Goal: Feedback & Contribution: Contribute content

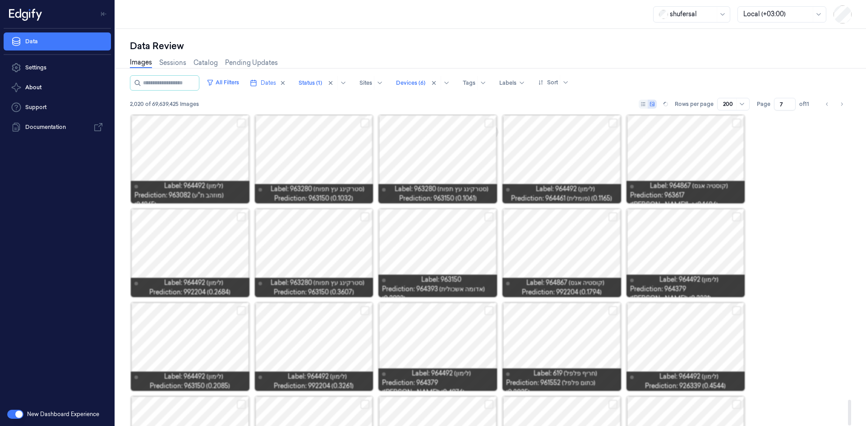
scroll to position [3444, 0]
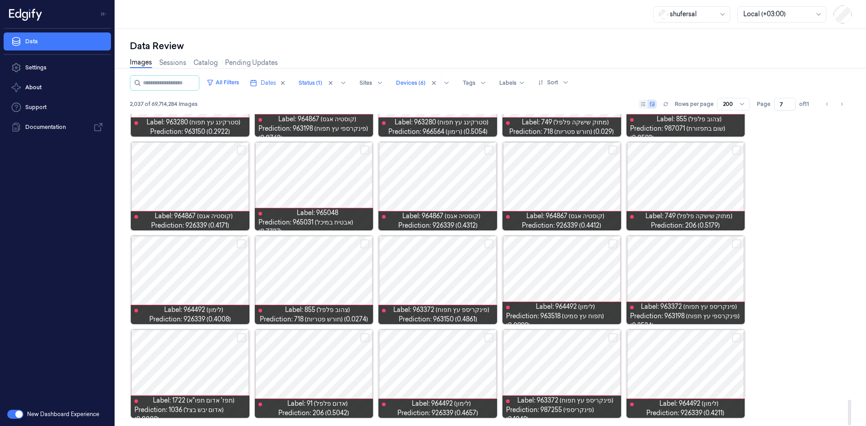
click at [783, 104] on input "7" at bounding box center [785, 104] width 22 height 13
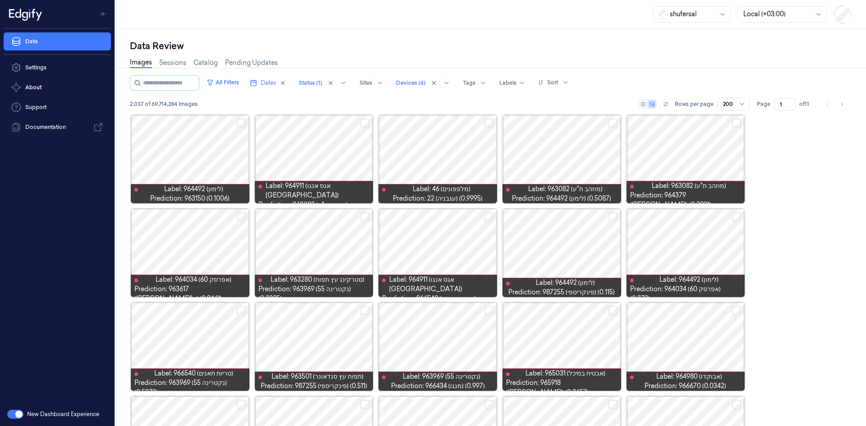
type input "1"
click at [261, 98] on div "2,037 of 69,714,284 Images Rows per page 200 Page 1 of 11" at bounding box center [491, 104] width 722 height 13
click at [244, 124] on button "Select row" at bounding box center [241, 123] width 9 height 9
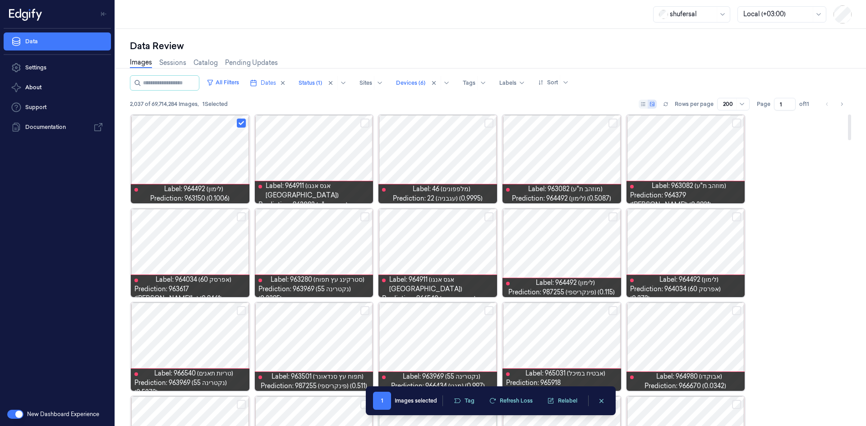
click at [735, 124] on button "Select row" at bounding box center [736, 123] width 9 height 9
click at [616, 124] on button "Select row" at bounding box center [612, 123] width 9 height 9
click at [244, 216] on button "Select row" at bounding box center [241, 216] width 9 height 9
click at [363, 215] on button "Select row" at bounding box center [364, 216] width 9 height 9
click at [484, 217] on button "Select row" at bounding box center [488, 216] width 9 height 9
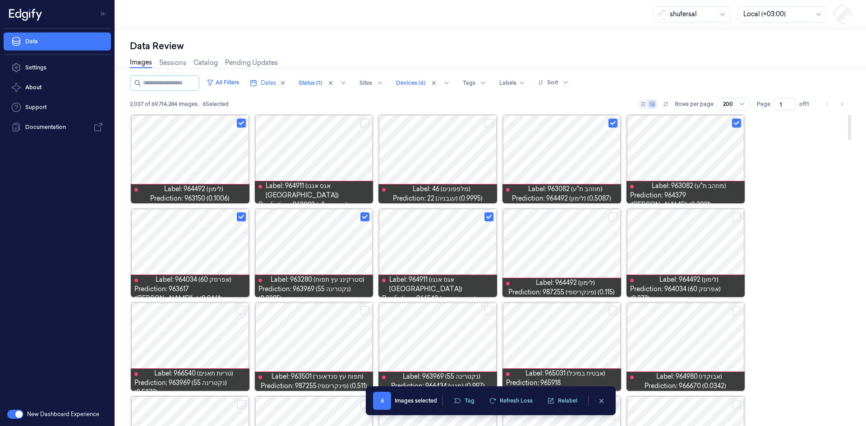
click at [489, 219] on button "Select row" at bounding box center [488, 216] width 9 height 9
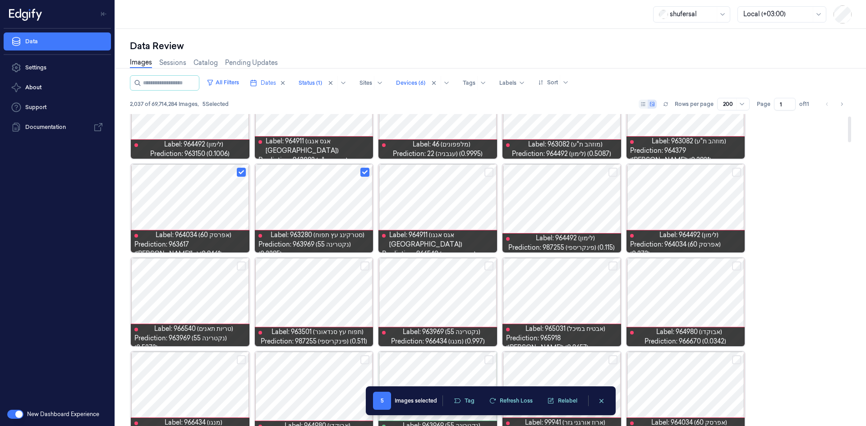
scroll to position [45, 0]
click at [738, 267] on button "Select row" at bounding box center [736, 265] width 9 height 9
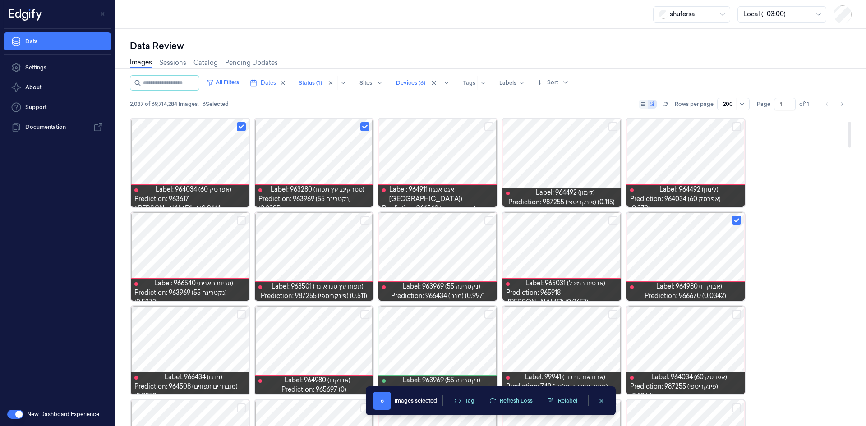
scroll to position [135, 0]
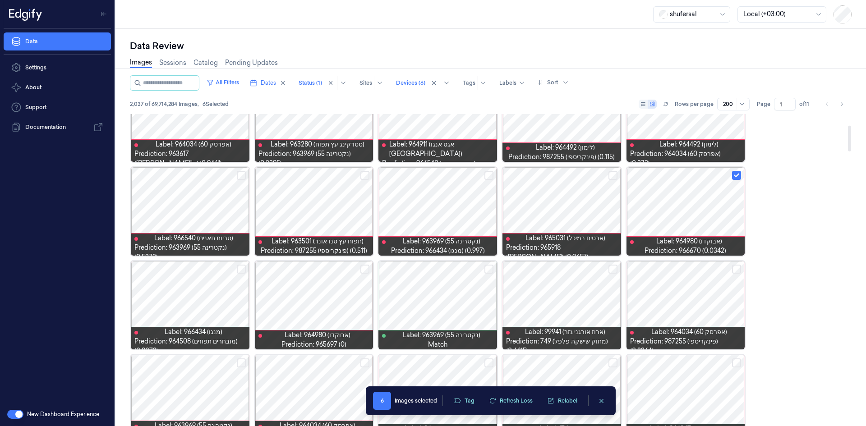
click at [242, 269] on button "Select row" at bounding box center [241, 269] width 9 height 9
click at [363, 267] on button "Select row" at bounding box center [364, 269] width 9 height 9
click at [617, 273] on div at bounding box center [561, 305] width 119 height 88
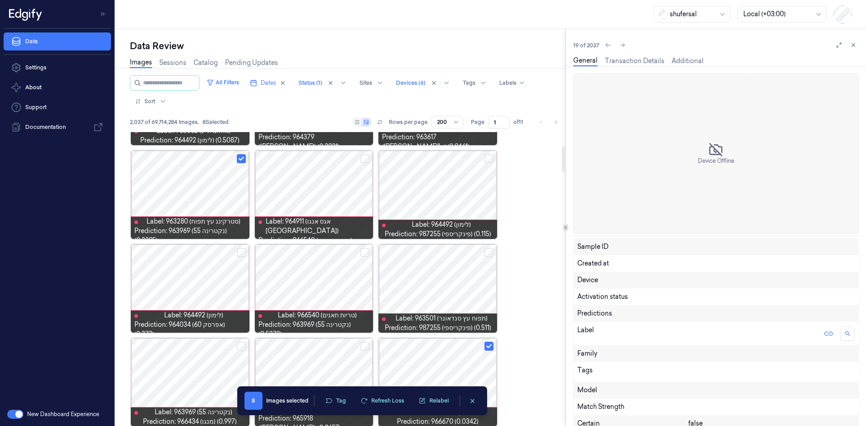
scroll to position [170, 0]
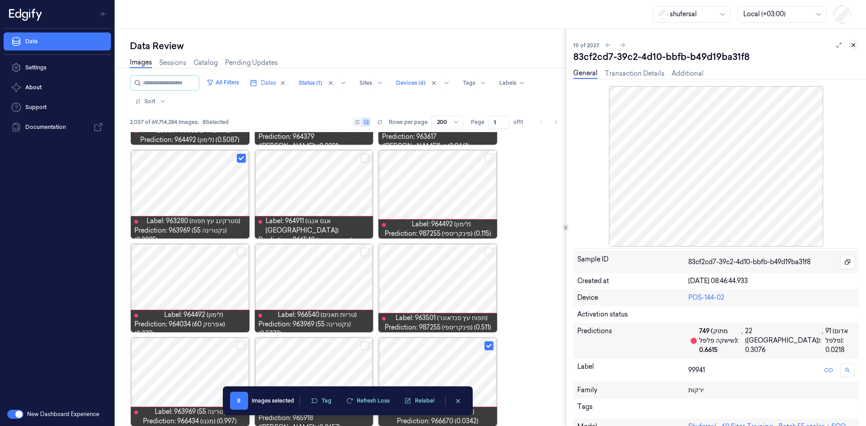
click at [851, 46] on icon at bounding box center [853, 45] width 6 height 6
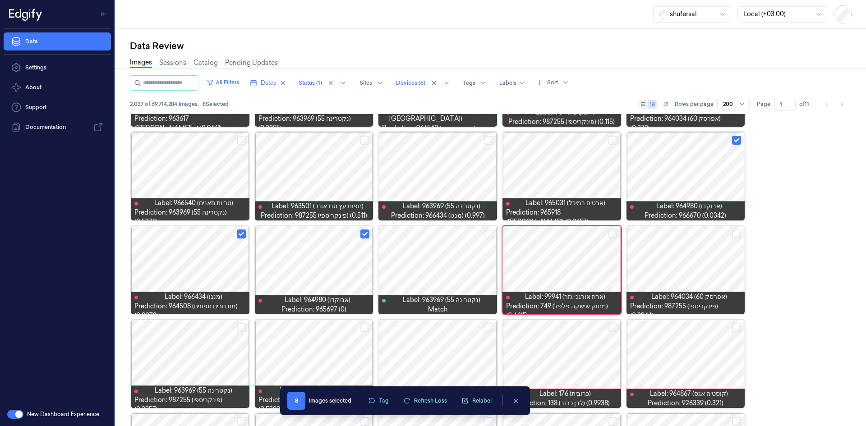
scroll to position [77, 0]
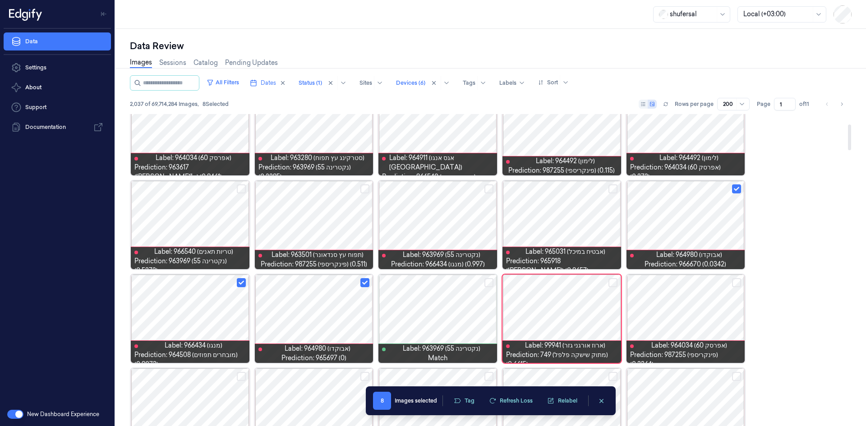
click at [612, 285] on button "Select row" at bounding box center [612, 282] width 9 height 9
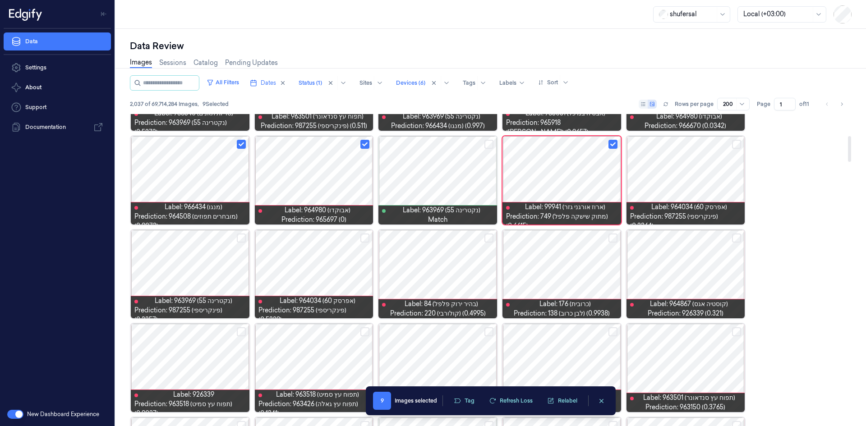
scroll to position [261, 0]
click at [365, 236] on button "Select row" at bounding box center [364, 237] width 9 height 9
click at [238, 241] on button "Select row" at bounding box center [241, 237] width 9 height 9
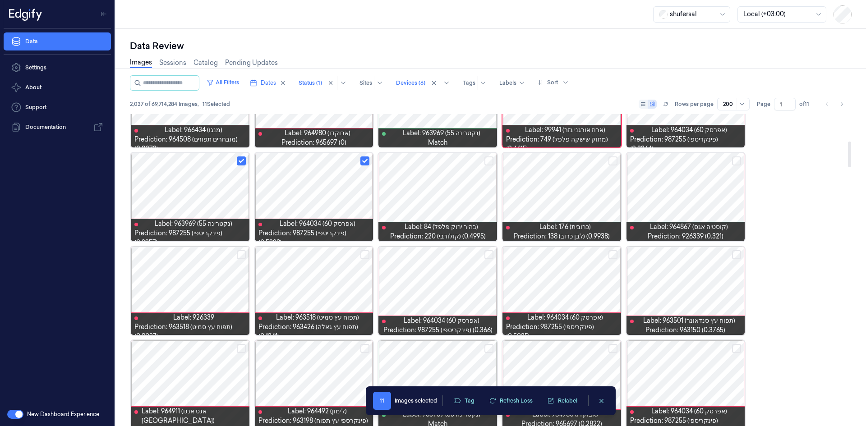
scroll to position [351, 0]
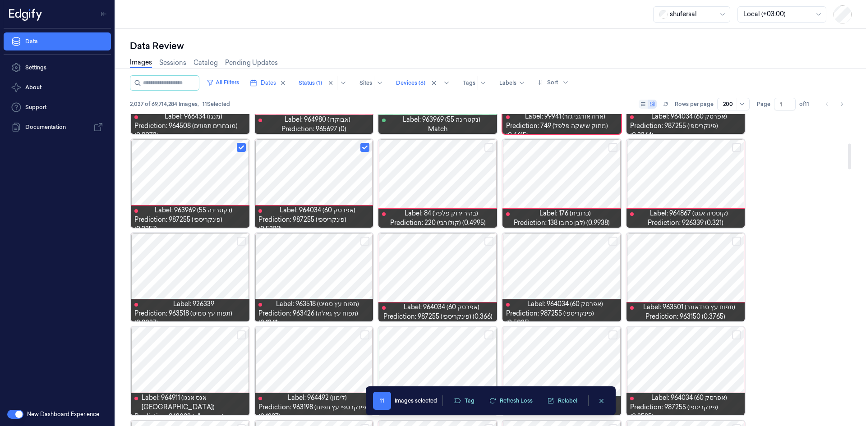
click at [244, 242] on button "Select row" at bounding box center [241, 241] width 9 height 9
click at [360, 239] on button "Select row" at bounding box center [364, 241] width 9 height 9
click at [363, 244] on button "Select row" at bounding box center [364, 241] width 9 height 9
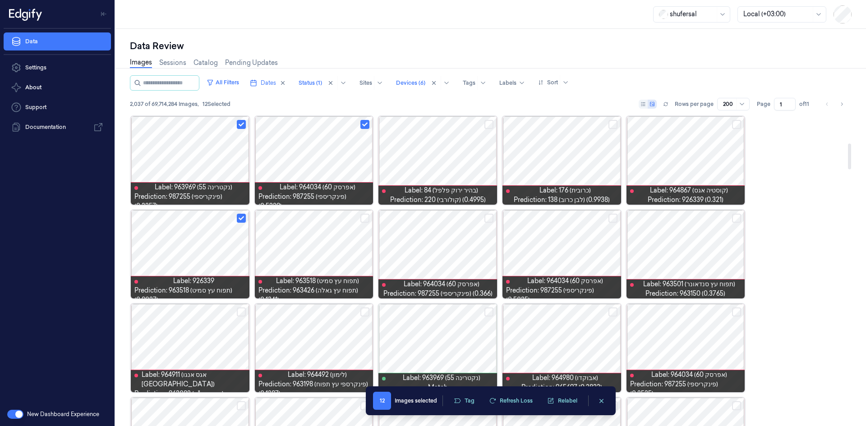
scroll to position [396, 0]
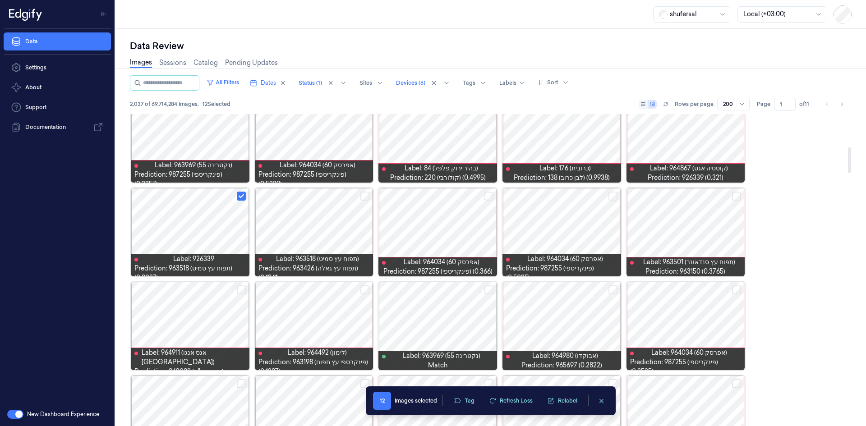
click at [489, 198] on button "Select row" at bounding box center [488, 196] width 9 height 9
click at [613, 194] on button "Select row" at bounding box center [612, 196] width 9 height 9
click at [737, 193] on button "Select row" at bounding box center [736, 196] width 9 height 9
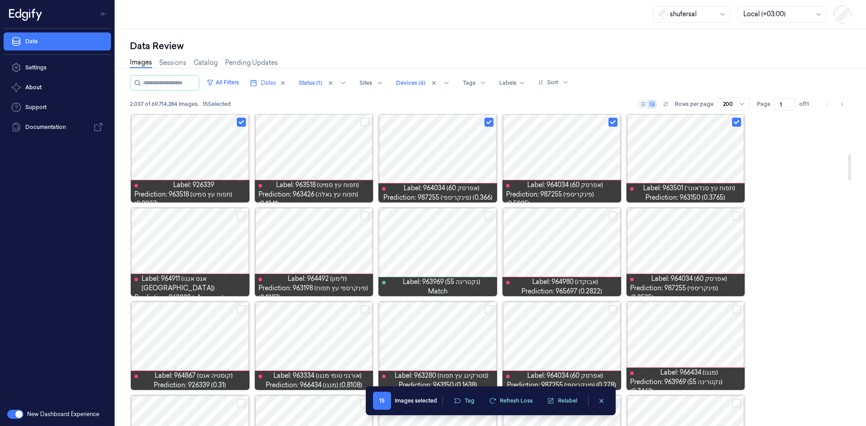
scroll to position [486, 0]
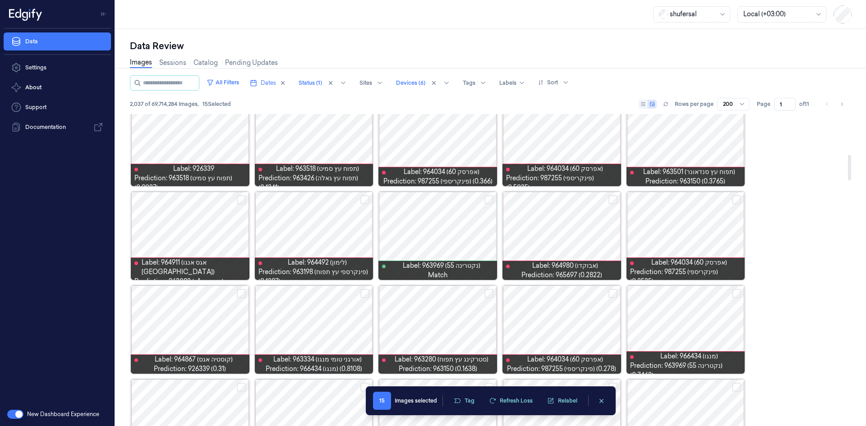
click at [611, 203] on button "Select row" at bounding box center [612, 199] width 9 height 9
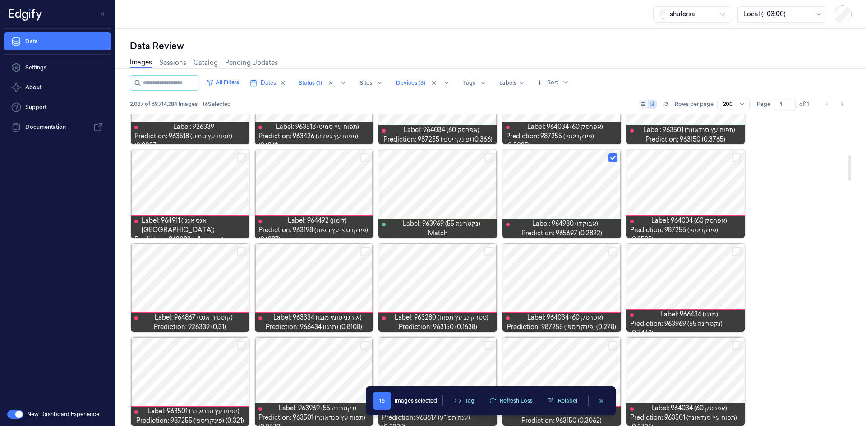
scroll to position [531, 0]
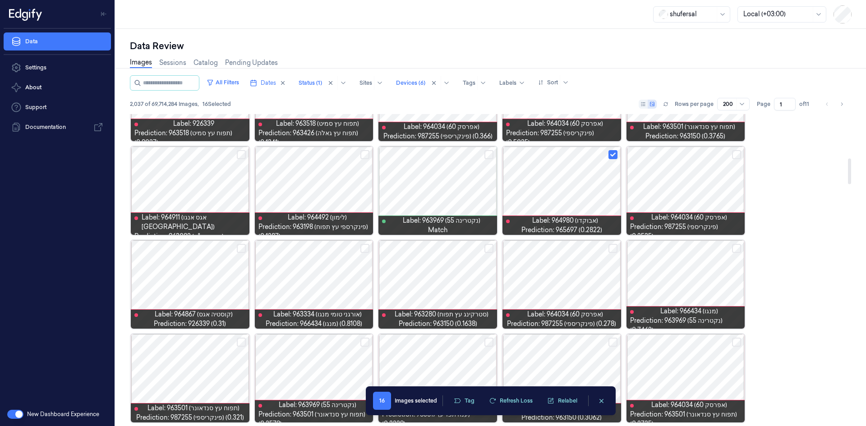
click at [242, 247] on button "Select row" at bounding box center [241, 248] width 9 height 9
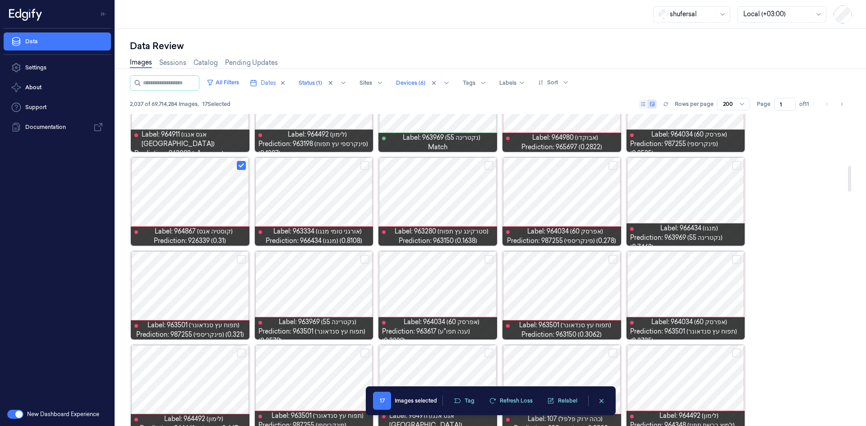
scroll to position [621, 0]
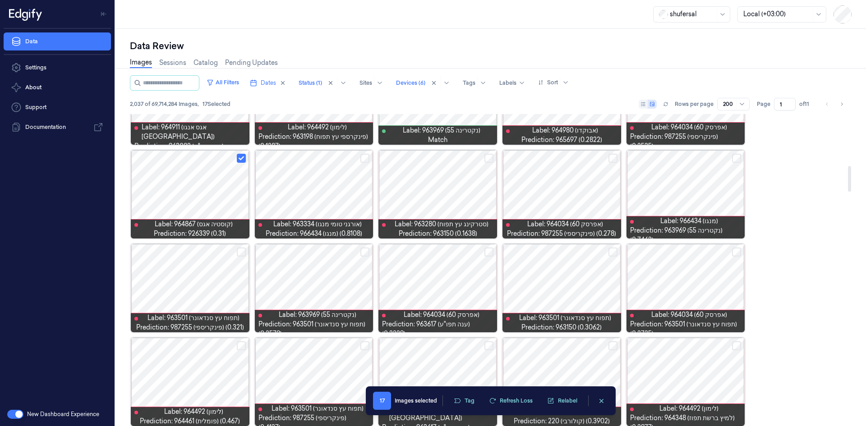
click at [490, 252] on button "Select row" at bounding box center [488, 252] width 9 height 9
drag, startPoint x: 614, startPoint y: 248, endPoint x: 620, endPoint y: 250, distance: 5.7
click at [615, 248] on button "Select row" at bounding box center [612, 252] width 9 height 9
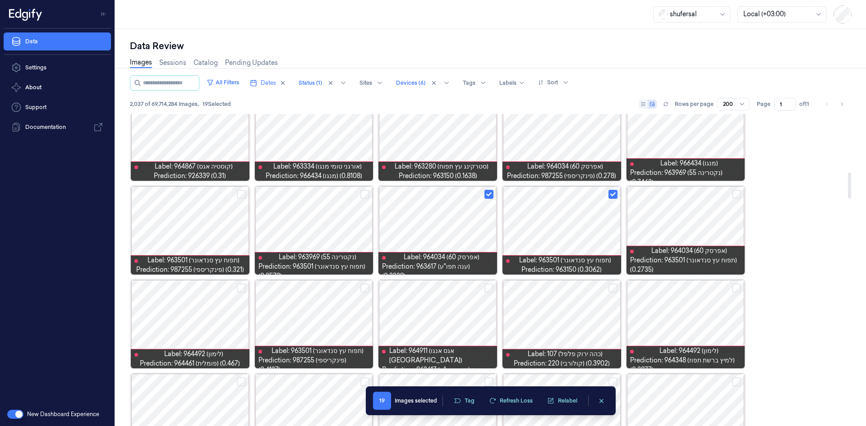
scroll to position [712, 0]
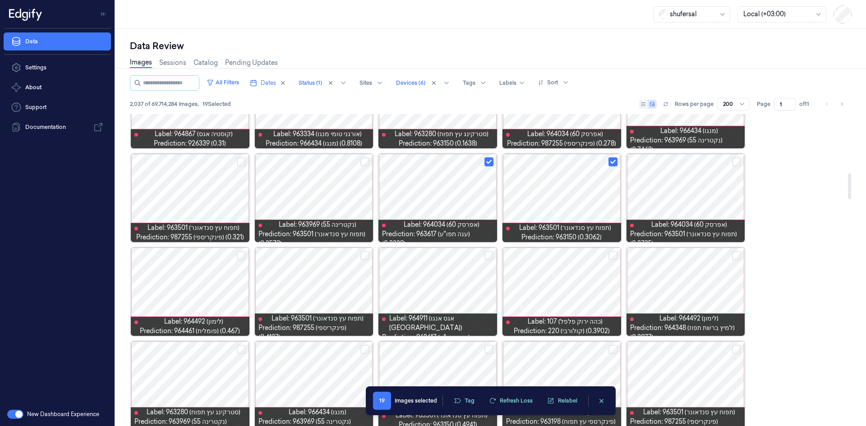
click at [735, 257] on button "Select row" at bounding box center [736, 255] width 9 height 9
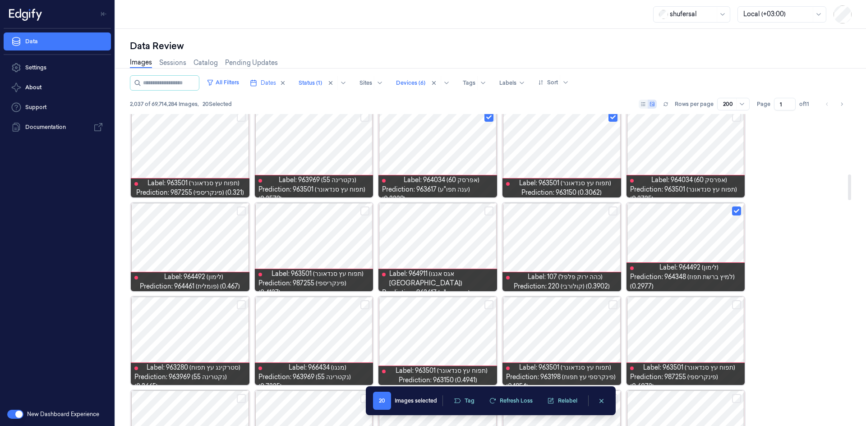
scroll to position [757, 0]
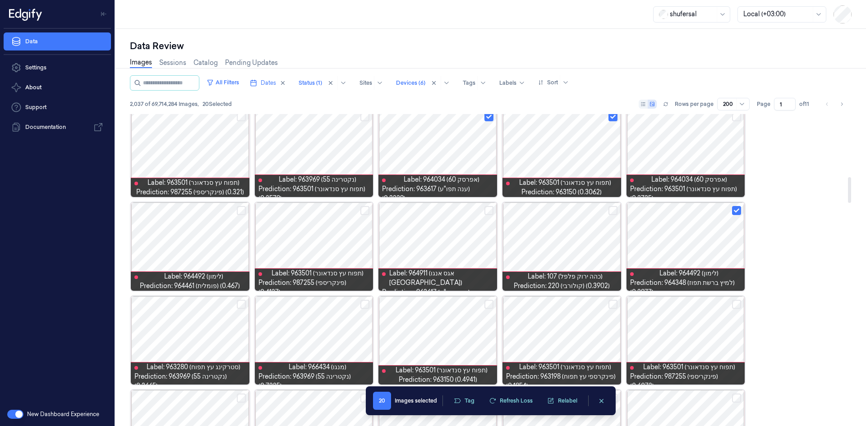
click at [487, 207] on button "Select row" at bounding box center [488, 210] width 9 height 9
click at [241, 211] on button "Select row" at bounding box center [241, 210] width 9 height 9
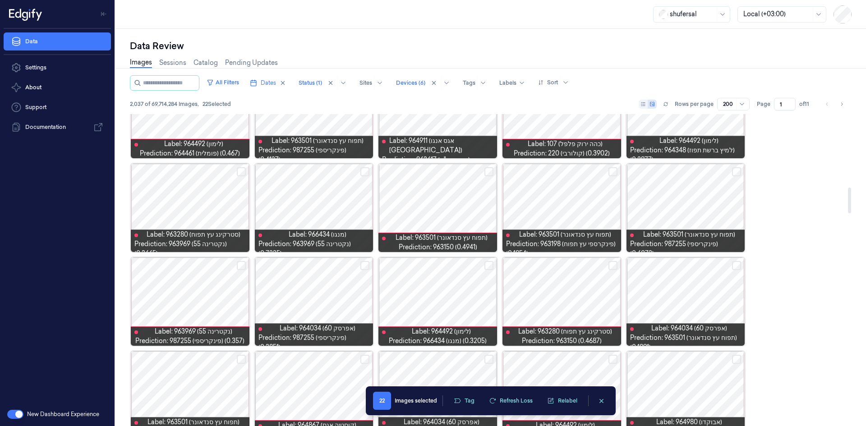
scroll to position [892, 0]
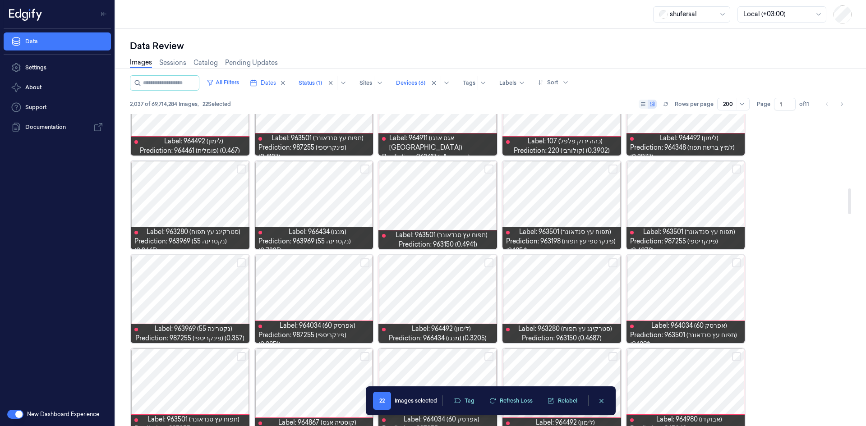
click at [363, 262] on button "Select row" at bounding box center [364, 262] width 9 height 9
click at [239, 265] on button "Select row" at bounding box center [241, 262] width 9 height 9
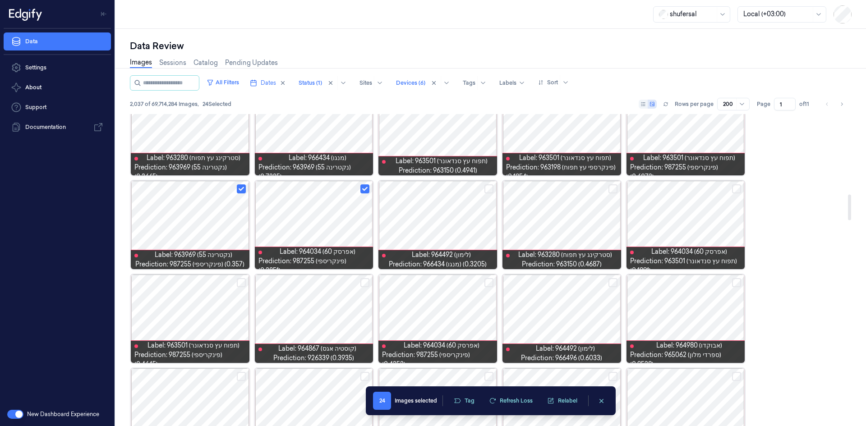
scroll to position [982, 0]
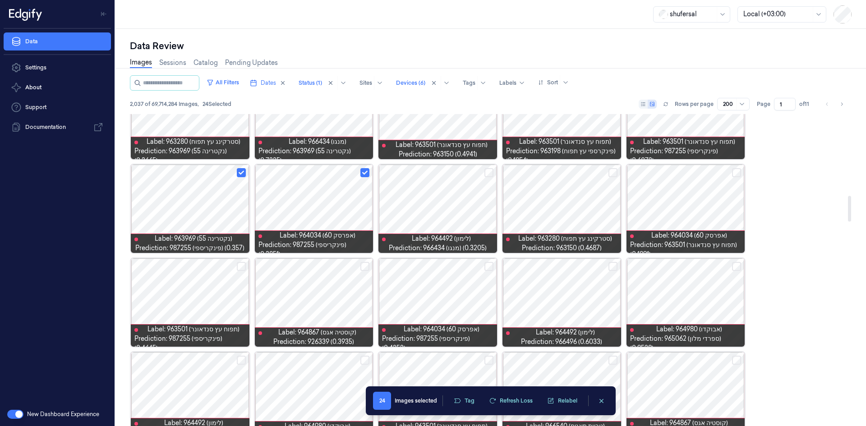
click at [242, 271] on button "Select row" at bounding box center [241, 266] width 9 height 9
click at [361, 269] on button "Select row" at bounding box center [364, 266] width 9 height 9
click at [492, 269] on button "Select row" at bounding box center [488, 266] width 9 height 9
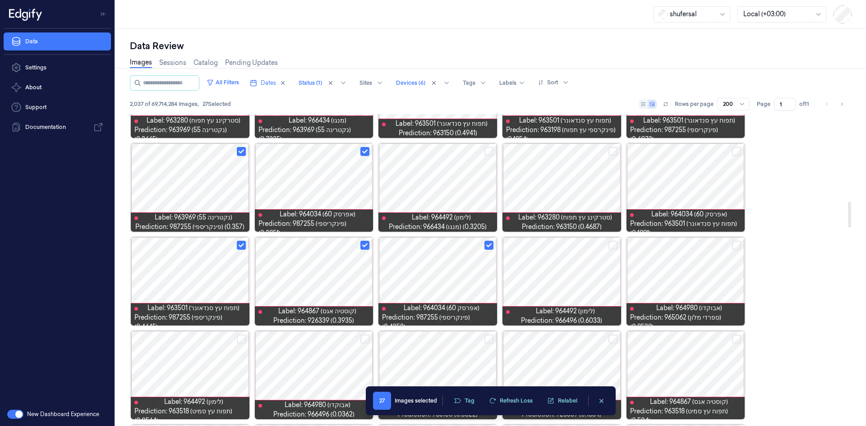
scroll to position [1117, 0]
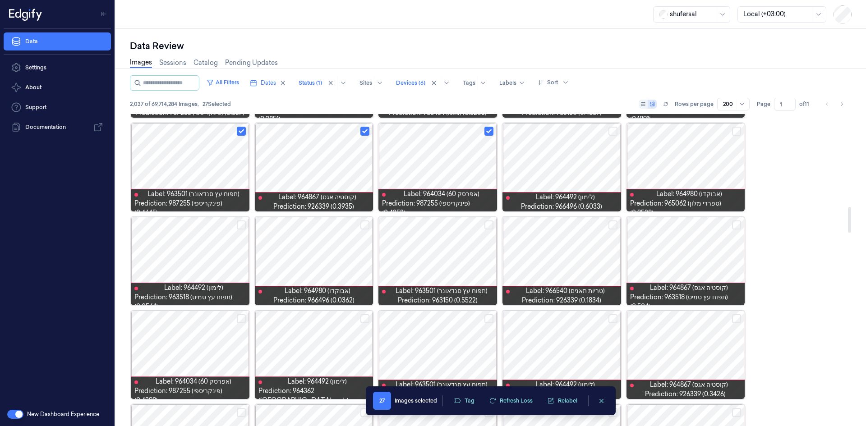
click at [736, 225] on button "Select row" at bounding box center [736, 225] width 9 height 9
click at [364, 224] on button "Select row" at bounding box center [364, 225] width 9 height 9
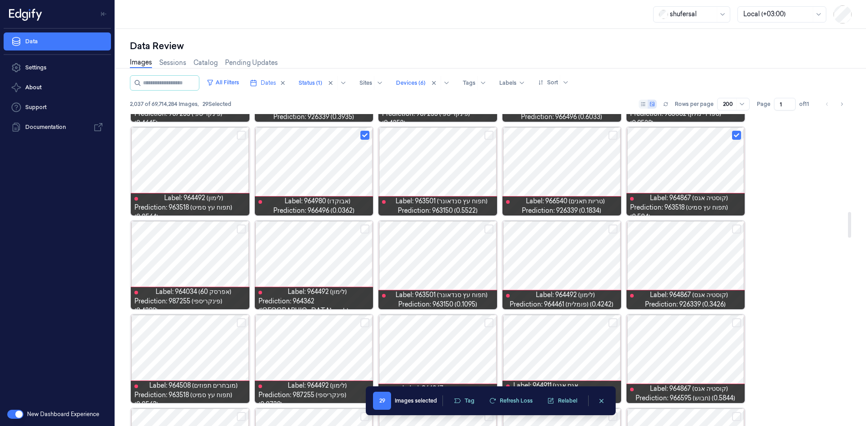
scroll to position [1208, 0]
click at [238, 228] on button "Select row" at bounding box center [241, 228] width 9 height 9
click at [737, 228] on button "Select row" at bounding box center [736, 228] width 9 height 9
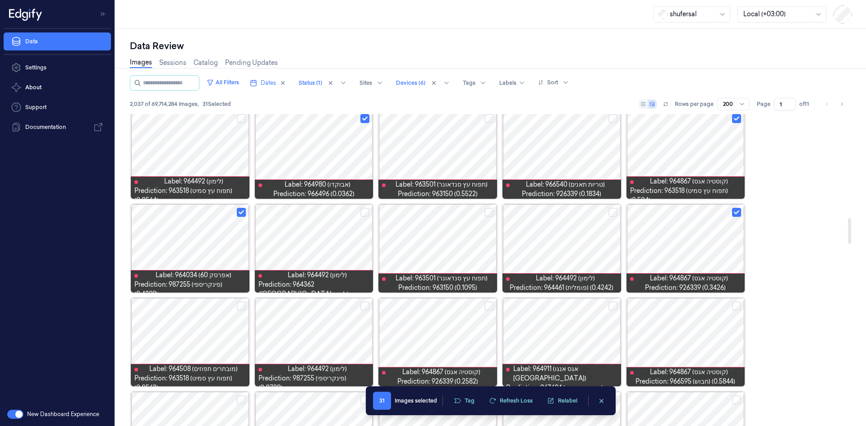
scroll to position [1253, 0]
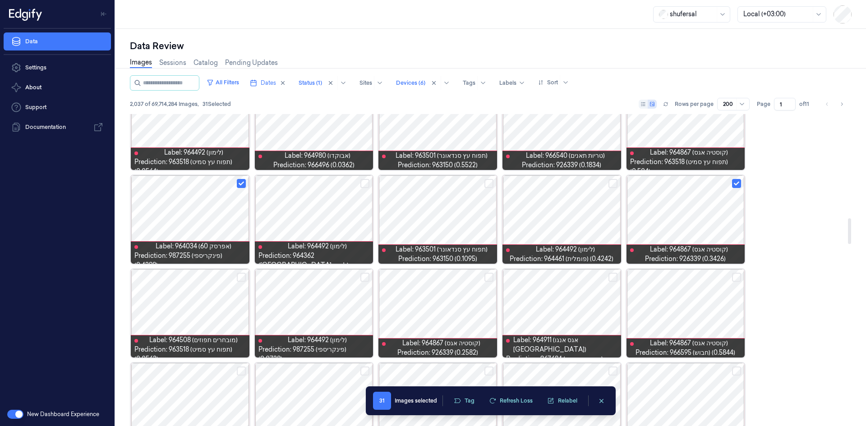
click at [737, 275] on button "Select row" at bounding box center [736, 277] width 9 height 9
click at [490, 280] on button "Select row" at bounding box center [488, 277] width 9 height 9
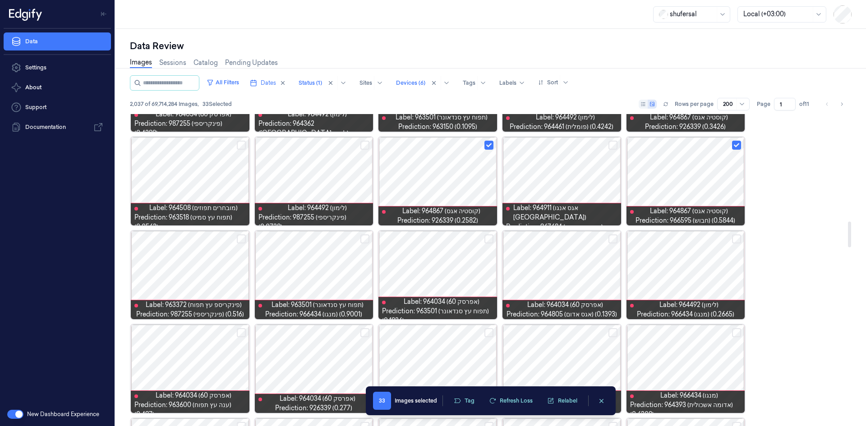
scroll to position [1388, 0]
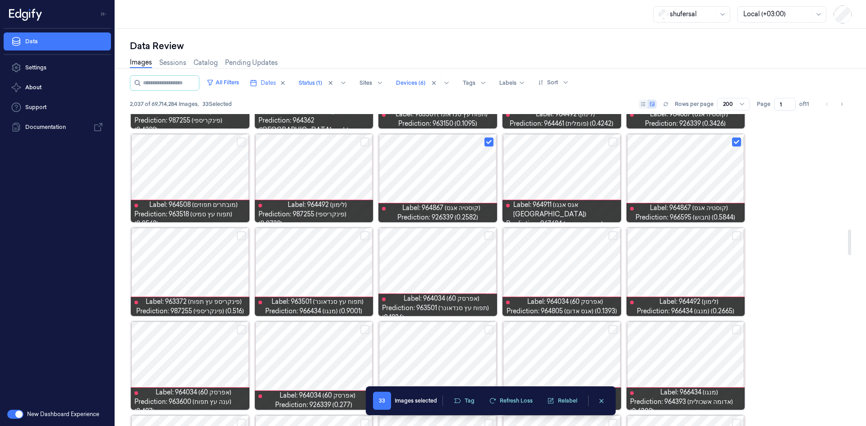
click at [245, 234] on button "Select row" at bounding box center [241, 235] width 9 height 9
click at [366, 237] on button "Select row" at bounding box center [364, 235] width 9 height 9
click at [490, 235] on button "Select row" at bounding box center [488, 235] width 9 height 9
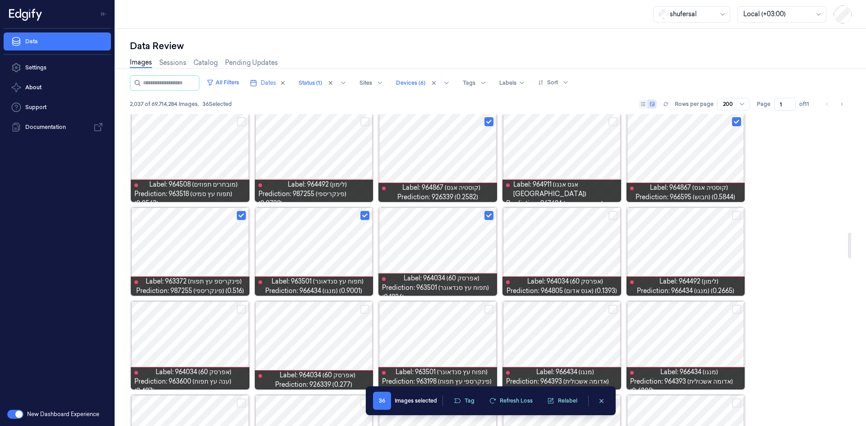
scroll to position [1433, 0]
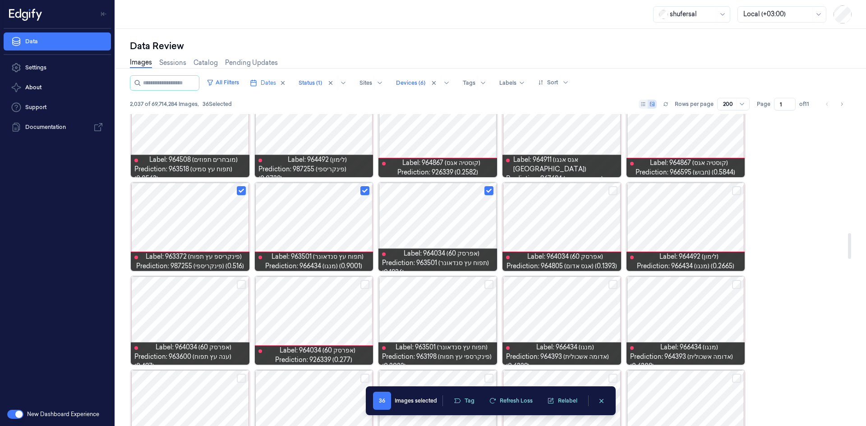
click at [732, 282] on button "Select row" at bounding box center [736, 284] width 9 height 9
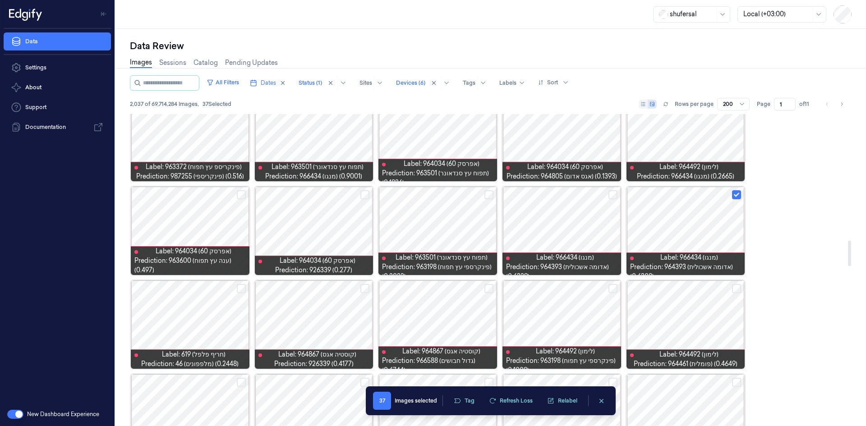
scroll to position [1523, 0]
click at [489, 287] on button "Select row" at bounding box center [488, 288] width 9 height 9
click at [366, 287] on button "Select row" at bounding box center [364, 288] width 9 height 9
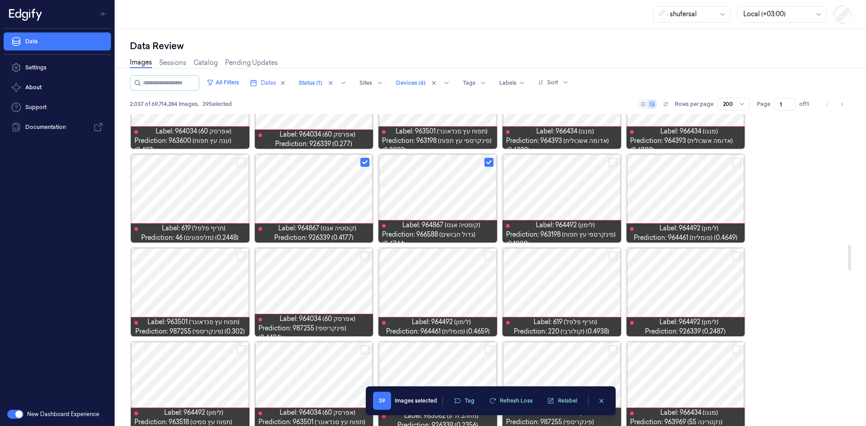
scroll to position [1659, 0]
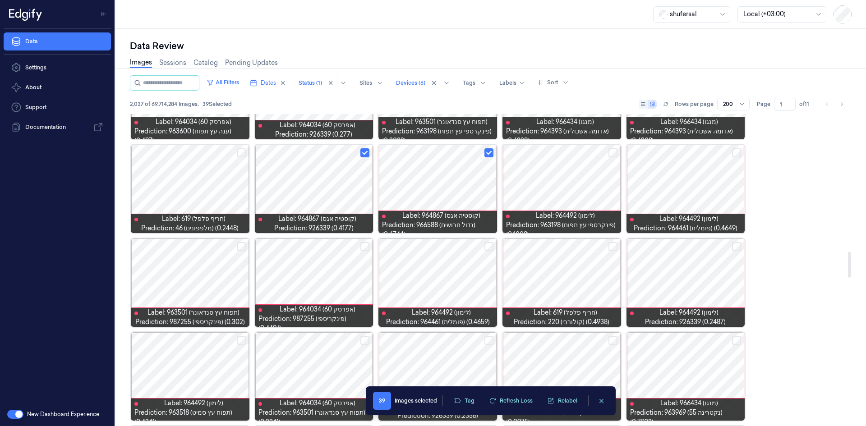
click at [366, 247] on button "Select row" at bounding box center [364, 246] width 9 height 9
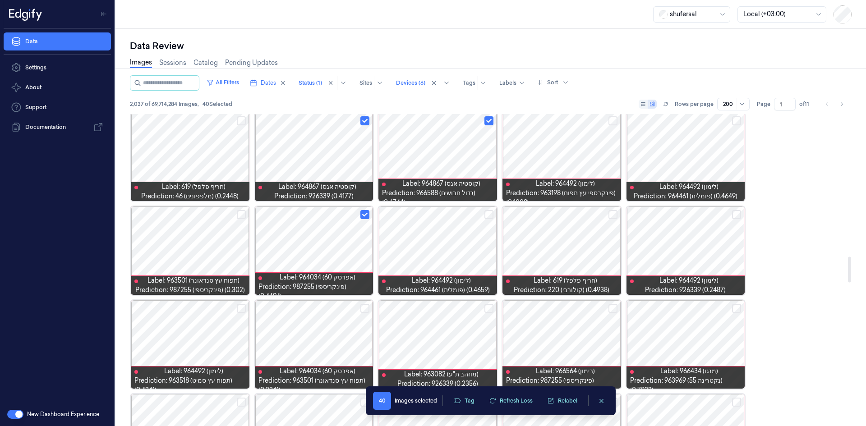
scroll to position [1794, 0]
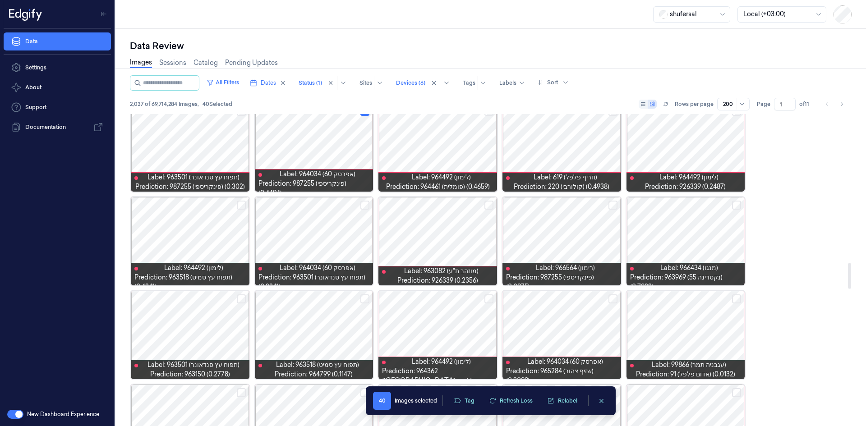
click at [244, 209] on button "Select row" at bounding box center [241, 205] width 9 height 9
click at [364, 206] on button "Select row" at bounding box center [364, 205] width 9 height 9
click at [613, 207] on button "Select row" at bounding box center [612, 205] width 9 height 9
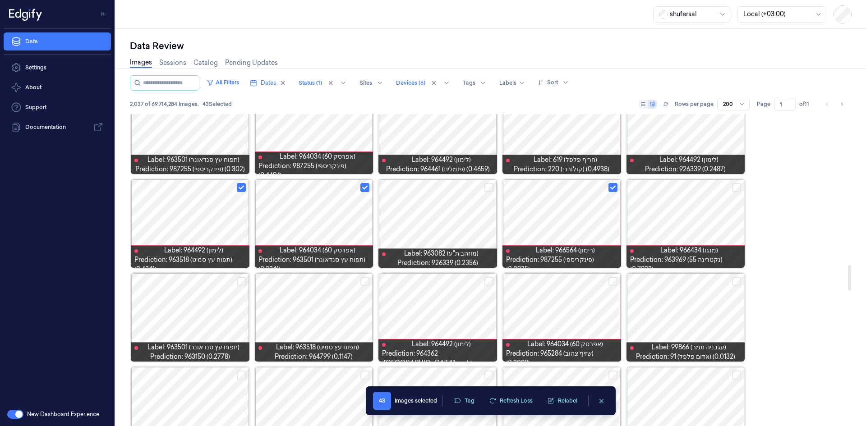
scroll to position [1884, 0]
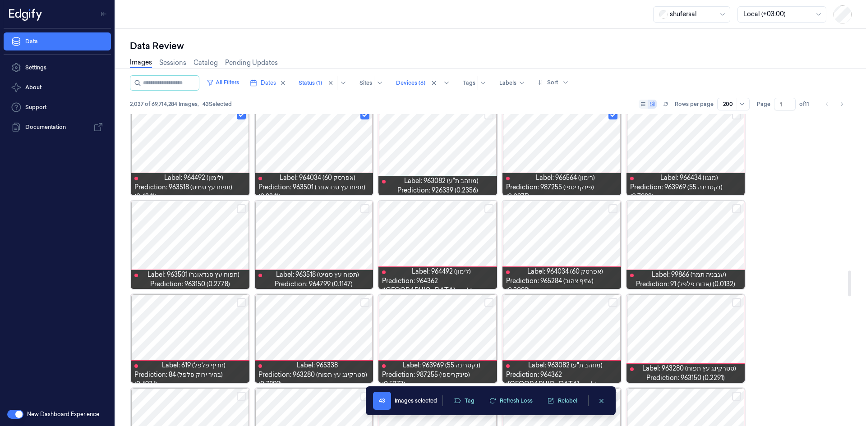
click at [614, 207] on button "Select row" at bounding box center [612, 208] width 9 height 9
click at [244, 205] on button "Select row" at bounding box center [241, 208] width 9 height 9
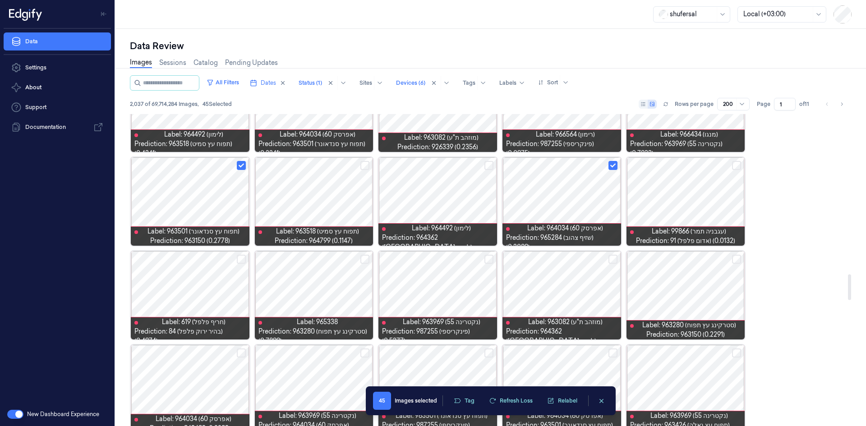
scroll to position [1929, 0]
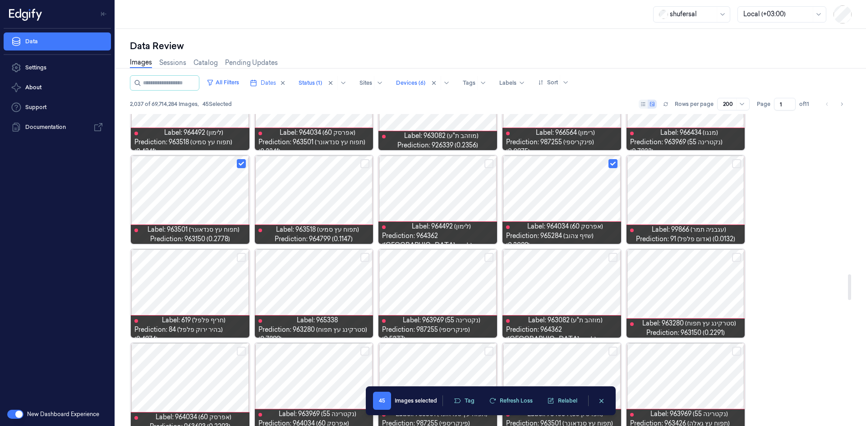
click at [367, 257] on button "Select row" at bounding box center [364, 257] width 9 height 9
click at [491, 255] on button "Select row" at bounding box center [488, 257] width 9 height 9
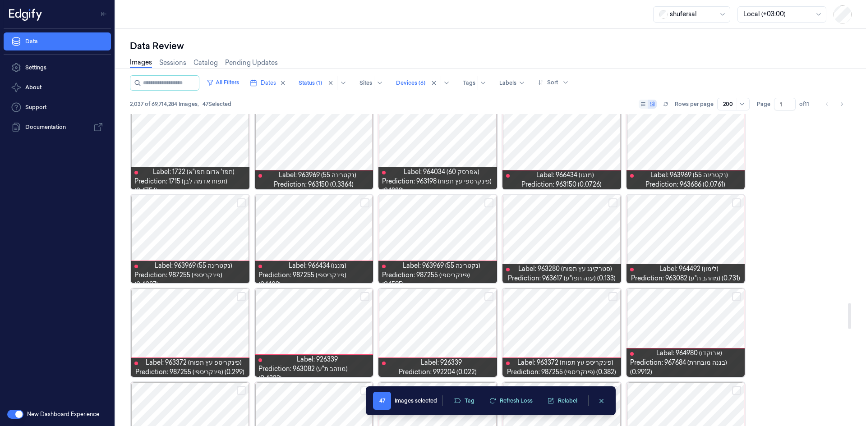
scroll to position [2290, 0]
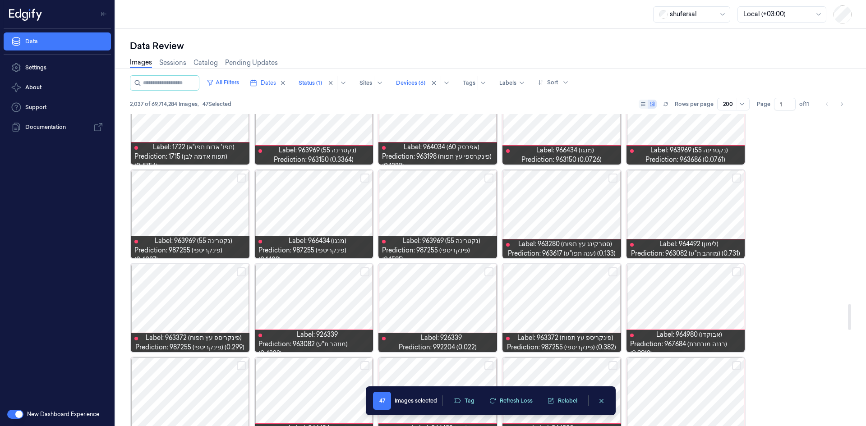
click at [490, 269] on button "Select row" at bounding box center [488, 271] width 9 height 9
click at [363, 272] on button "Select row" at bounding box center [364, 271] width 9 height 9
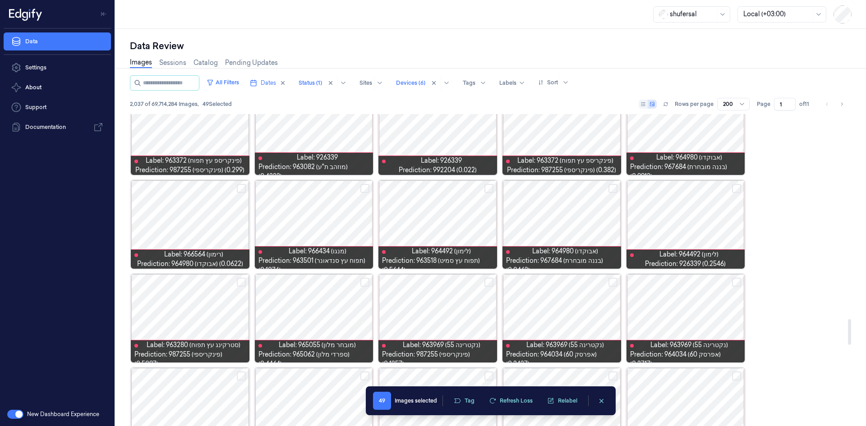
scroll to position [2470, 0]
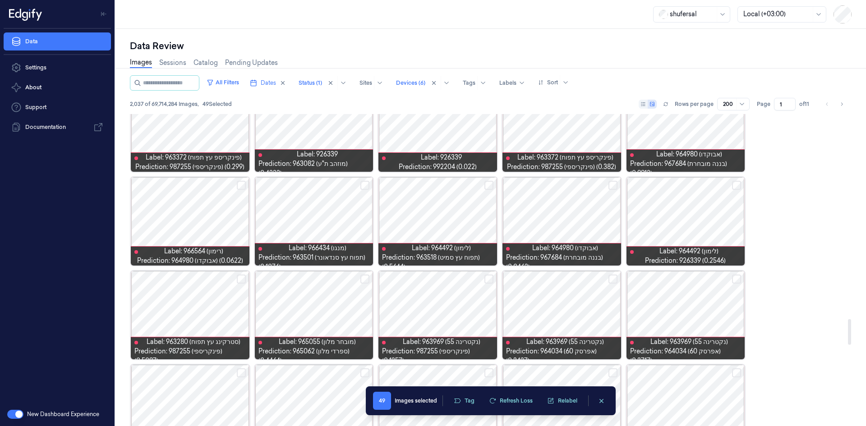
click at [362, 184] on button "Select row" at bounding box center [364, 185] width 9 height 9
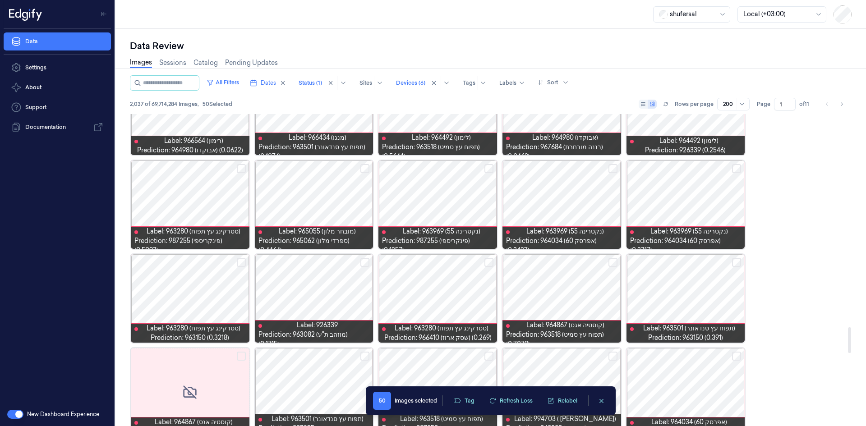
scroll to position [2651, 0]
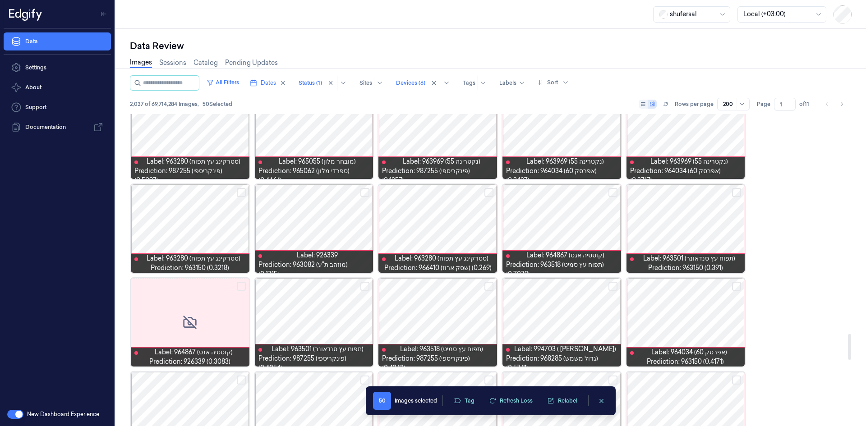
click at [615, 290] on button "Select row" at bounding box center [612, 286] width 9 height 9
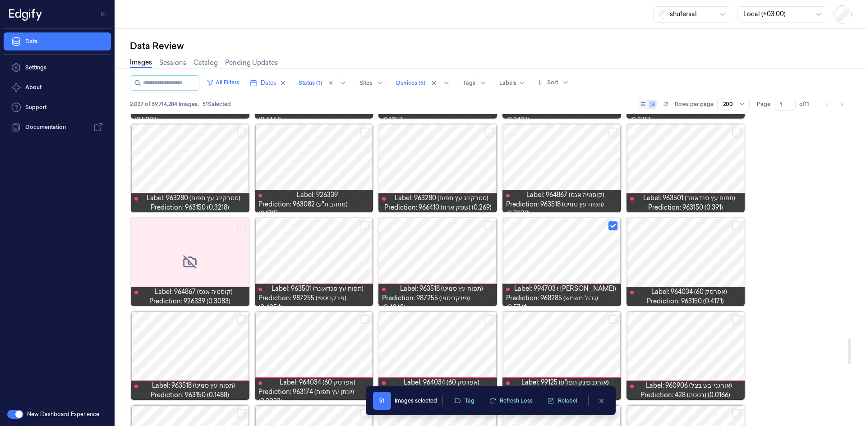
scroll to position [2741, 0]
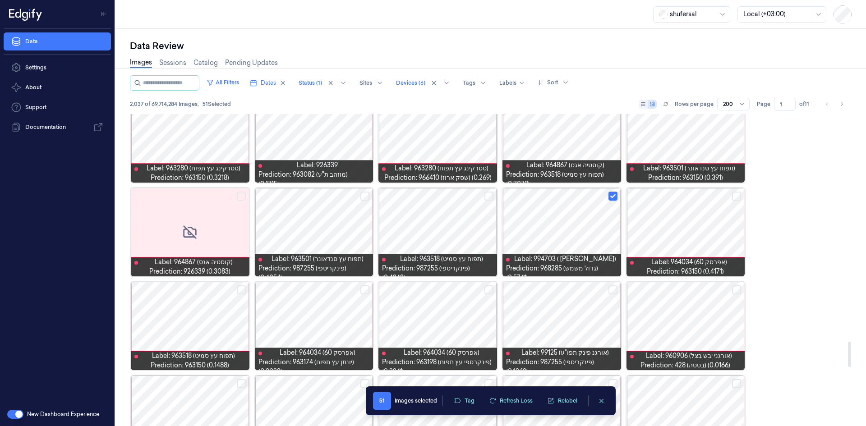
click at [367, 291] on button "Select row" at bounding box center [364, 289] width 9 height 9
click at [485, 294] on button "Select row" at bounding box center [488, 289] width 9 height 9
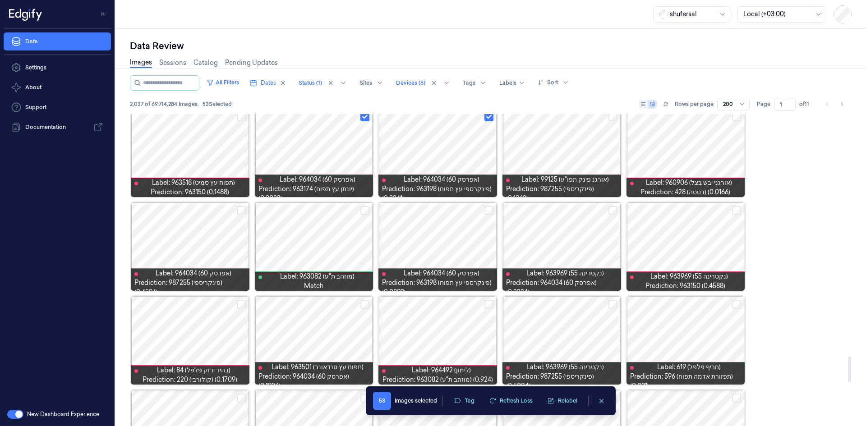
scroll to position [2921, 0]
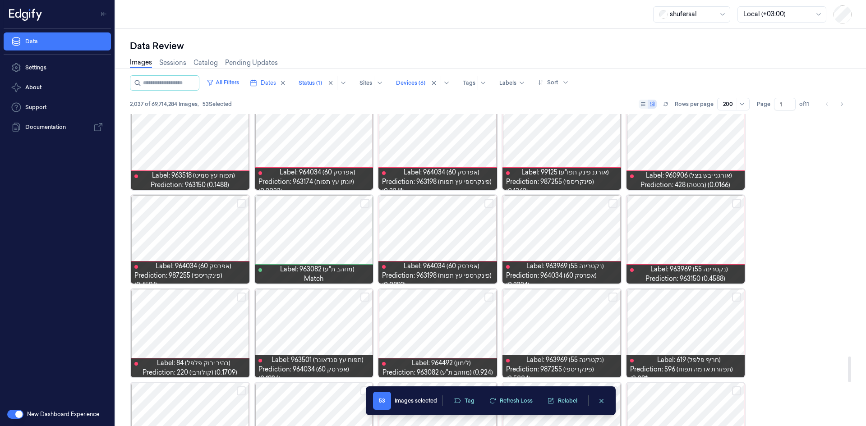
click at [741, 205] on button "Select row" at bounding box center [736, 203] width 9 height 9
click at [487, 205] on button "Select row" at bounding box center [488, 203] width 9 height 9
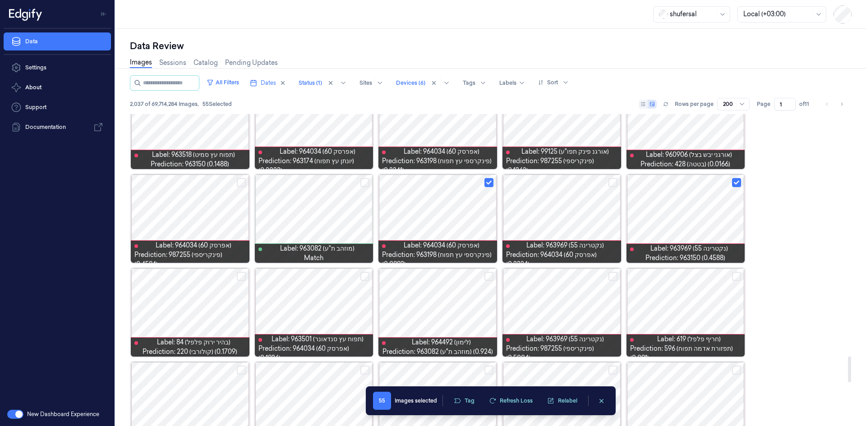
scroll to position [2966, 0]
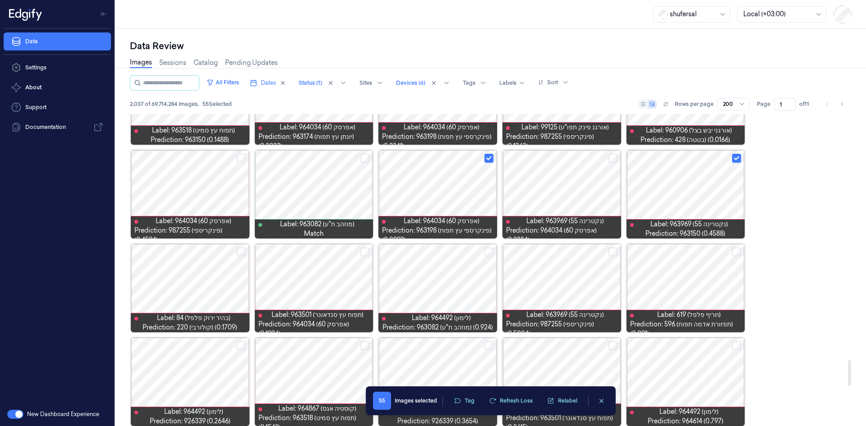
click at [487, 256] on button "Select row" at bounding box center [488, 252] width 9 height 9
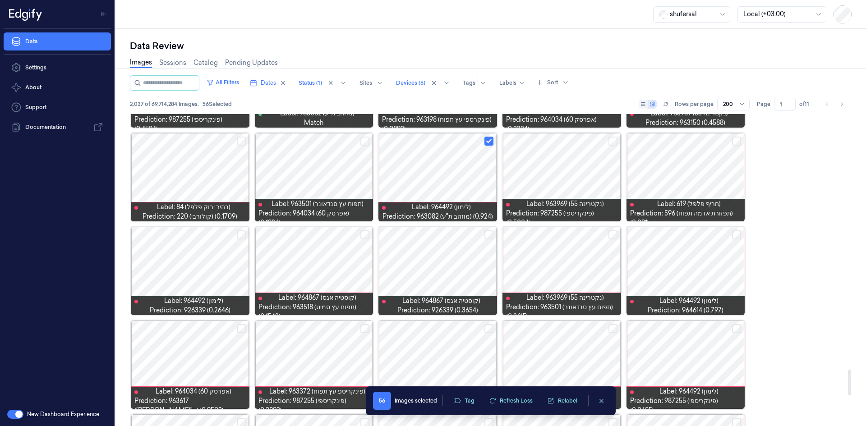
scroll to position [3102, 0]
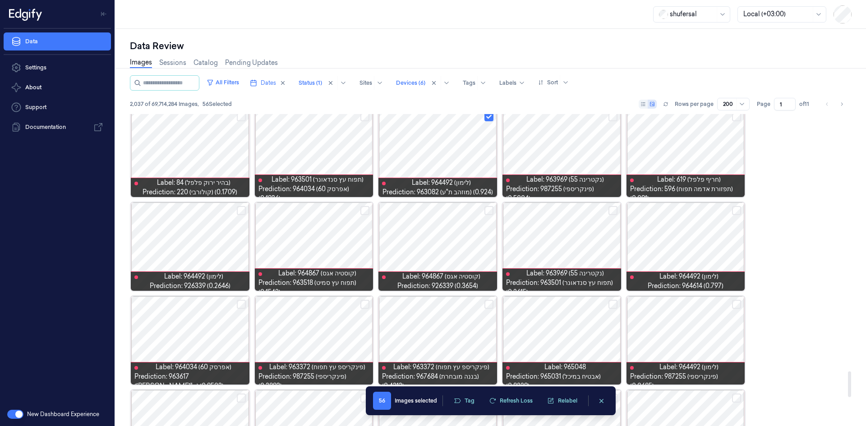
click at [239, 303] on button "Select row" at bounding box center [241, 304] width 9 height 9
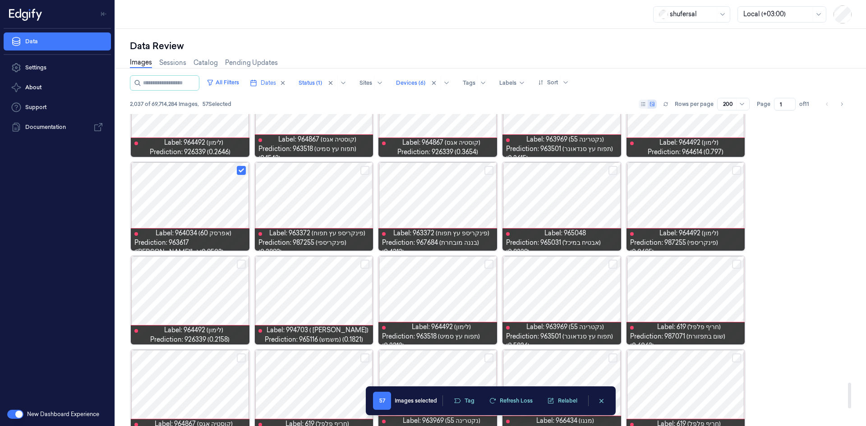
scroll to position [3237, 0]
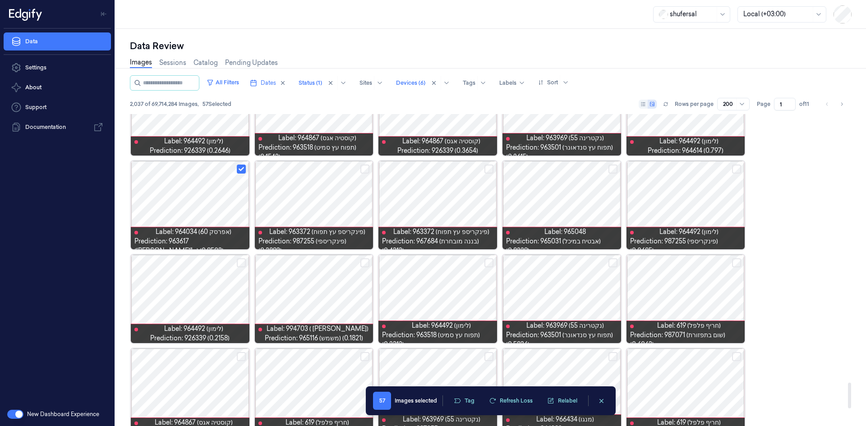
click at [612, 265] on button "Select row" at bounding box center [612, 262] width 9 height 9
click at [367, 259] on button "Select row" at bounding box center [364, 262] width 9 height 9
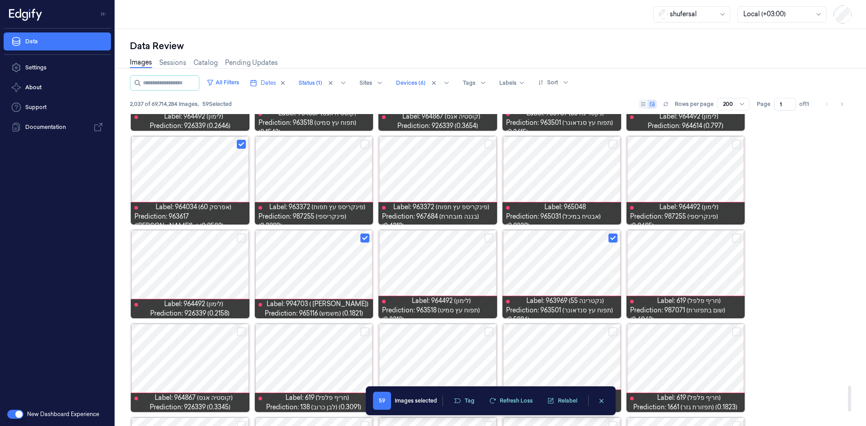
scroll to position [3372, 0]
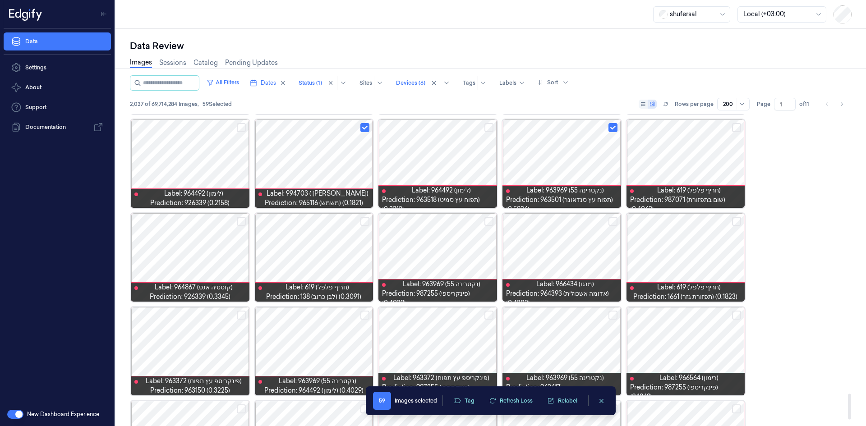
click at [242, 226] on div at bounding box center [190, 257] width 119 height 88
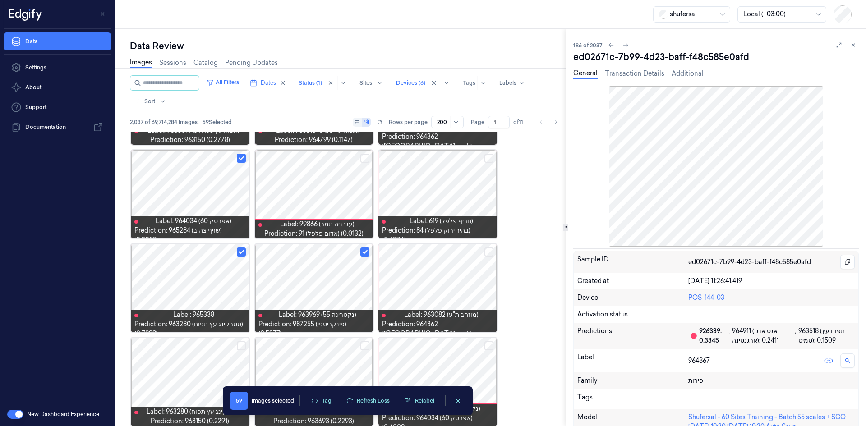
drag, startPoint x: 851, startPoint y: 43, endPoint x: 846, endPoint y: 51, distance: 9.8
click at [852, 43] on icon at bounding box center [853, 45] width 6 height 6
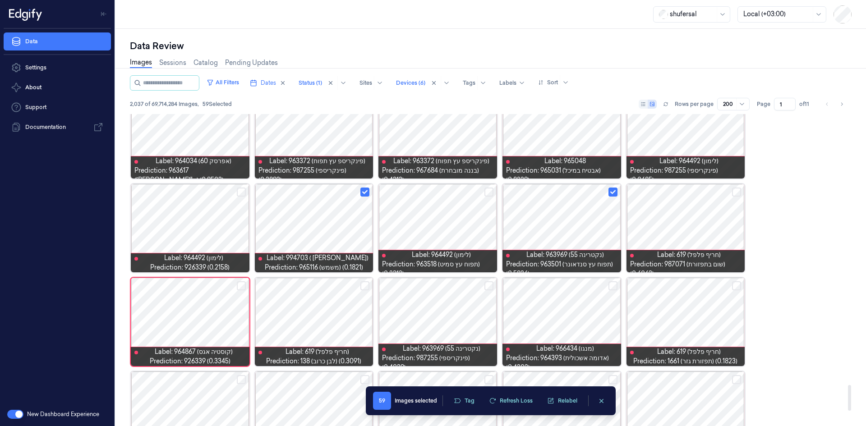
scroll to position [3308, 0]
click at [239, 286] on button "Select row" at bounding box center [241, 285] width 9 height 9
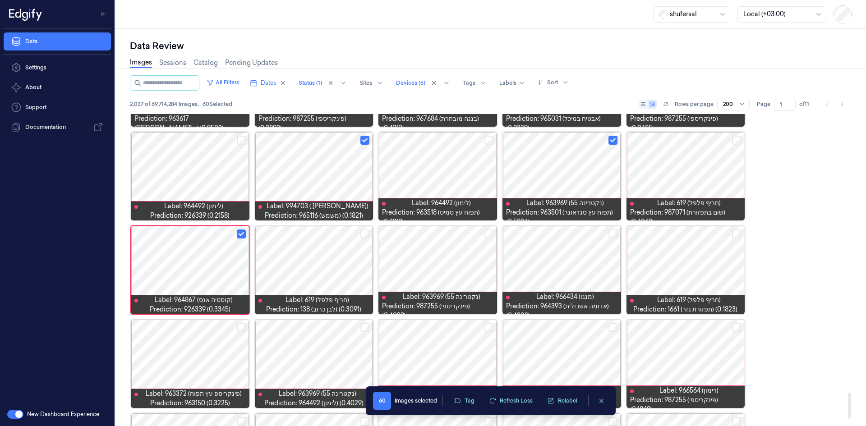
click at [487, 233] on button "Select row" at bounding box center [488, 234] width 9 height 9
click at [611, 233] on button "Select row" at bounding box center [612, 234] width 9 height 9
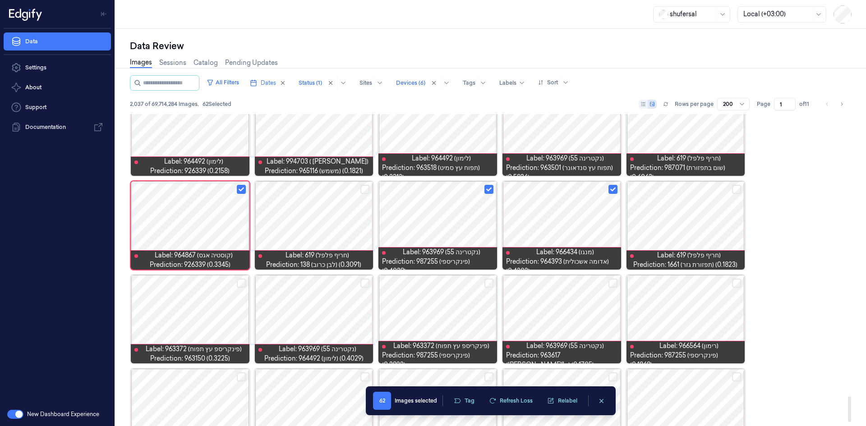
scroll to position [3405, 0]
click at [734, 281] on button "Select row" at bounding box center [736, 282] width 9 height 9
click at [611, 279] on button "Select row" at bounding box center [612, 282] width 9 height 9
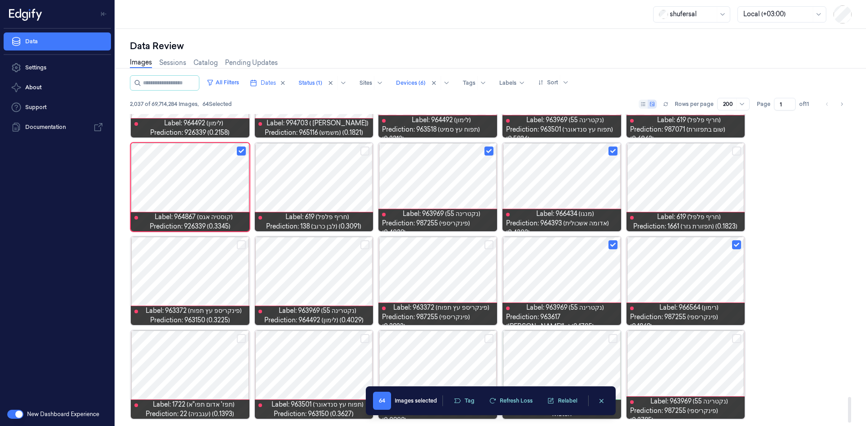
scroll to position [3444, 0]
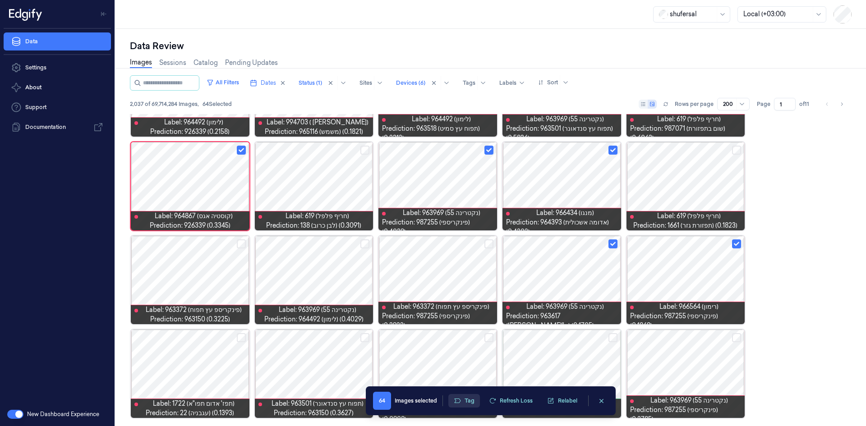
click at [468, 400] on button "Tag" at bounding box center [464, 401] width 32 height 14
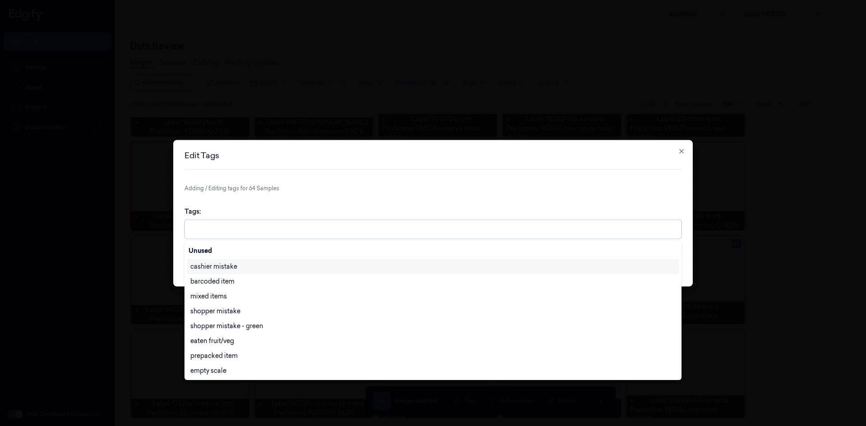
click at [350, 225] on div at bounding box center [433, 229] width 487 height 9
click at [253, 366] on div "Ai Mistake" at bounding box center [432, 370] width 485 height 9
click at [485, 207] on div "Tags: option [PERSON_NAME], selected. 28 results available. Use Up and Down to …" at bounding box center [432, 222] width 497 height 46
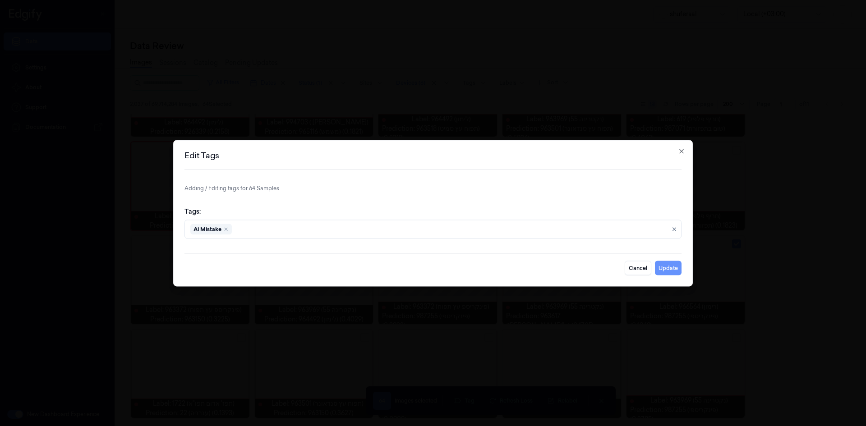
click at [671, 269] on button "Update" at bounding box center [668, 268] width 27 height 14
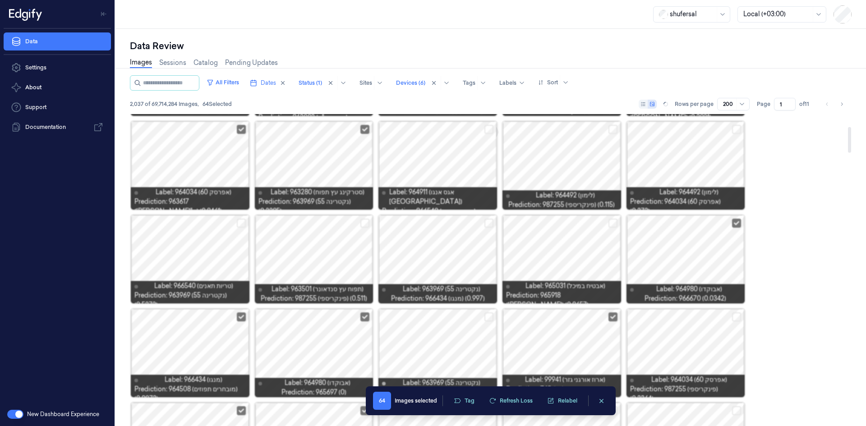
scroll to position [0, 0]
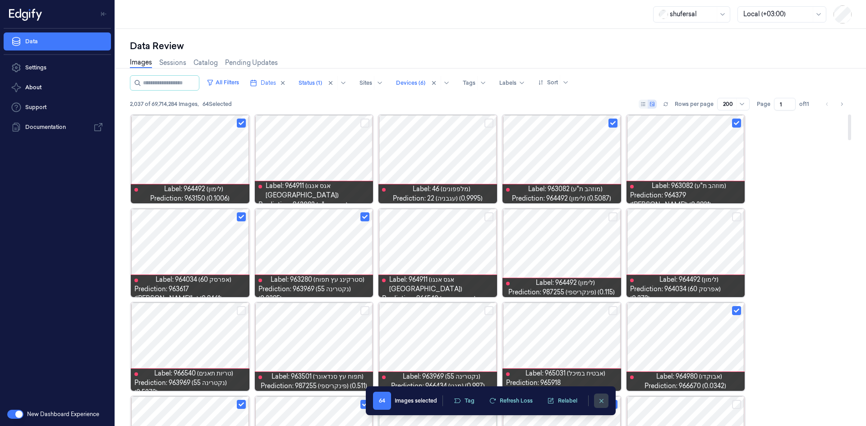
click at [607, 403] on button "clearSelection" at bounding box center [601, 401] width 14 height 14
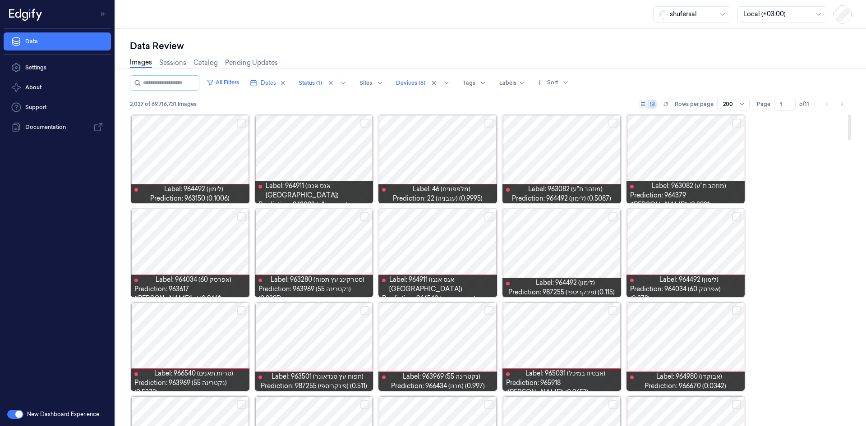
click at [490, 120] on button "Select row" at bounding box center [488, 123] width 9 height 9
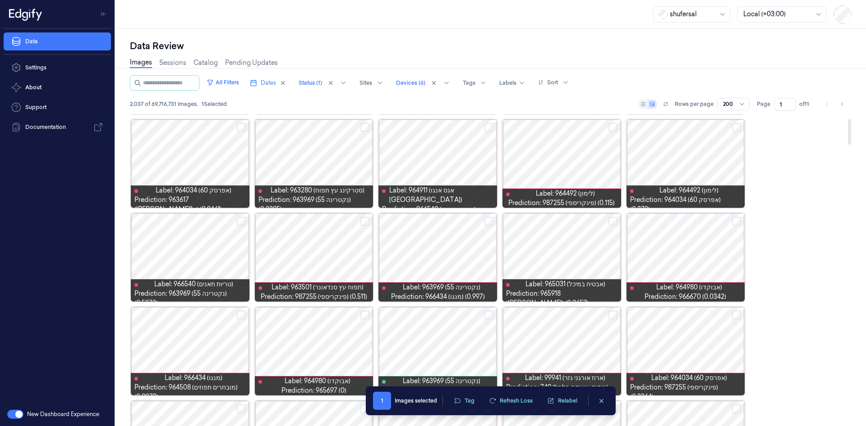
scroll to position [90, 0]
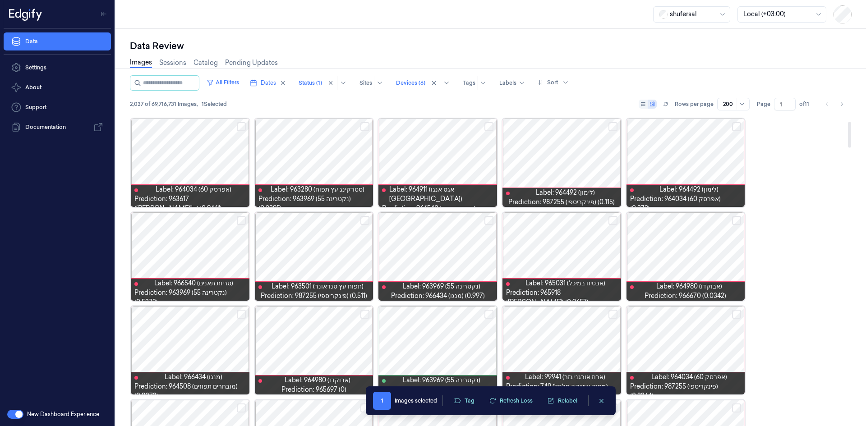
click at [491, 219] on button "Select row" at bounding box center [488, 220] width 9 height 9
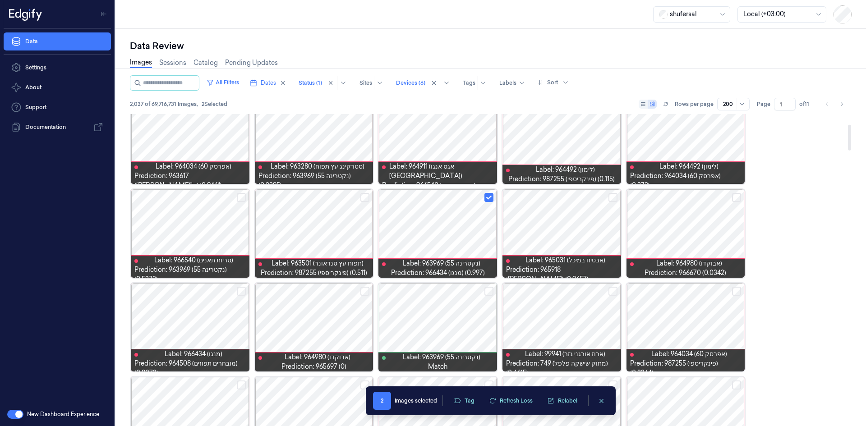
scroll to position [135, 0]
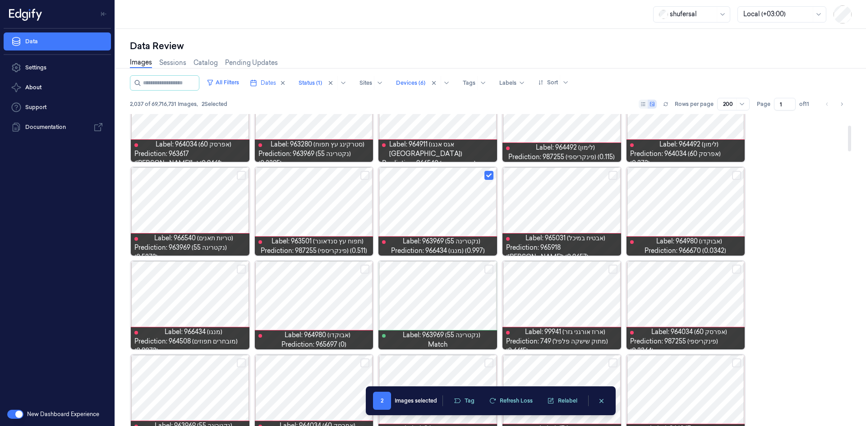
click at [736, 172] on button "Select row" at bounding box center [736, 175] width 9 height 9
click at [608, 178] on button "Select row" at bounding box center [612, 175] width 9 height 9
click at [362, 269] on button "Select row" at bounding box center [364, 269] width 9 height 9
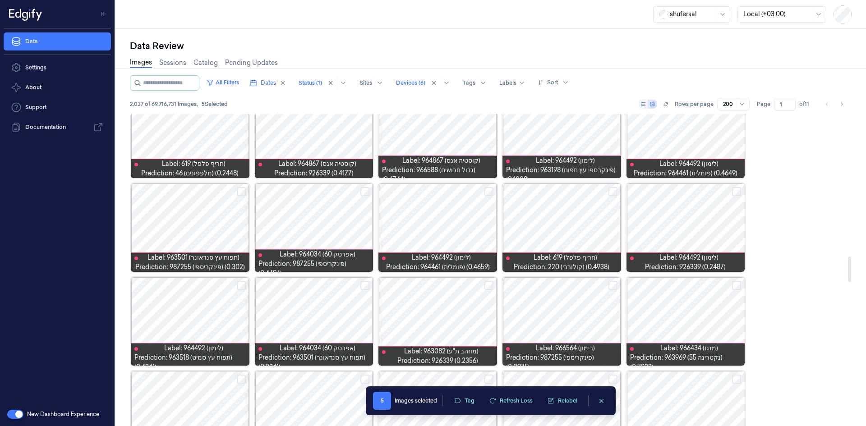
scroll to position [1759, 0]
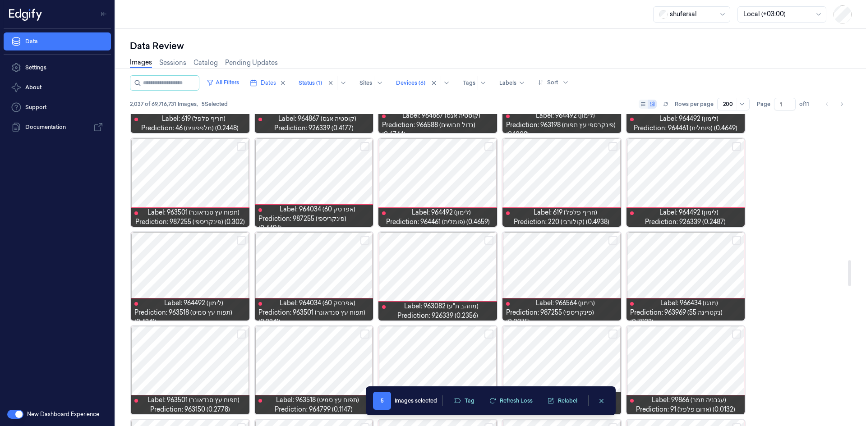
click at [739, 239] on button "Select row" at bounding box center [736, 240] width 9 height 9
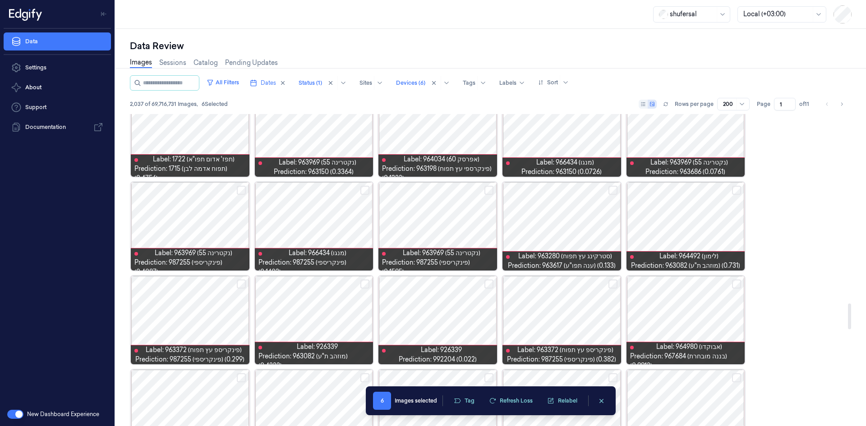
scroll to position [2300, 0]
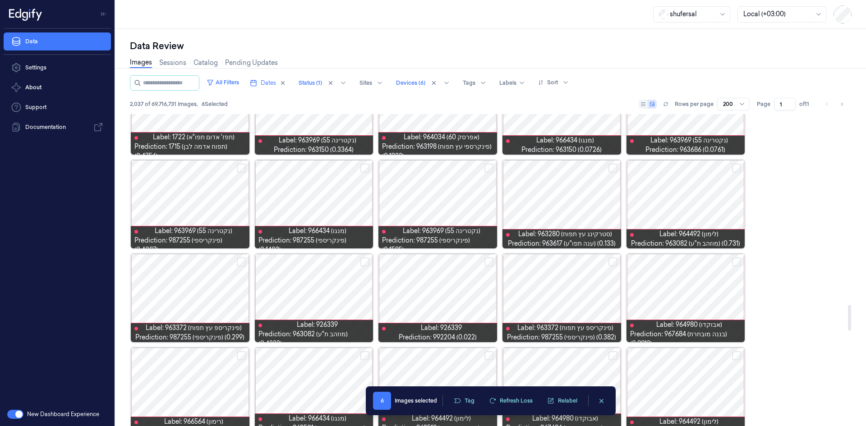
click at [740, 264] on button "Select row" at bounding box center [736, 262] width 9 height 9
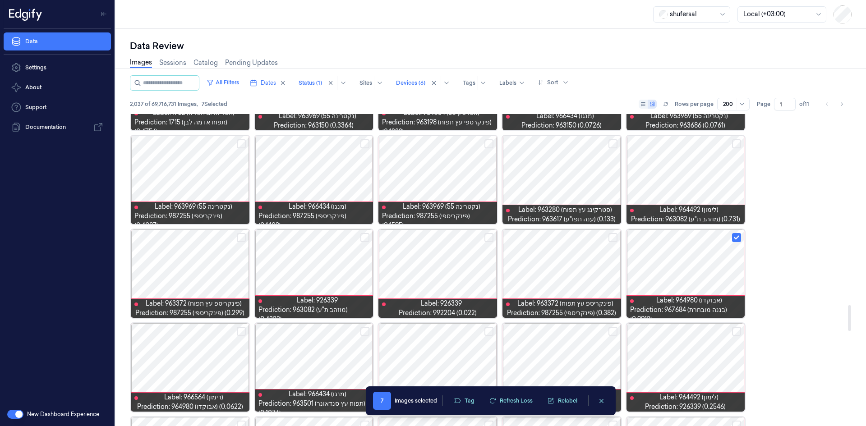
scroll to position [2390, 0]
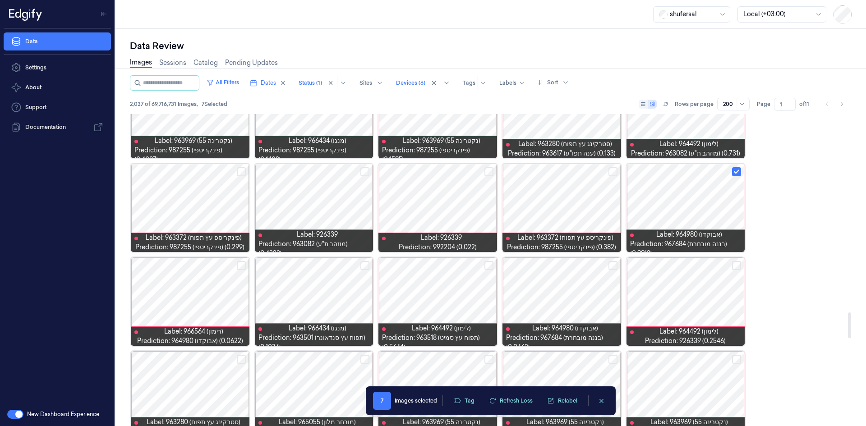
click at [364, 263] on button "Select row" at bounding box center [364, 265] width 9 height 9
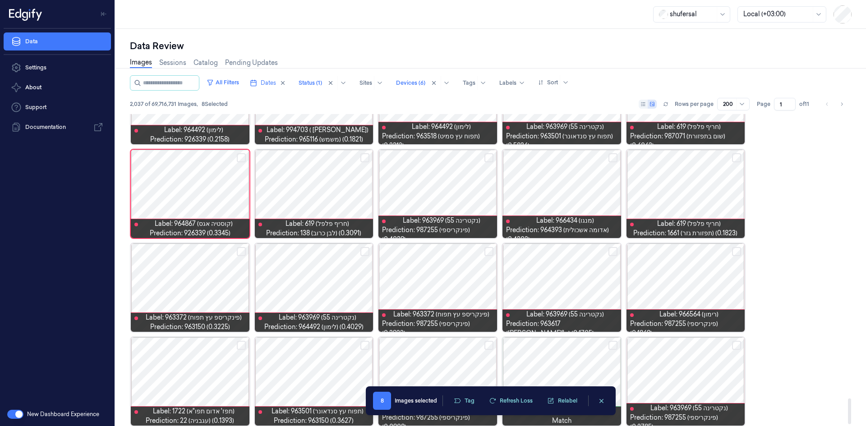
scroll to position [3444, 0]
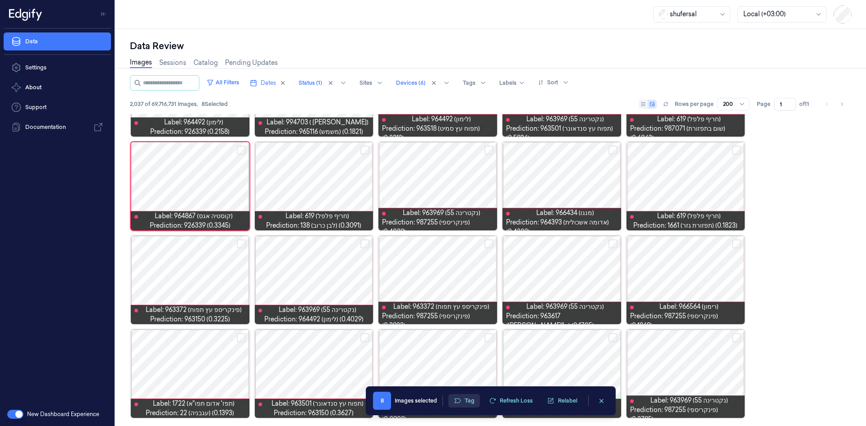
click at [466, 399] on button "Tag" at bounding box center [464, 401] width 32 height 14
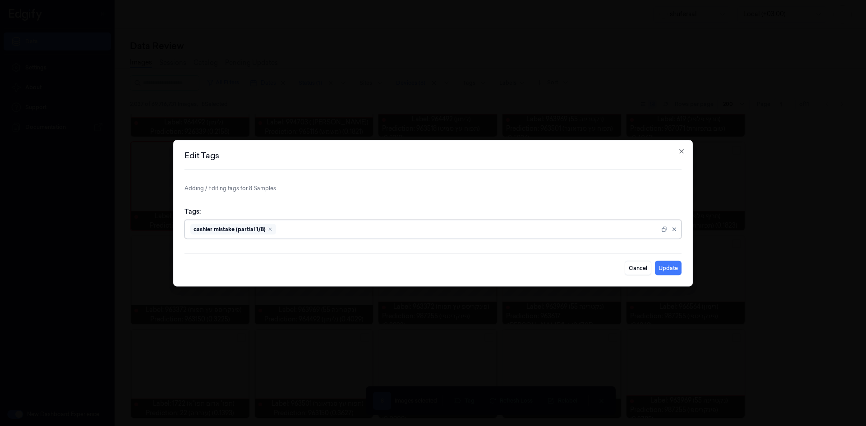
click at [387, 230] on div at bounding box center [469, 229] width 382 height 9
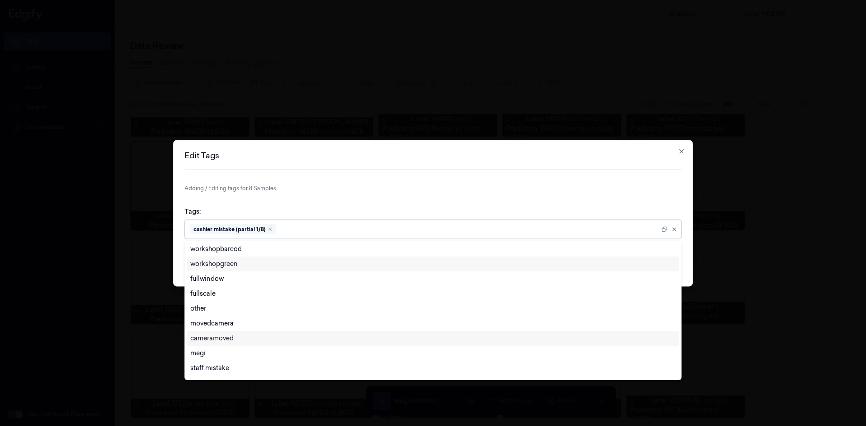
scroll to position [330, 0]
click at [204, 369] on div "cashier mistake" at bounding box center [213, 370] width 47 height 9
click at [528, 179] on div "Edit Tags Adding / Editing tags for 8 Samples Tags: option cashier mistake, sel…" at bounding box center [433, 213] width 520 height 147
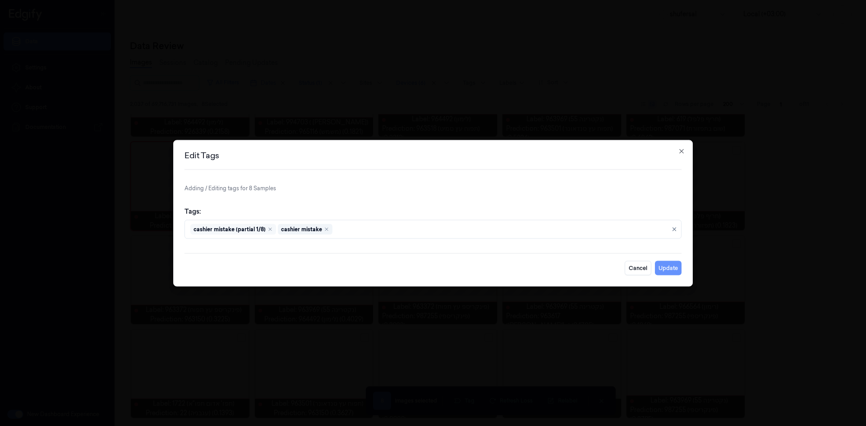
click at [666, 269] on button "Update" at bounding box center [668, 268] width 27 height 14
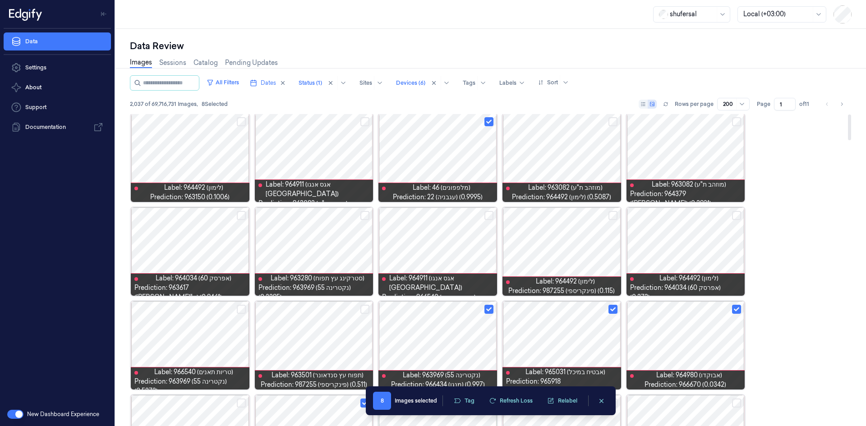
scroll to position [0, 0]
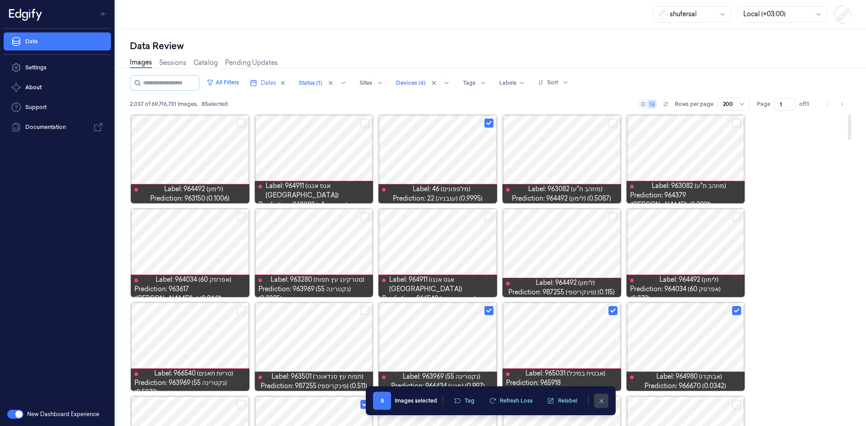
click at [606, 399] on button "clearSelection" at bounding box center [601, 401] width 14 height 14
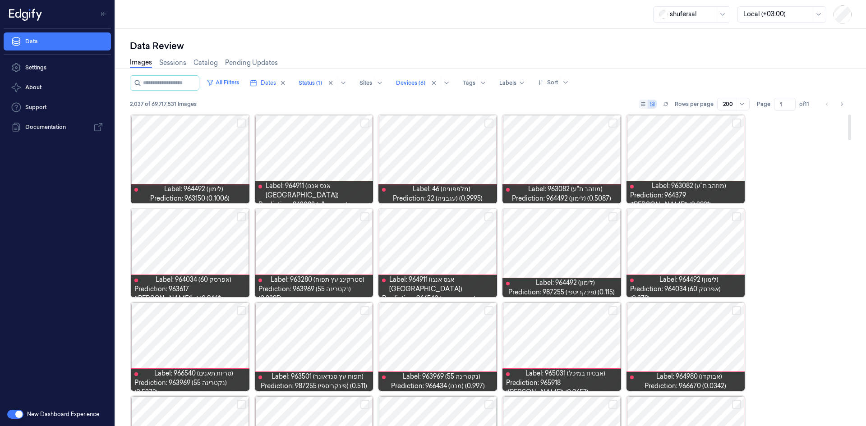
click at [239, 122] on button "Select row" at bounding box center [241, 123] width 9 height 9
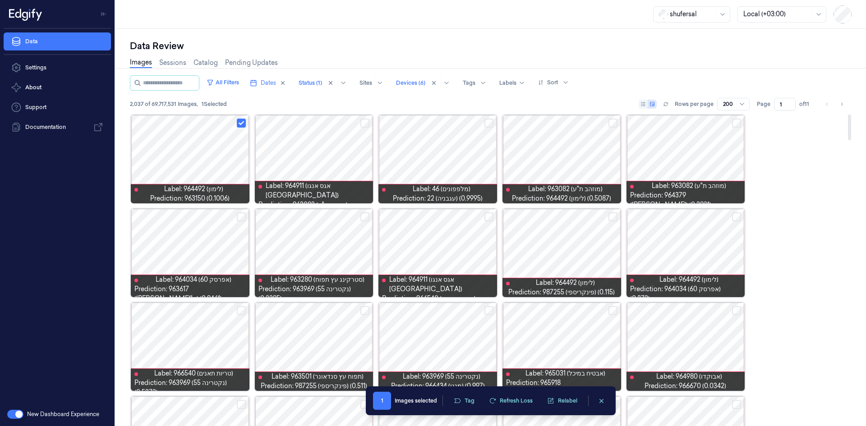
click at [738, 218] on button "Select row" at bounding box center [736, 216] width 9 height 9
click at [614, 216] on button "Select row" at bounding box center [612, 216] width 9 height 9
click at [491, 215] on button "Select row" at bounding box center [488, 216] width 9 height 9
click at [366, 217] on button "Select row" at bounding box center [364, 216] width 9 height 9
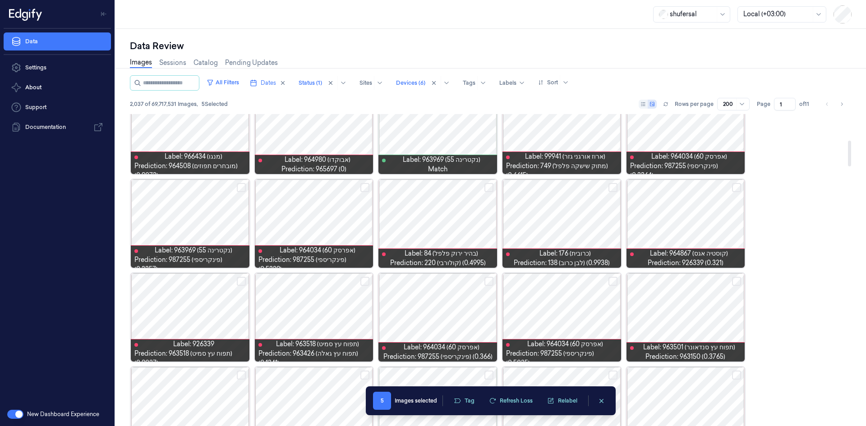
scroll to position [316, 0]
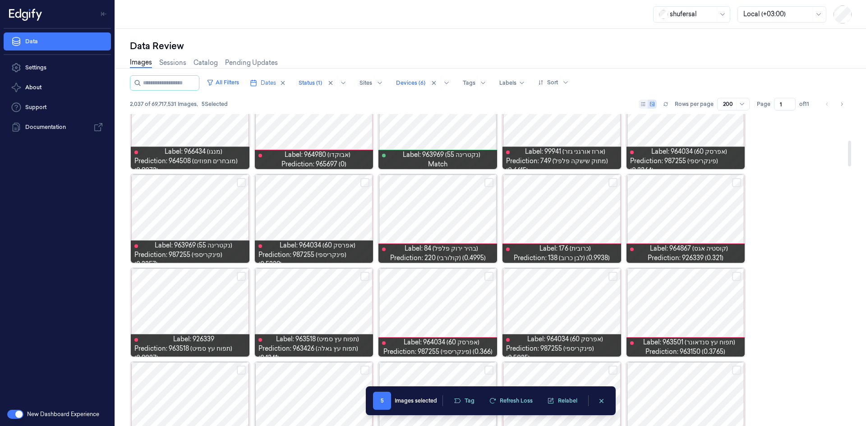
click at [486, 185] on button "Select row" at bounding box center [488, 182] width 9 height 9
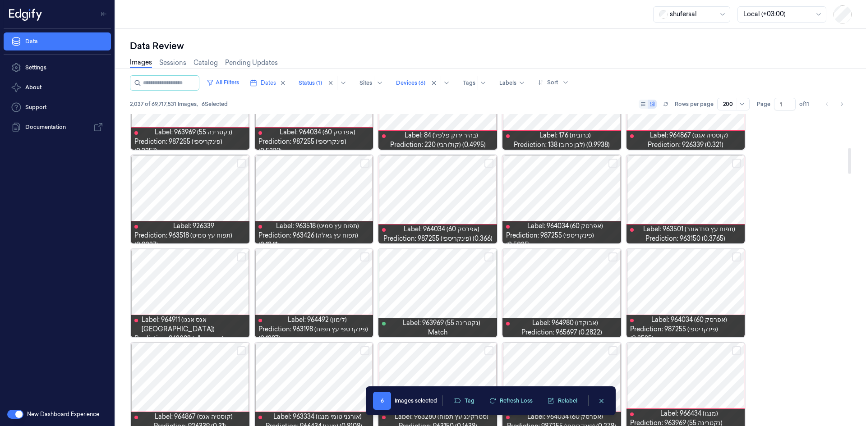
scroll to position [451, 0]
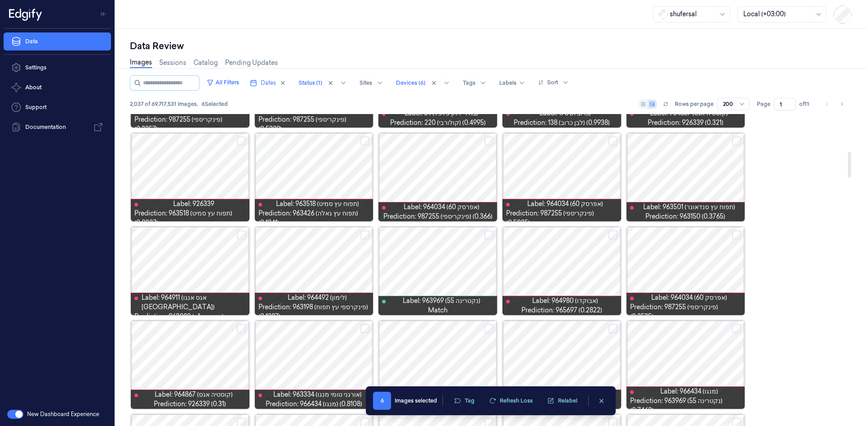
click at [363, 237] on button "Select row" at bounding box center [364, 234] width 9 height 9
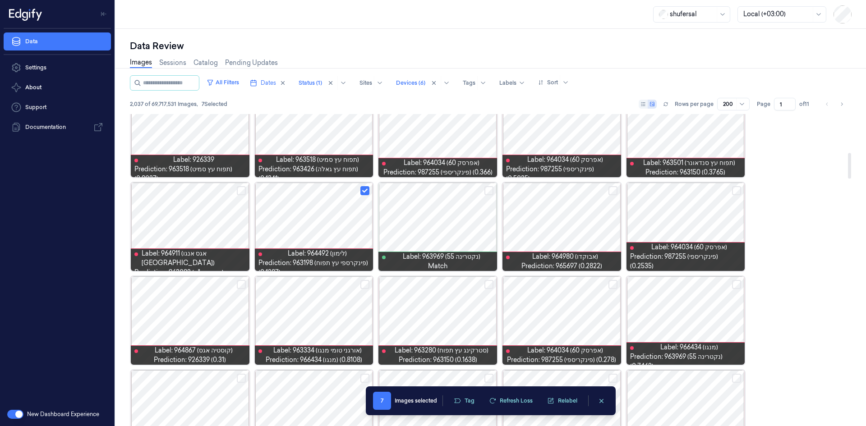
scroll to position [496, 0]
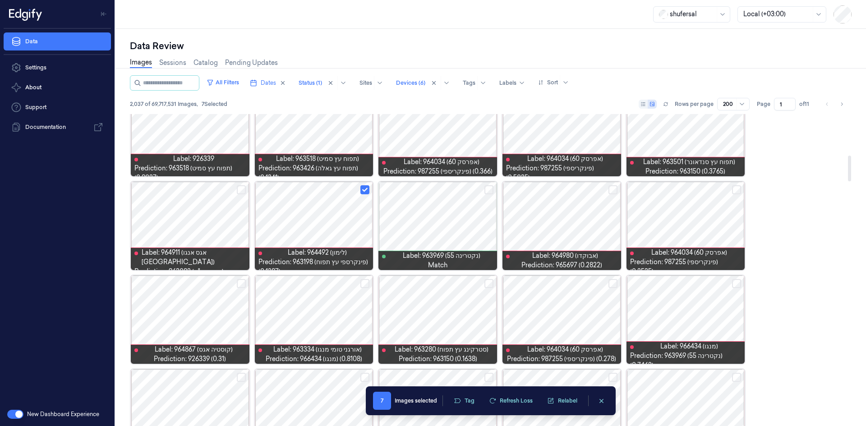
click at [489, 284] on button "Select row" at bounding box center [488, 283] width 9 height 9
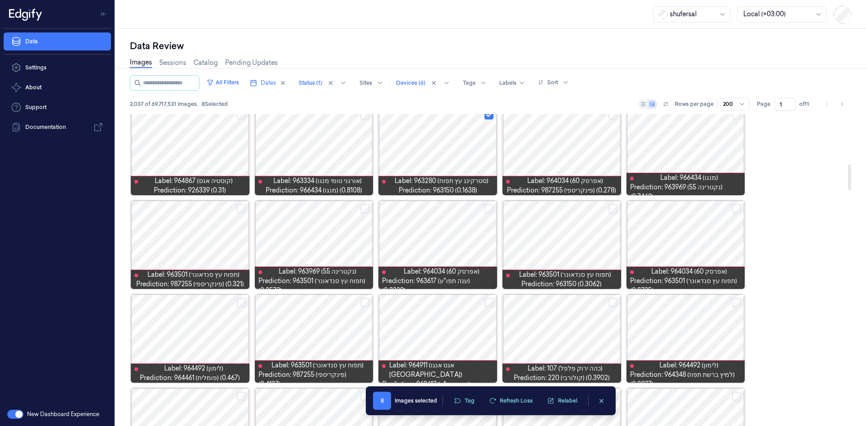
scroll to position [676, 0]
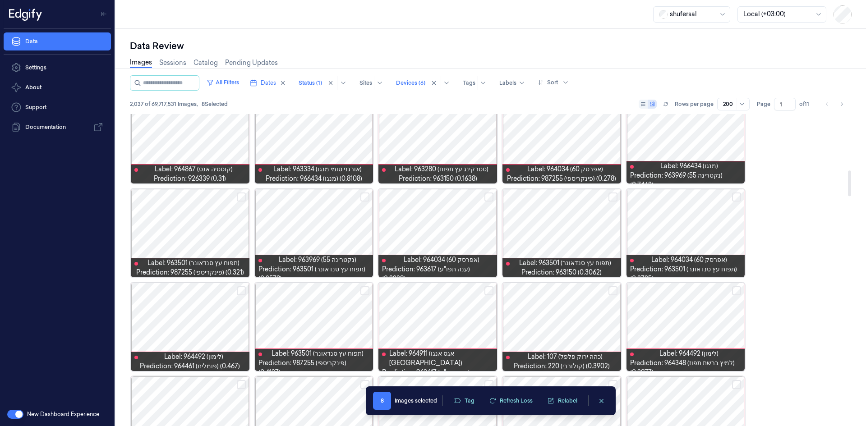
click at [612, 294] on button "Select row" at bounding box center [612, 290] width 9 height 9
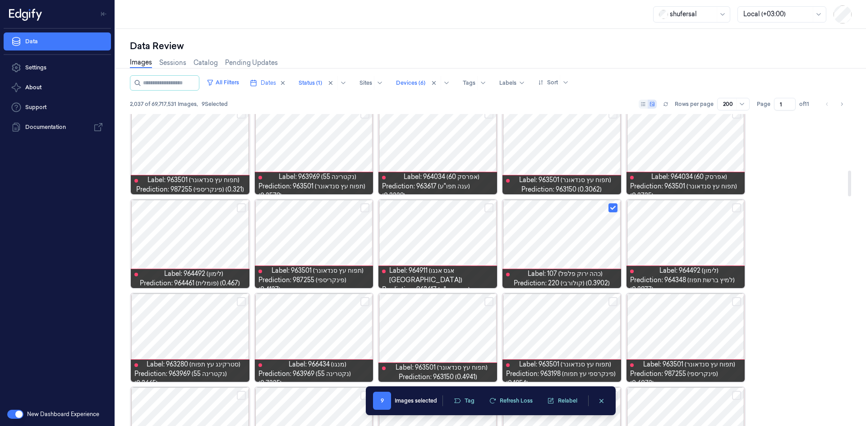
scroll to position [767, 0]
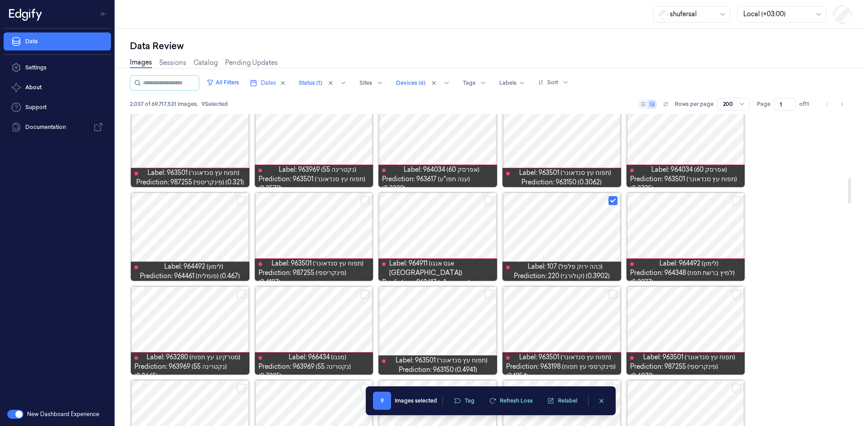
click at [241, 295] on button "Select row" at bounding box center [241, 294] width 9 height 9
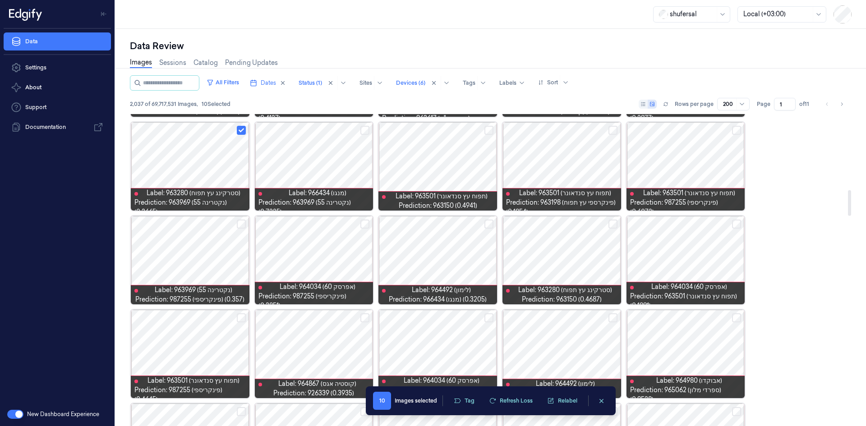
scroll to position [947, 0]
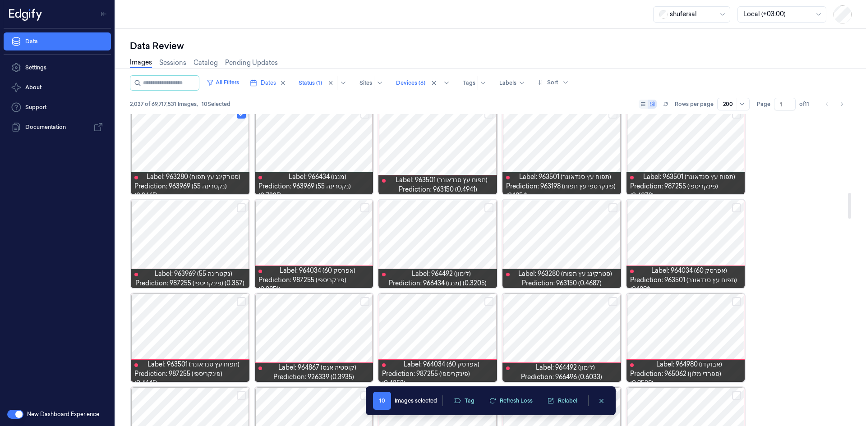
click at [737, 304] on button "Select row" at bounding box center [736, 301] width 9 height 9
click at [613, 300] on button "Select row" at bounding box center [612, 301] width 9 height 9
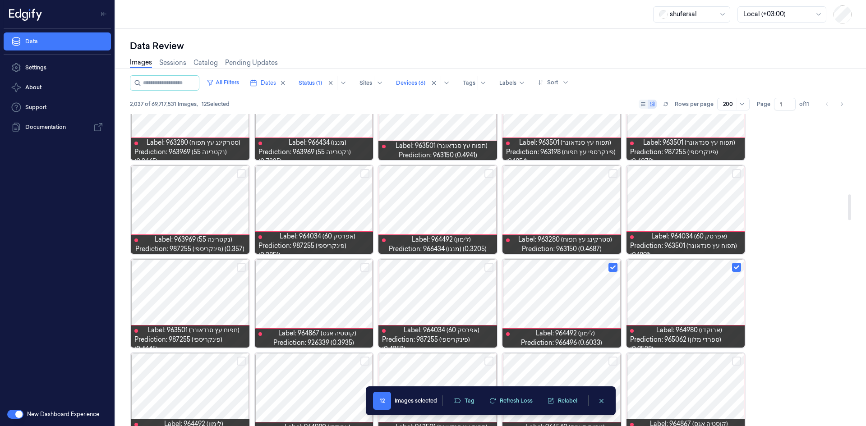
scroll to position [1173, 0]
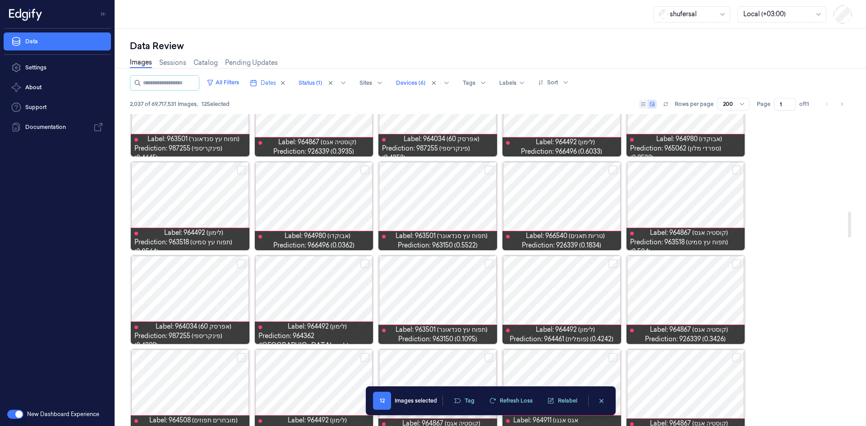
click at [612, 170] on button "Select row" at bounding box center [612, 170] width 9 height 9
click at [490, 167] on button "Select row" at bounding box center [488, 170] width 9 height 9
click at [238, 169] on button "Select row" at bounding box center [241, 170] width 9 height 9
click at [491, 261] on button "Select row" at bounding box center [488, 263] width 9 height 9
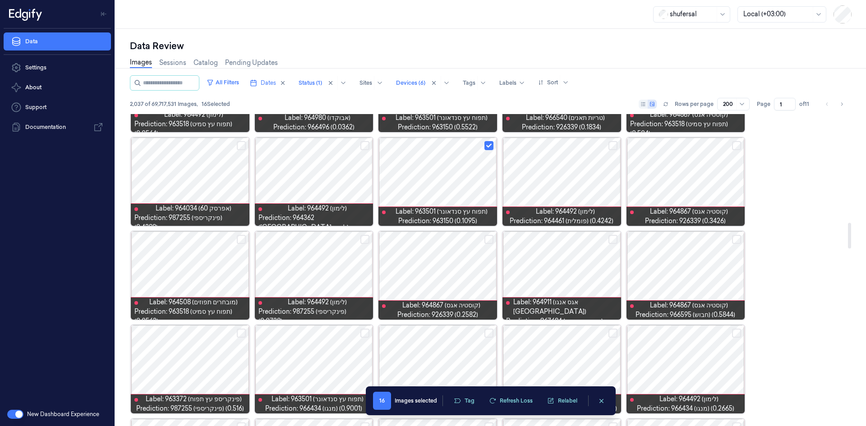
scroll to position [1308, 0]
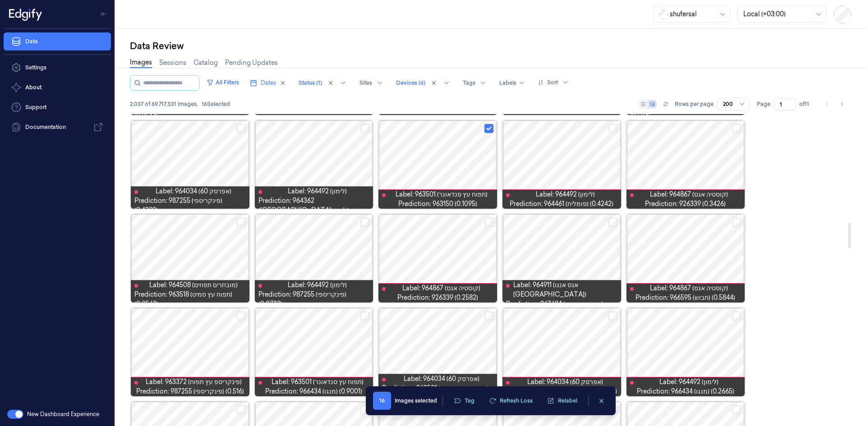
click at [616, 222] on button "Select row" at bounding box center [612, 222] width 9 height 9
click at [368, 222] on button "Select row" at bounding box center [364, 222] width 9 height 9
click at [244, 217] on div at bounding box center [190, 258] width 119 height 88
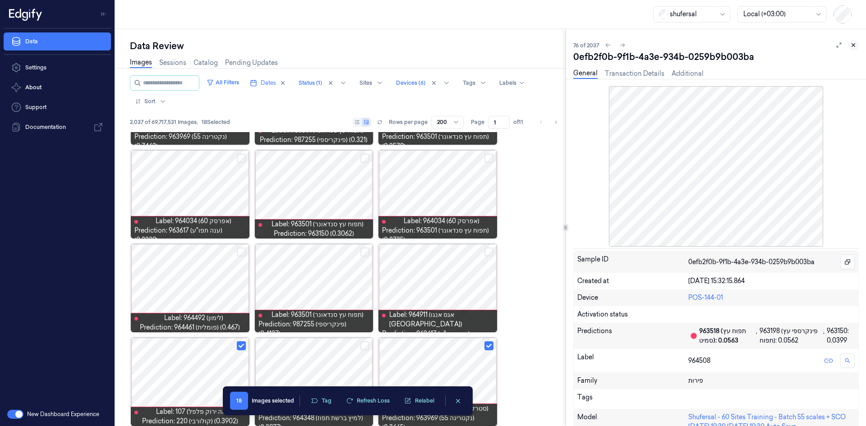
click at [849, 48] on button at bounding box center [853, 45] width 11 height 11
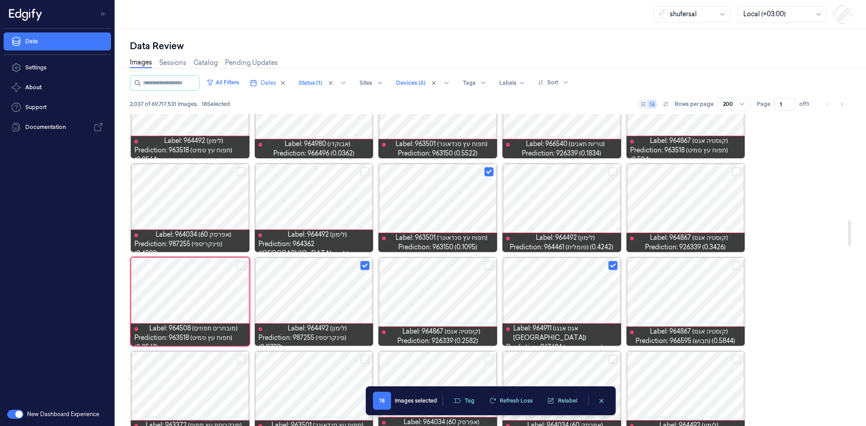
scroll to position [1274, 0]
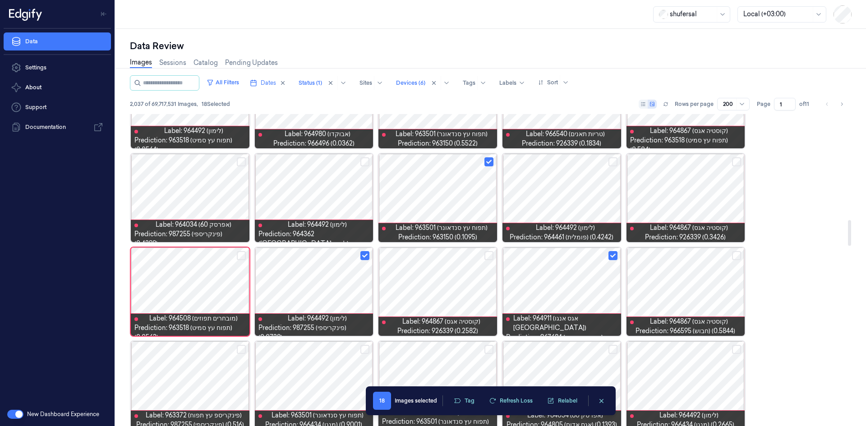
click at [362, 161] on button "Select row" at bounding box center [364, 161] width 9 height 9
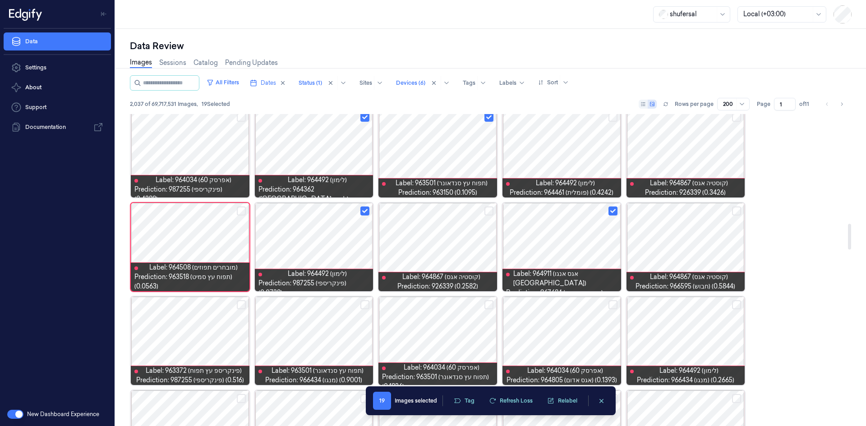
scroll to position [1320, 0]
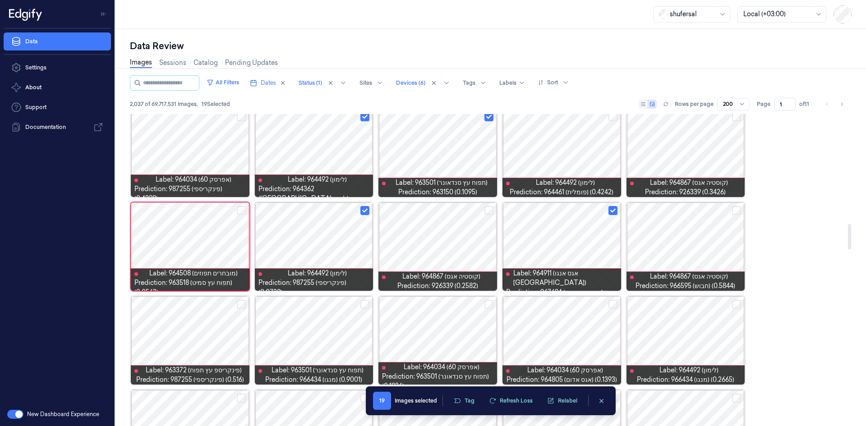
click at [239, 212] on button "Select row" at bounding box center [241, 210] width 9 height 9
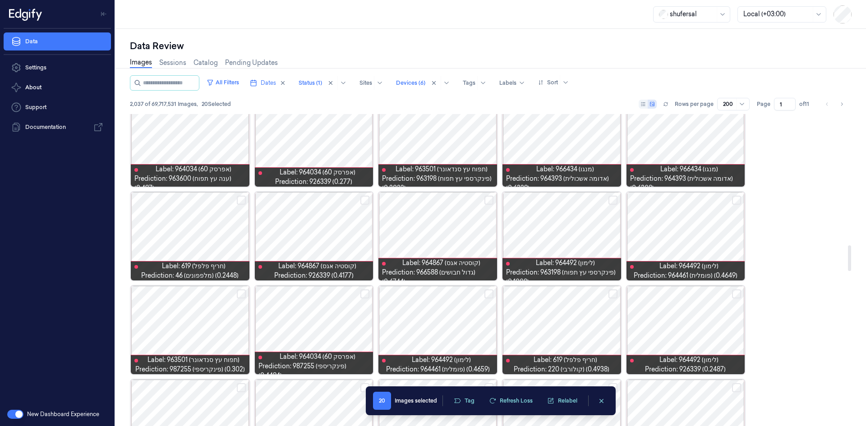
scroll to position [1612, 0]
click at [612, 197] on button "Select row" at bounding box center [612, 199] width 9 height 9
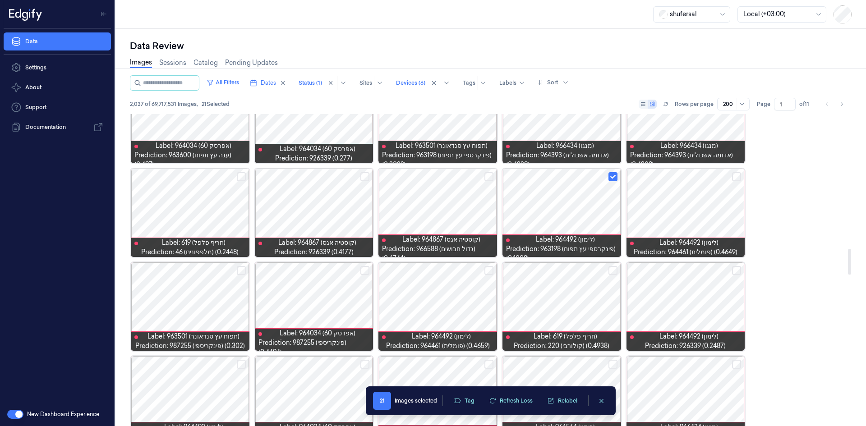
scroll to position [1657, 0]
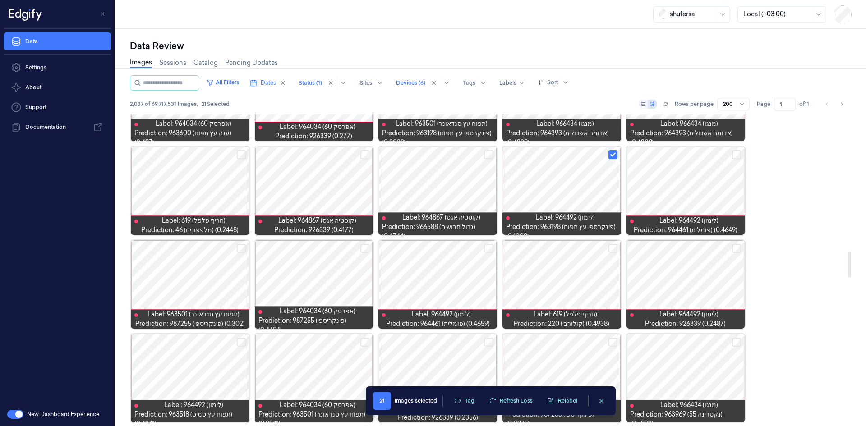
click at [243, 153] on button "Select row" at bounding box center [241, 154] width 9 height 9
click at [489, 250] on button "Select row" at bounding box center [488, 248] width 9 height 9
click at [616, 252] on button "Select row" at bounding box center [612, 248] width 9 height 9
click at [739, 248] on button "Select row" at bounding box center [736, 248] width 9 height 9
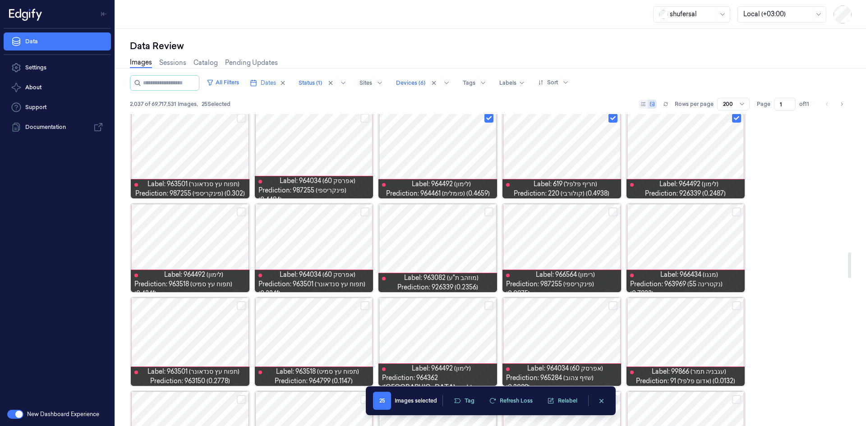
scroll to position [1792, 0]
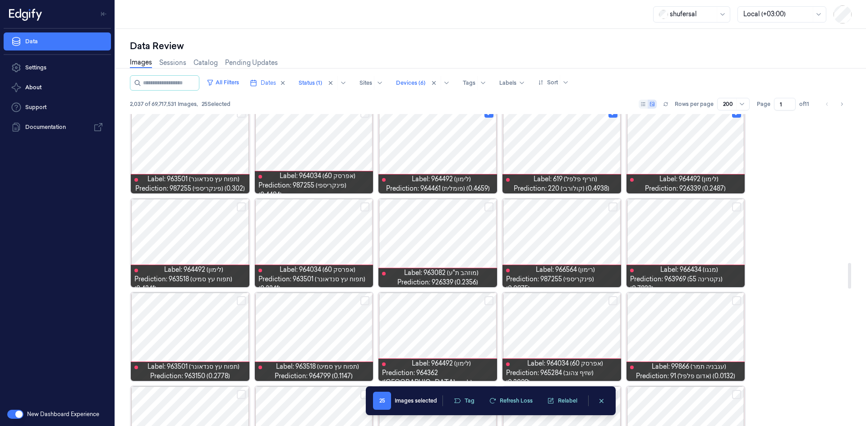
click at [490, 207] on button "Select row" at bounding box center [488, 206] width 9 height 9
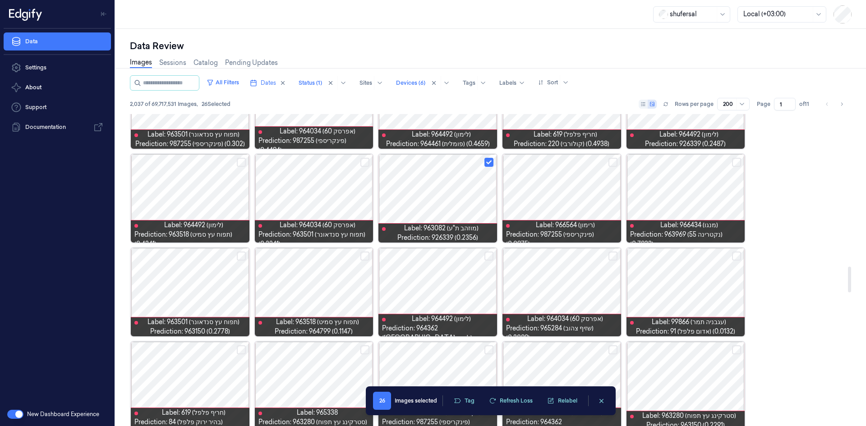
scroll to position [1837, 0]
click at [362, 258] on button "Select row" at bounding box center [364, 255] width 9 height 9
click at [490, 257] on button "Select row" at bounding box center [488, 255] width 9 height 9
click at [735, 254] on button "Select row" at bounding box center [736, 255] width 9 height 9
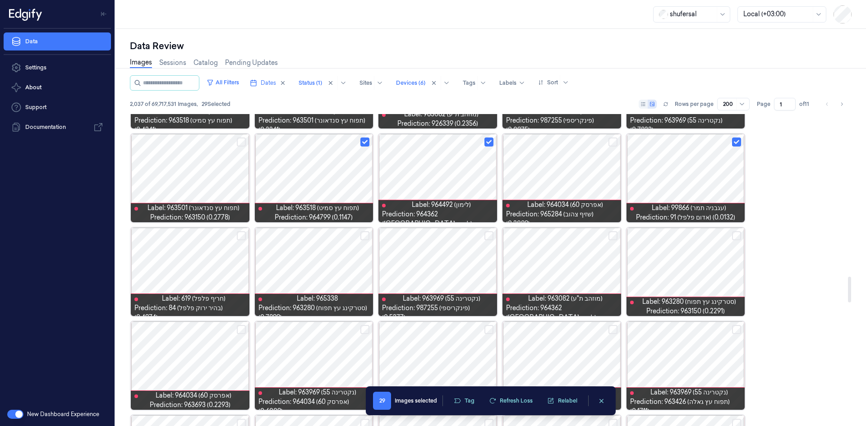
scroll to position [1973, 0]
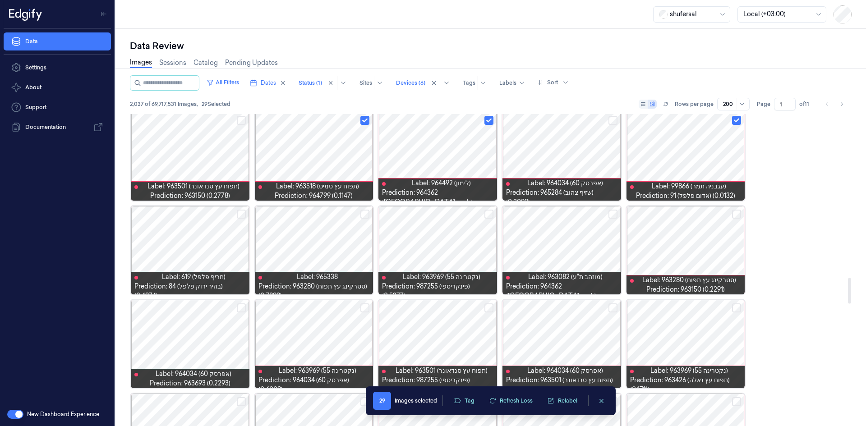
click at [737, 214] on button "Select row" at bounding box center [736, 214] width 9 height 9
click at [614, 212] on button "Select row" at bounding box center [612, 214] width 9 height 9
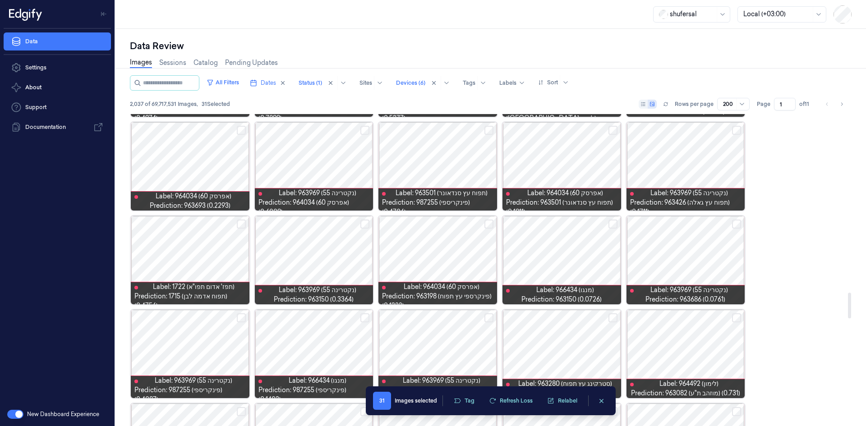
scroll to position [2153, 0]
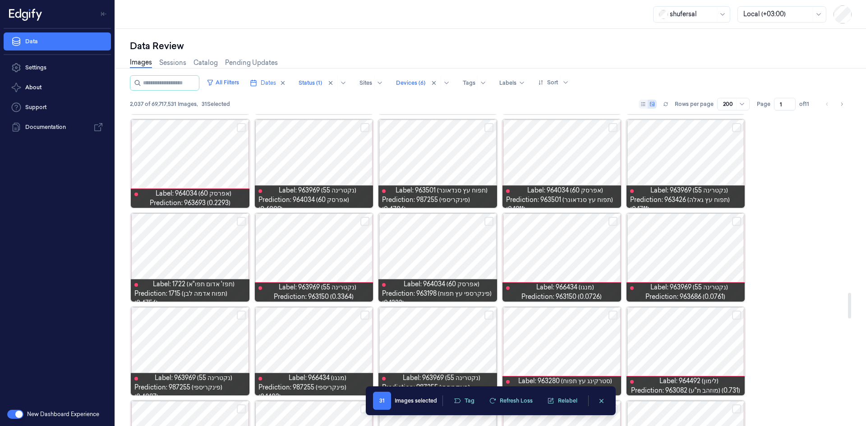
click at [611, 223] on button "Select row" at bounding box center [612, 221] width 9 height 9
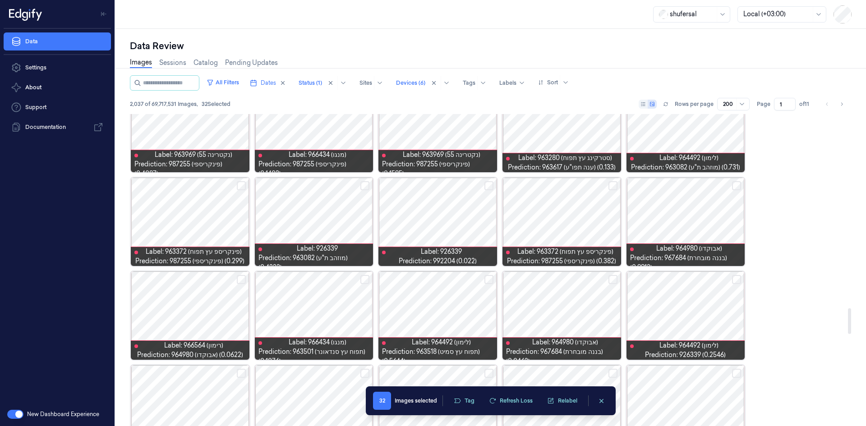
scroll to position [2378, 0]
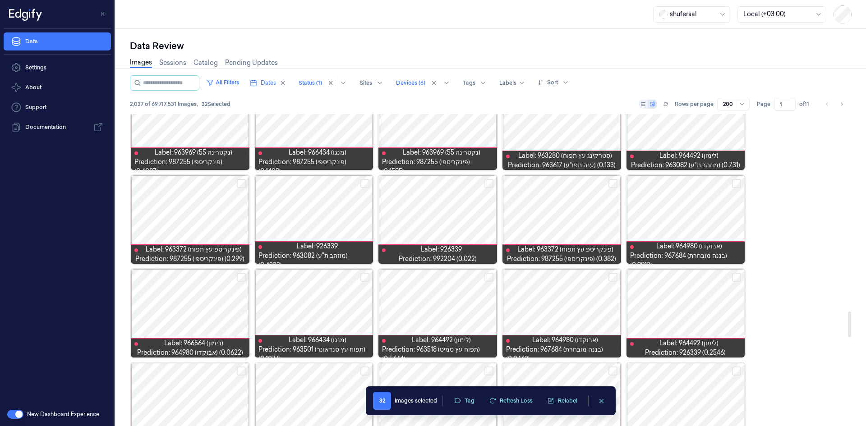
click at [740, 277] on button "Select row" at bounding box center [736, 277] width 9 height 9
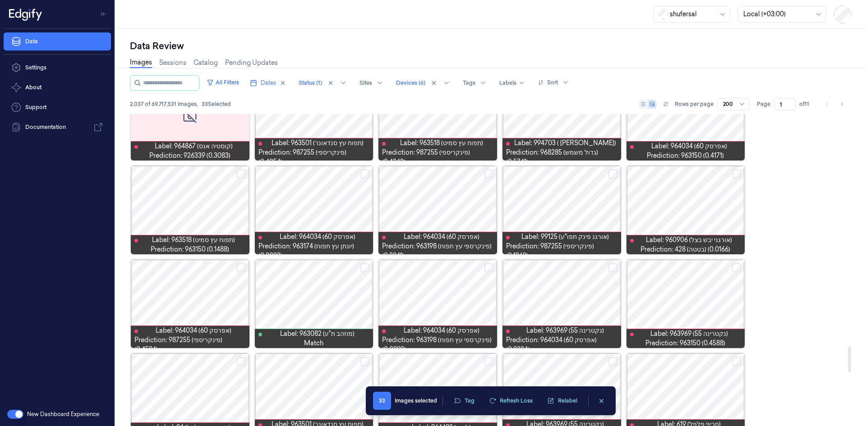
scroll to position [2874, 0]
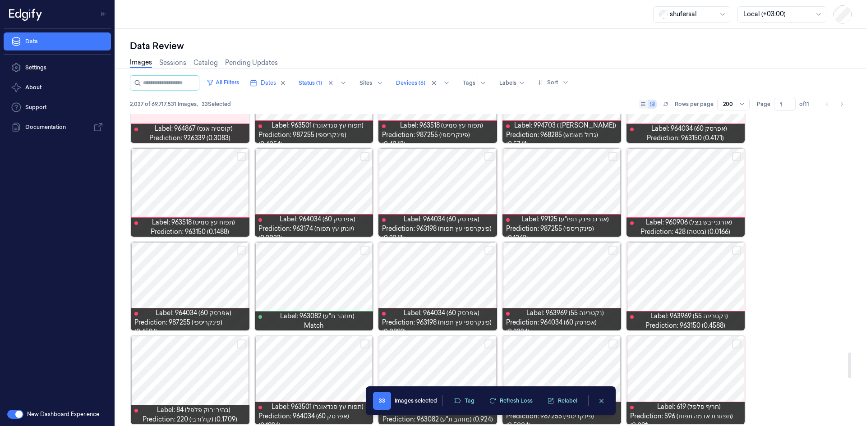
click at [737, 155] on button "Select row" at bounding box center [736, 156] width 9 height 9
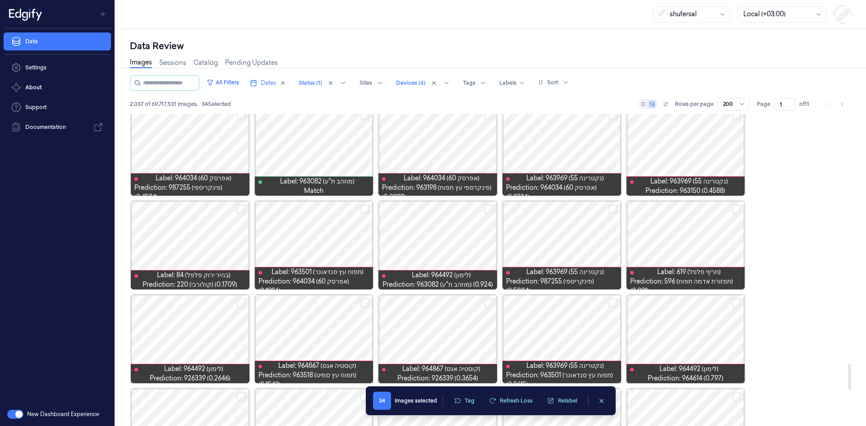
scroll to position [3010, 0]
click at [734, 209] on button "Select row" at bounding box center [736, 208] width 9 height 9
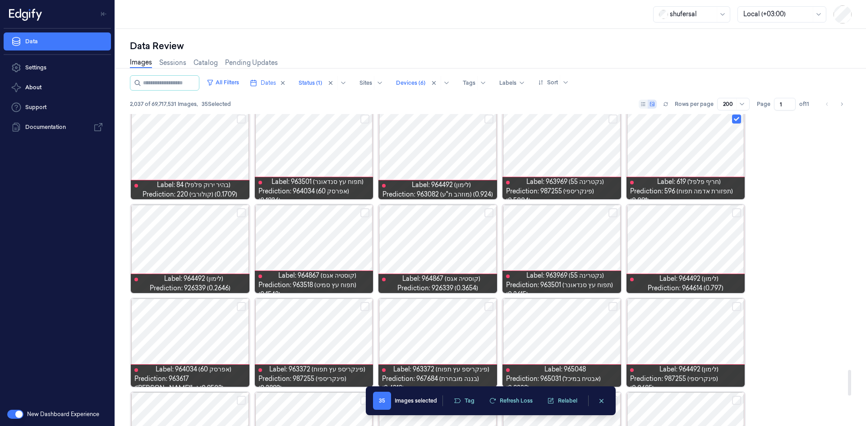
scroll to position [3100, 0]
click at [362, 214] on button "Select row" at bounding box center [364, 212] width 9 height 9
click at [239, 212] on button "Select row" at bounding box center [241, 212] width 9 height 9
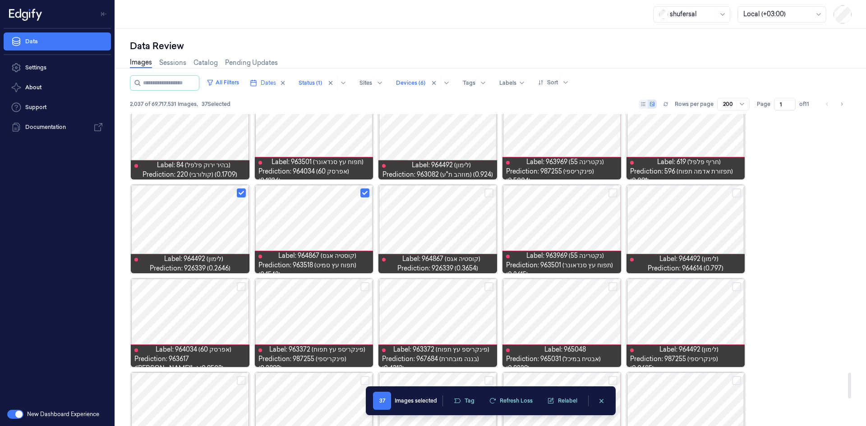
scroll to position [3145, 0]
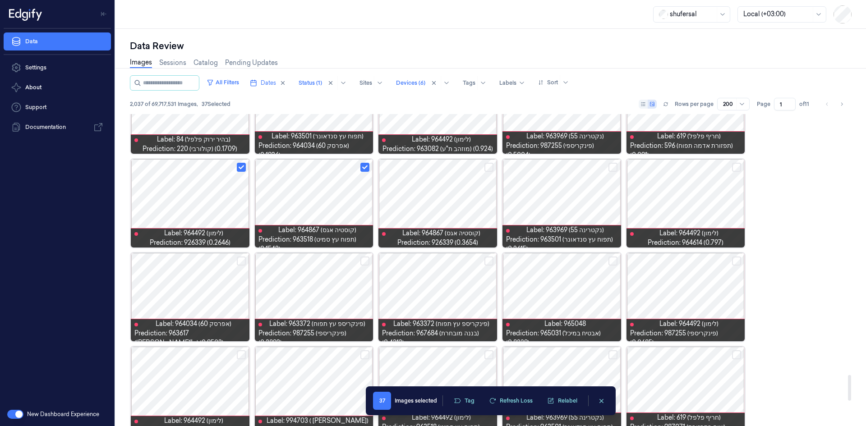
click at [739, 261] on button "Select row" at bounding box center [736, 261] width 9 height 9
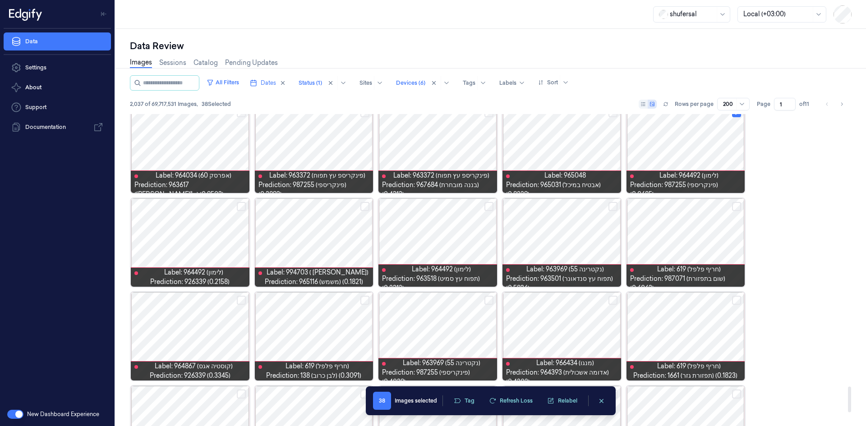
scroll to position [3325, 0]
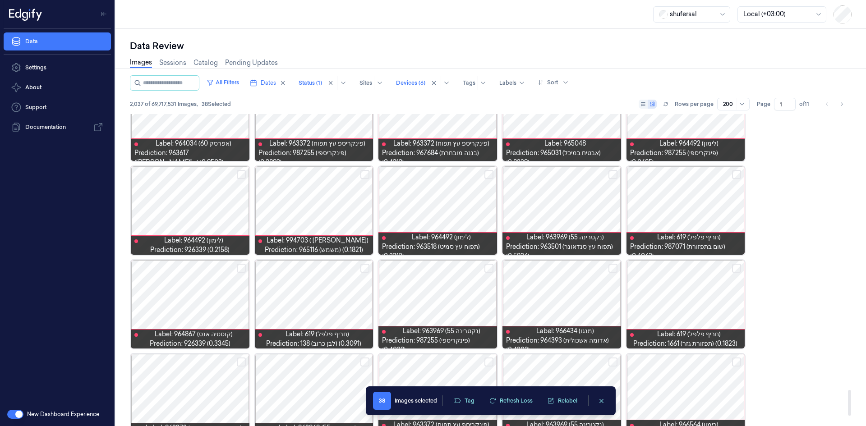
click at [240, 176] on button "Select row" at bounding box center [241, 174] width 9 height 9
click at [739, 268] on button "Select row" at bounding box center [736, 268] width 9 height 9
click at [738, 173] on button "Select row" at bounding box center [736, 174] width 9 height 9
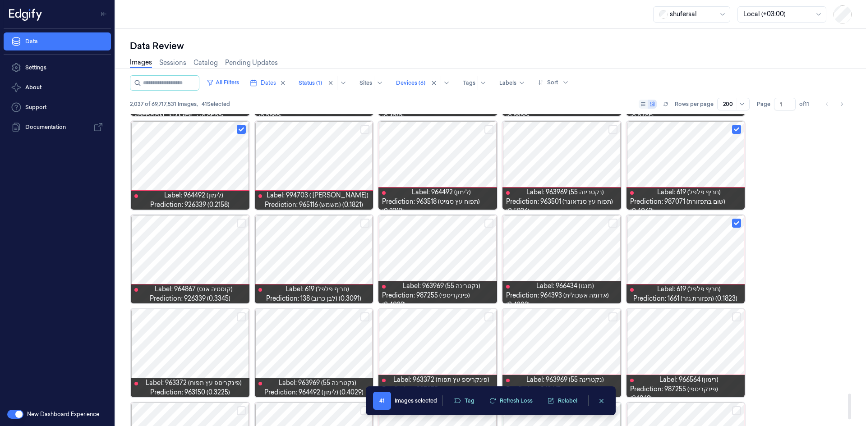
scroll to position [3416, 0]
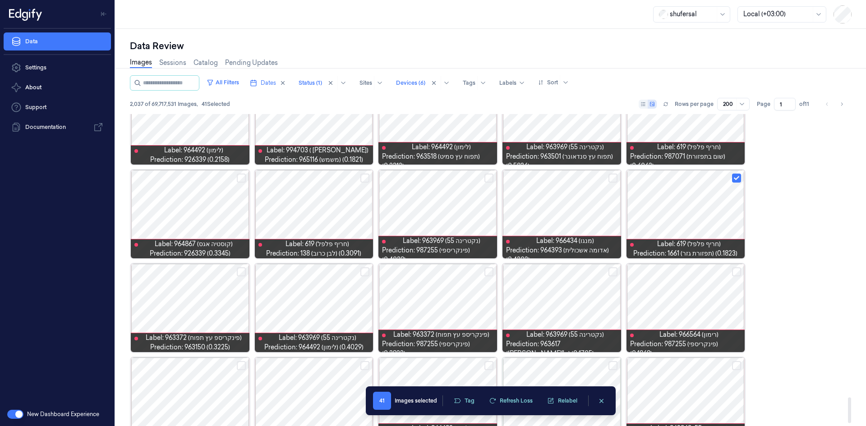
click at [367, 180] on button "Select row" at bounding box center [364, 178] width 9 height 9
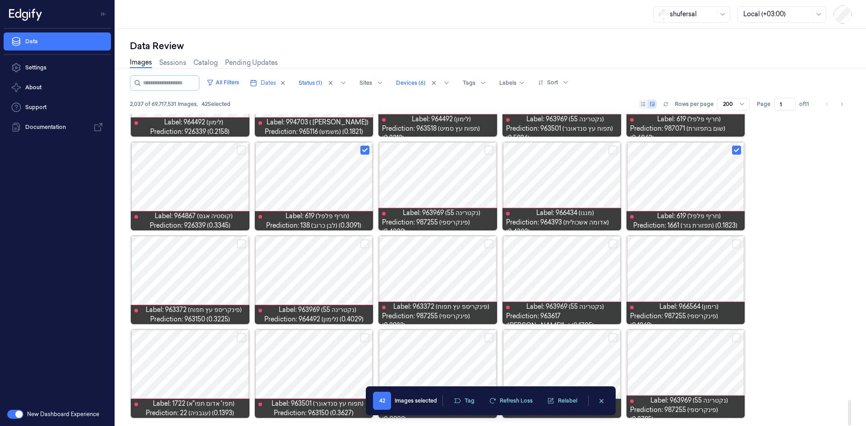
click at [239, 246] on button "Select row" at bounding box center [241, 243] width 9 height 9
click at [613, 337] on button "Select row" at bounding box center [612, 337] width 9 height 9
click at [487, 336] on button "Select row" at bounding box center [488, 337] width 9 height 9
click at [470, 400] on button "Tag" at bounding box center [464, 401] width 32 height 14
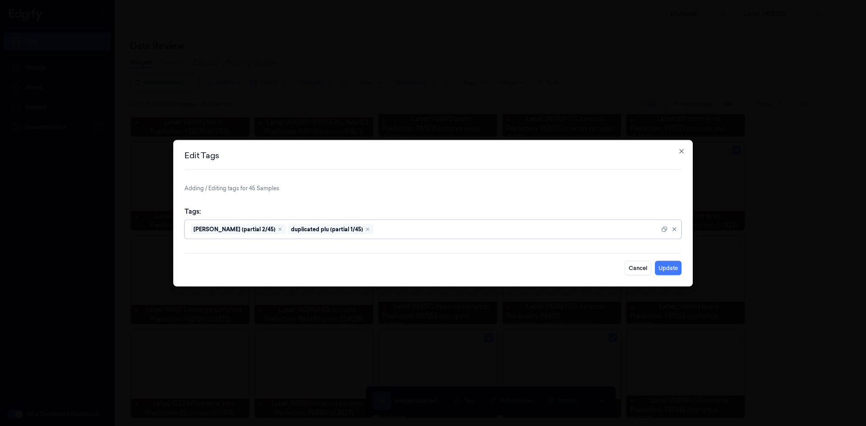
click at [462, 237] on div "Ai Mistake (partial 2/45) duplicated plu (partial 1/45)" at bounding box center [424, 229] width 469 height 18
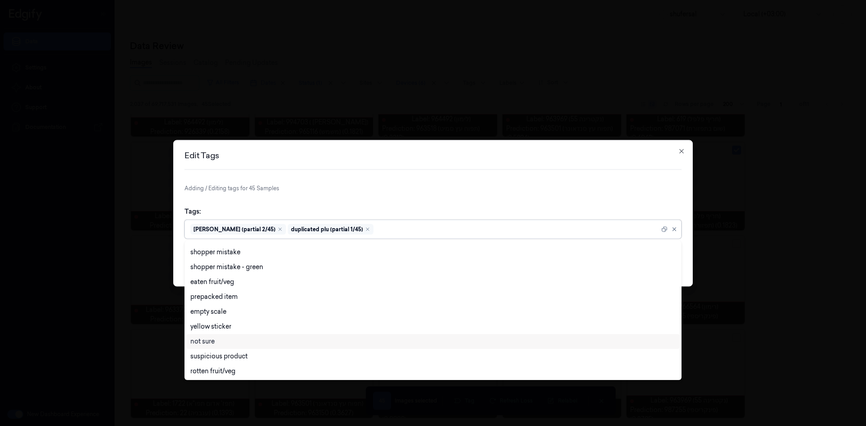
scroll to position [0, 0]
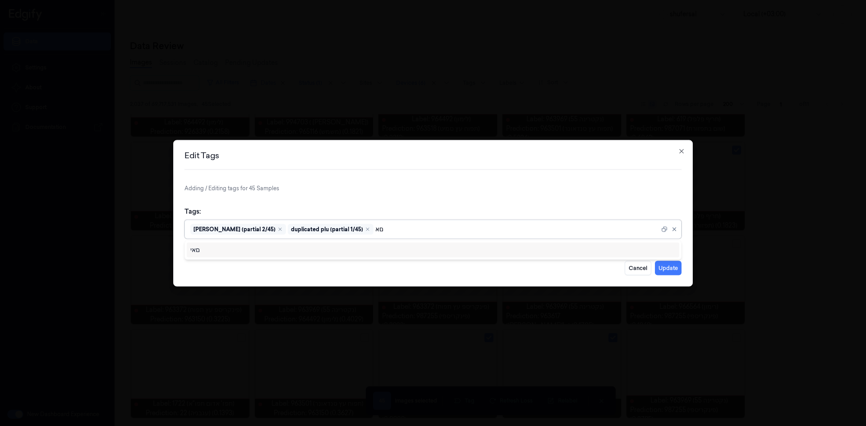
type input "ם"
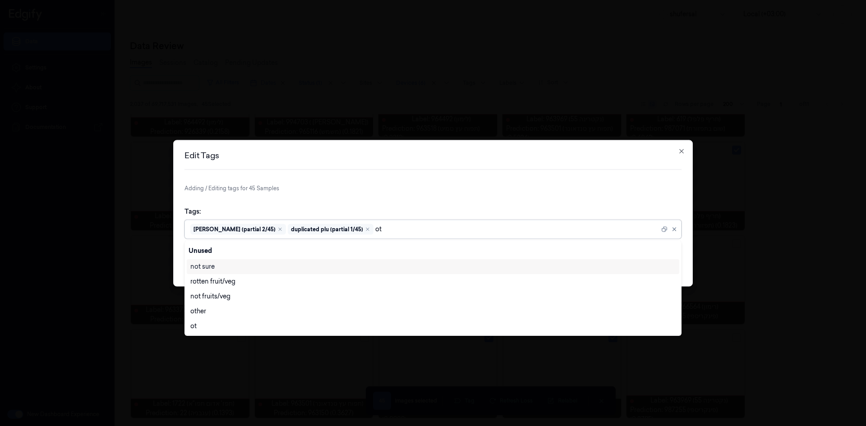
type input "oth"
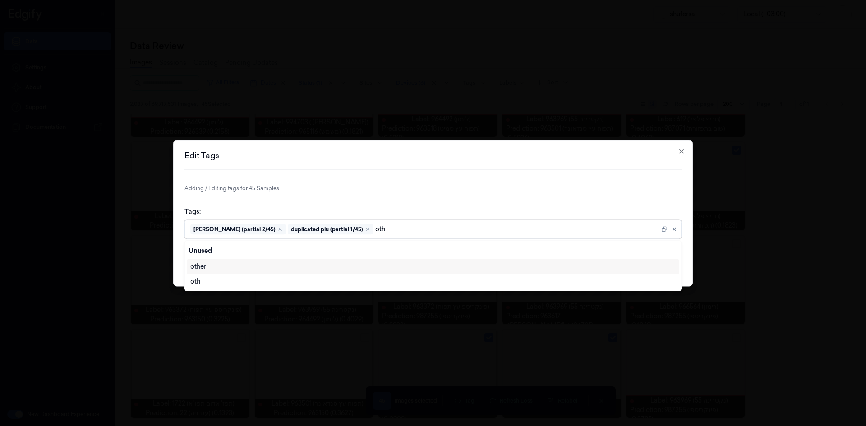
click at [551, 262] on div "other" at bounding box center [432, 266] width 485 height 9
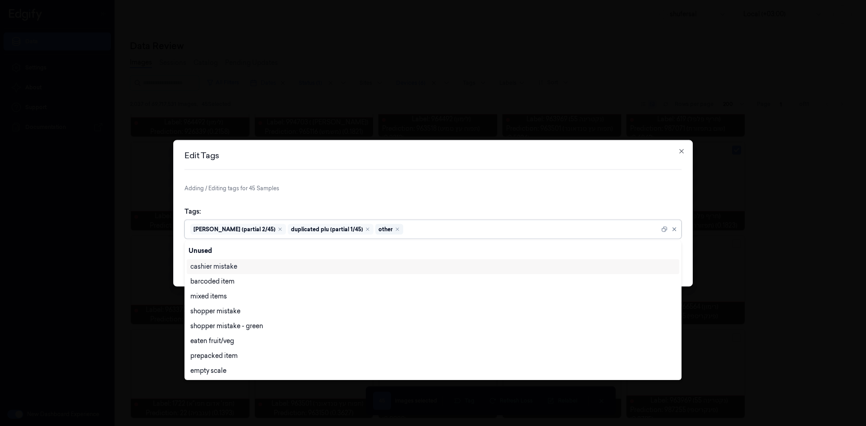
click at [617, 183] on div "Edit Tags Adding / Editing tags for 45 Samples Tags: option other, selected. 28…" at bounding box center [433, 213] width 520 height 147
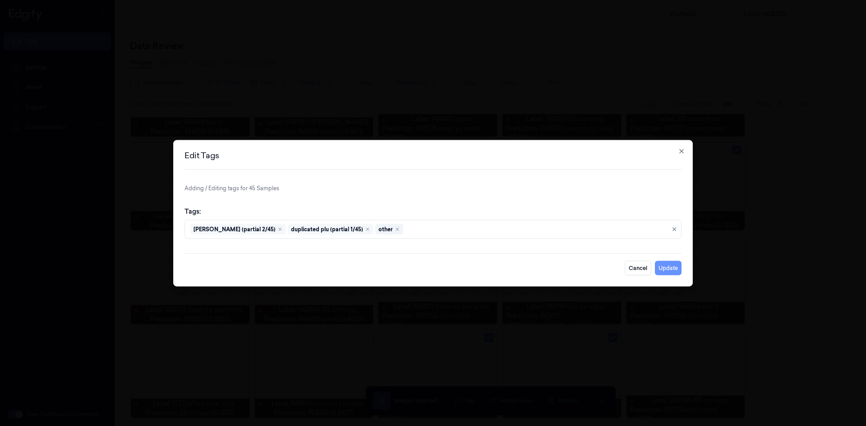
click at [679, 264] on button "Update" at bounding box center [668, 268] width 27 height 14
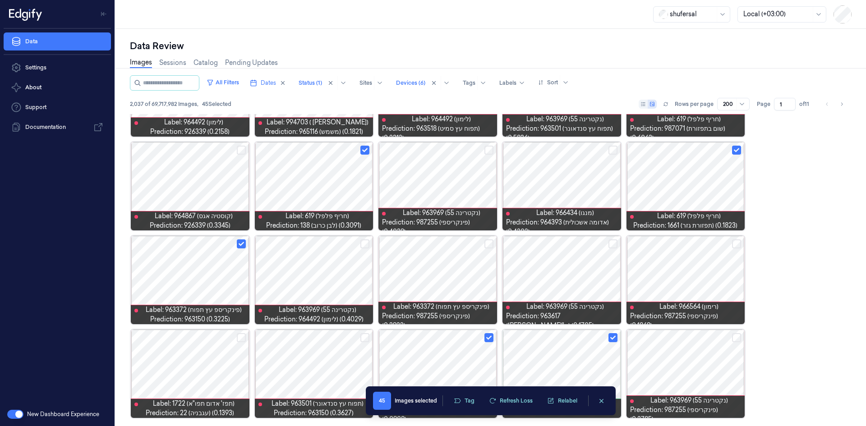
click at [781, 107] on input "1" at bounding box center [785, 104] width 22 height 13
type input "2"
click at [792, 102] on input "2" at bounding box center [785, 104] width 22 height 13
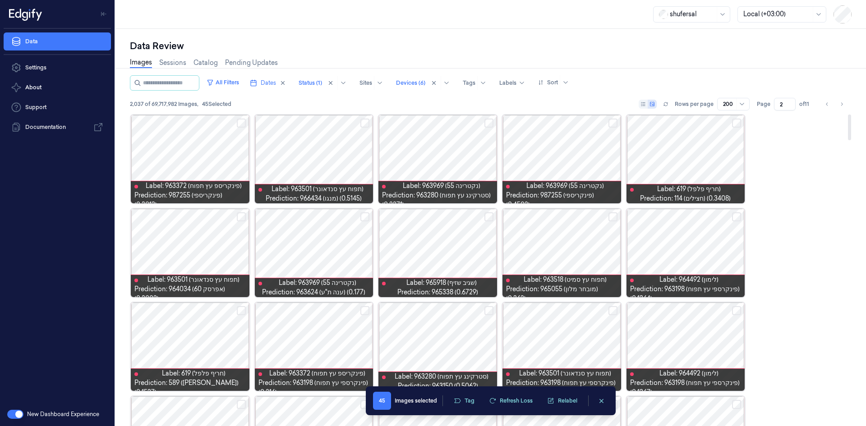
click at [489, 121] on button "Select row" at bounding box center [488, 123] width 9 height 9
click at [615, 124] on button "Select row" at bounding box center [612, 123] width 9 height 9
click at [490, 218] on button "Select row" at bounding box center [488, 216] width 9 height 9
click at [366, 215] on button "Select row" at bounding box center [364, 216] width 9 height 9
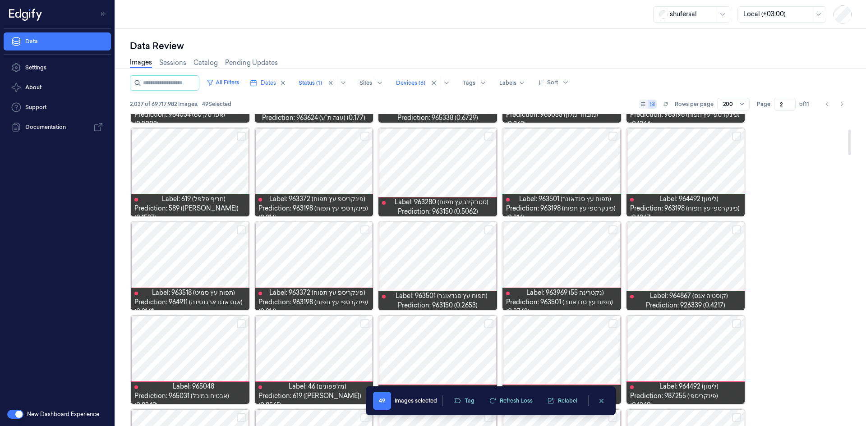
scroll to position [180, 0]
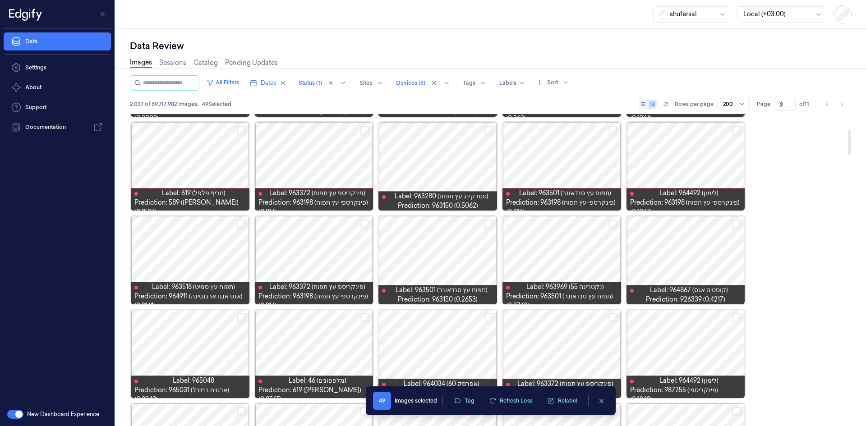
click at [739, 226] on button "Select row" at bounding box center [736, 224] width 9 height 9
click at [614, 224] on button "Select row" at bounding box center [612, 224] width 9 height 9
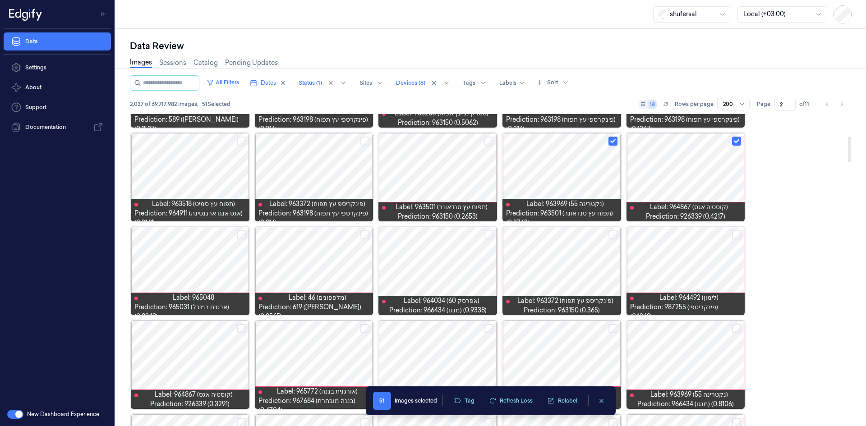
scroll to position [271, 0]
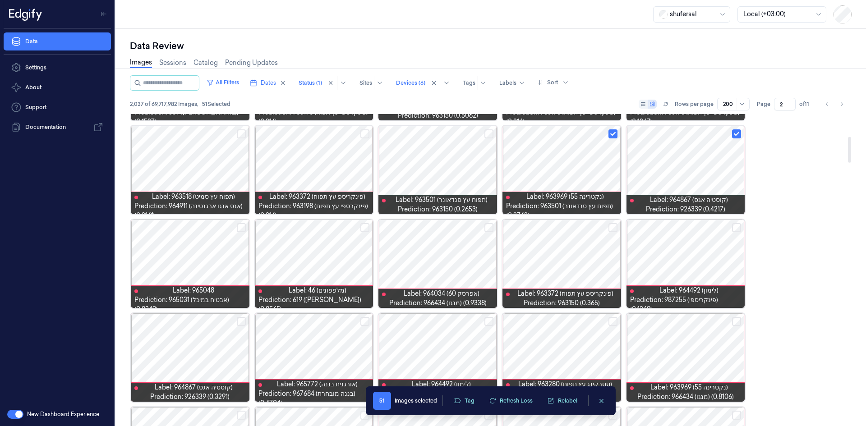
click at [363, 230] on button "Select row" at bounding box center [364, 227] width 9 height 9
click at [489, 228] on button "Select row" at bounding box center [488, 227] width 9 height 9
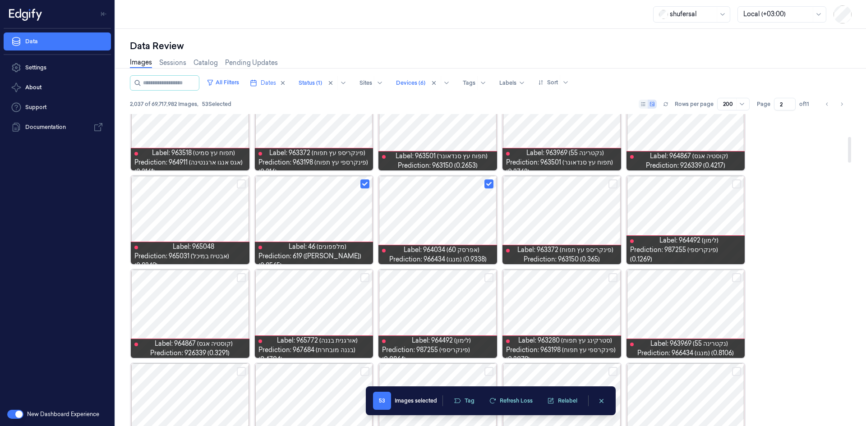
scroll to position [316, 0]
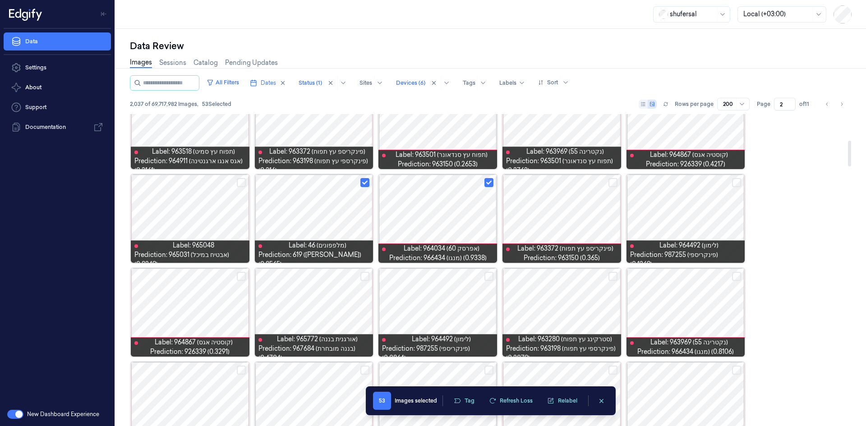
click at [740, 275] on button "Select row" at bounding box center [736, 276] width 9 height 9
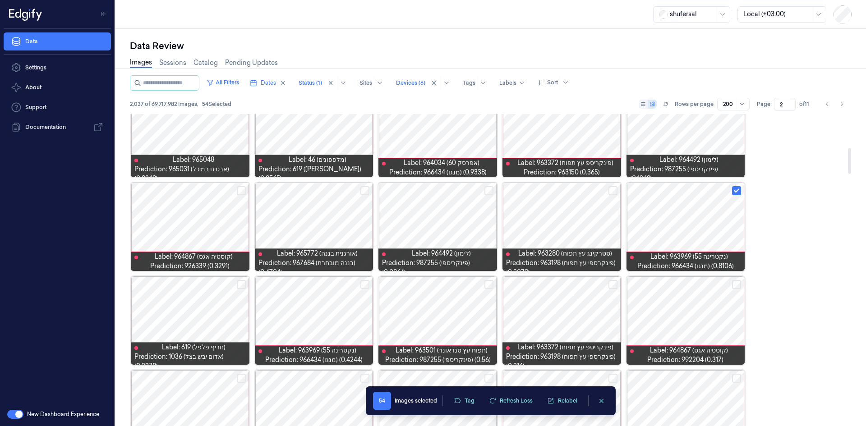
scroll to position [406, 0]
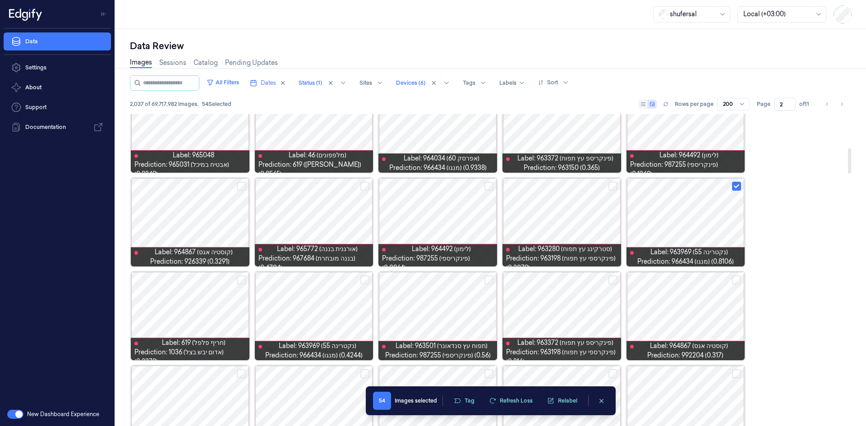
click at [369, 280] on button "Select row" at bounding box center [364, 280] width 9 height 9
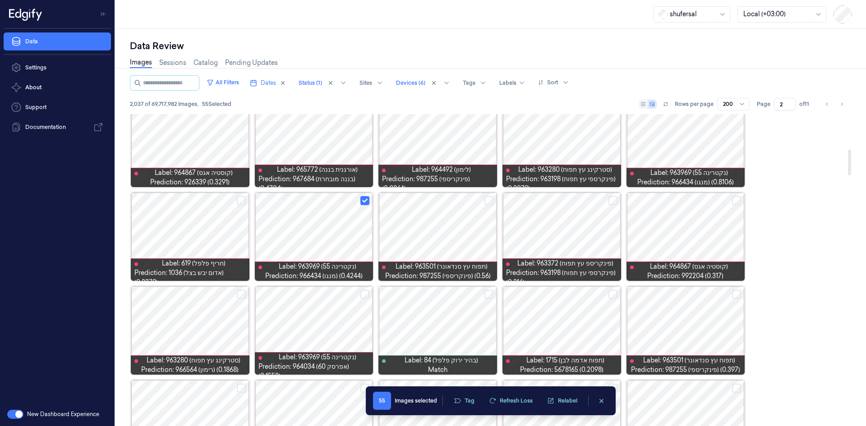
scroll to position [496, 0]
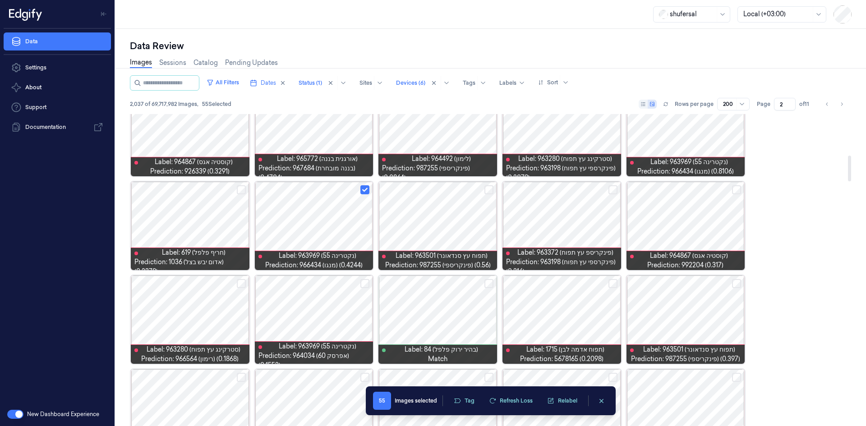
click at [737, 190] on button "Select row" at bounding box center [736, 189] width 9 height 9
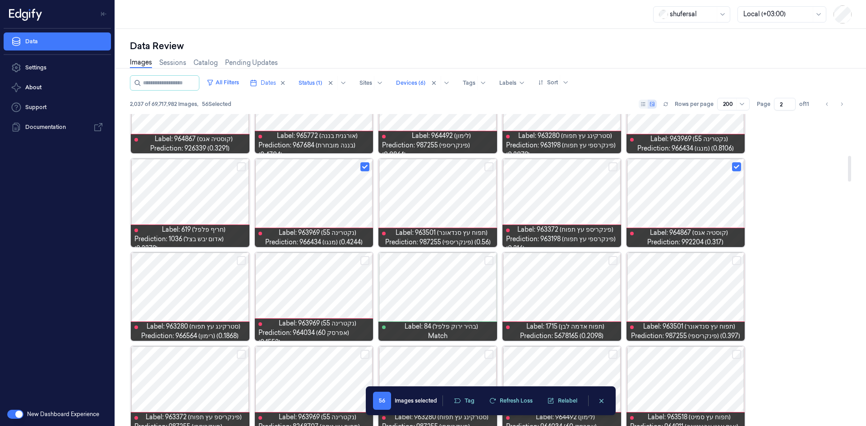
scroll to position [541, 0]
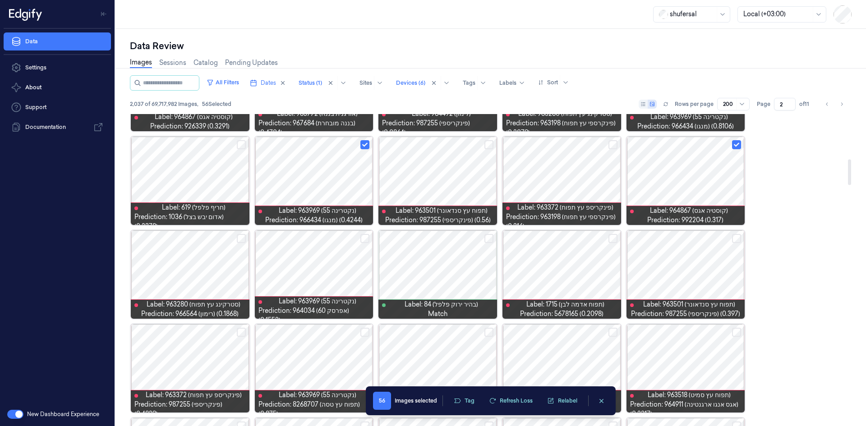
click at [363, 235] on button "Select row" at bounding box center [364, 238] width 9 height 9
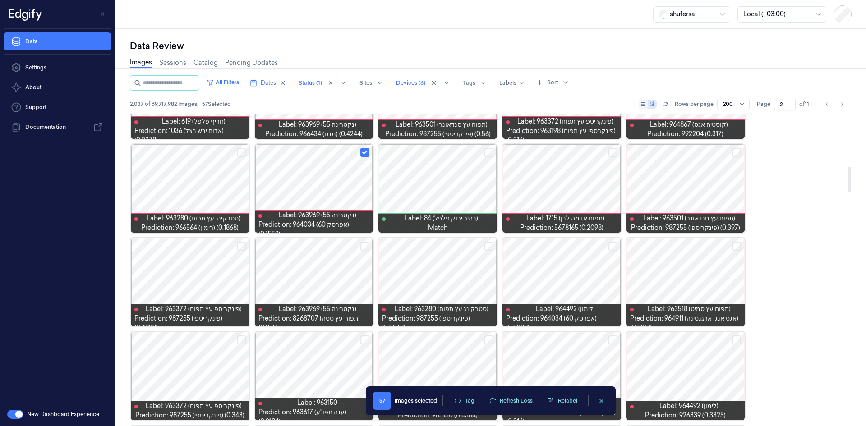
scroll to position [631, 0]
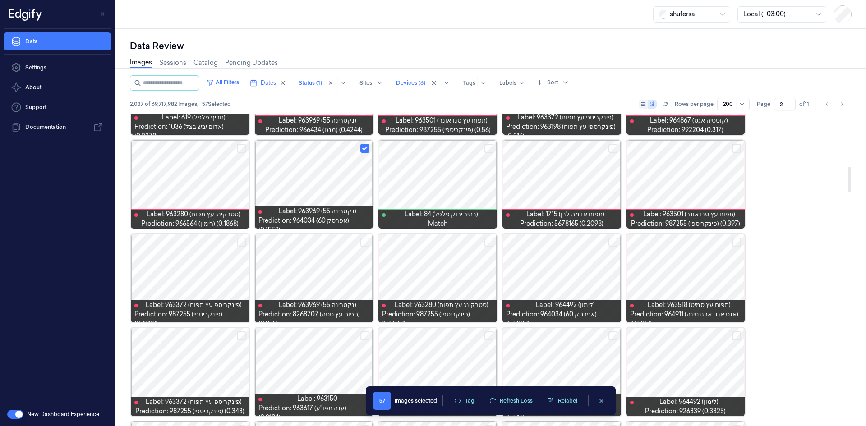
click at [363, 244] on button "Select row" at bounding box center [364, 242] width 9 height 9
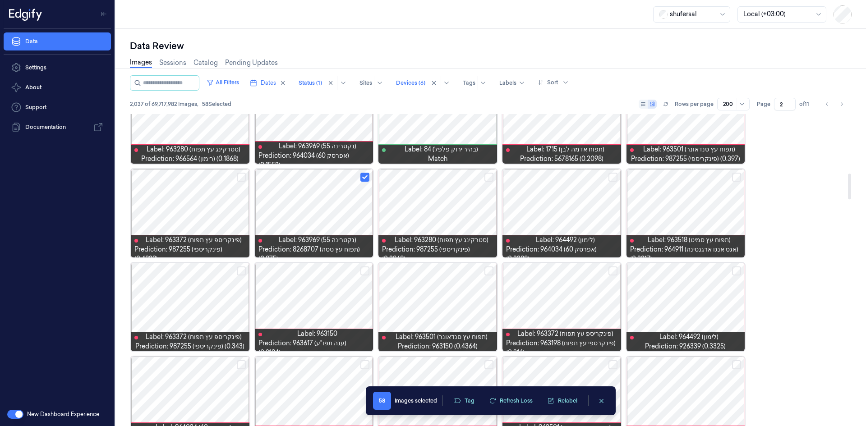
scroll to position [722, 0]
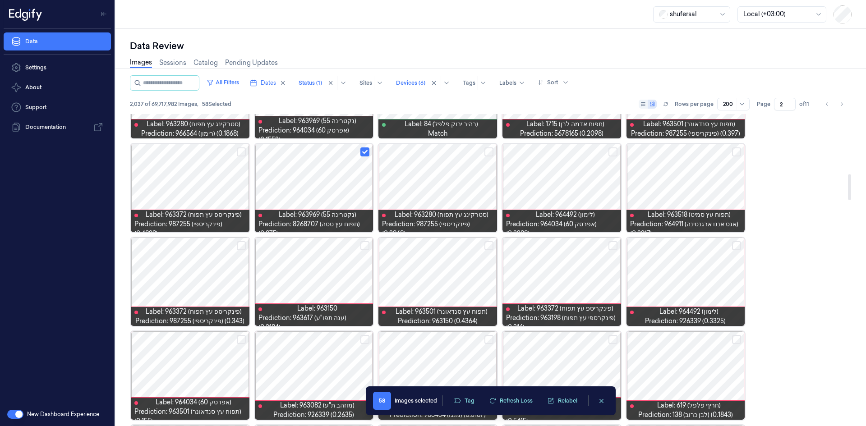
click at [491, 242] on button "Select row" at bounding box center [488, 245] width 9 height 9
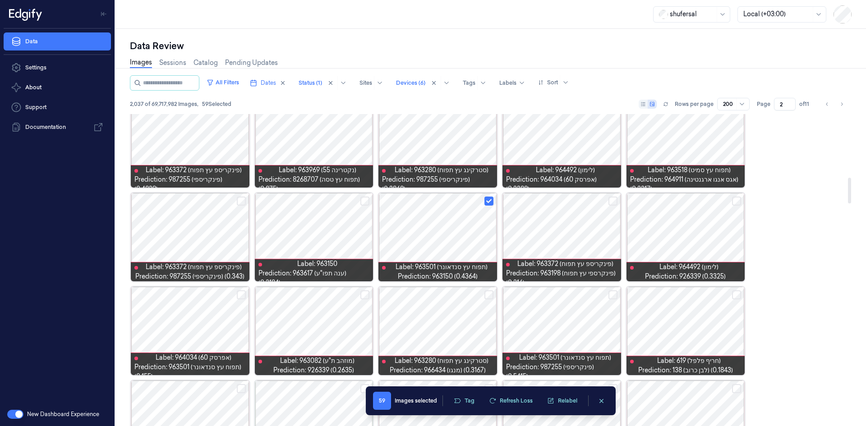
scroll to position [767, 0]
click at [240, 292] on button "Select row" at bounding box center [241, 294] width 9 height 9
click at [486, 292] on button "Select row" at bounding box center [488, 294] width 9 height 9
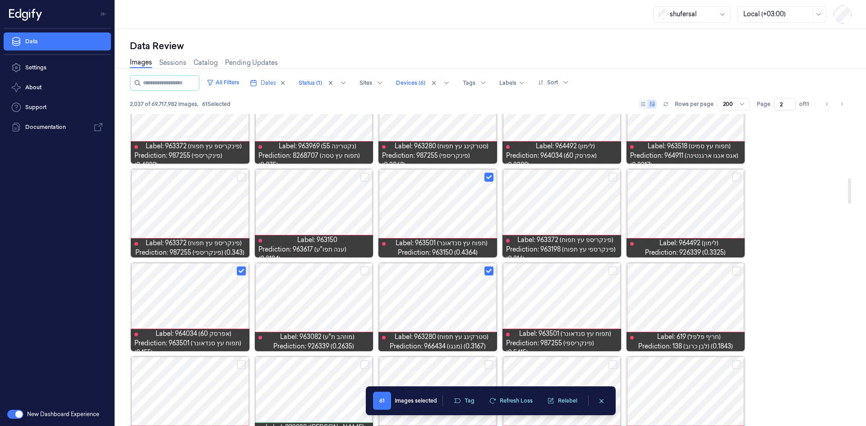
scroll to position [857, 0]
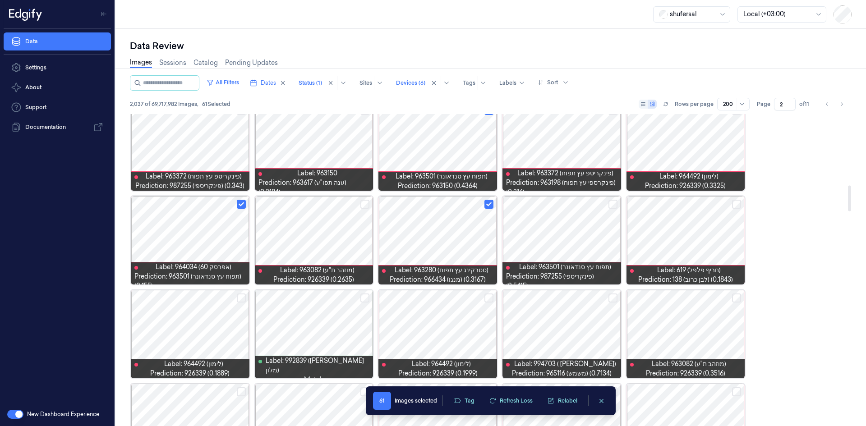
click at [610, 300] on button "Select row" at bounding box center [612, 298] width 9 height 9
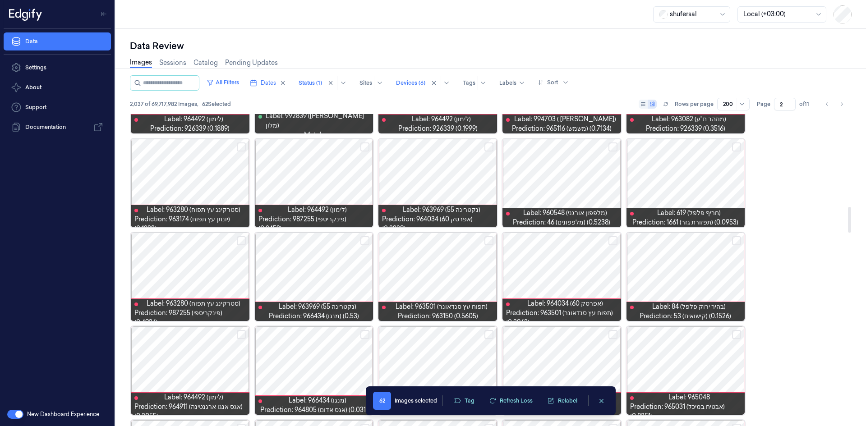
scroll to position [1127, 0]
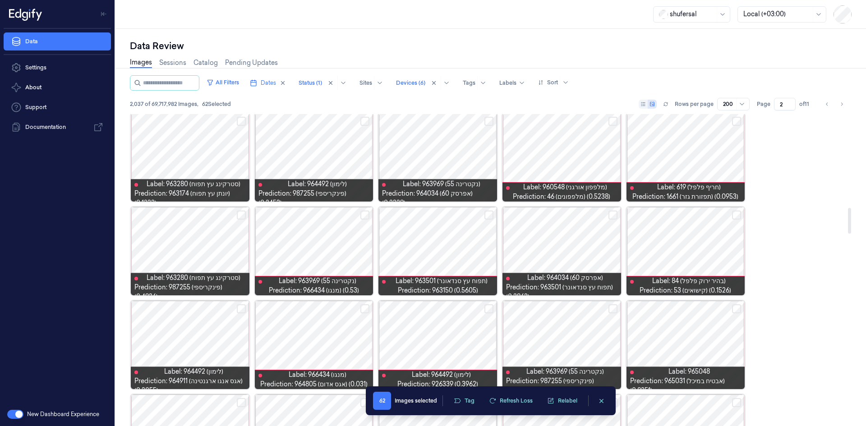
click at [367, 214] on button "Select row" at bounding box center [364, 215] width 9 height 9
click at [613, 214] on button "Select row" at bounding box center [612, 215] width 9 height 9
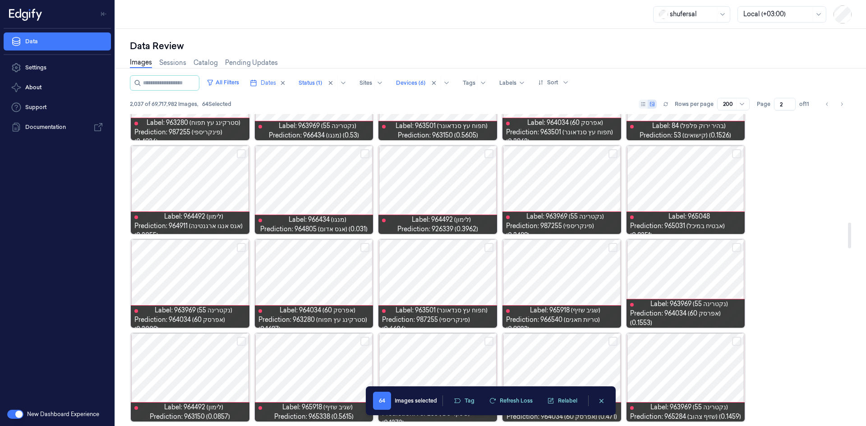
scroll to position [1308, 0]
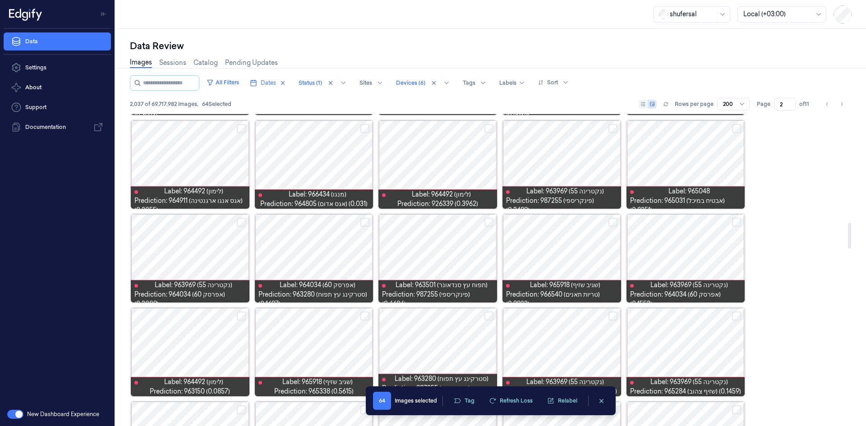
click at [738, 222] on button "Select row" at bounding box center [736, 222] width 9 height 9
click at [734, 320] on button "Select row" at bounding box center [736, 316] width 9 height 9
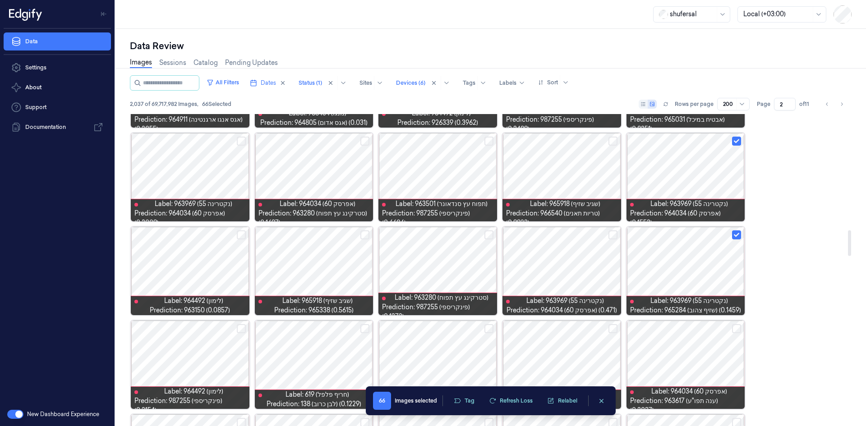
scroll to position [1398, 0]
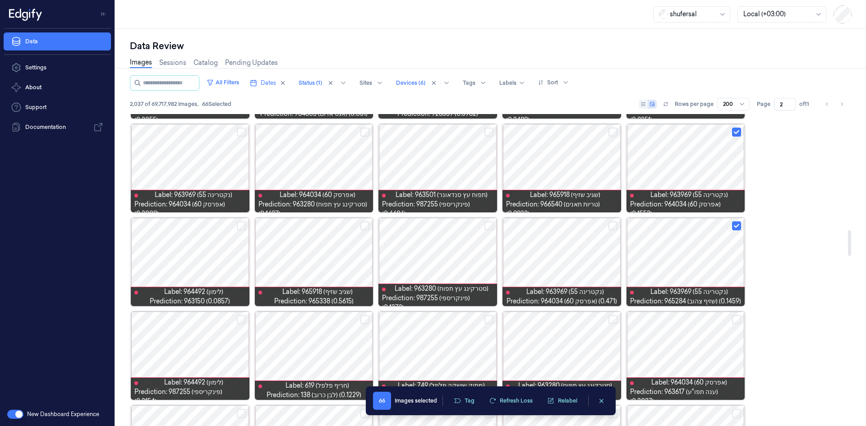
click at [612, 227] on button "Select row" at bounding box center [612, 225] width 9 height 9
click at [365, 227] on button "Select row" at bounding box center [364, 225] width 9 height 9
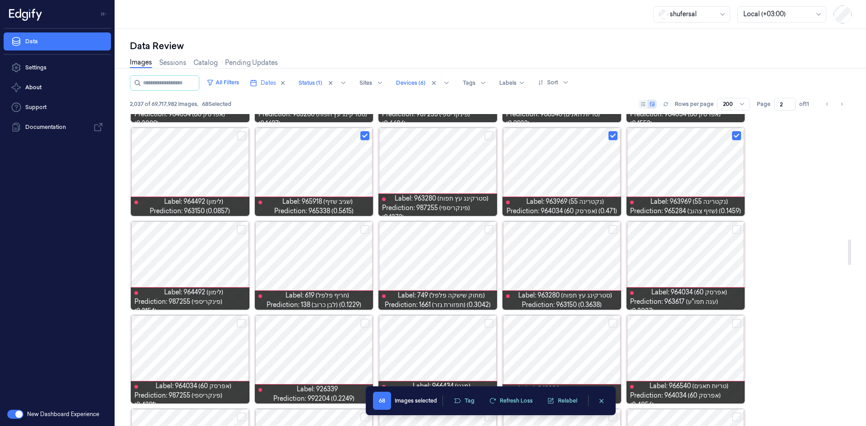
scroll to position [1533, 0]
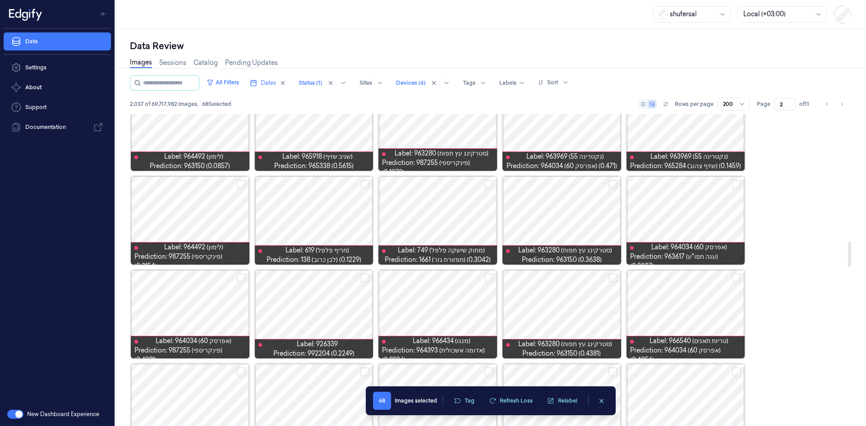
click at [487, 279] on button "Select row" at bounding box center [488, 278] width 9 height 9
click at [736, 181] on button "Select row" at bounding box center [736, 184] width 9 height 9
click at [612, 185] on button "Select row" at bounding box center [612, 184] width 9 height 9
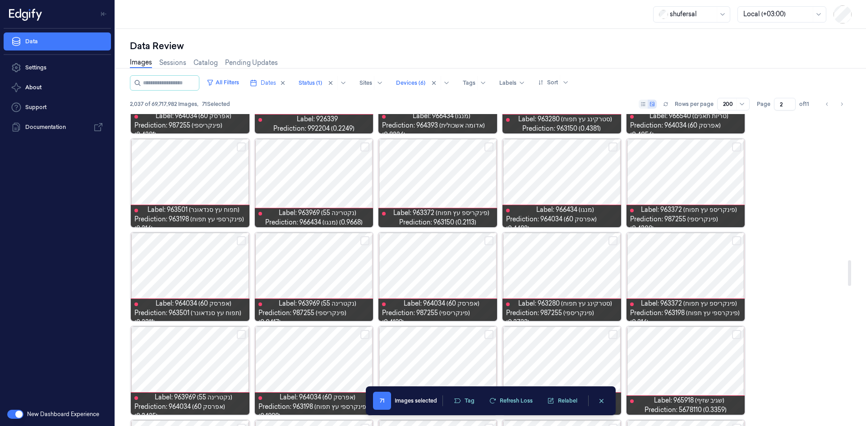
scroll to position [1759, 0]
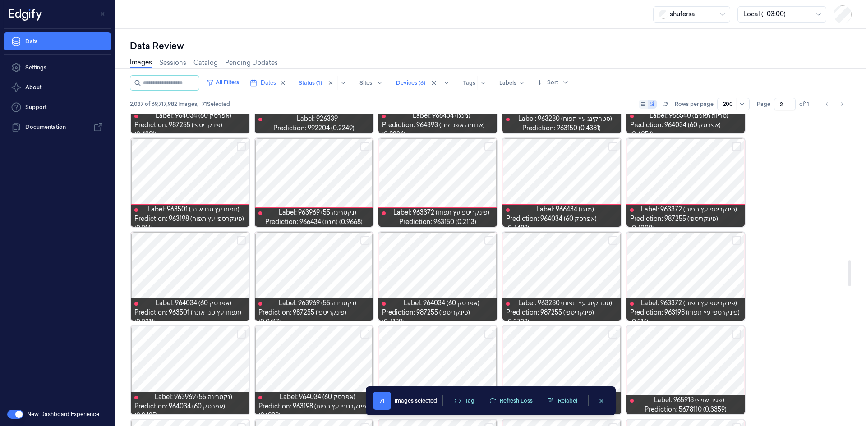
click at [487, 240] on button "Select row" at bounding box center [488, 240] width 9 height 9
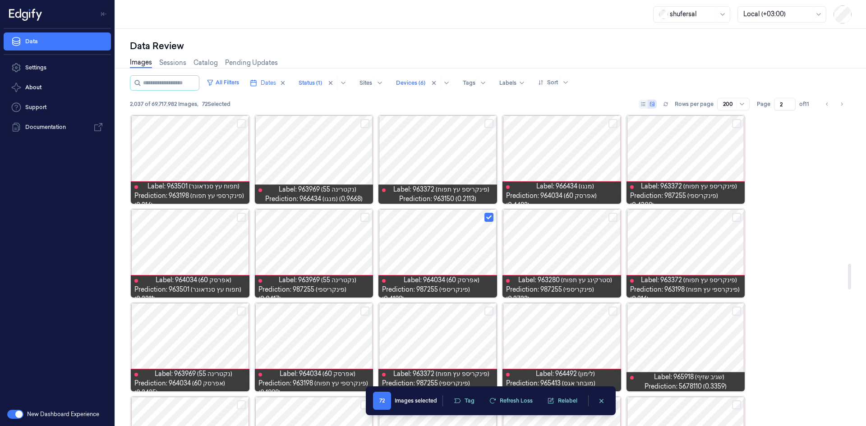
scroll to position [1804, 0]
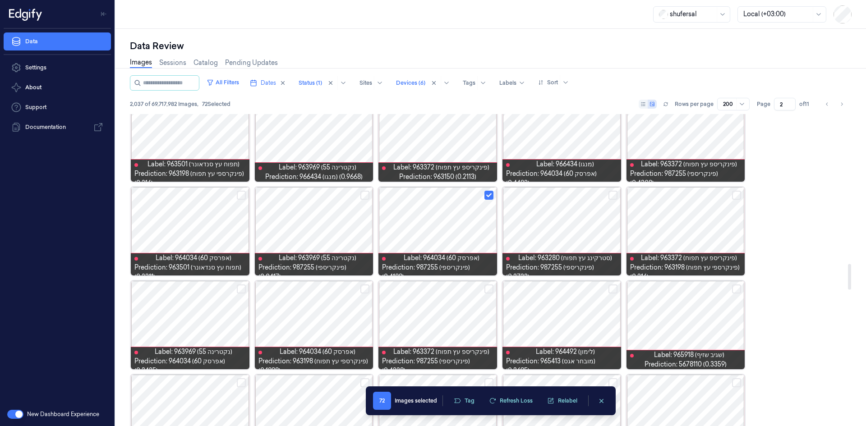
click at [734, 292] on button "Select row" at bounding box center [736, 289] width 9 height 9
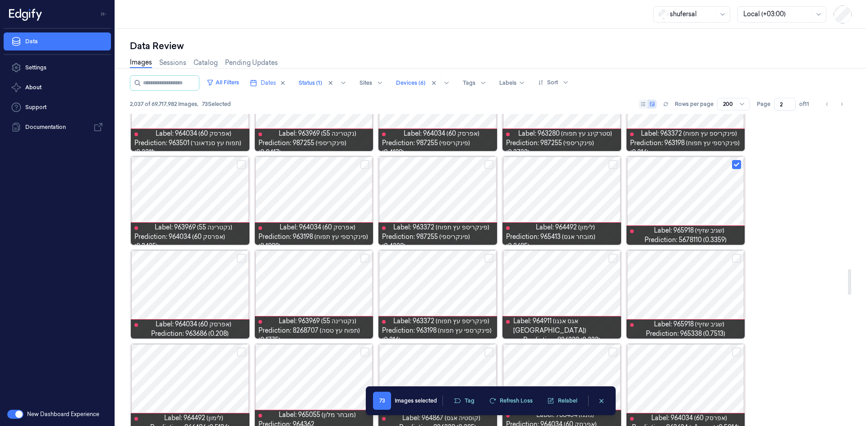
scroll to position [1939, 0]
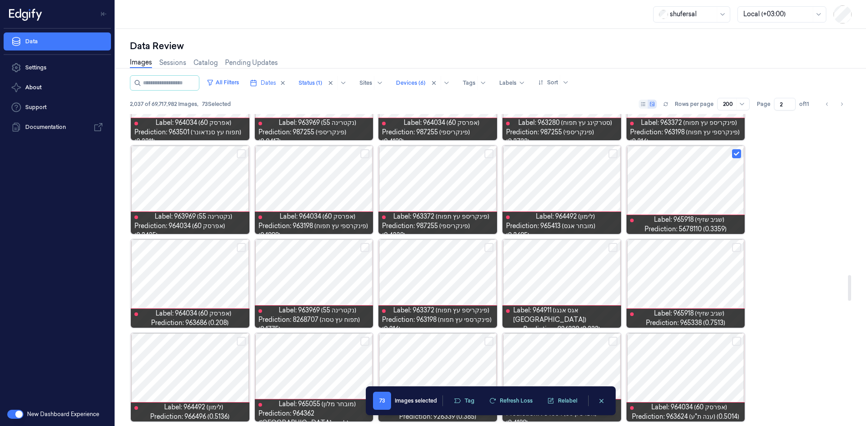
click at [362, 248] on button "Select row" at bounding box center [364, 247] width 9 height 9
click at [242, 247] on button "Select row" at bounding box center [241, 247] width 9 height 9
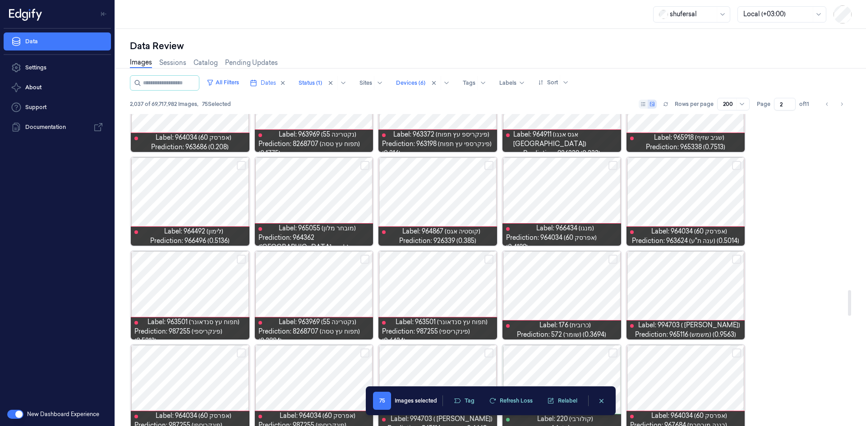
scroll to position [2120, 0]
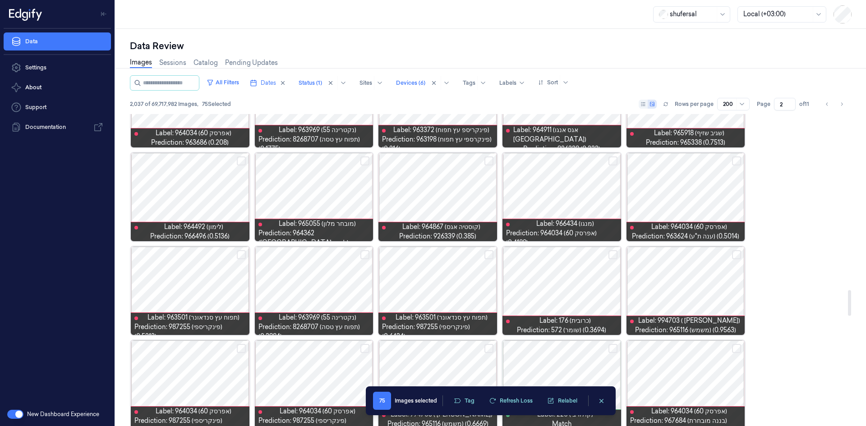
click at [361, 254] on button "Select row" at bounding box center [364, 254] width 9 height 9
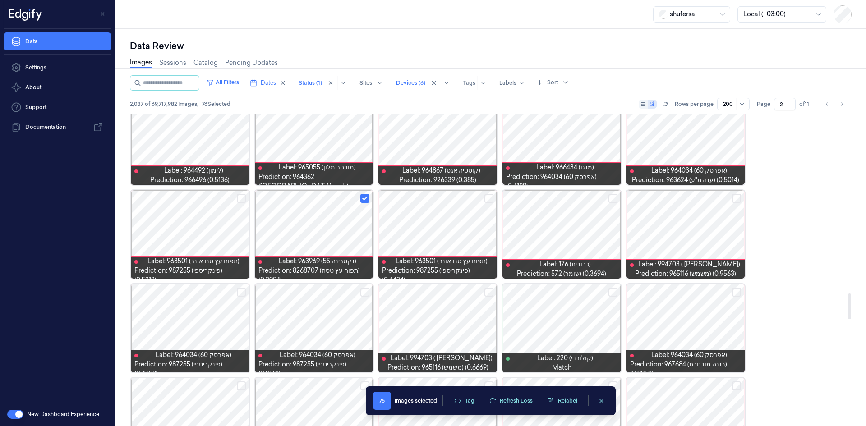
scroll to position [2210, 0]
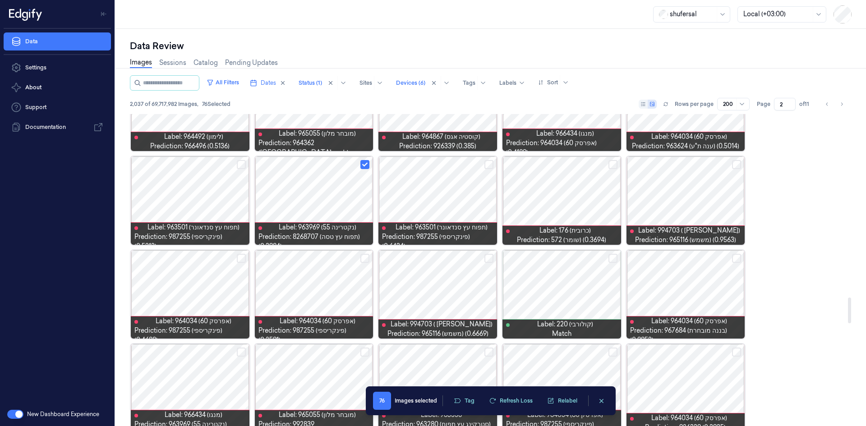
click at [238, 260] on button "Select row" at bounding box center [241, 258] width 9 height 9
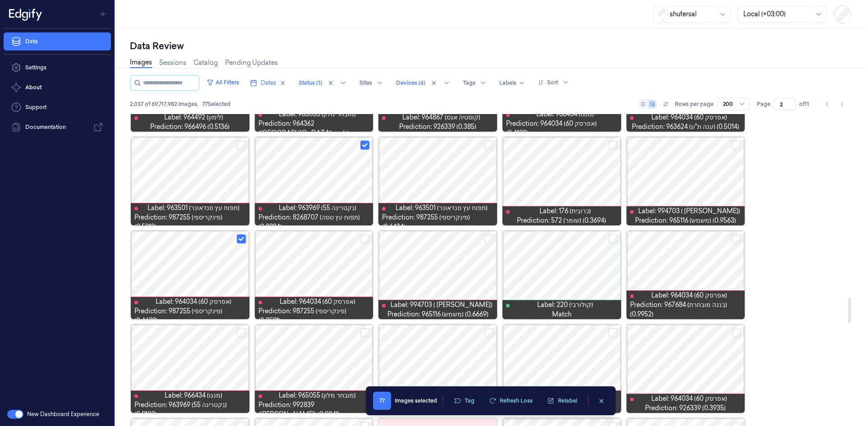
scroll to position [2300, 0]
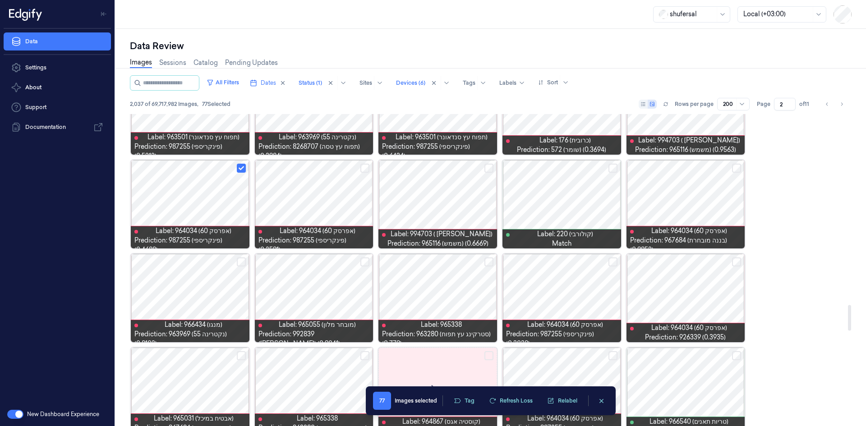
click at [736, 260] on button "Select row" at bounding box center [736, 262] width 9 height 9
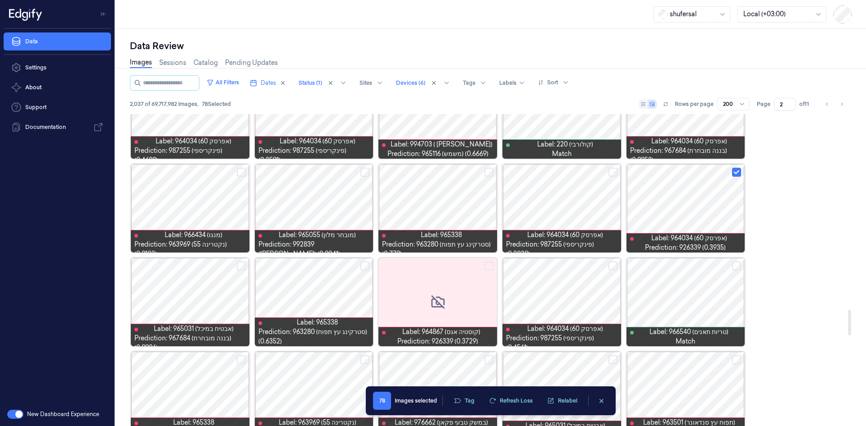
scroll to position [2390, 0]
click at [363, 265] on button "Select row" at bounding box center [364, 265] width 9 height 9
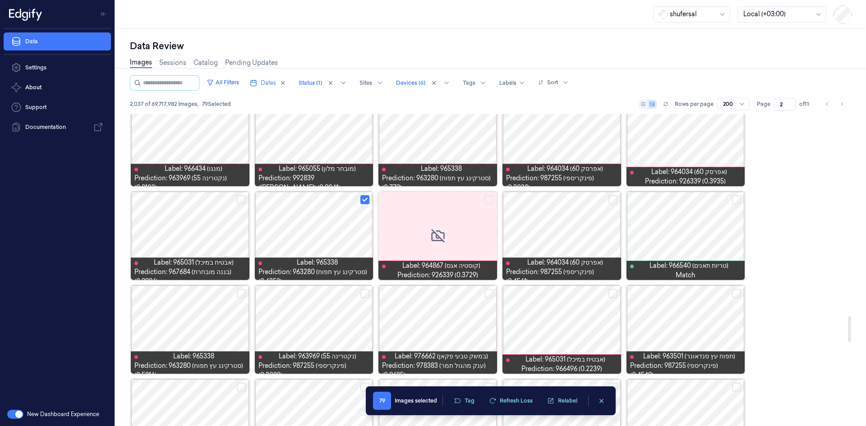
scroll to position [2480, 0]
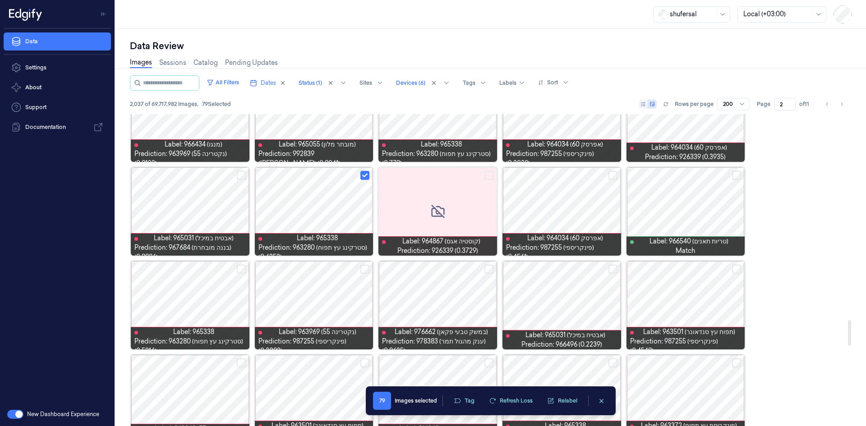
click at [489, 270] on button "Select row" at bounding box center [488, 269] width 9 height 9
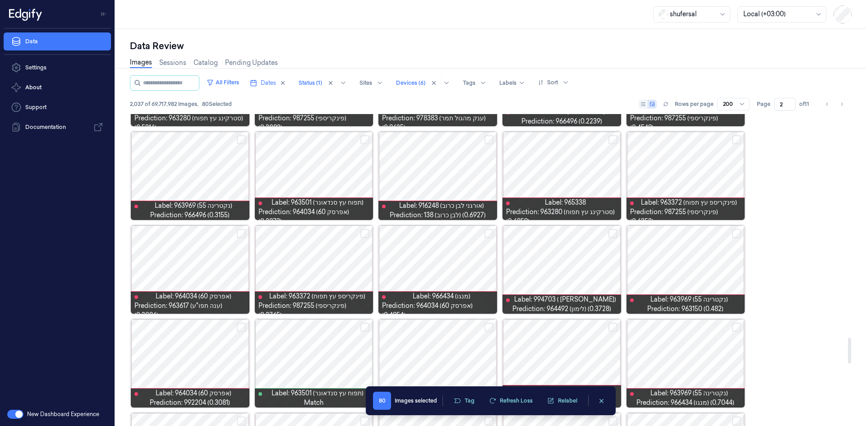
scroll to position [2706, 0]
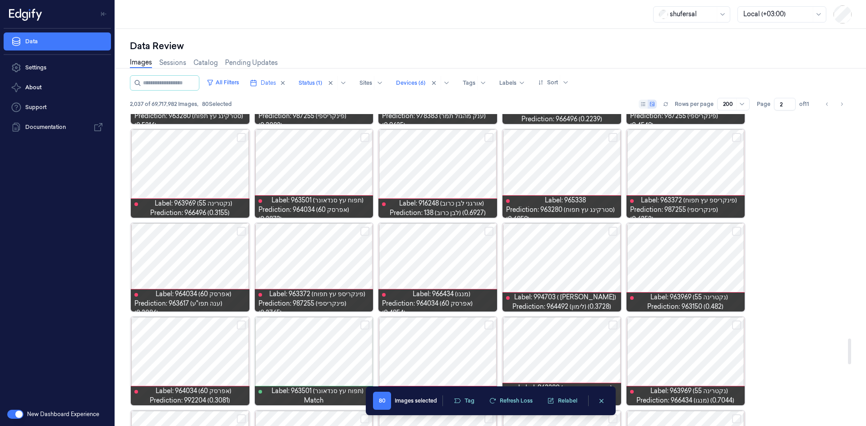
click at [486, 231] on button "Select row" at bounding box center [488, 231] width 9 height 9
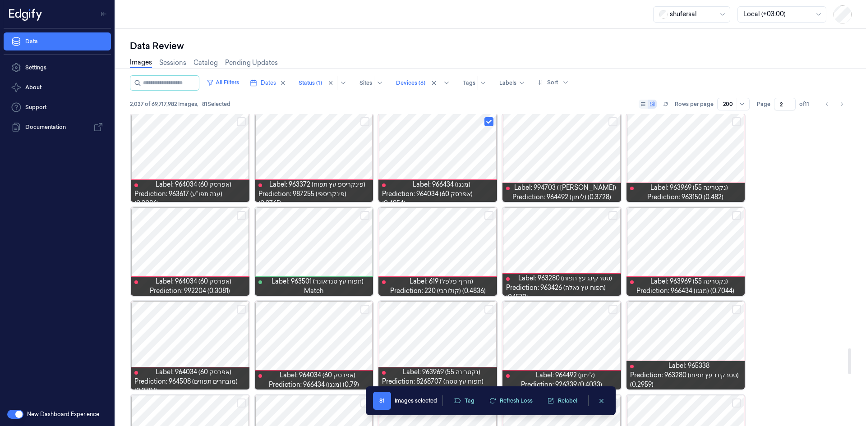
scroll to position [2841, 0]
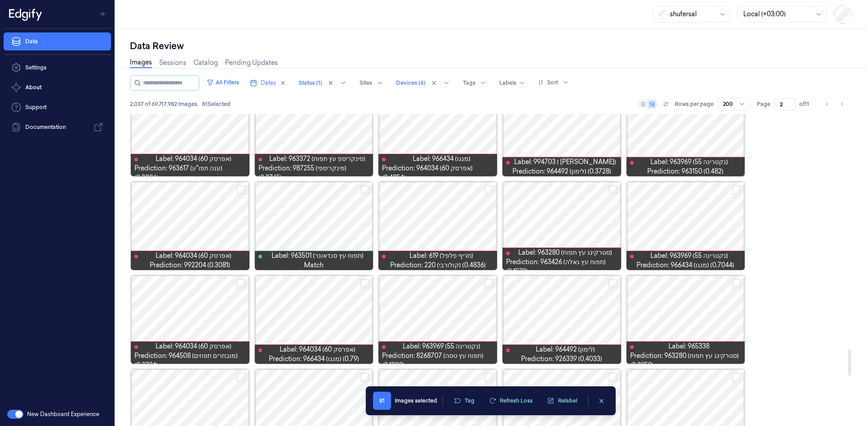
click at [362, 281] on button "Select row" at bounding box center [364, 283] width 9 height 9
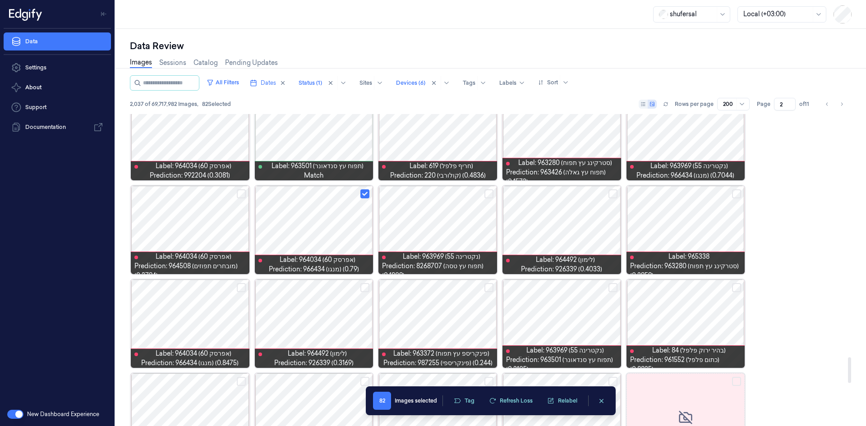
scroll to position [2931, 0]
click at [613, 289] on button "Select row" at bounding box center [612, 287] width 9 height 9
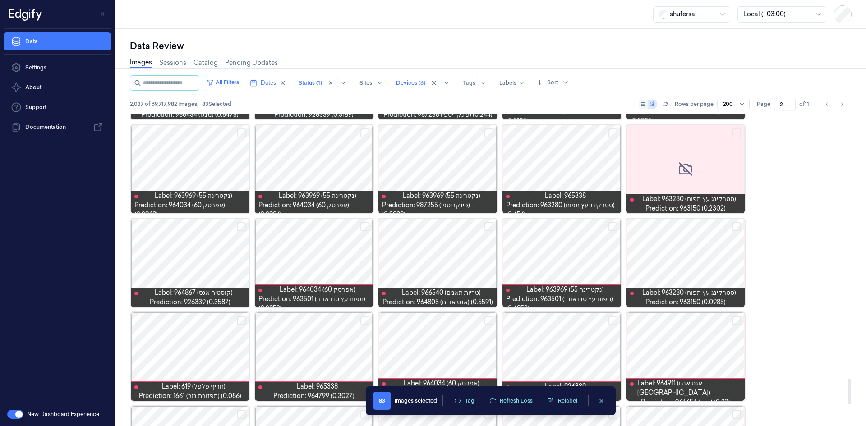
scroll to position [3202, 0]
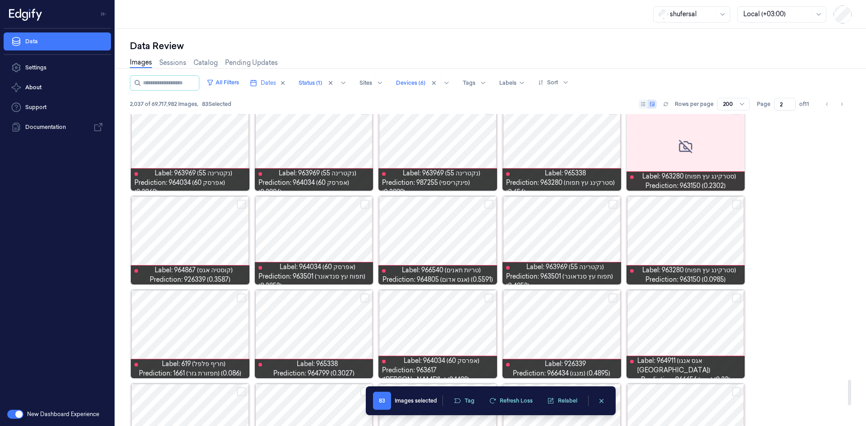
click at [489, 298] on button "Select row" at bounding box center [488, 298] width 9 height 9
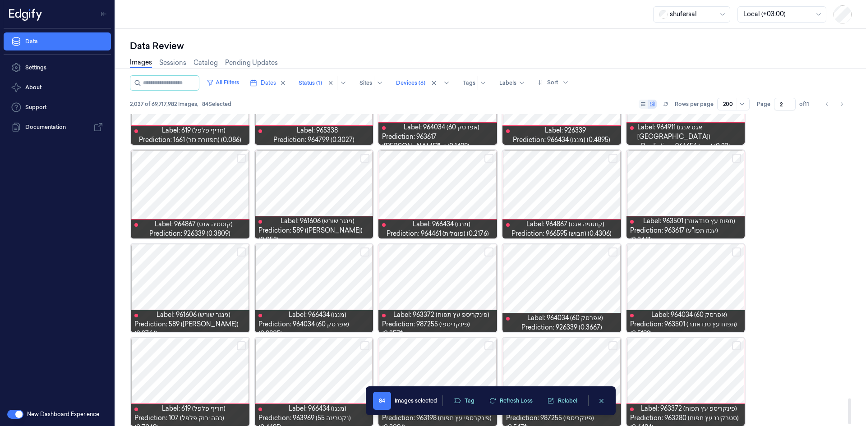
scroll to position [3444, 0]
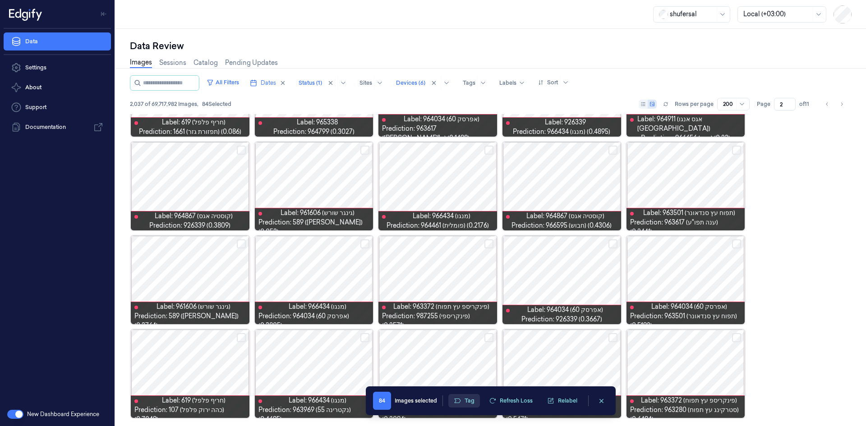
click at [467, 399] on button "Tag" at bounding box center [464, 401] width 32 height 14
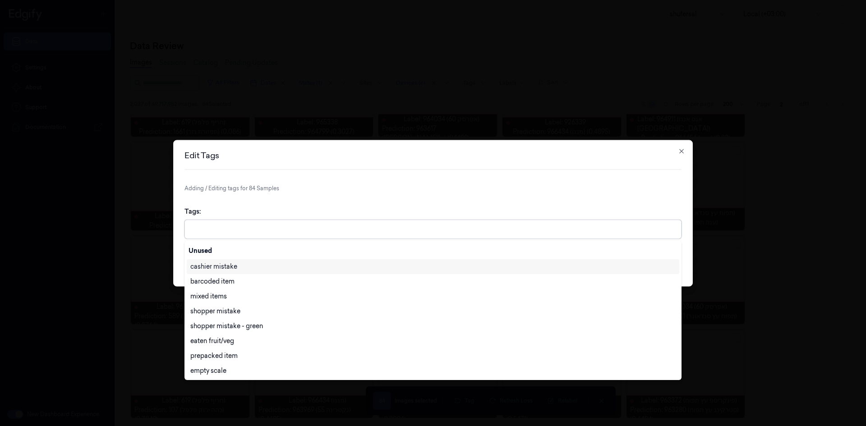
click at [360, 235] on div at bounding box center [433, 229] width 487 height 18
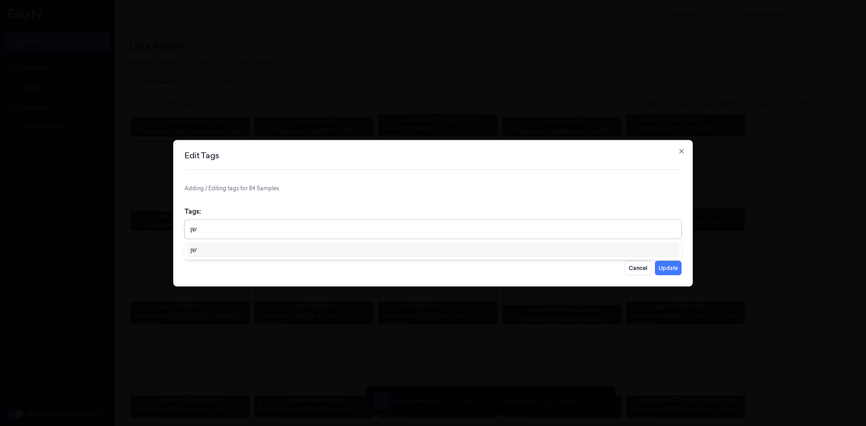
type input "ש"
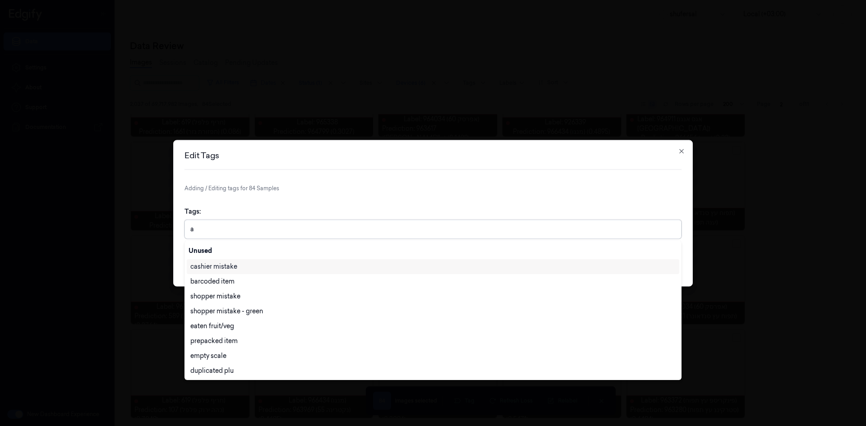
type input "ai"
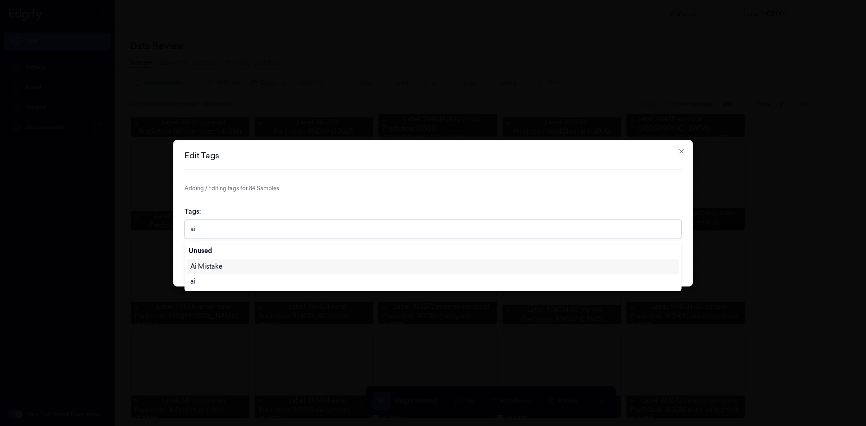
click at [405, 267] on div "Ai Mistake" at bounding box center [432, 266] width 485 height 9
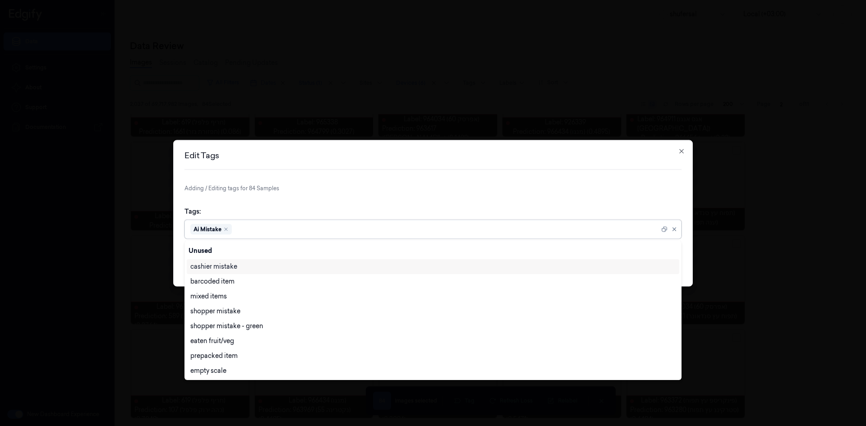
click at [409, 216] on div "Tags: option [PERSON_NAME], selected. 28 results available. Use Up and Down to …" at bounding box center [432, 222] width 497 height 46
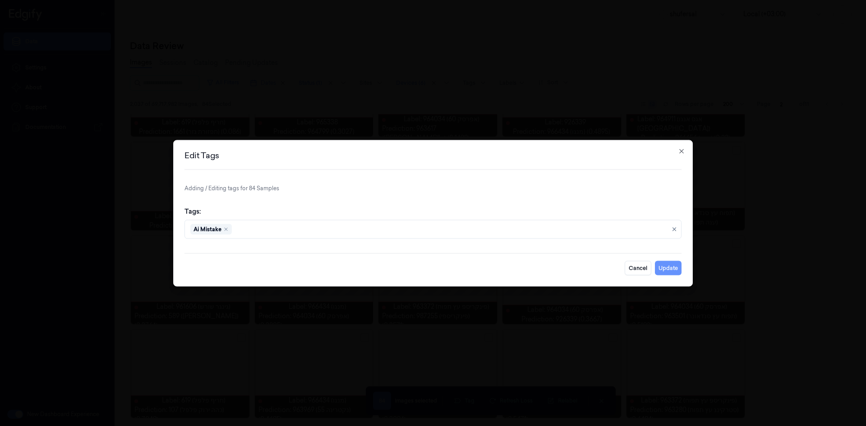
click at [677, 266] on button "Update" at bounding box center [668, 268] width 27 height 14
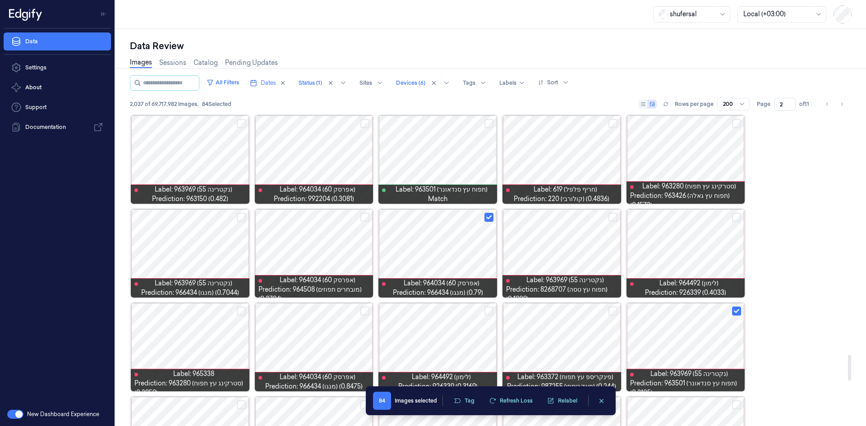
scroll to position [2902, 0]
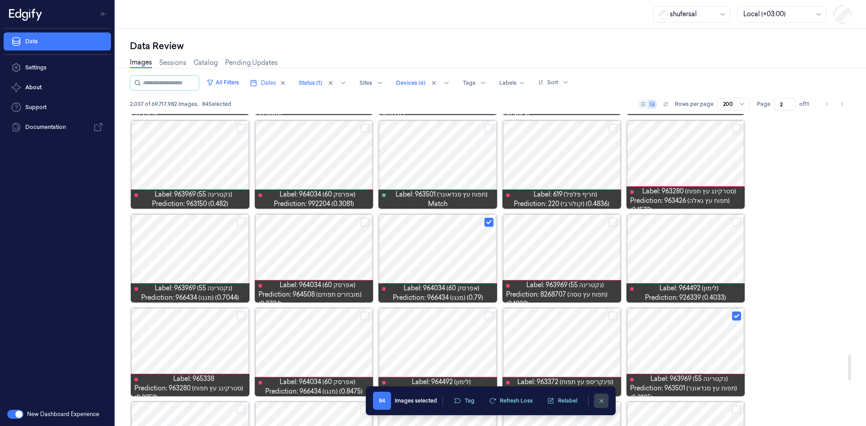
click at [602, 401] on icon "clearSelection" at bounding box center [601, 401] width 4 height 4
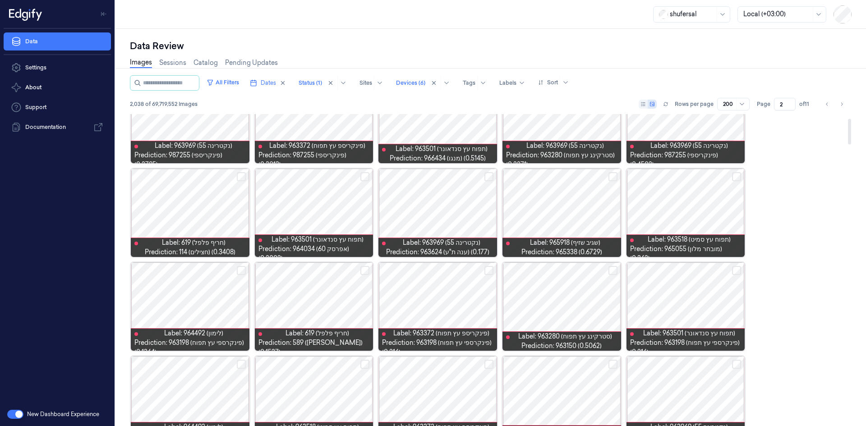
scroll to position [0, 0]
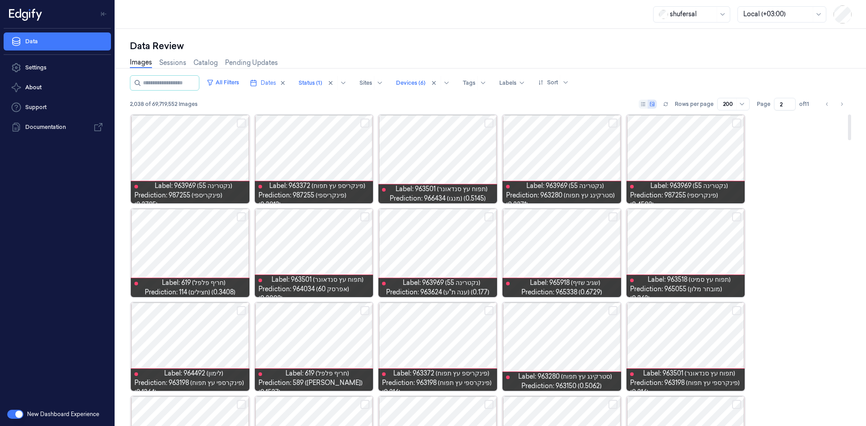
click at [486, 125] on button "Select row" at bounding box center [488, 123] width 9 height 9
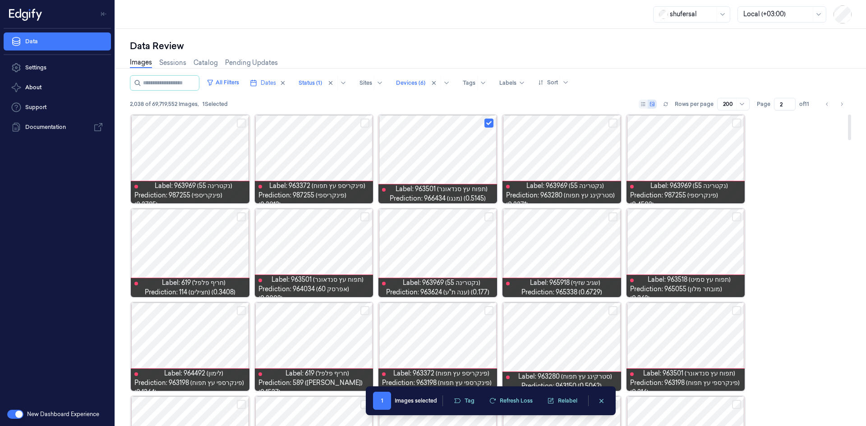
click at [361, 124] on button "Select row" at bounding box center [364, 123] width 9 height 9
click at [736, 214] on button "Select row" at bounding box center [736, 216] width 9 height 9
click at [367, 220] on button "Select row" at bounding box center [364, 216] width 9 height 9
click at [239, 217] on button "Select row" at bounding box center [241, 216] width 9 height 9
click at [240, 311] on button "Select row" at bounding box center [241, 310] width 9 height 9
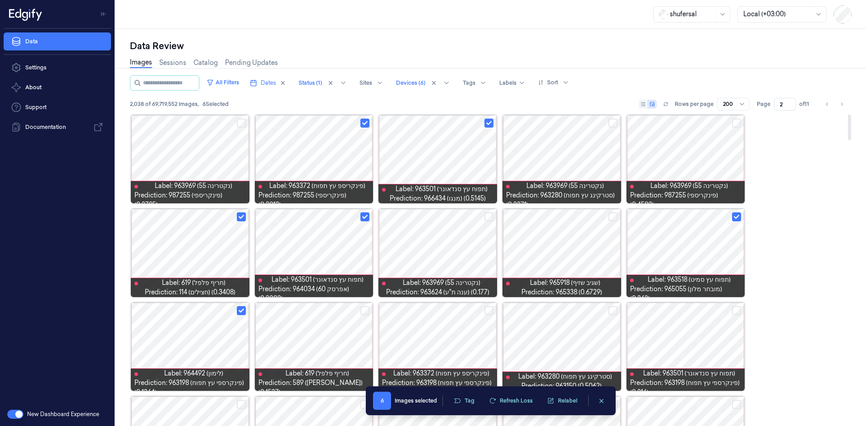
click at [361, 311] on button "Select row" at bounding box center [364, 310] width 9 height 9
click at [485, 312] on button "Select row" at bounding box center [488, 310] width 9 height 9
click at [612, 309] on button "Select row" at bounding box center [612, 310] width 9 height 9
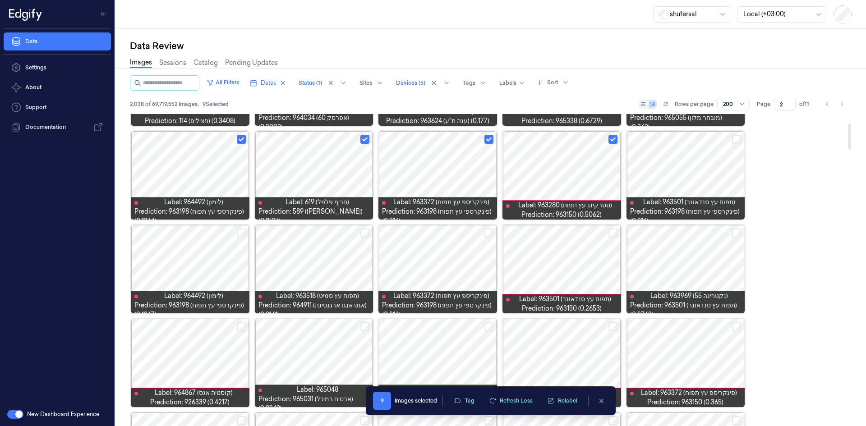
scroll to position [180, 0]
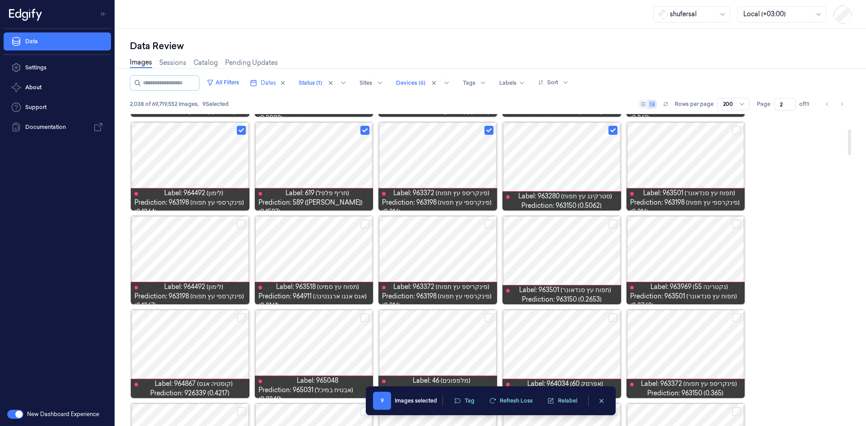
click at [363, 228] on button "Select row" at bounding box center [364, 224] width 9 height 9
click at [241, 223] on button "Select row" at bounding box center [241, 224] width 9 height 9
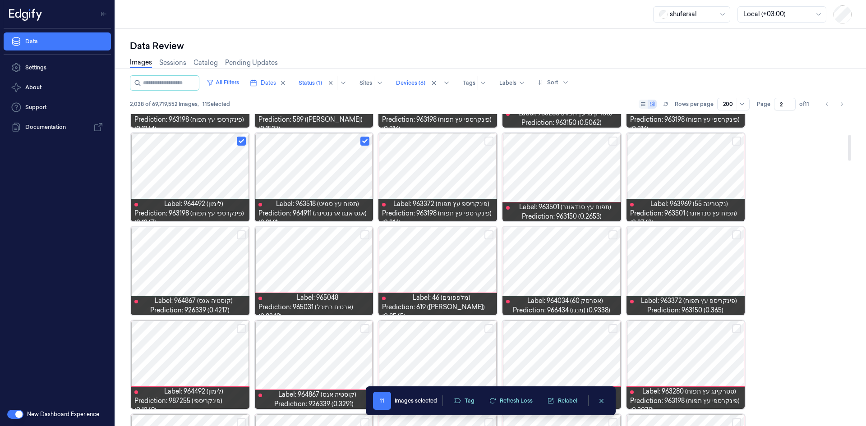
scroll to position [271, 0]
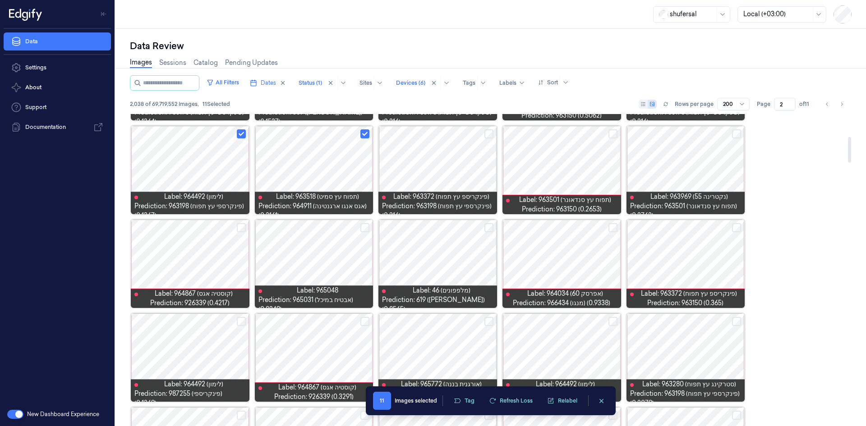
click at [614, 322] on button "Select row" at bounding box center [612, 321] width 9 height 9
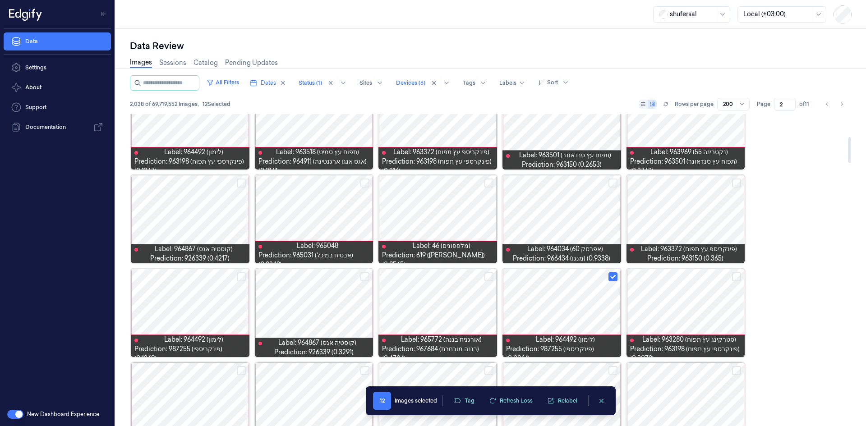
scroll to position [316, 0]
click at [242, 280] on button "Select row" at bounding box center [241, 276] width 9 height 9
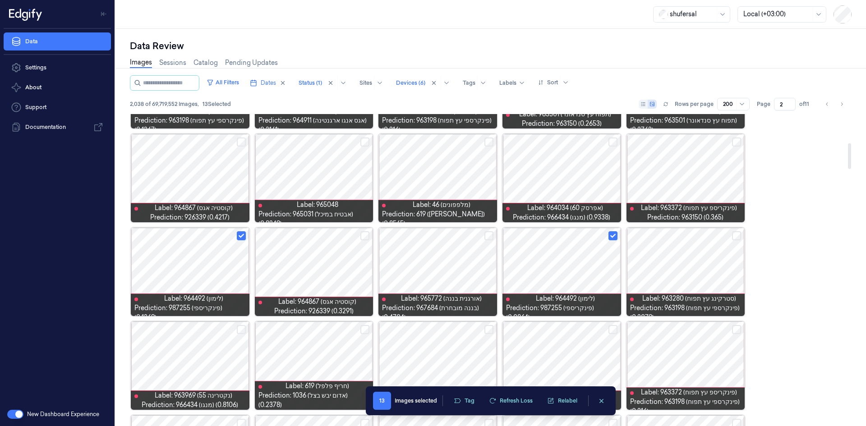
scroll to position [451, 0]
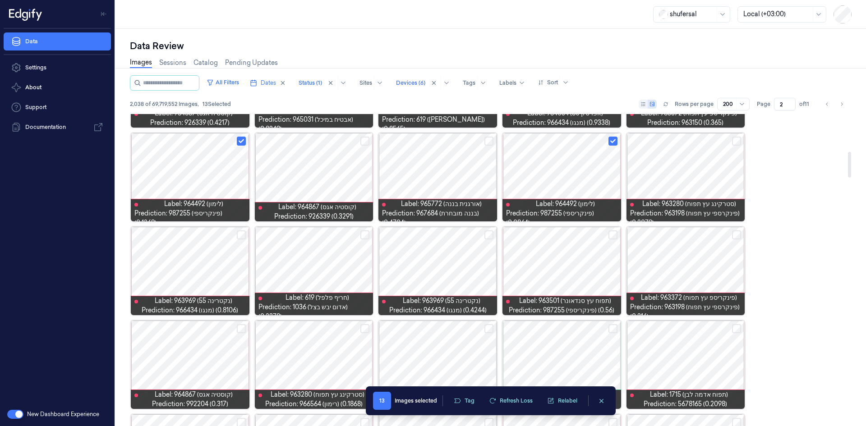
click at [736, 232] on button "Select row" at bounding box center [736, 234] width 9 height 9
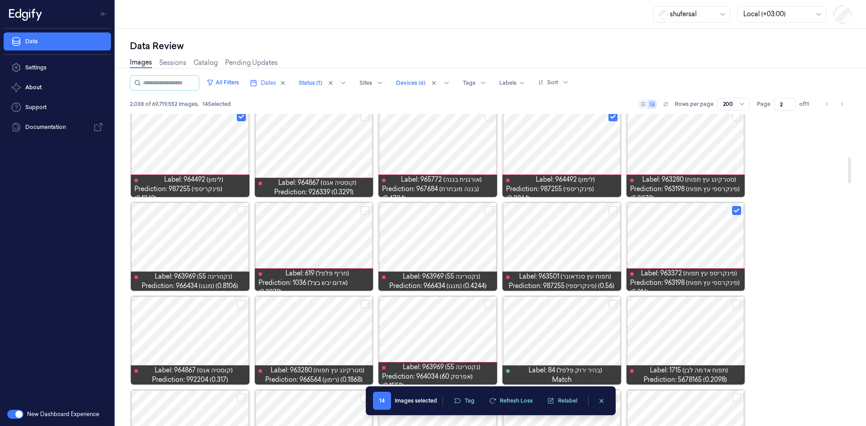
scroll to position [541, 0]
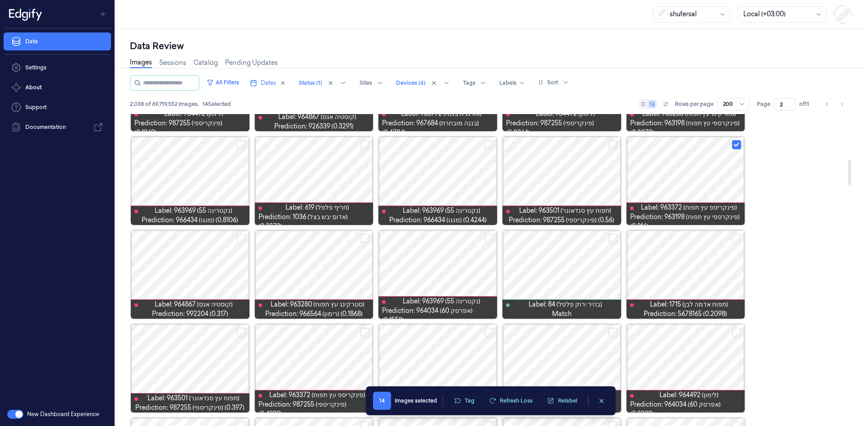
click at [739, 242] on button "Select row" at bounding box center [736, 238] width 9 height 9
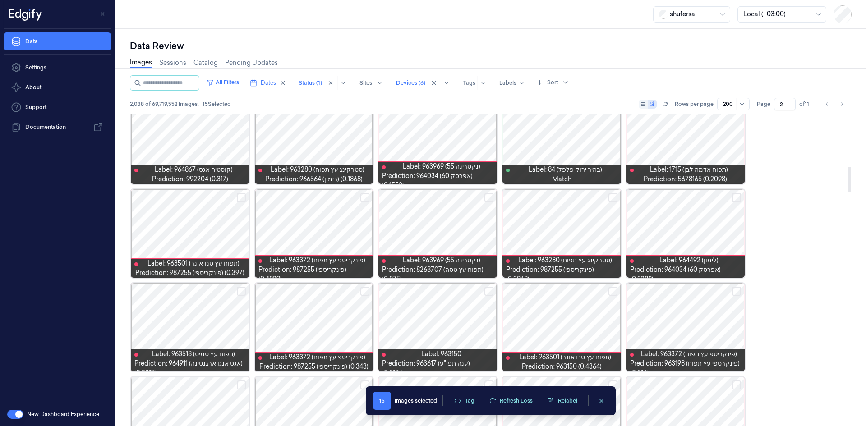
scroll to position [676, 0]
click at [736, 200] on button "Select row" at bounding box center [736, 197] width 9 height 9
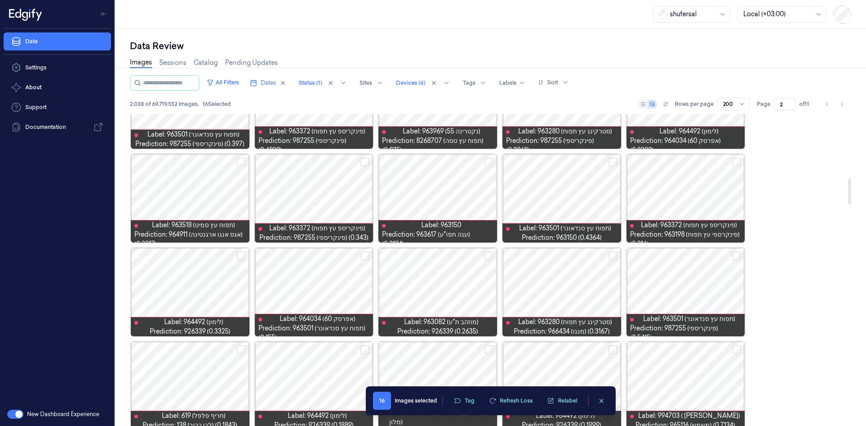
scroll to position [812, 0]
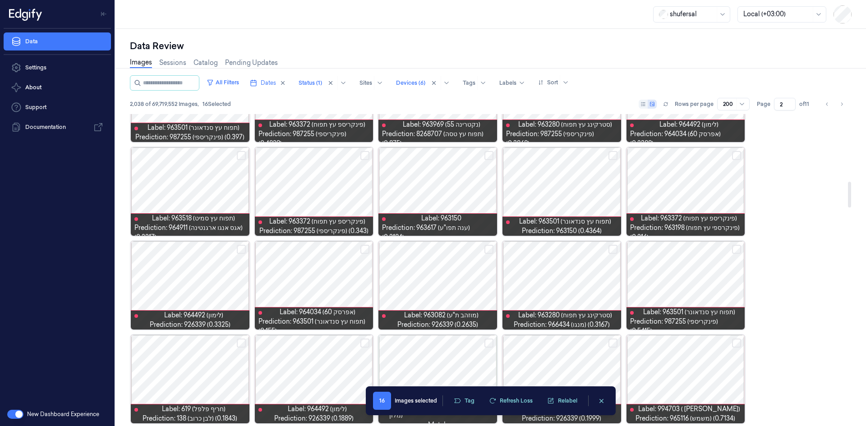
click at [490, 246] on button "Select row" at bounding box center [488, 249] width 9 height 9
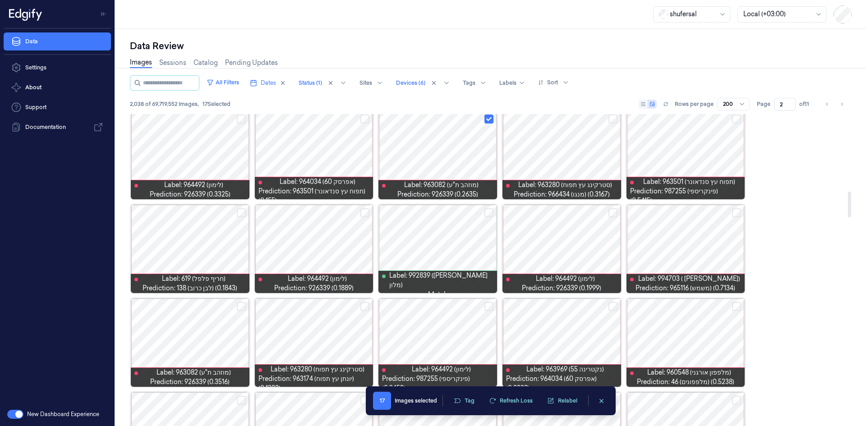
scroll to position [947, 0]
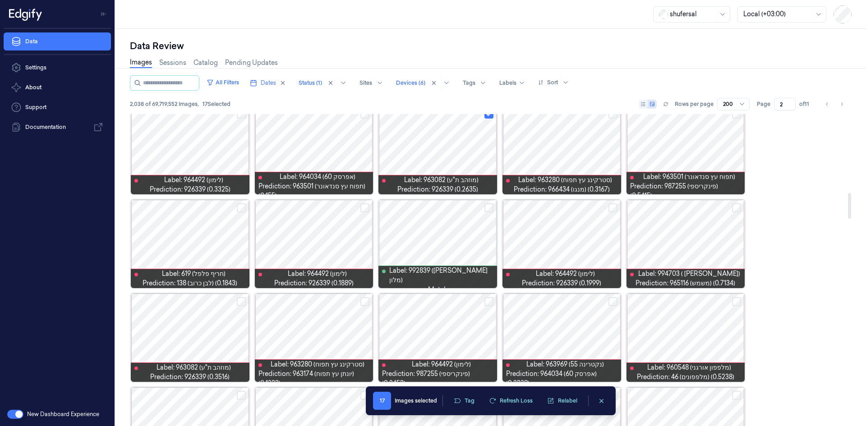
click at [614, 208] on button "Select row" at bounding box center [612, 207] width 9 height 9
click at [368, 206] on button "Select row" at bounding box center [364, 207] width 9 height 9
click at [243, 204] on button "Select row" at bounding box center [241, 207] width 9 height 9
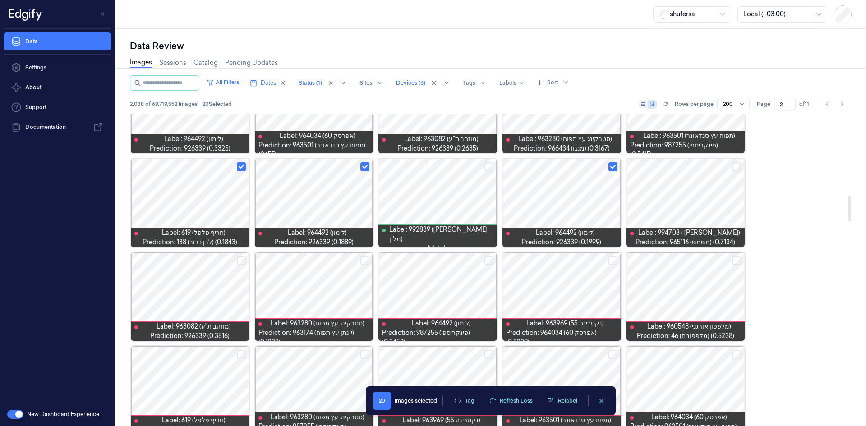
scroll to position [992, 0]
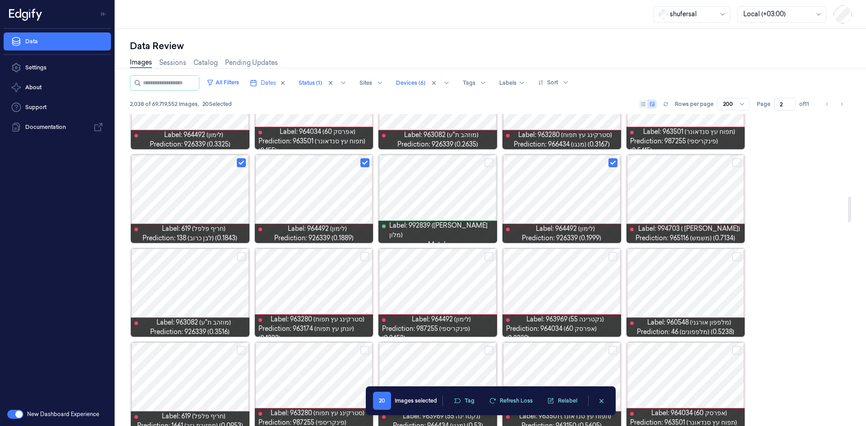
click at [490, 257] on button "Select row" at bounding box center [488, 256] width 9 height 9
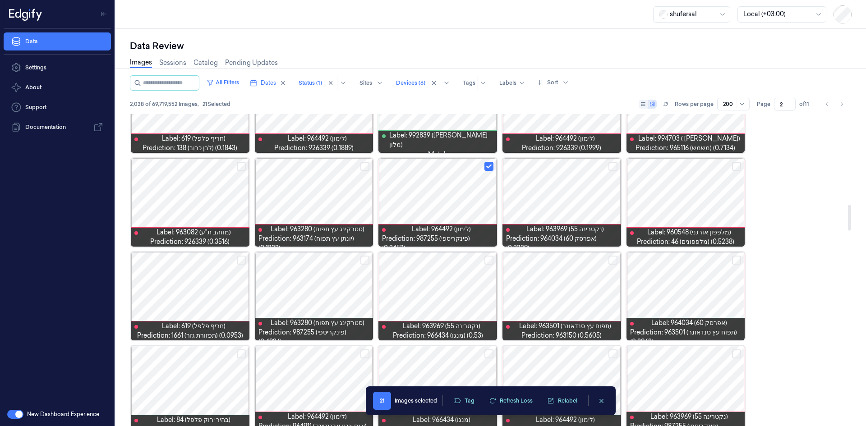
scroll to position [1127, 0]
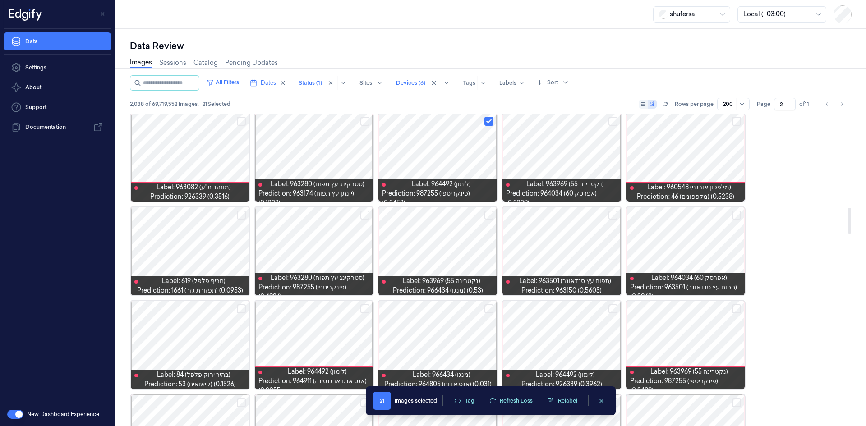
click at [239, 212] on button "Select row" at bounding box center [241, 215] width 9 height 9
click at [242, 308] on button "Select row" at bounding box center [241, 308] width 9 height 9
click at [363, 310] on button "Select row" at bounding box center [364, 308] width 9 height 9
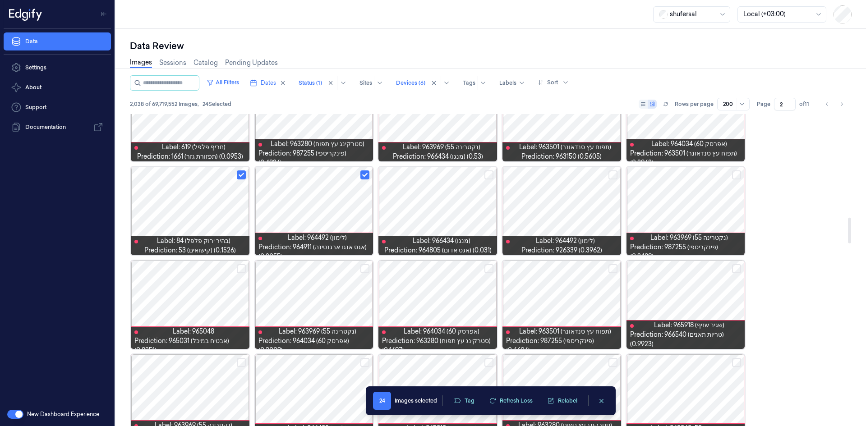
scroll to position [1263, 0]
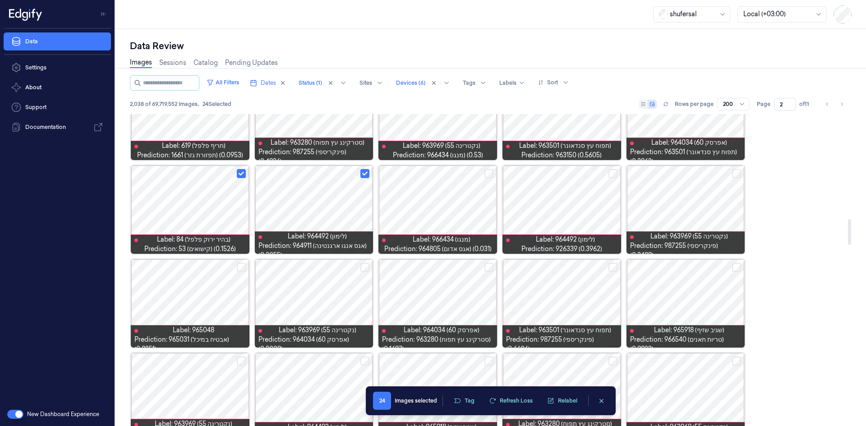
click at [732, 269] on button "Select row" at bounding box center [736, 267] width 9 height 9
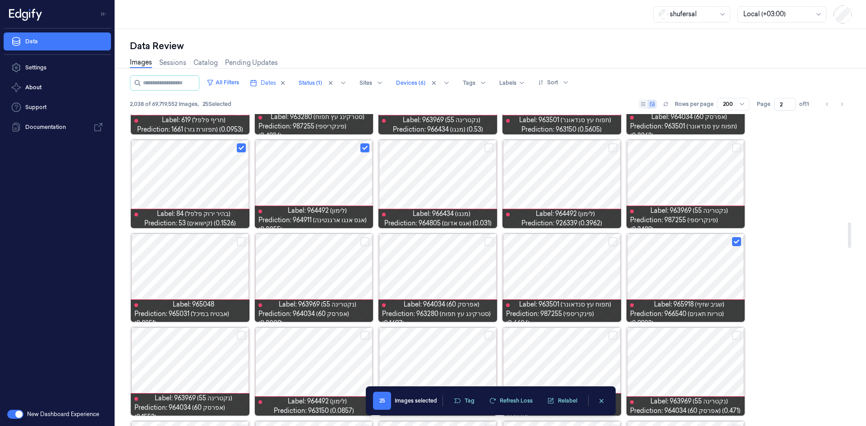
scroll to position [1353, 0]
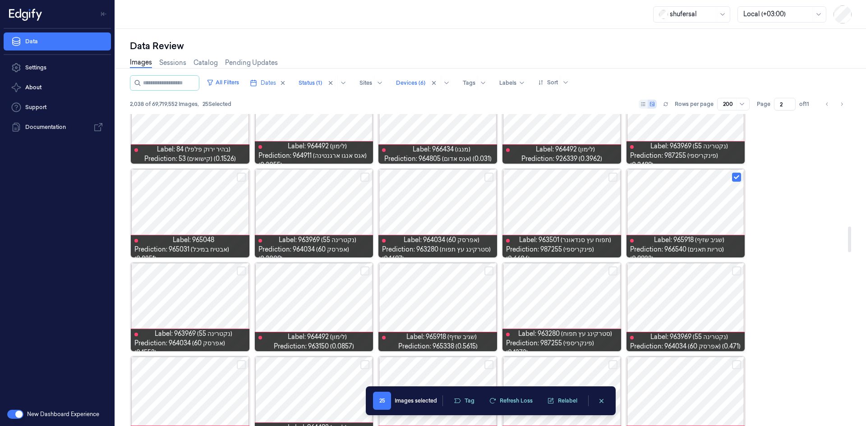
click at [361, 273] on button "Select row" at bounding box center [364, 271] width 9 height 9
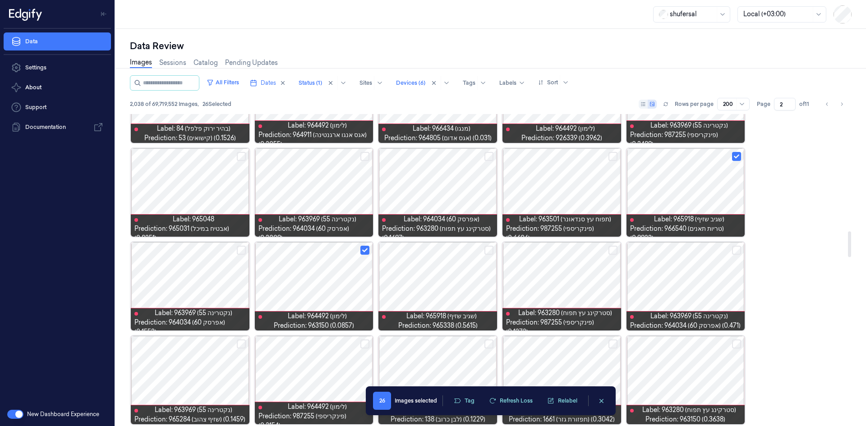
scroll to position [1443, 0]
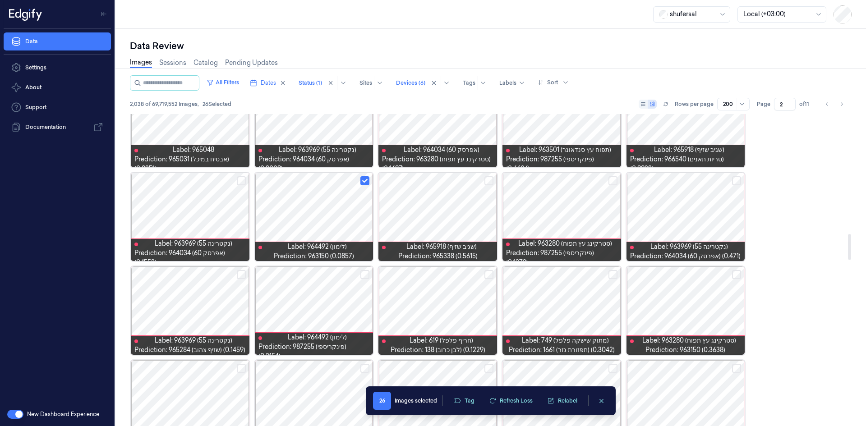
click at [612, 278] on button "Select row" at bounding box center [612, 274] width 9 height 9
click at [488, 276] on button "Select row" at bounding box center [488, 274] width 9 height 9
click at [363, 276] on button "Select row" at bounding box center [364, 274] width 9 height 9
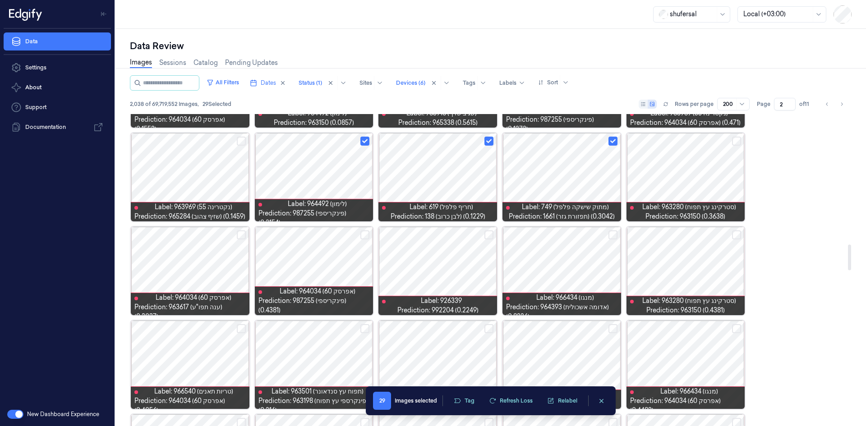
scroll to position [1578, 0]
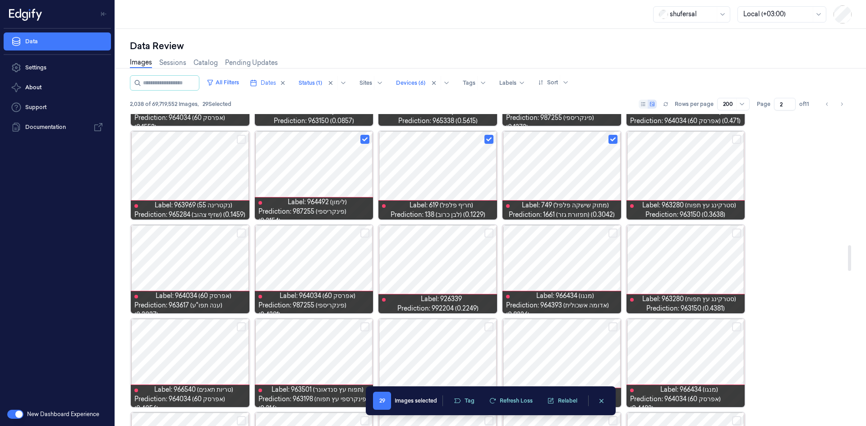
click at [489, 237] on button "Select row" at bounding box center [488, 233] width 9 height 9
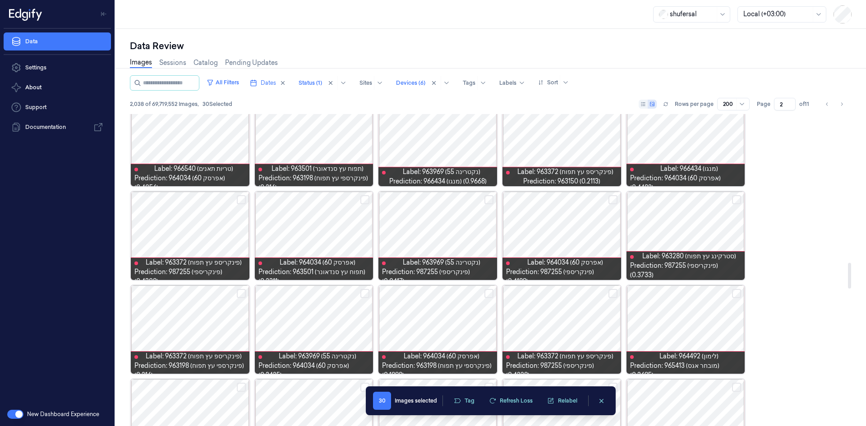
scroll to position [1804, 0]
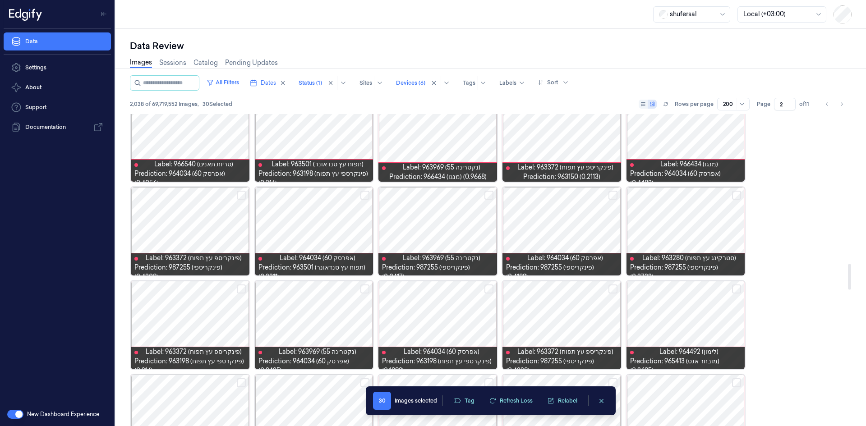
click at [735, 289] on button "Select row" at bounding box center [736, 289] width 9 height 9
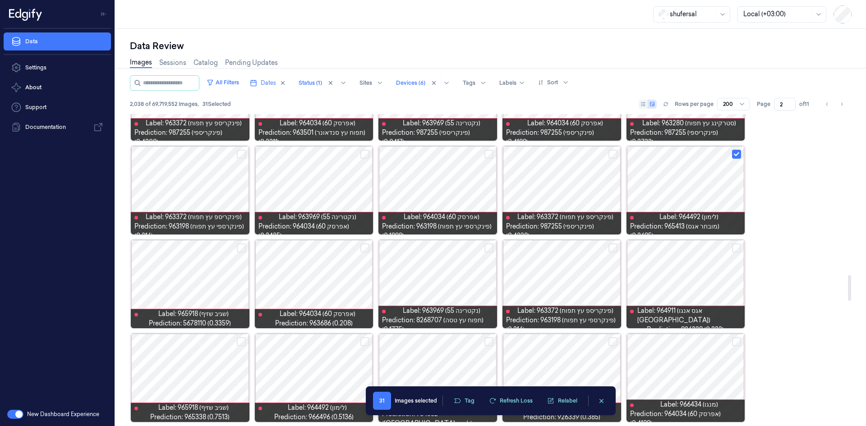
scroll to position [1939, 0]
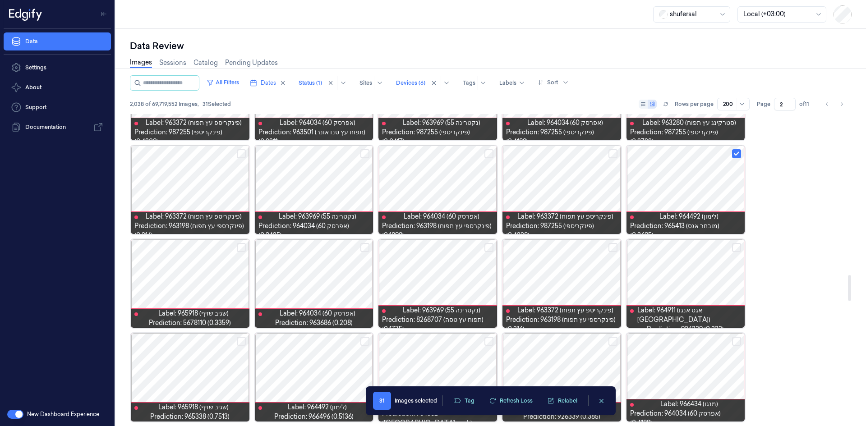
click at [738, 247] on button "Select row" at bounding box center [736, 247] width 9 height 9
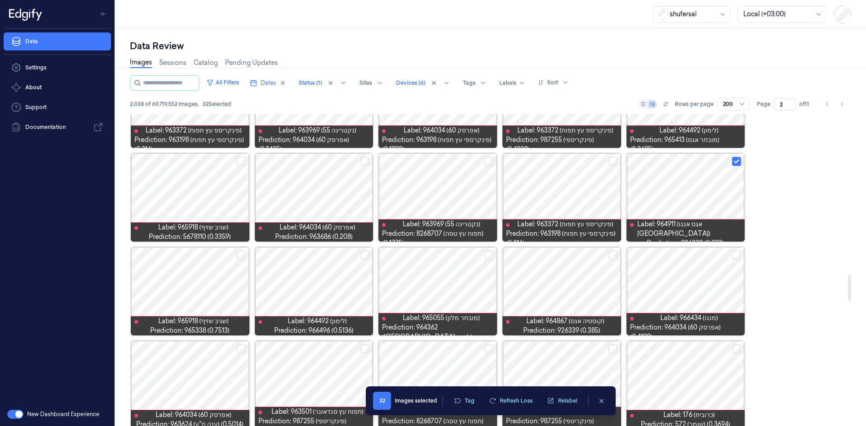
scroll to position [2029, 0]
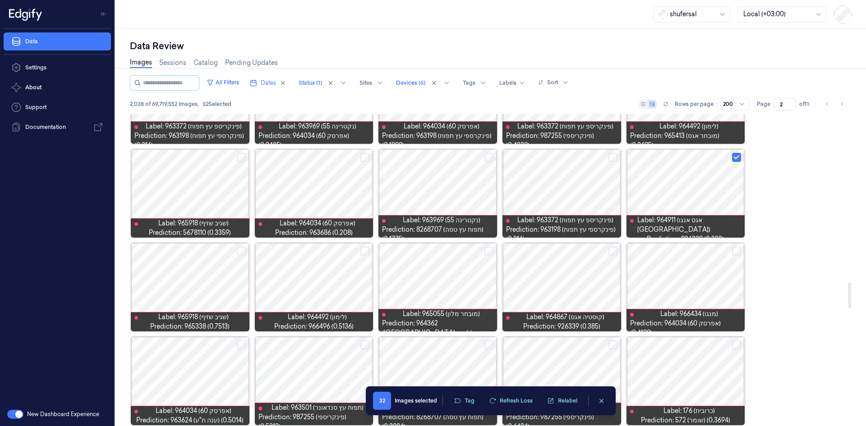
click at [363, 253] on button "Select row" at bounding box center [364, 251] width 9 height 9
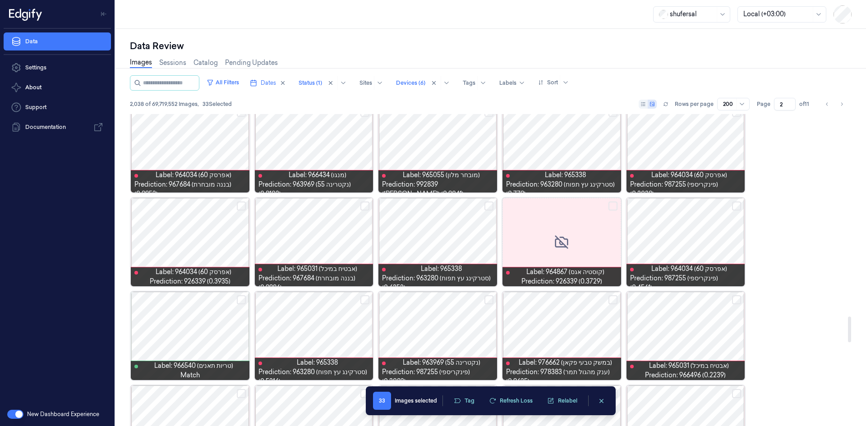
scroll to position [2525, 0]
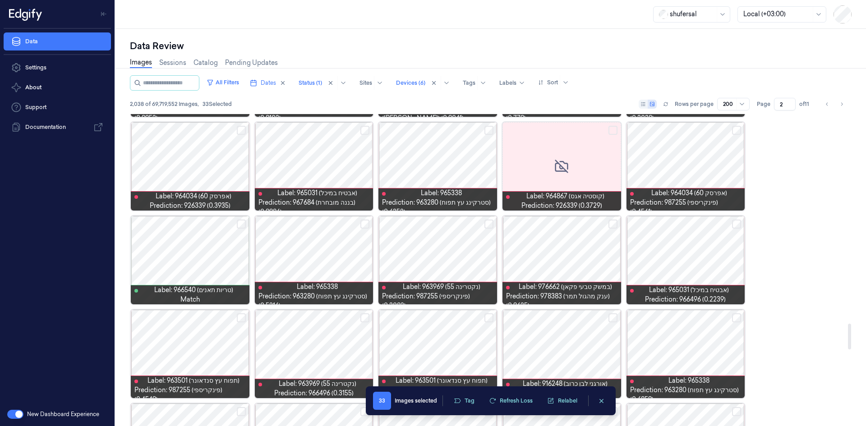
click at [737, 225] on button "Select row" at bounding box center [736, 224] width 9 height 9
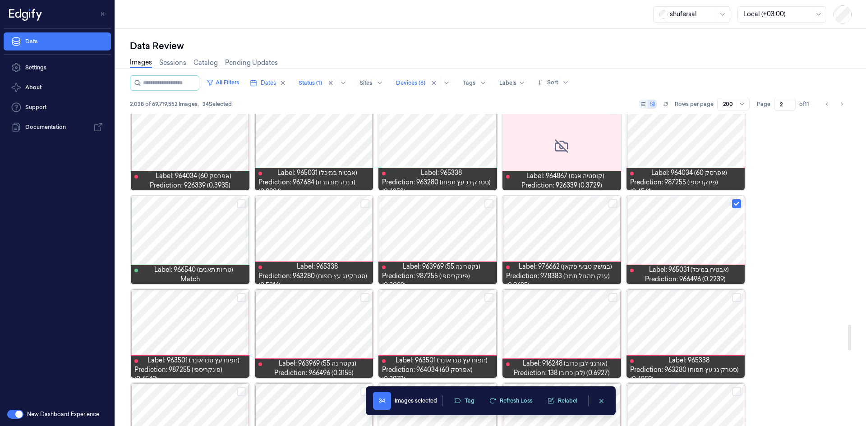
scroll to position [2571, 0]
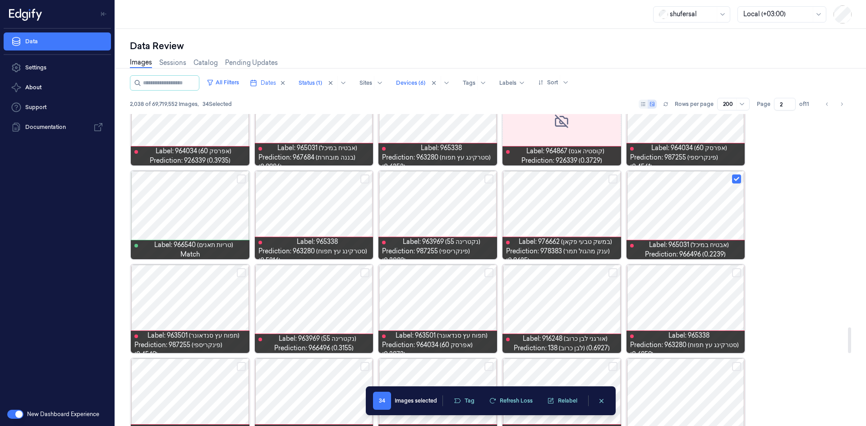
click at [485, 276] on button "Select row" at bounding box center [488, 272] width 9 height 9
click at [364, 271] on button "Select row" at bounding box center [364, 272] width 9 height 9
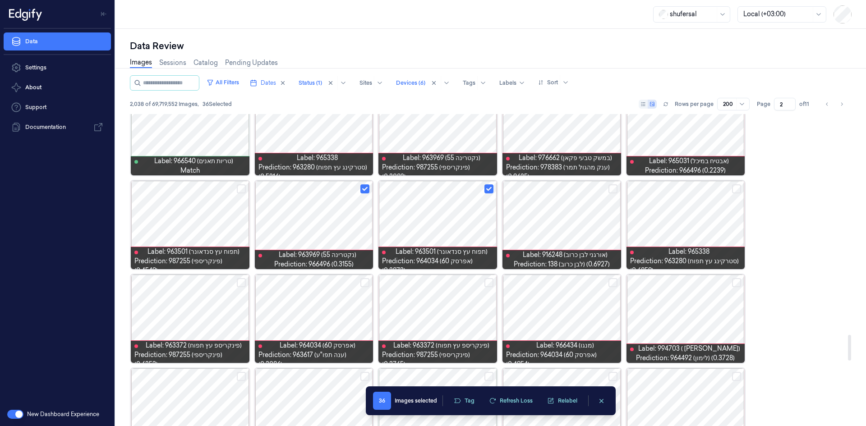
scroll to position [2661, 0]
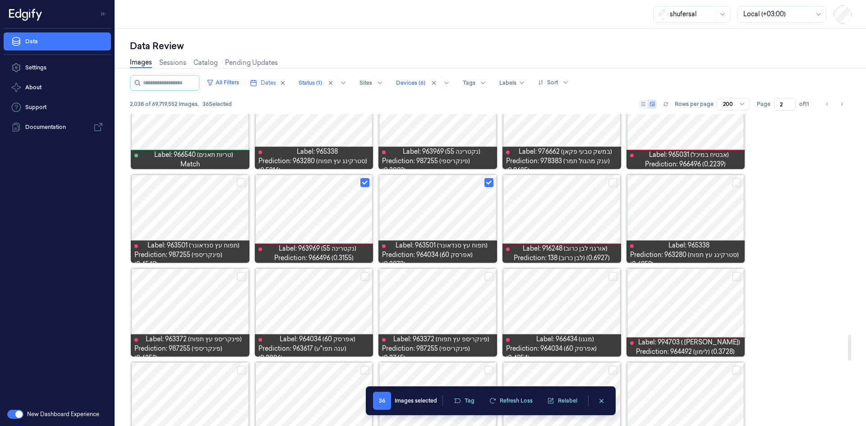
click at [736, 278] on button "Select row" at bounding box center [736, 276] width 9 height 9
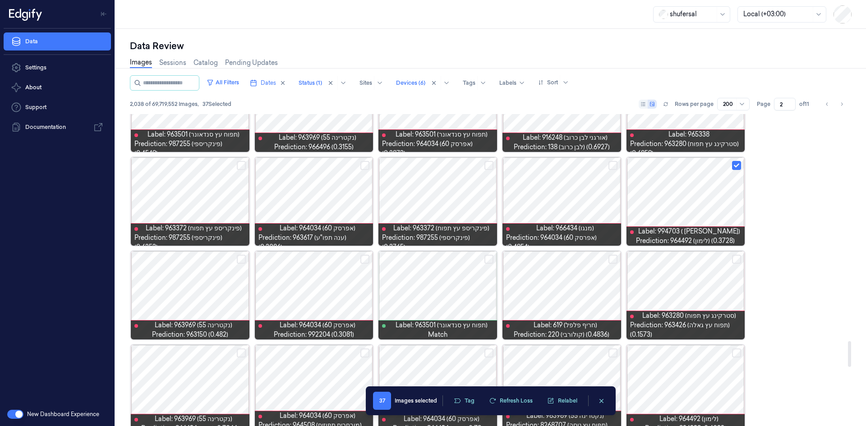
scroll to position [2796, 0]
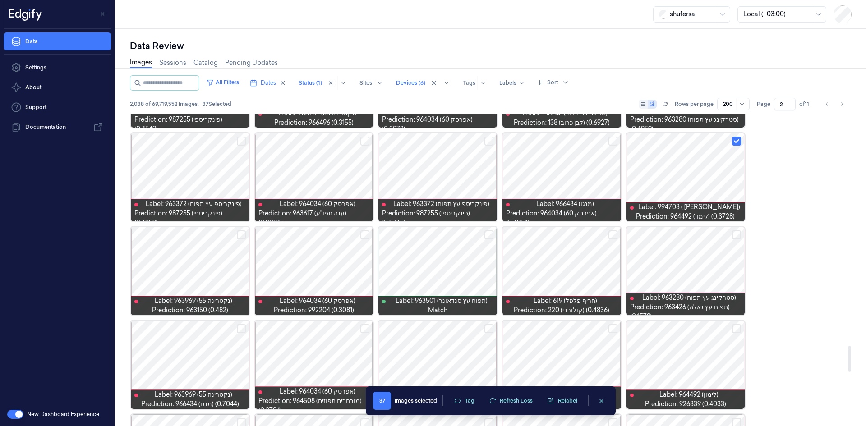
click at [613, 237] on button "Select row" at bounding box center [612, 234] width 9 height 9
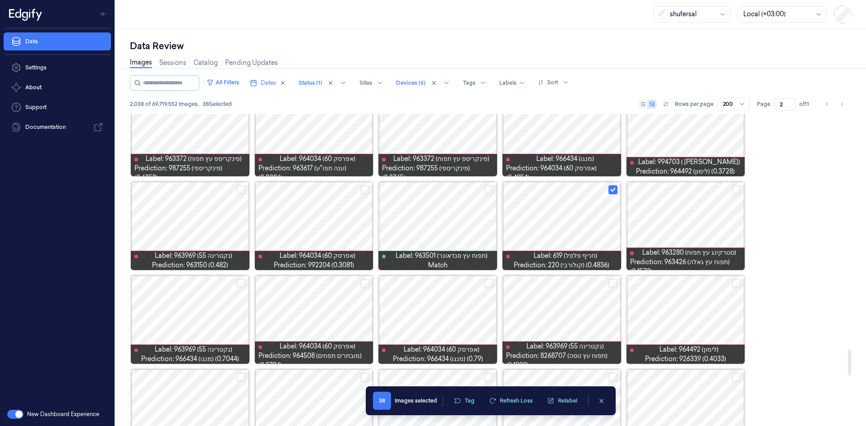
scroll to position [2886, 0]
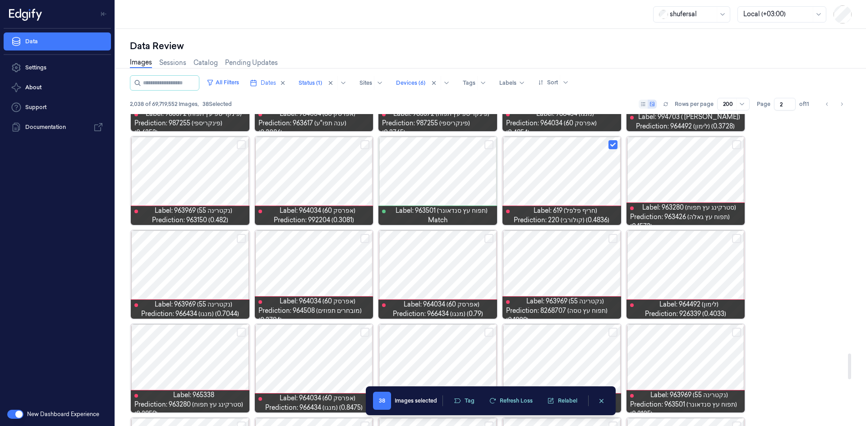
click at [738, 241] on button "Select row" at bounding box center [736, 238] width 9 height 9
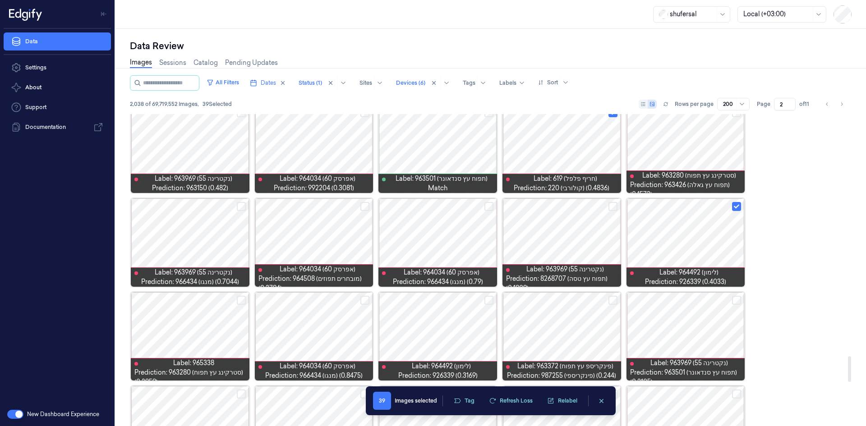
scroll to position [2976, 0]
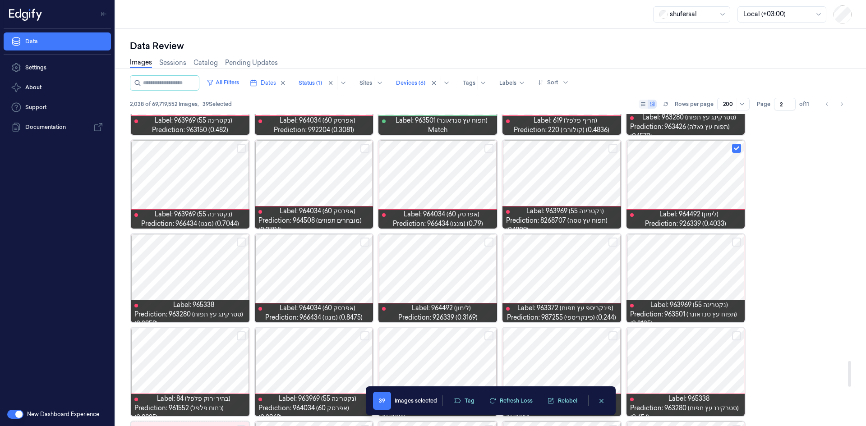
click at [490, 246] on button "Select row" at bounding box center [488, 242] width 9 height 9
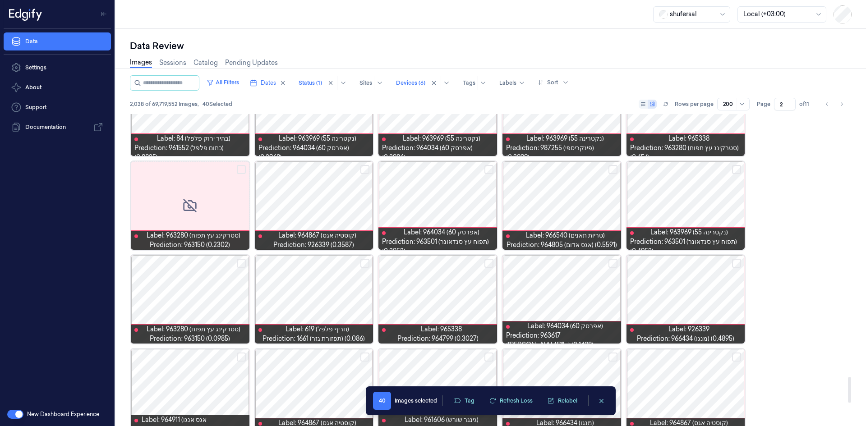
scroll to position [3247, 0]
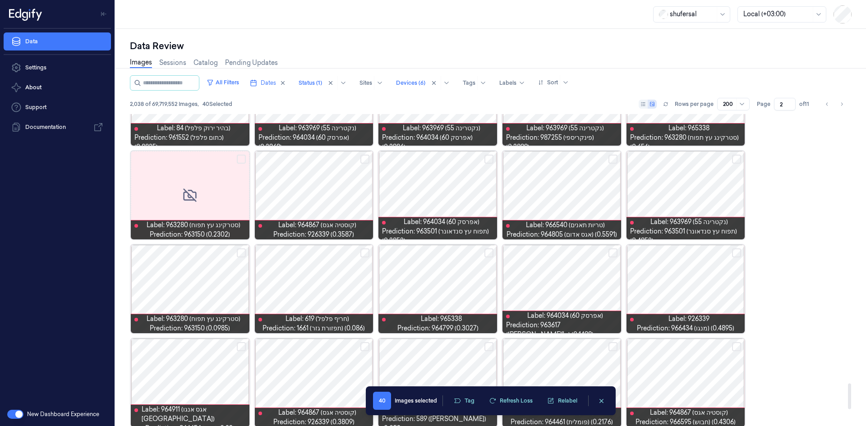
click at [366, 251] on button "Select row" at bounding box center [364, 252] width 9 height 9
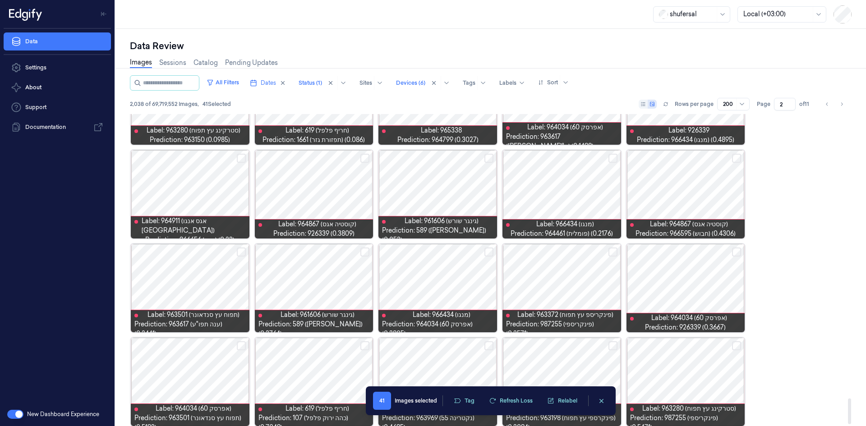
scroll to position [3444, 0]
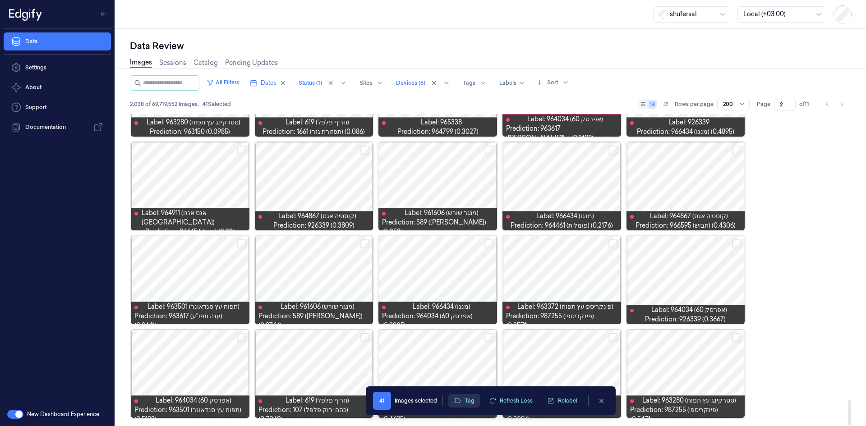
click at [461, 400] on button "Tag" at bounding box center [464, 401] width 32 height 14
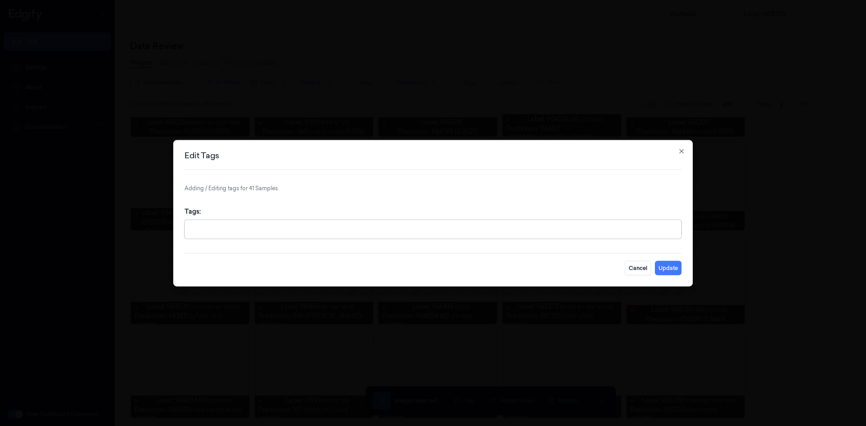
click at [378, 225] on div at bounding box center [433, 229] width 487 height 9
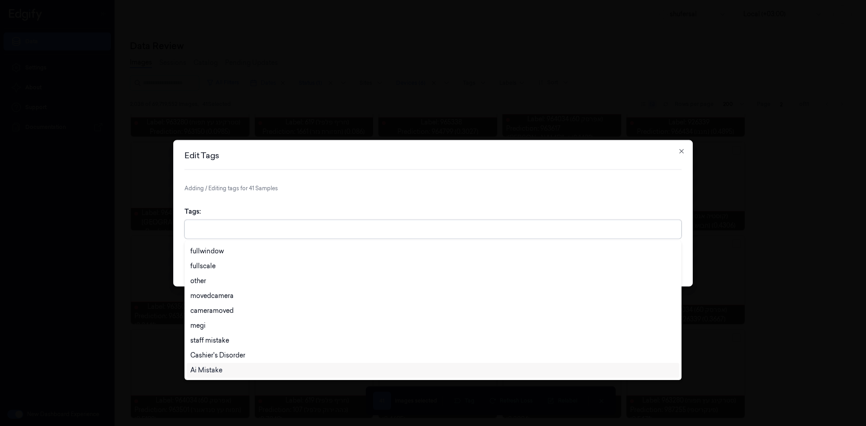
click at [229, 368] on div "Ai Mistake" at bounding box center [432, 370] width 485 height 9
click at [441, 191] on p "Adding / Editing tags for 41 Samples" at bounding box center [432, 188] width 497 height 8
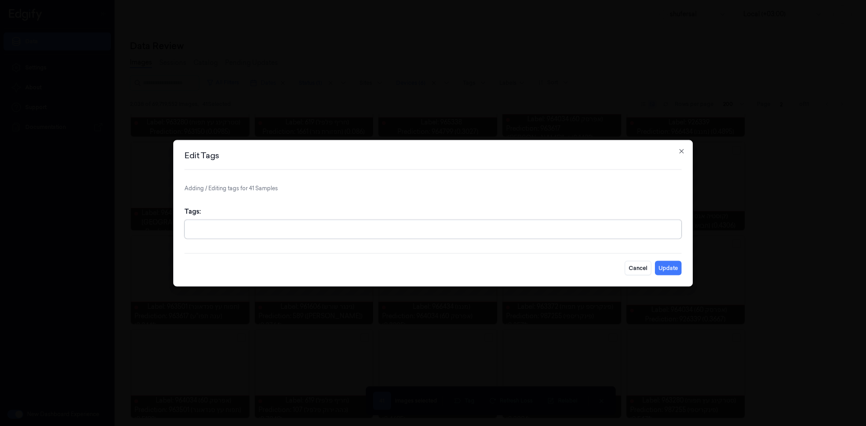
click at [435, 219] on div "Tags: option , selected. Select is focused ,type to refine list, press Down to …" at bounding box center [432, 222] width 497 height 46
click at [432, 230] on div at bounding box center [433, 229] width 487 height 9
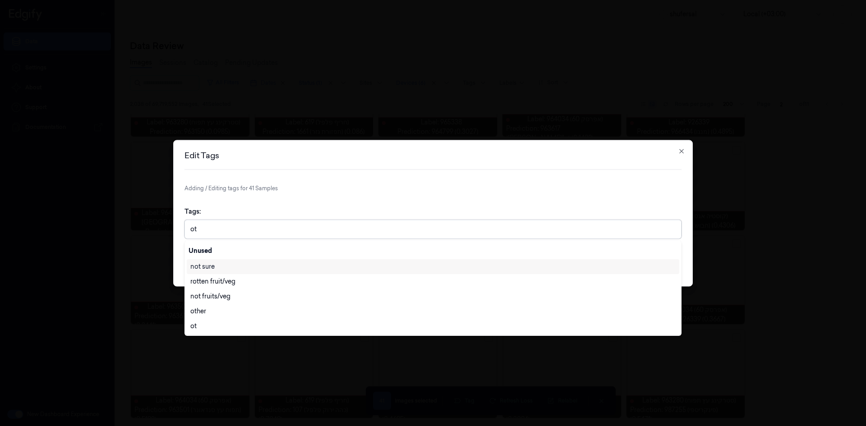
type input "oth"
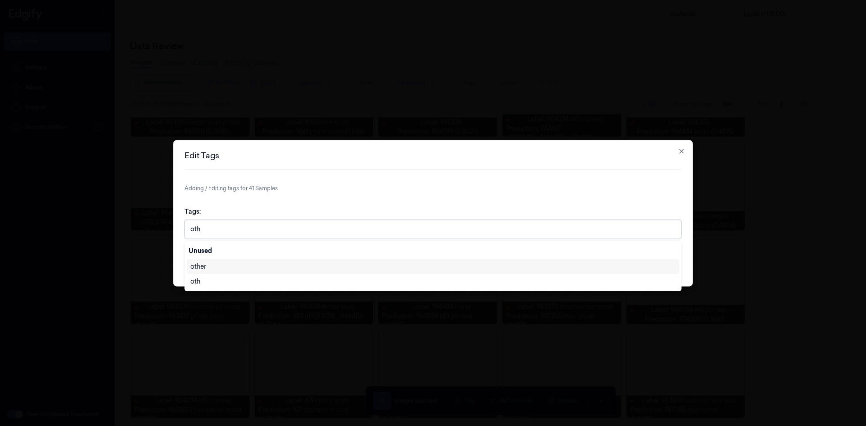
click at [446, 263] on div "other" at bounding box center [432, 266] width 485 height 9
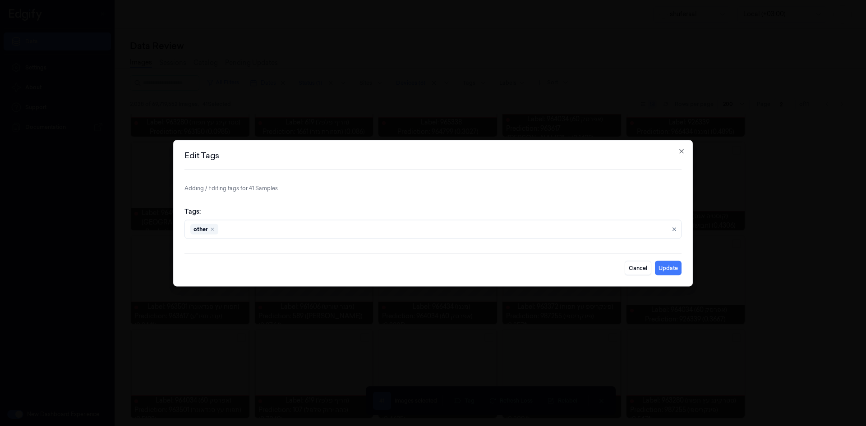
click at [523, 196] on form "Adding / Editing tags for 41 Samples Tags: other Cancel Update" at bounding box center [432, 229] width 497 height 91
click at [675, 266] on button "Update" at bounding box center [668, 268] width 27 height 14
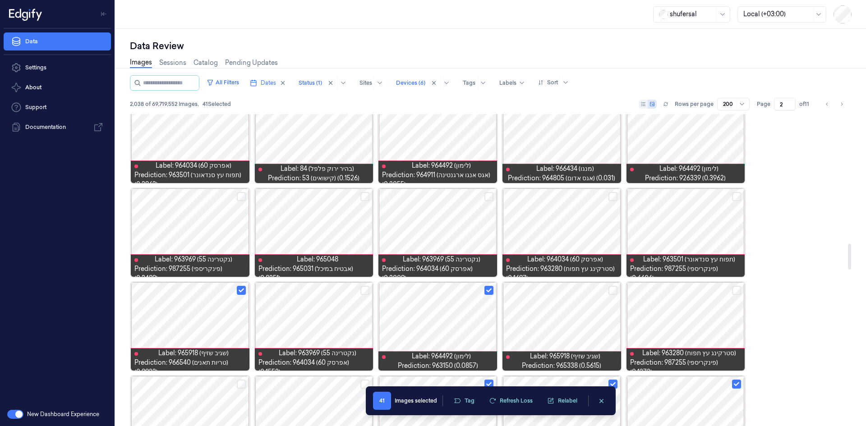
scroll to position [1324, 0]
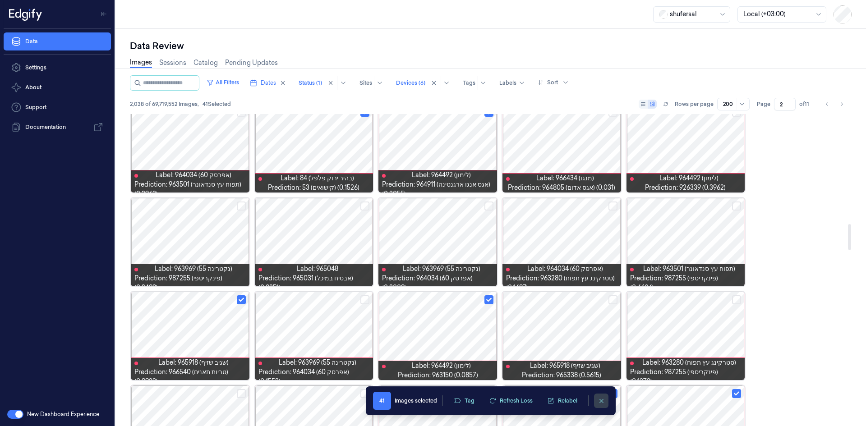
click at [599, 406] on button "clearSelection" at bounding box center [601, 401] width 14 height 14
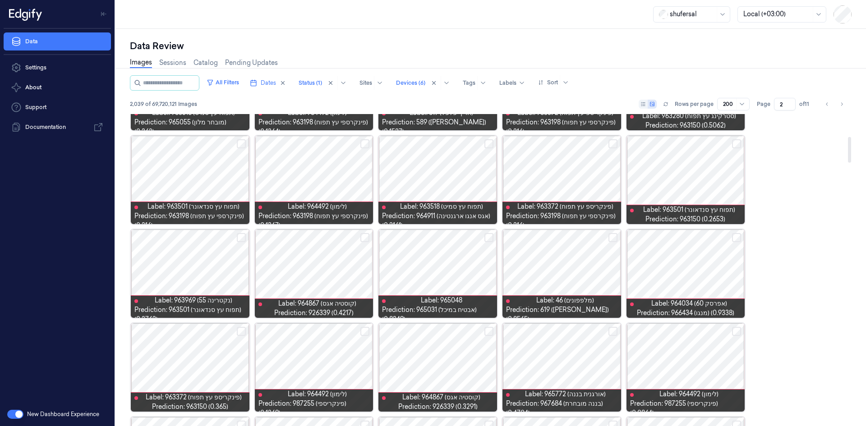
scroll to position [271, 0]
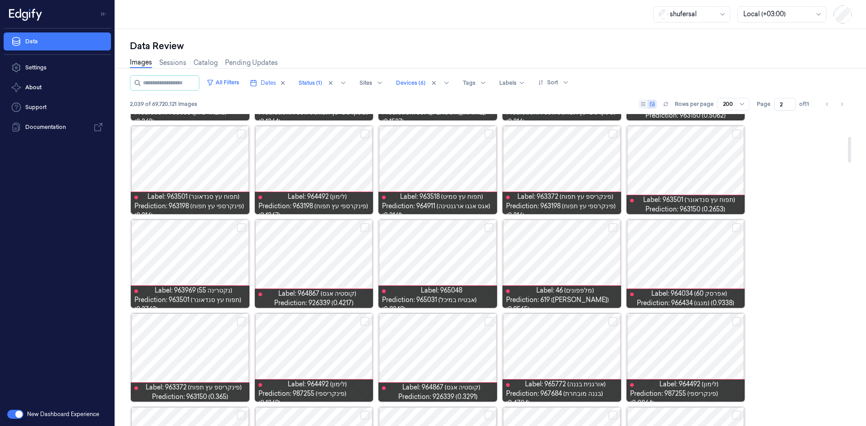
click at [493, 229] on button "Select row" at bounding box center [488, 227] width 9 height 9
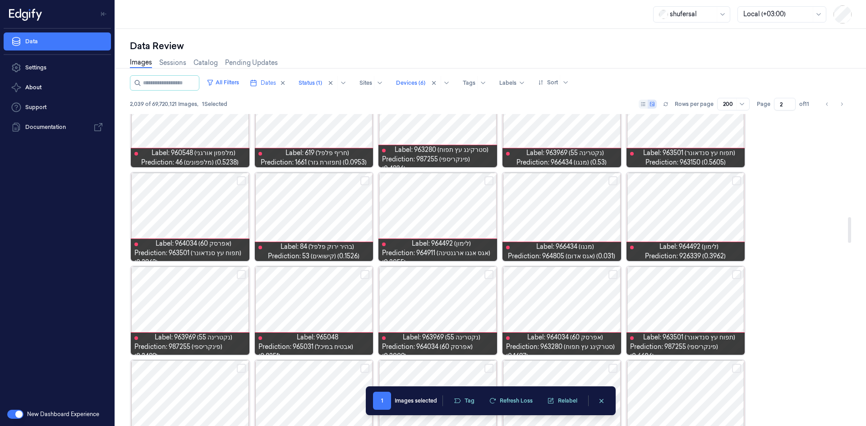
scroll to position [1263, 0]
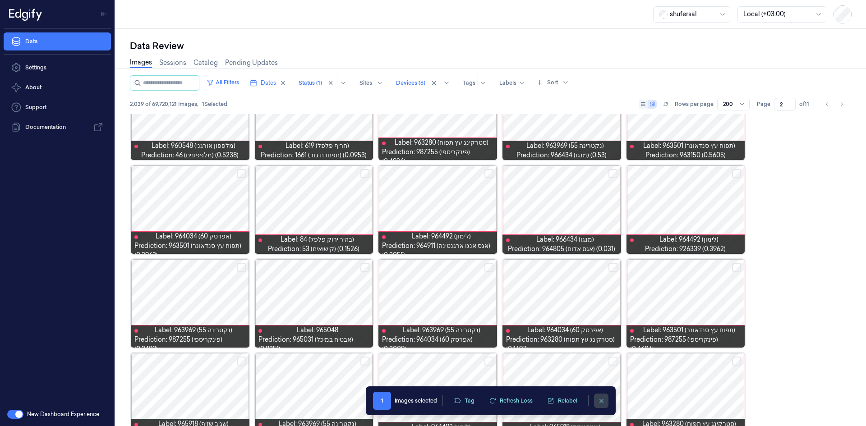
click at [605, 401] on button "clearSelection" at bounding box center [601, 401] width 14 height 14
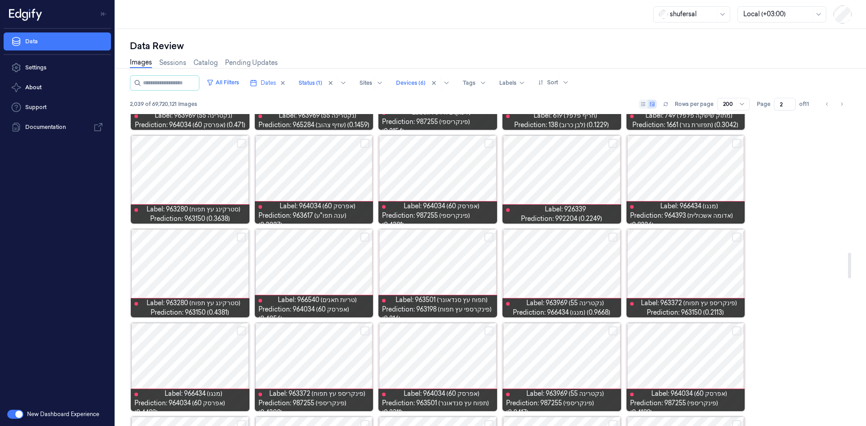
scroll to position [1669, 0]
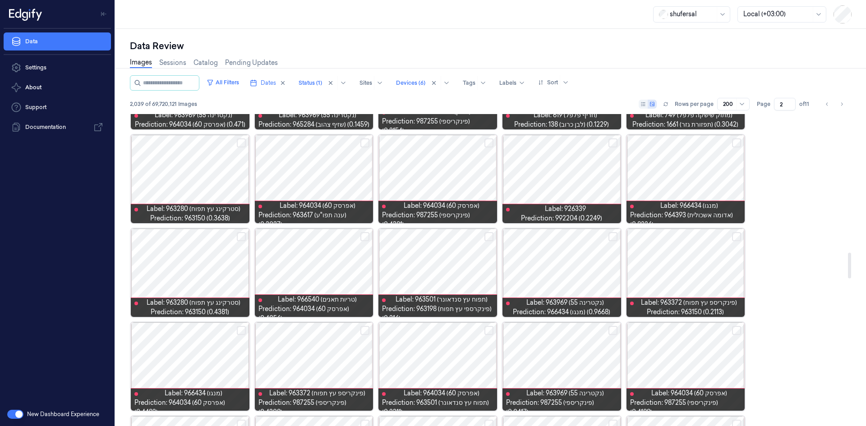
click at [612, 239] on button "Select row" at bounding box center [612, 236] width 9 height 9
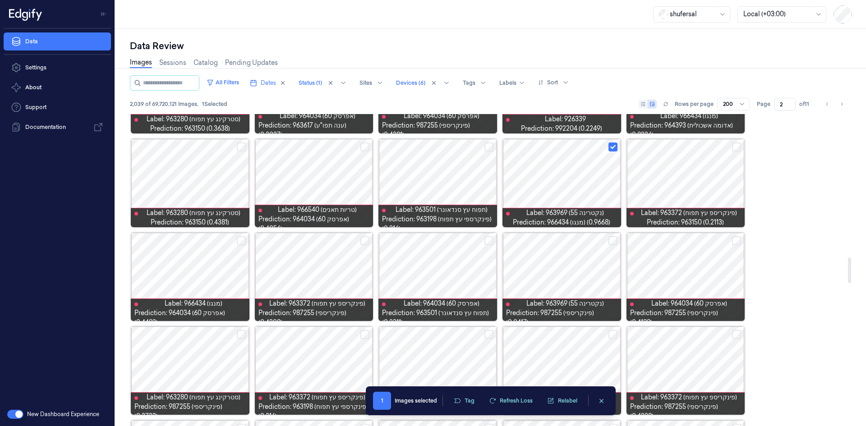
scroll to position [1759, 0]
click at [244, 241] on button "Select row" at bounding box center [241, 240] width 9 height 9
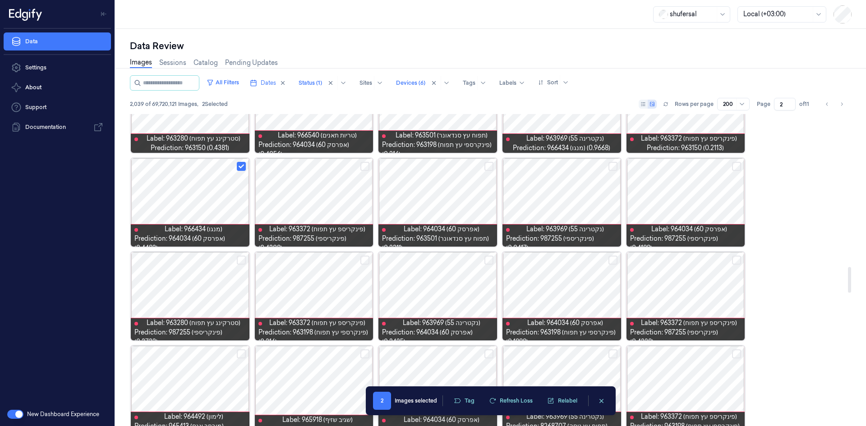
scroll to position [1849, 0]
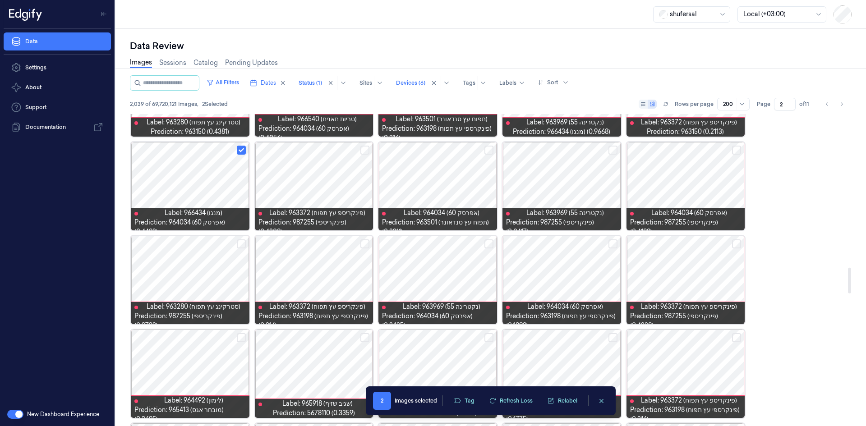
click at [775, 233] on div "Label: 619 (חריף פלפל) match Label: 963969 (נקטרינה 55) Prediction: 987255 (פינ…" at bounding box center [491, 139] width 722 height 3748
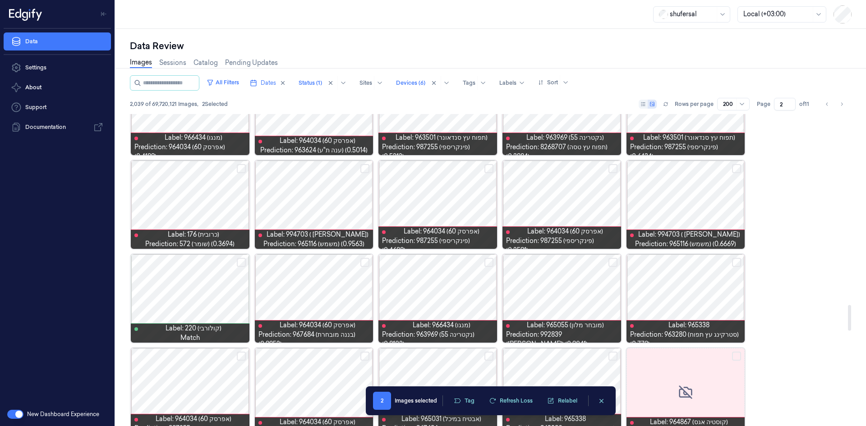
scroll to position [2300, 0]
click at [363, 262] on button "Select row" at bounding box center [364, 262] width 9 height 9
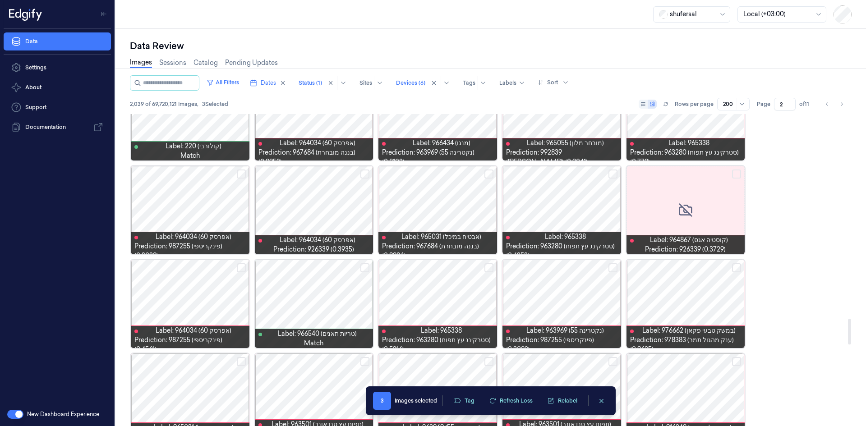
scroll to position [2525, 0]
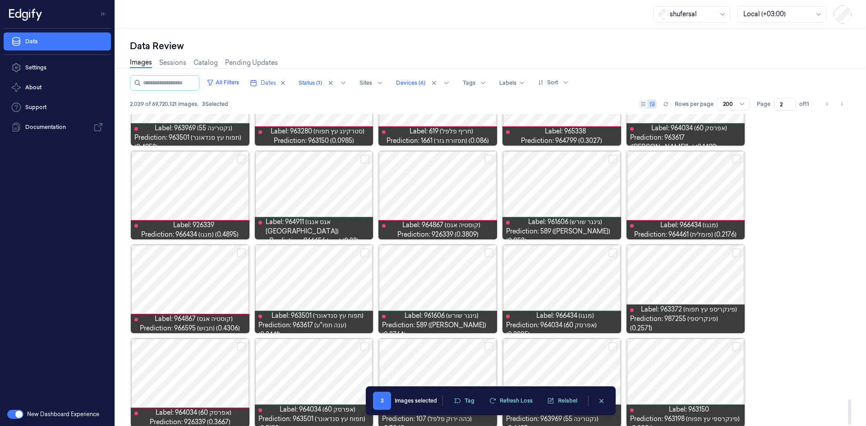
scroll to position [3444, 0]
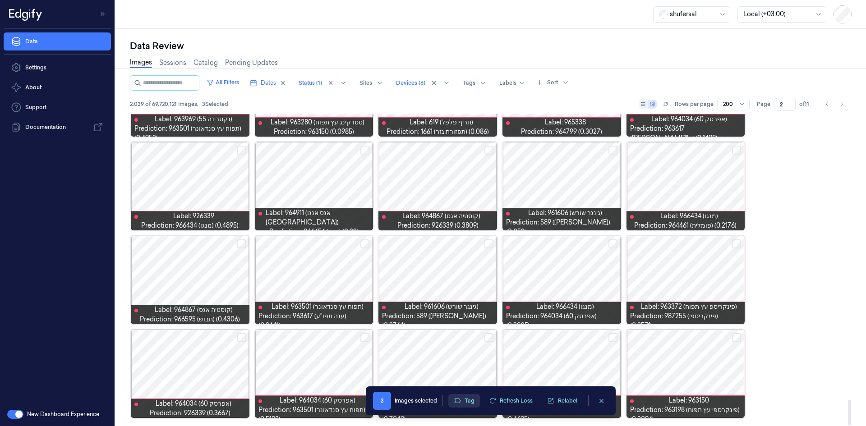
click at [462, 400] on button "Tag" at bounding box center [464, 401] width 32 height 14
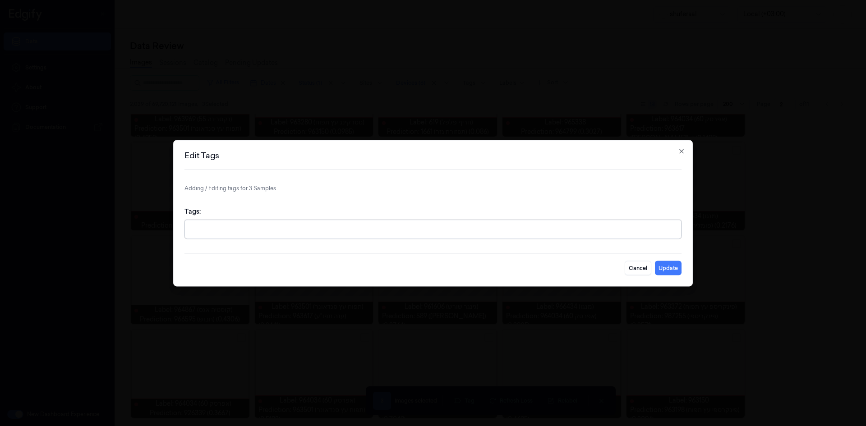
click at [393, 225] on div at bounding box center [433, 229] width 487 height 9
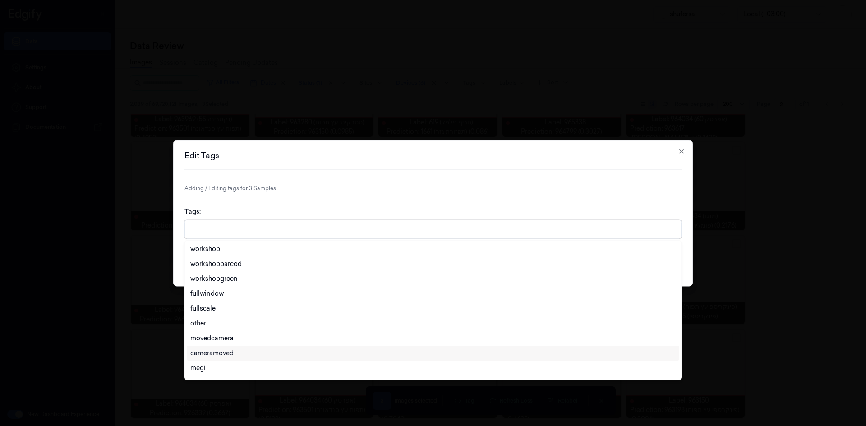
scroll to position [313, 0]
click at [254, 359] on div "Cashier's Disorder" at bounding box center [432, 355] width 485 height 9
click at [247, 229] on icon "Remove ,Cashier's Disorder" at bounding box center [247, 229] width 3 height 3
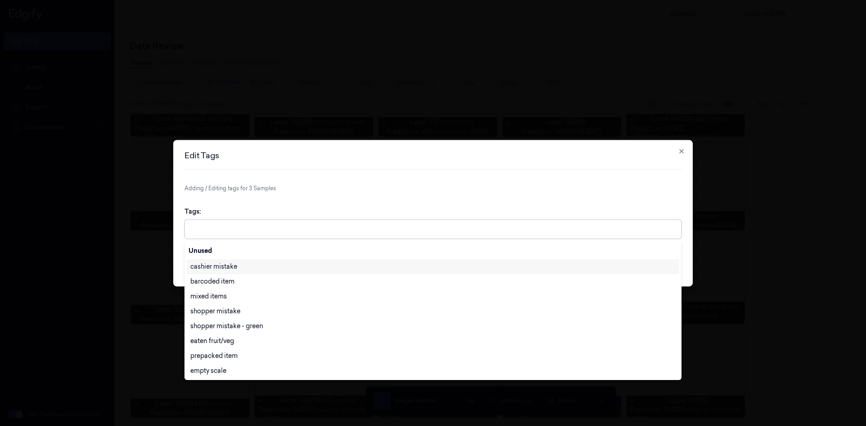
click at [262, 267] on div "cashier mistake" at bounding box center [432, 266] width 485 height 9
click at [506, 163] on div "Edit Tags" at bounding box center [432, 160] width 497 height 18
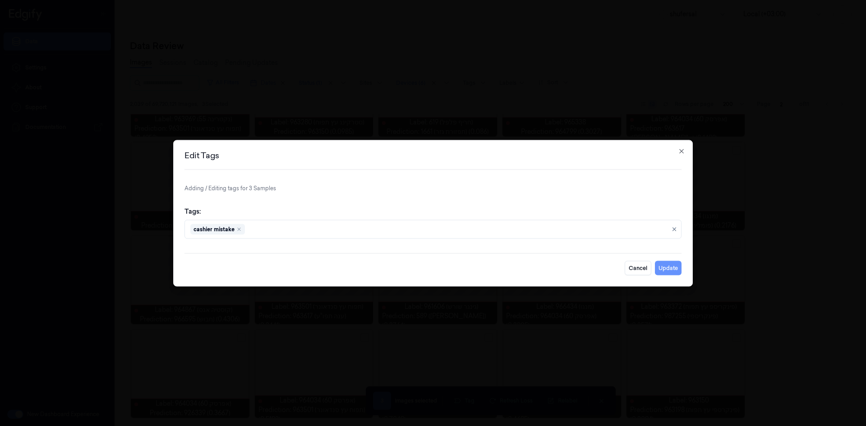
click at [676, 270] on button "Update" at bounding box center [668, 268] width 27 height 14
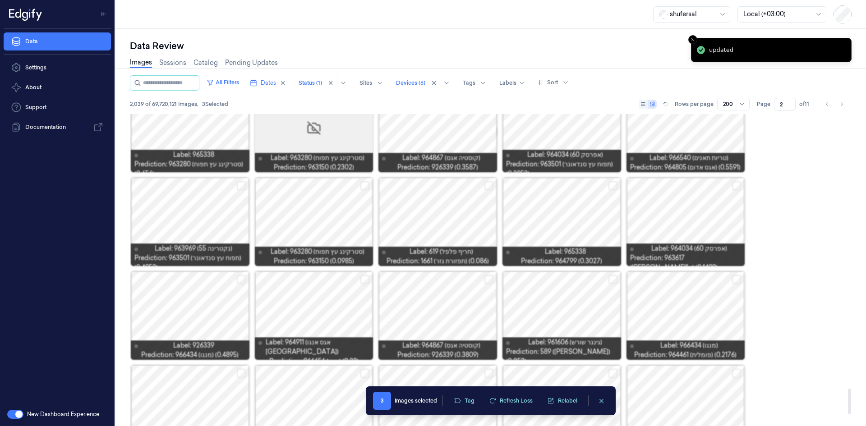
scroll to position [3308, 0]
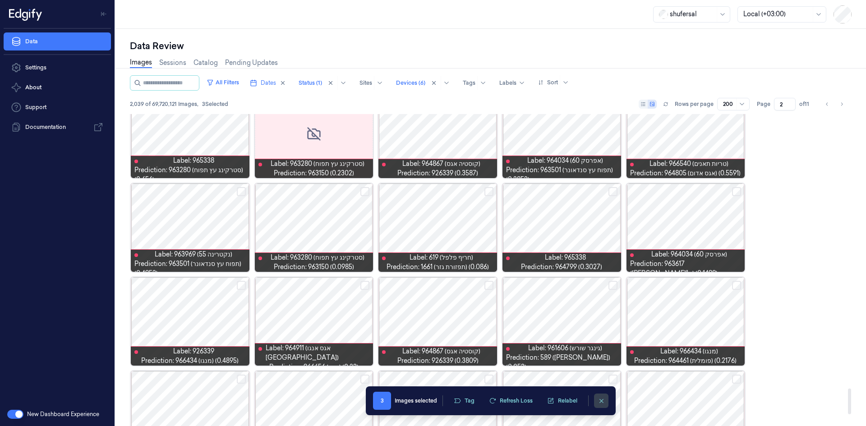
click at [602, 402] on icon "clearSelection" at bounding box center [601, 401] width 4 height 4
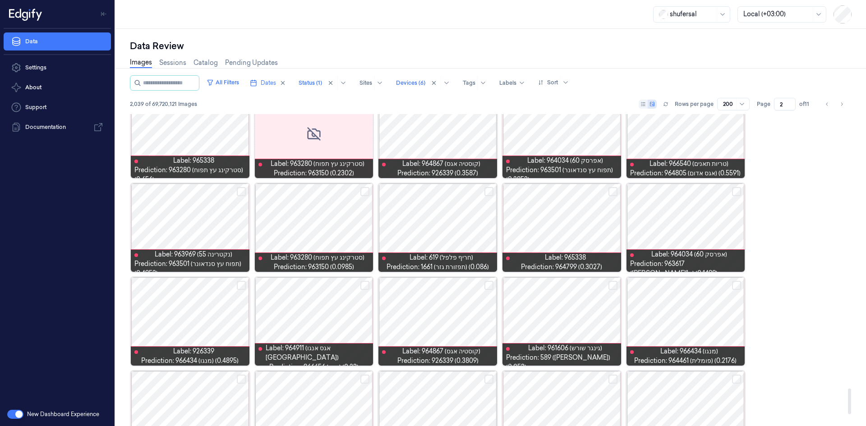
click at [613, 192] on button "Select row" at bounding box center [612, 191] width 9 height 9
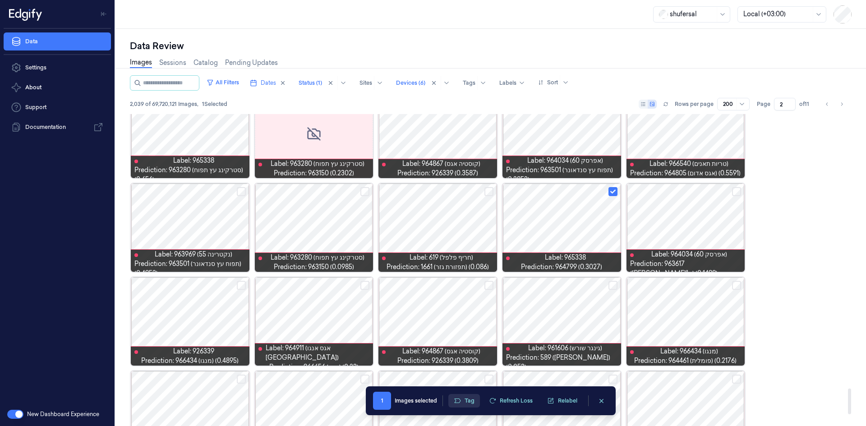
click at [464, 406] on button "Tag" at bounding box center [464, 401] width 32 height 14
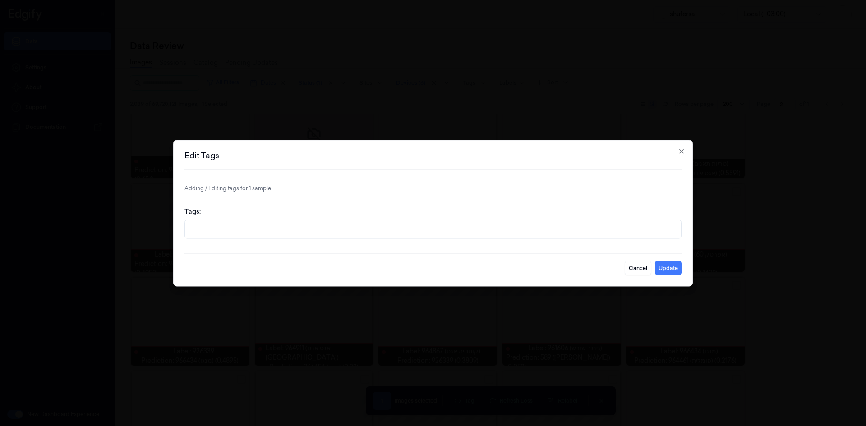
click at [288, 219] on div "Tags:" at bounding box center [432, 222] width 497 height 46
click at [279, 236] on div at bounding box center [433, 229] width 487 height 18
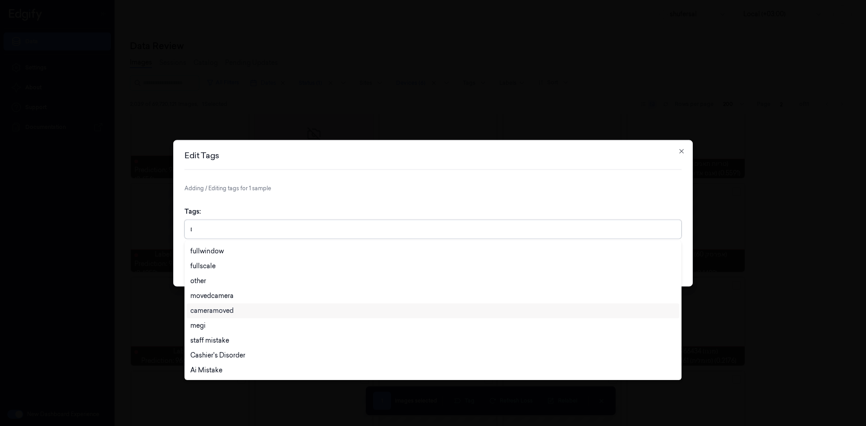
scroll to position [0, 0]
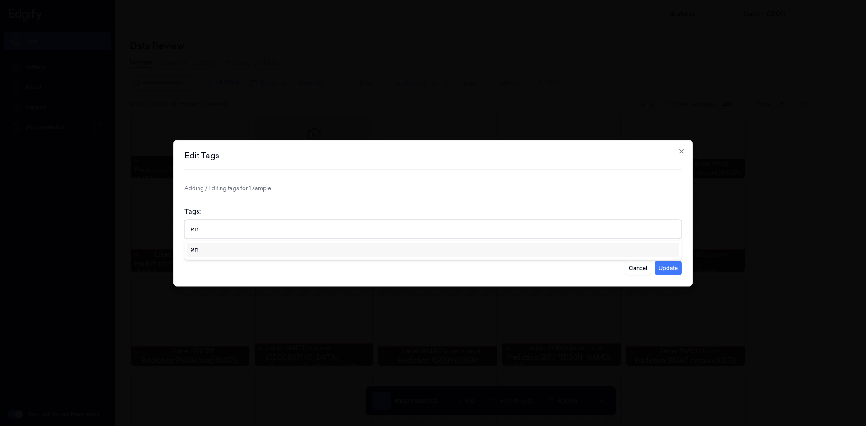
type input "ם"
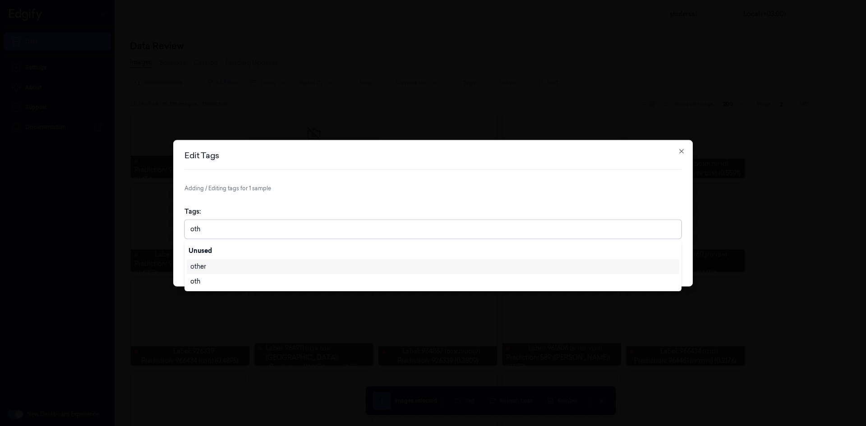
type input "othe"
click at [195, 264] on div "other" at bounding box center [198, 266] width 16 height 9
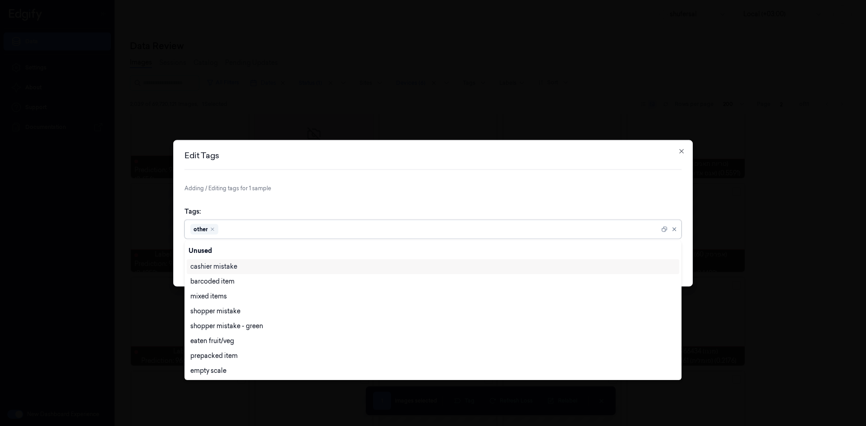
click at [368, 202] on div "Tags: option other, selected. 28 results available. Use Up and Down to choose o…" at bounding box center [432, 222] width 497 height 46
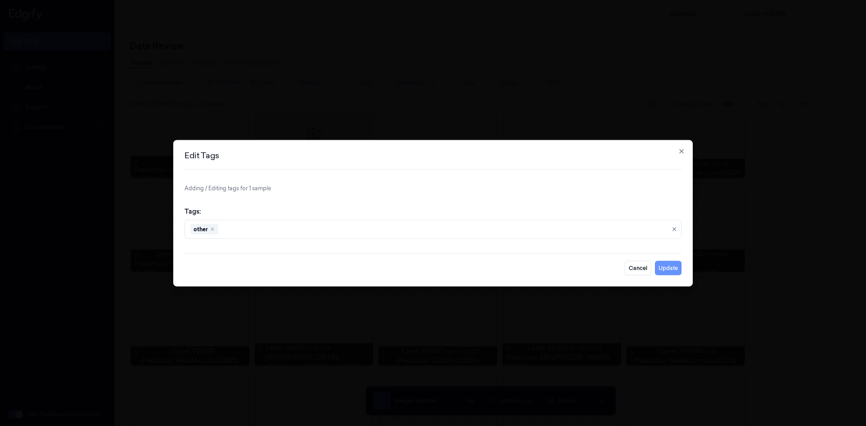
click at [671, 269] on button "Update" at bounding box center [668, 268] width 27 height 14
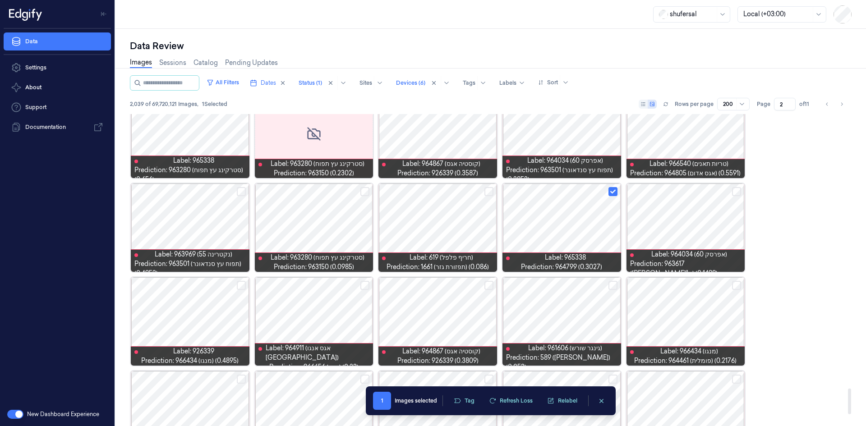
click at [845, 104] on button "Go to next page" at bounding box center [841, 104] width 13 height 13
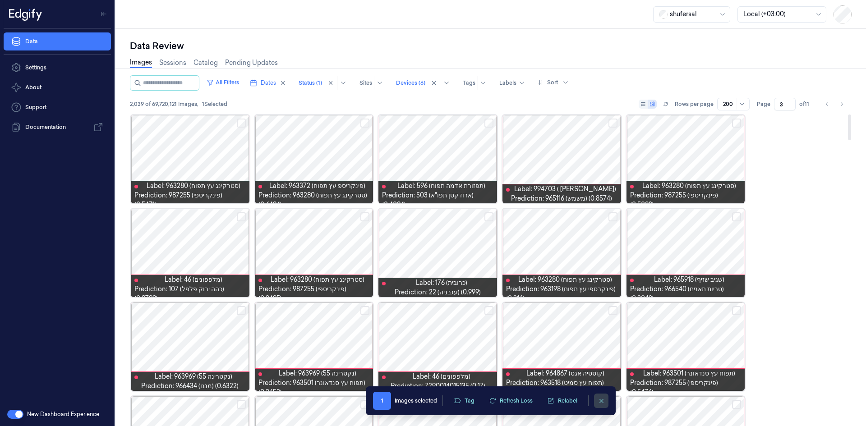
click at [606, 400] on button "clearSelection" at bounding box center [601, 401] width 14 height 14
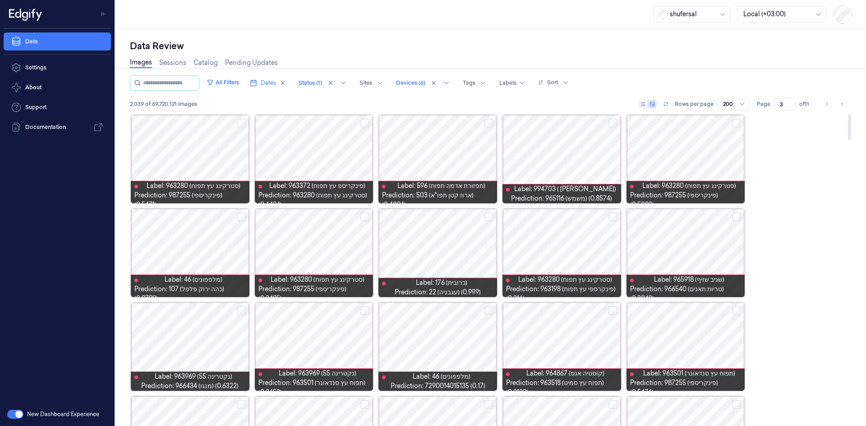
click at [610, 126] on button "Select row" at bounding box center [612, 123] width 9 height 9
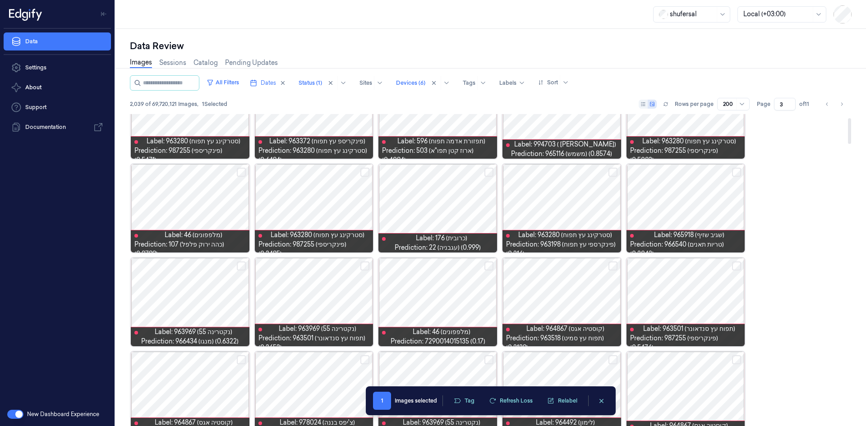
scroll to position [45, 0]
click at [491, 266] on button "Select row" at bounding box center [488, 265] width 9 height 9
click at [611, 268] on button "Select row" at bounding box center [612, 265] width 9 height 9
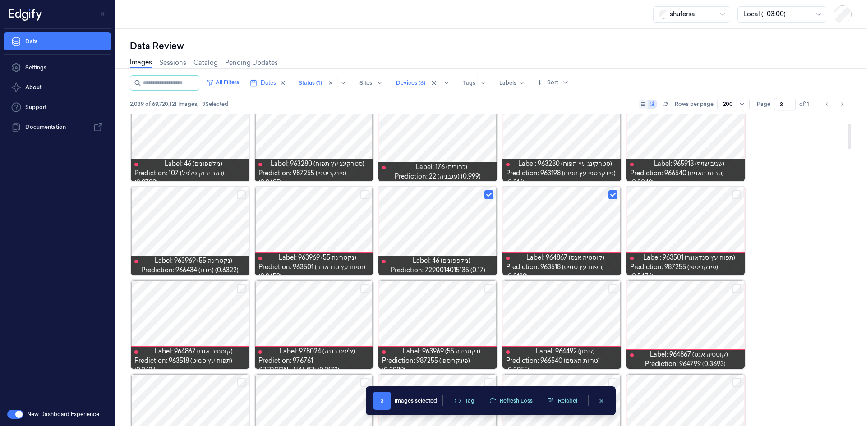
scroll to position [135, 0]
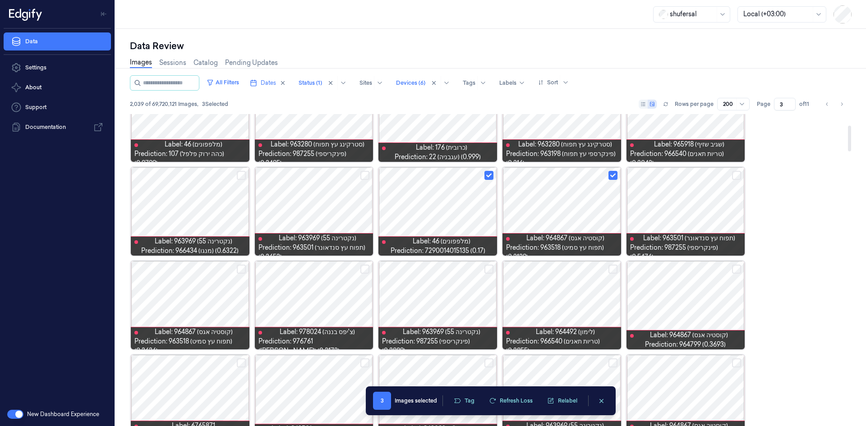
click at [738, 268] on button "Select row" at bounding box center [736, 269] width 9 height 9
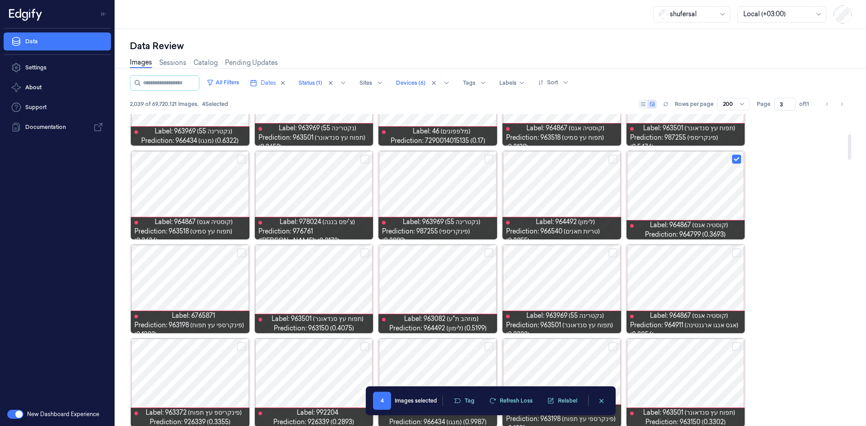
scroll to position [271, 0]
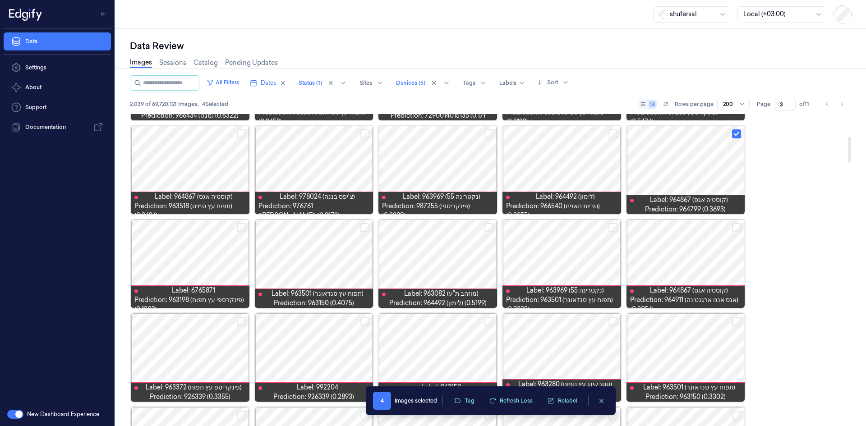
click at [615, 231] on button "Select row" at bounding box center [612, 227] width 9 height 9
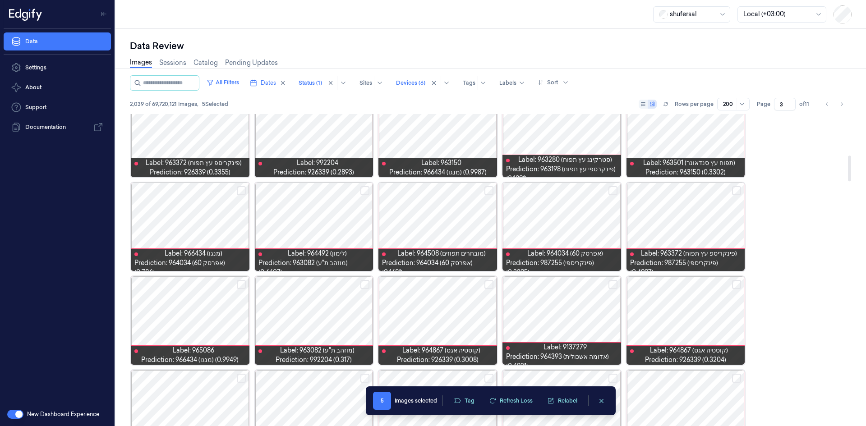
scroll to position [496, 0]
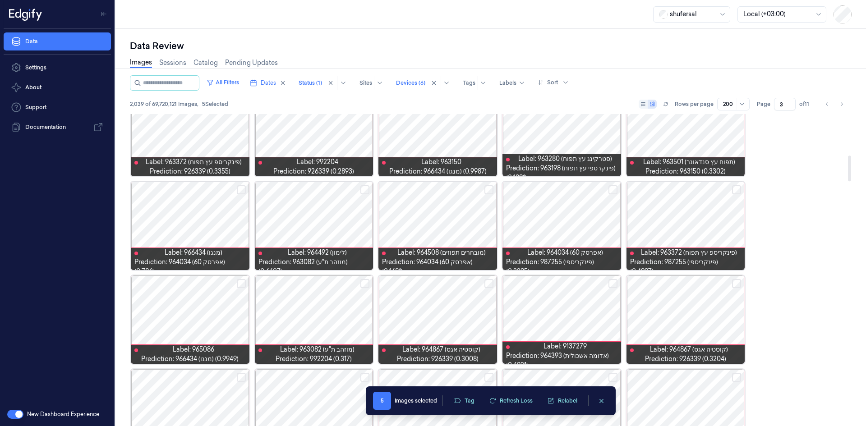
click at [736, 288] on button "Select row" at bounding box center [736, 283] width 9 height 9
click at [614, 283] on button "Select row" at bounding box center [612, 283] width 9 height 9
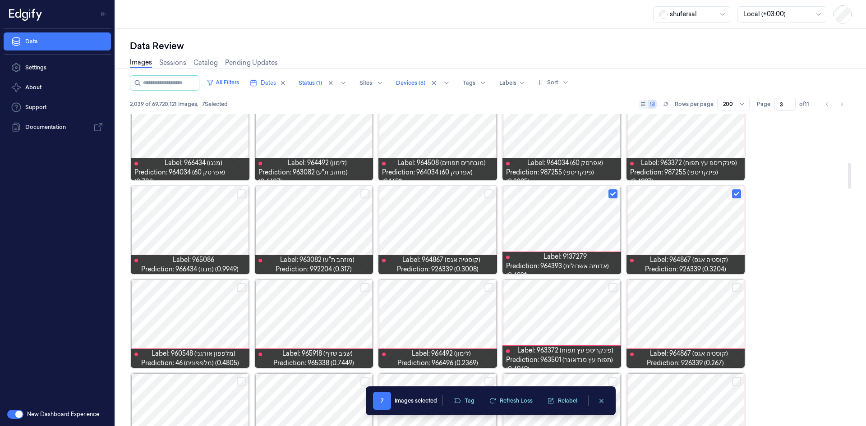
scroll to position [586, 0]
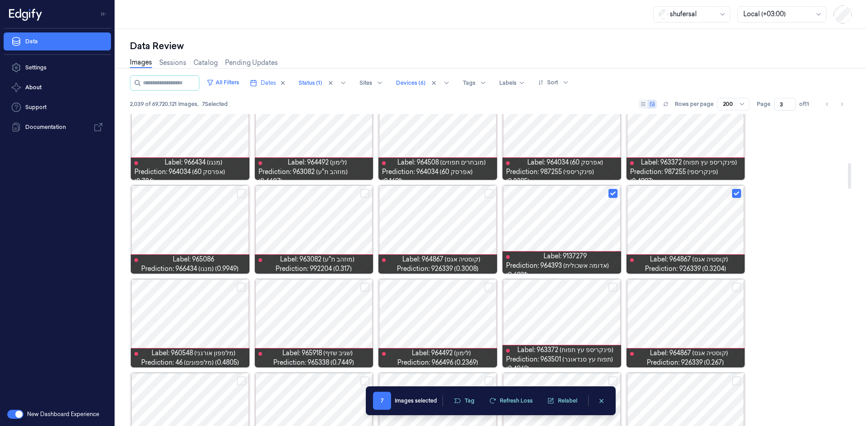
click at [364, 288] on button "Select row" at bounding box center [364, 287] width 9 height 9
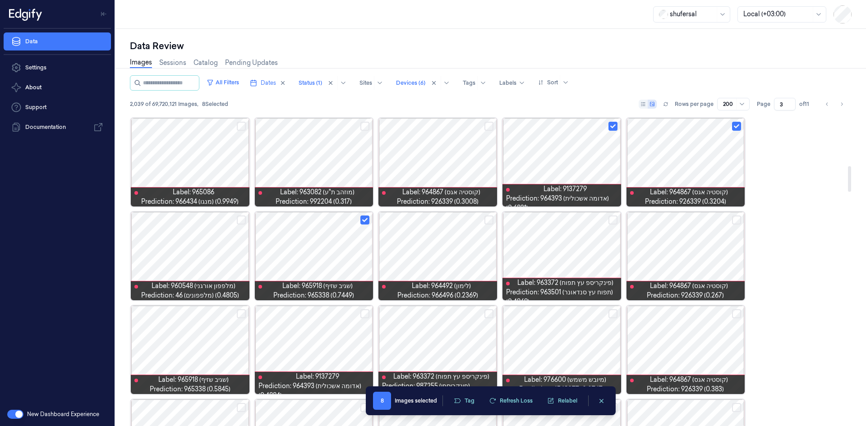
scroll to position [676, 0]
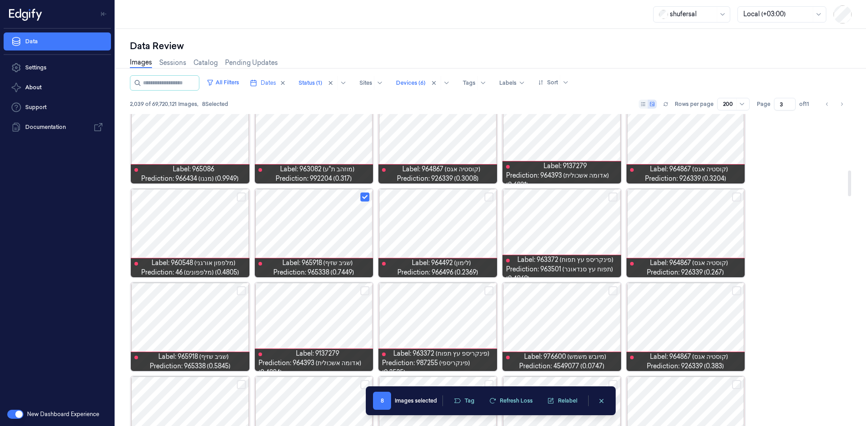
click at [736, 201] on button "Select row" at bounding box center [736, 197] width 9 height 9
click at [611, 292] on button "Select row" at bounding box center [612, 290] width 9 height 9
click at [364, 290] on button "Select row" at bounding box center [364, 290] width 9 height 9
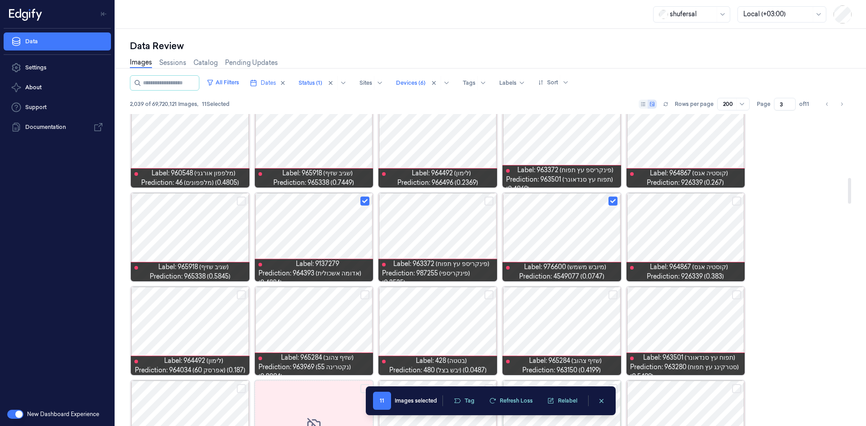
scroll to position [767, 0]
click at [240, 201] on button "Select row" at bounding box center [241, 200] width 9 height 9
click at [488, 294] on button "Select row" at bounding box center [488, 294] width 9 height 9
click at [615, 292] on button "Select row" at bounding box center [612, 294] width 9 height 9
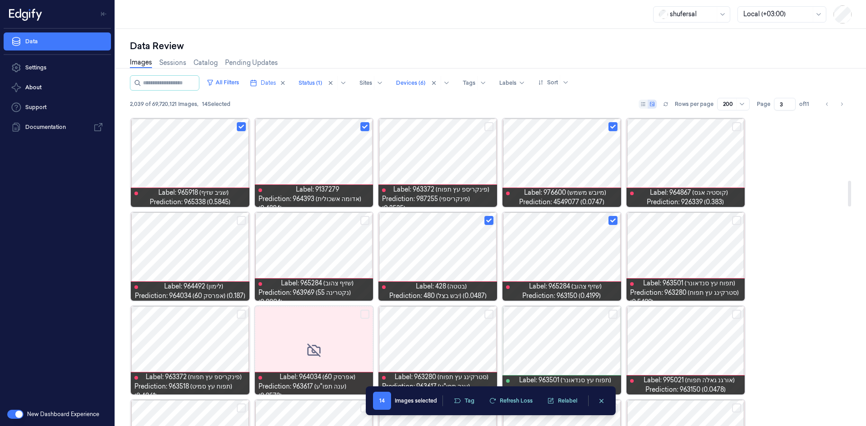
scroll to position [857, 0]
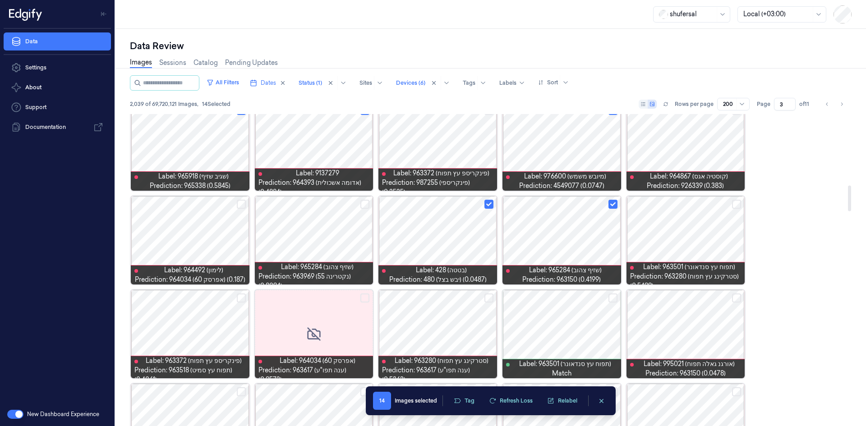
click at [738, 296] on button "Select row" at bounding box center [736, 298] width 9 height 9
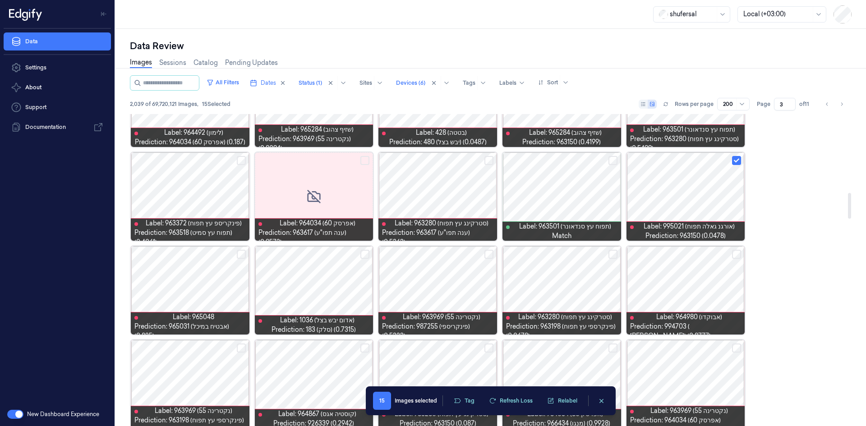
scroll to position [1037, 0]
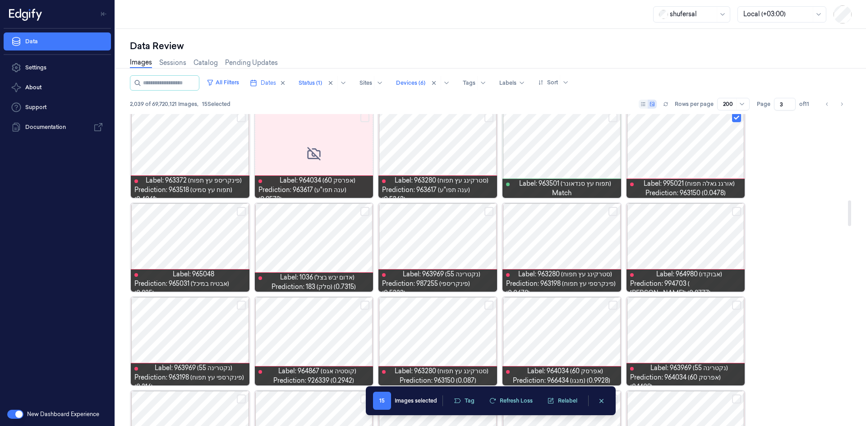
click at [365, 212] on button "Select row" at bounding box center [364, 211] width 9 height 9
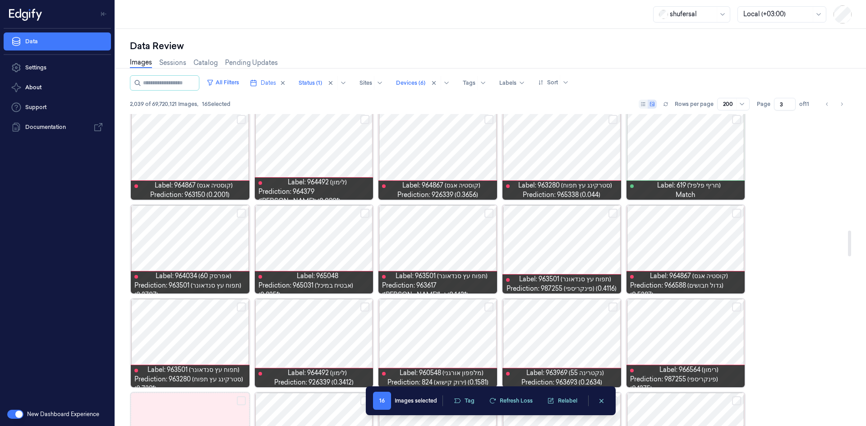
scroll to position [1443, 0]
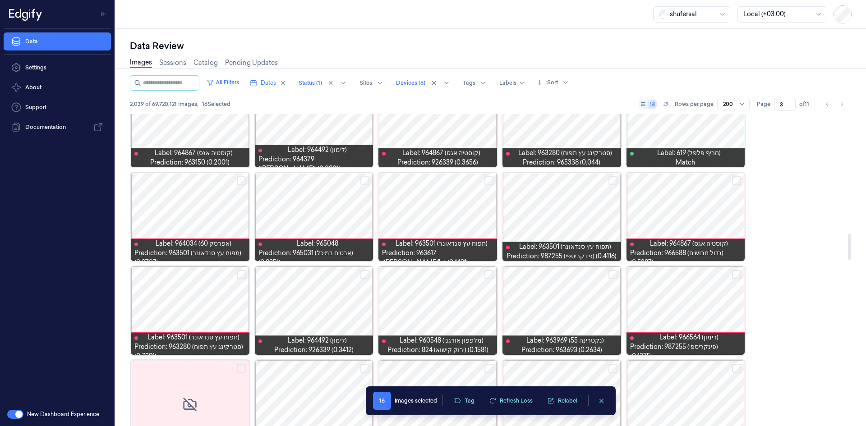
click at [490, 272] on button "Select row" at bounding box center [488, 274] width 9 height 9
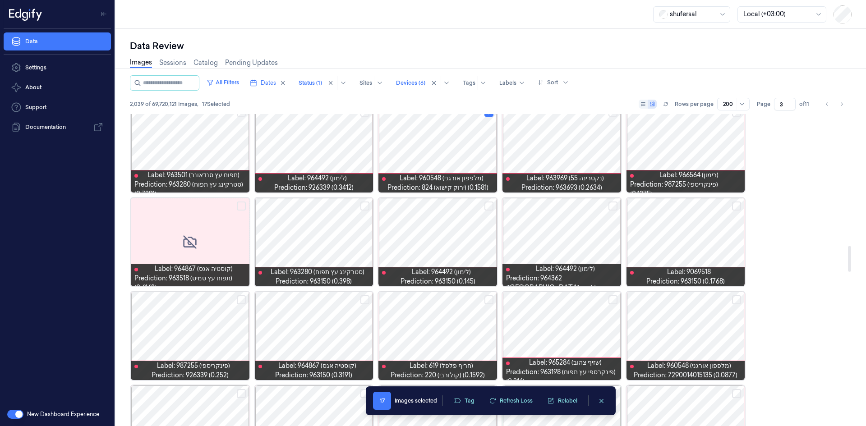
scroll to position [1623, 0]
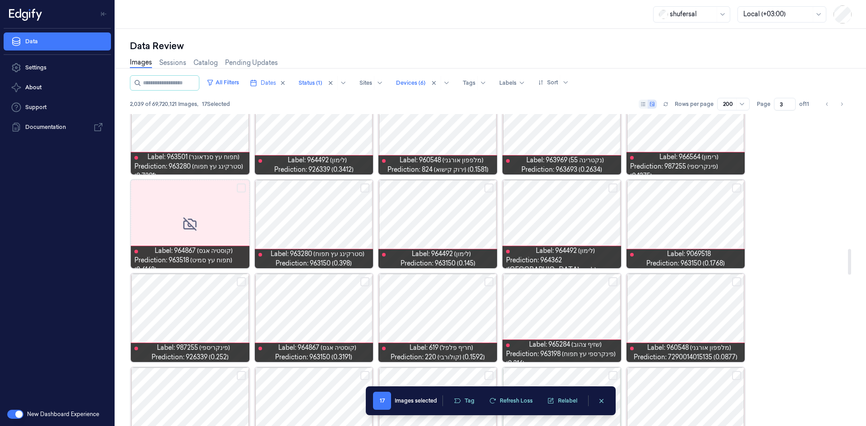
click at [737, 283] on button "Select row" at bounding box center [736, 281] width 9 height 9
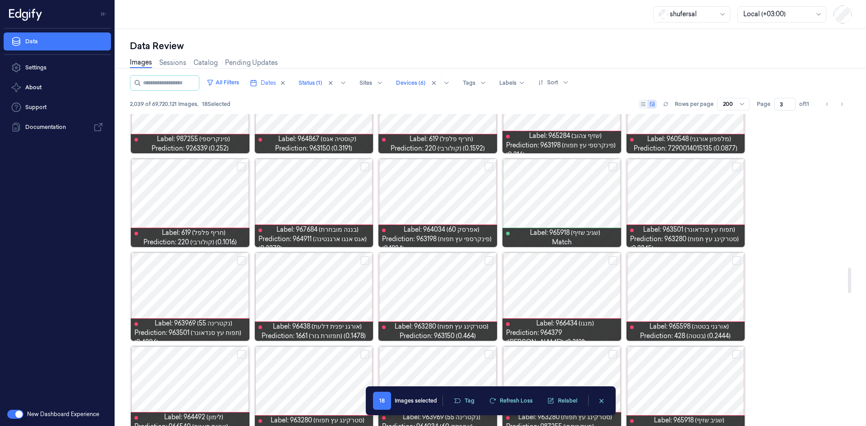
scroll to position [1849, 0]
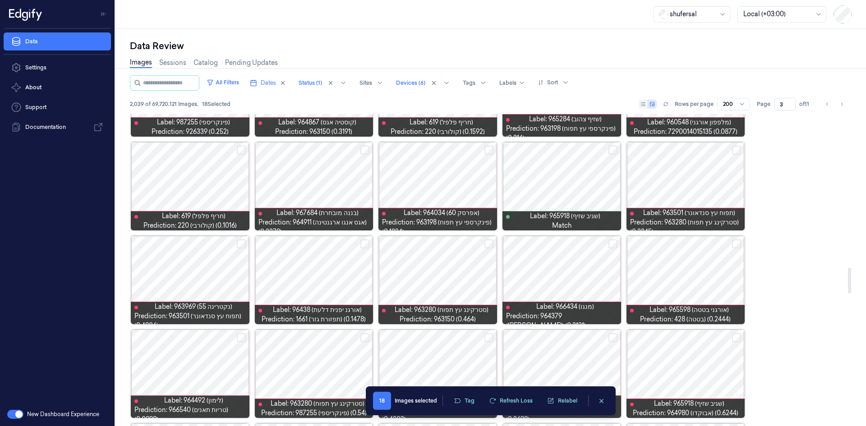
click at [612, 246] on button "Select row" at bounding box center [612, 243] width 9 height 9
click at [488, 246] on button "Select row" at bounding box center [488, 243] width 9 height 9
click at [240, 246] on button "Select row" at bounding box center [241, 243] width 9 height 9
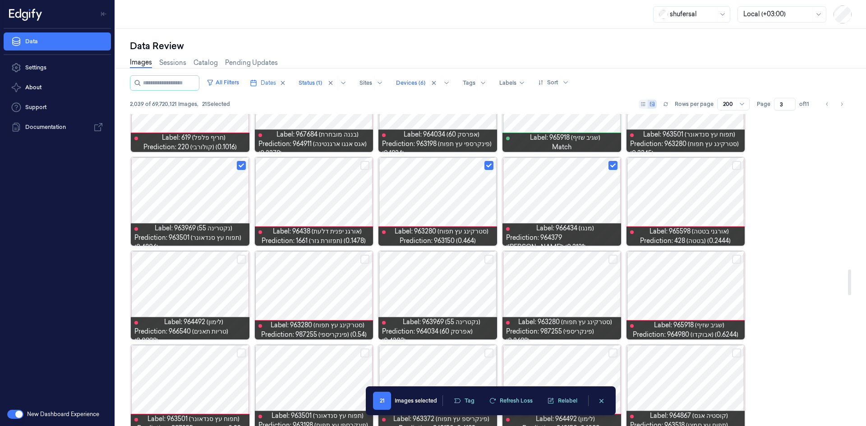
scroll to position [1939, 0]
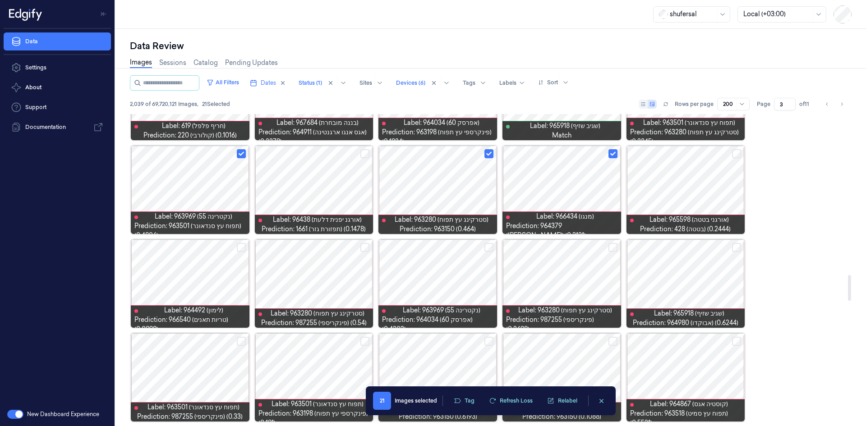
click at [490, 248] on button "Select row" at bounding box center [488, 247] width 9 height 9
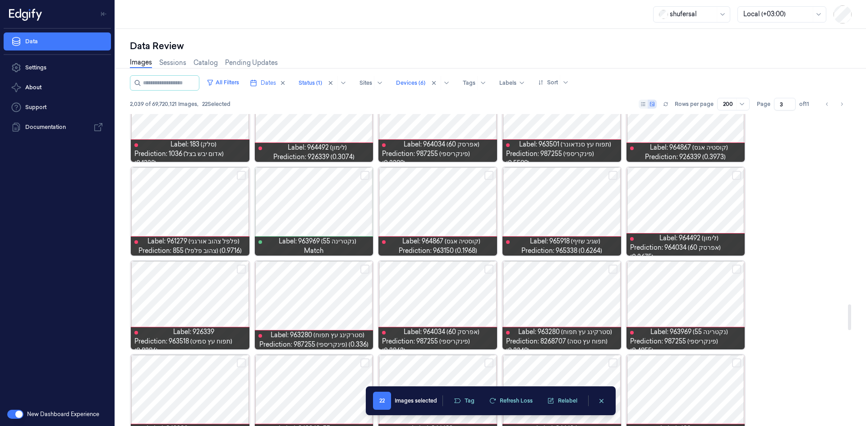
scroll to position [2300, 0]
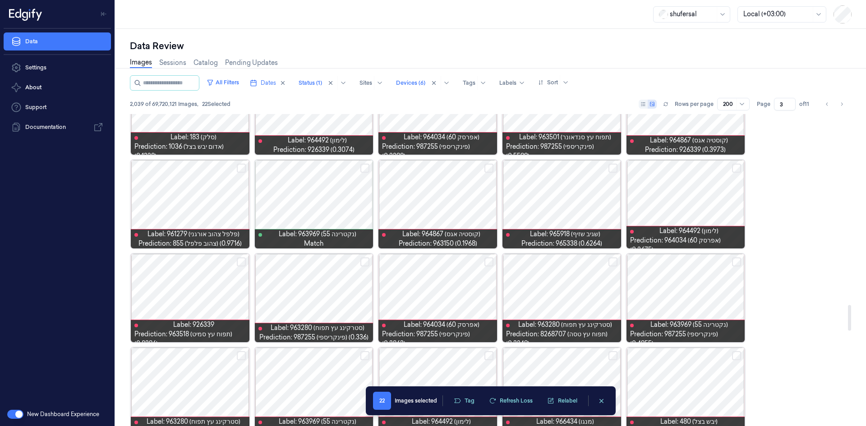
click at [489, 263] on button "Select row" at bounding box center [488, 262] width 9 height 9
click at [612, 266] on button "Select row" at bounding box center [612, 262] width 9 height 9
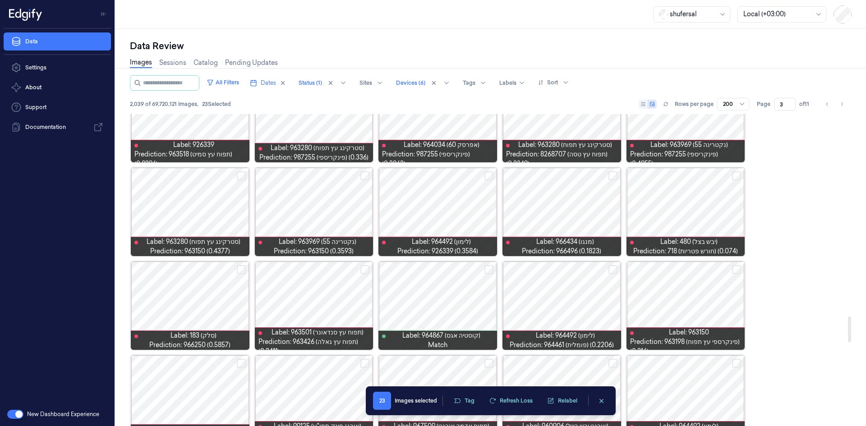
scroll to position [2480, 0]
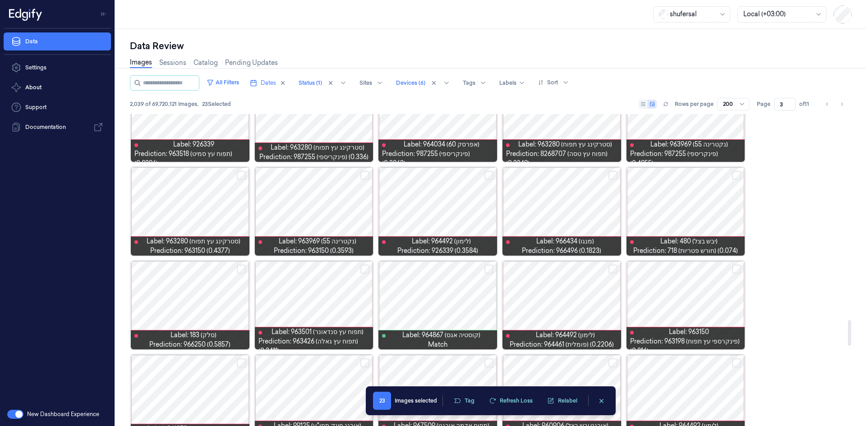
click at [367, 173] on button "Select row" at bounding box center [364, 175] width 9 height 9
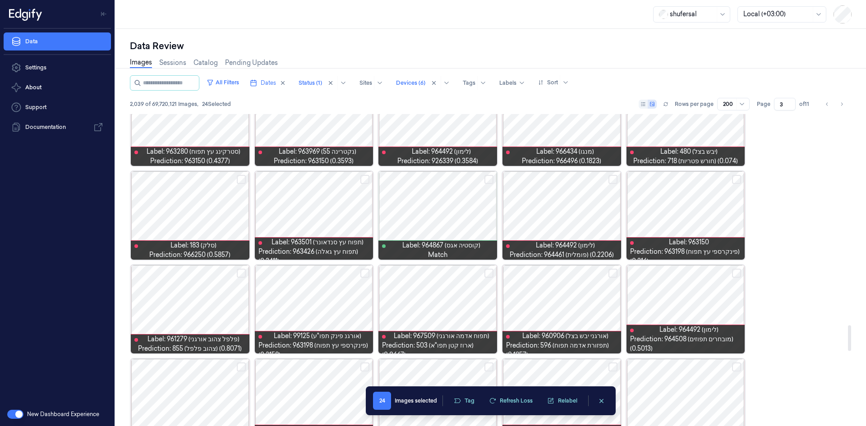
scroll to position [2571, 0]
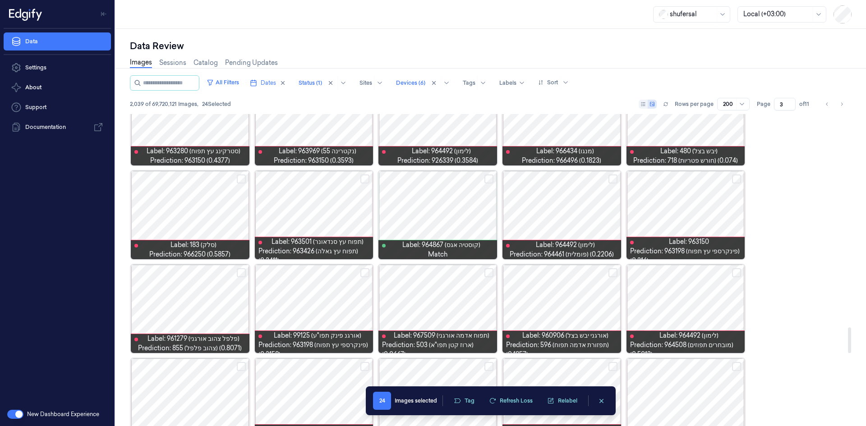
click at [740, 274] on button "Select row" at bounding box center [736, 272] width 9 height 9
click at [614, 272] on button "Select row" at bounding box center [612, 272] width 9 height 9
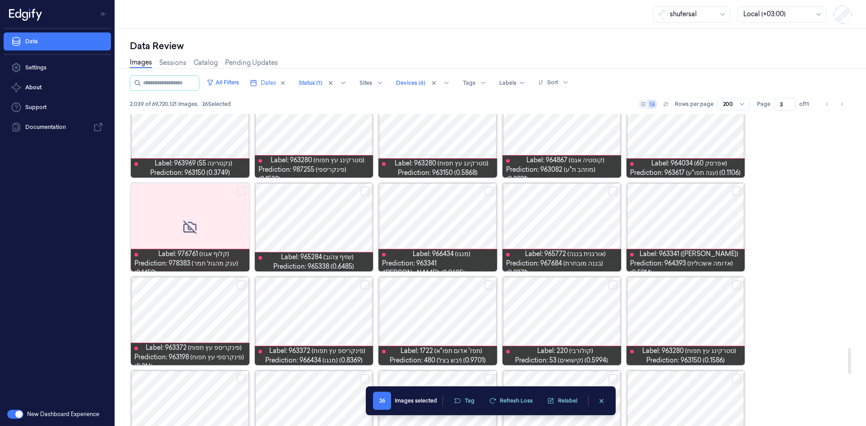
scroll to position [2841, 0]
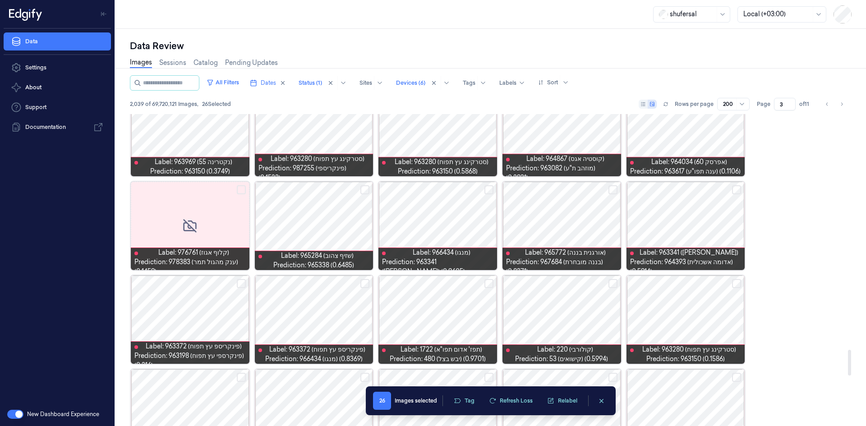
click at [610, 284] on button "Select row" at bounding box center [612, 283] width 9 height 9
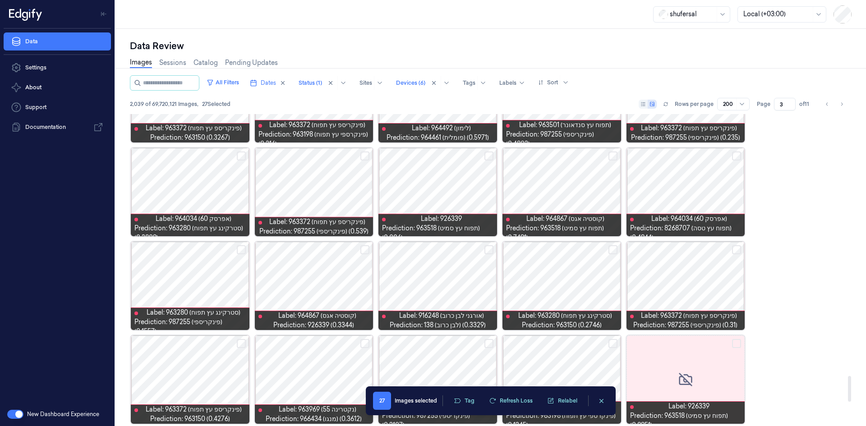
scroll to position [3157, 0]
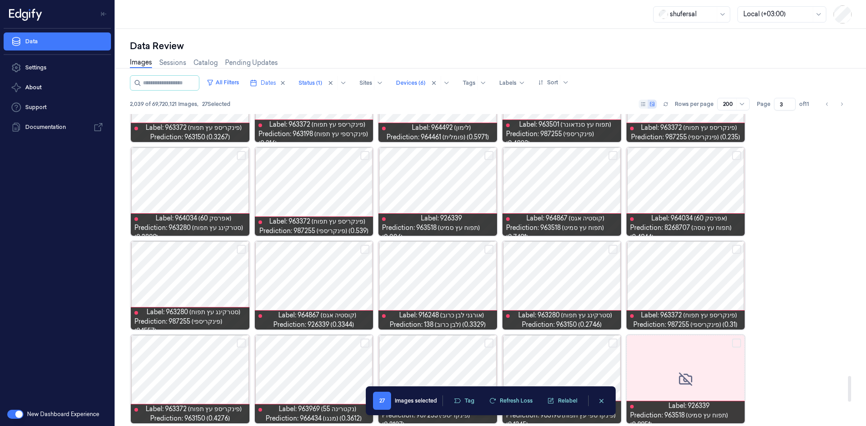
click at [611, 251] on button "Select row" at bounding box center [612, 249] width 9 height 9
click at [362, 252] on button "Select row" at bounding box center [364, 249] width 9 height 9
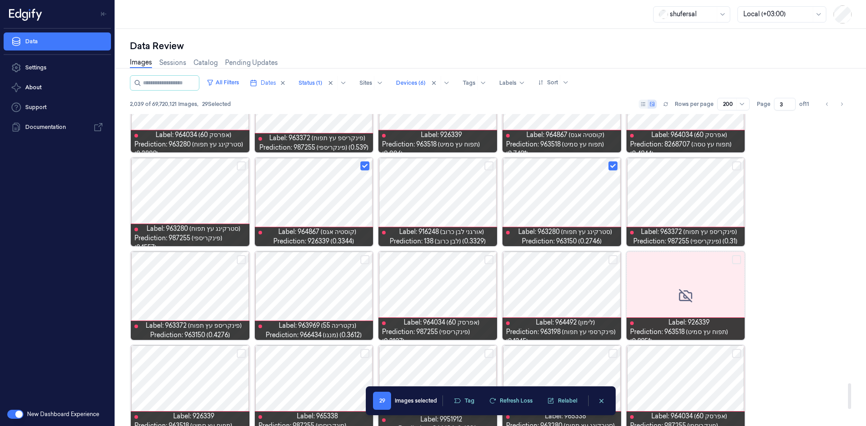
scroll to position [3247, 0]
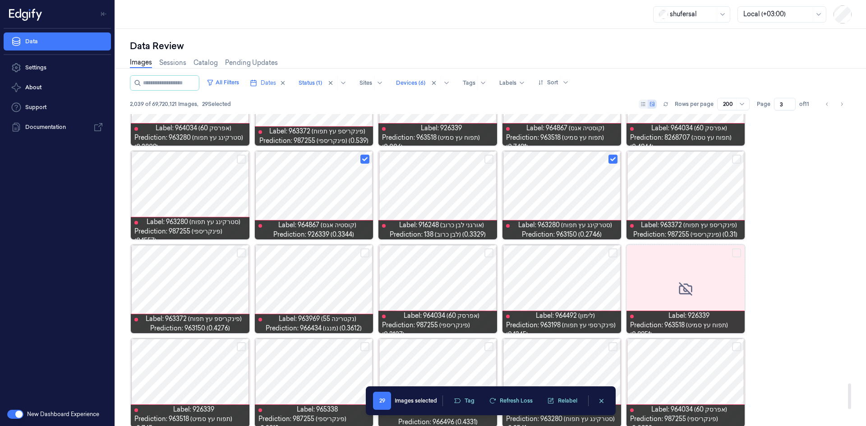
click at [243, 255] on button "Select row" at bounding box center [241, 252] width 9 height 9
click at [490, 253] on button "Select row" at bounding box center [488, 252] width 9 height 9
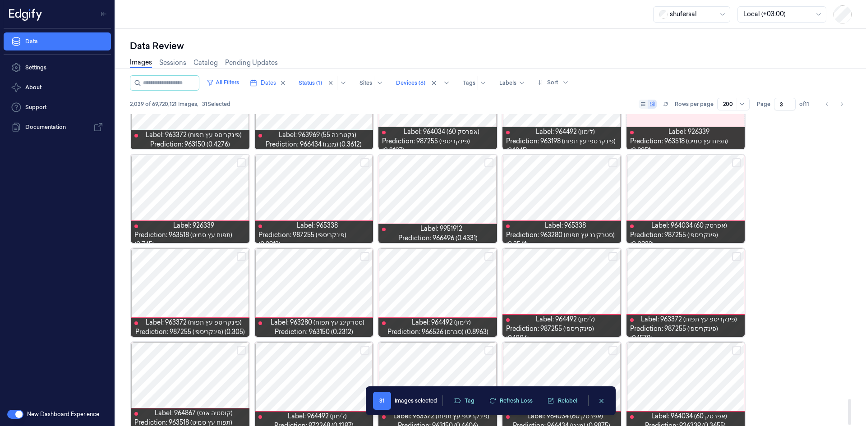
scroll to position [3444, 0]
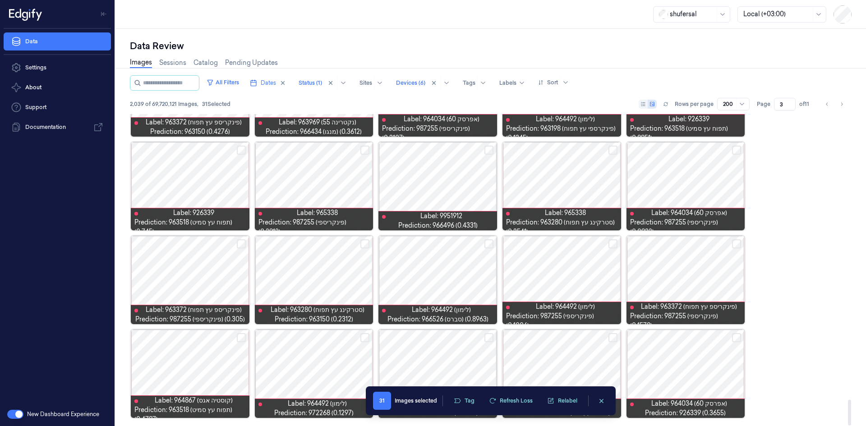
drag, startPoint x: 851, startPoint y: 403, endPoint x: 845, endPoint y: 407, distance: 7.0
click at [851, 409] on div at bounding box center [849, 413] width 3 height 26
click at [473, 400] on button "Tag" at bounding box center [464, 401] width 32 height 14
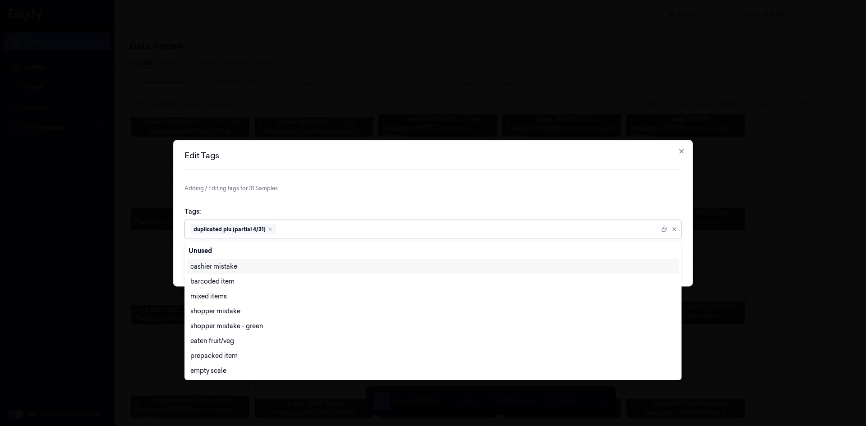
click at [336, 235] on div "duplicated plu (partial 4/31)" at bounding box center [424, 229] width 469 height 18
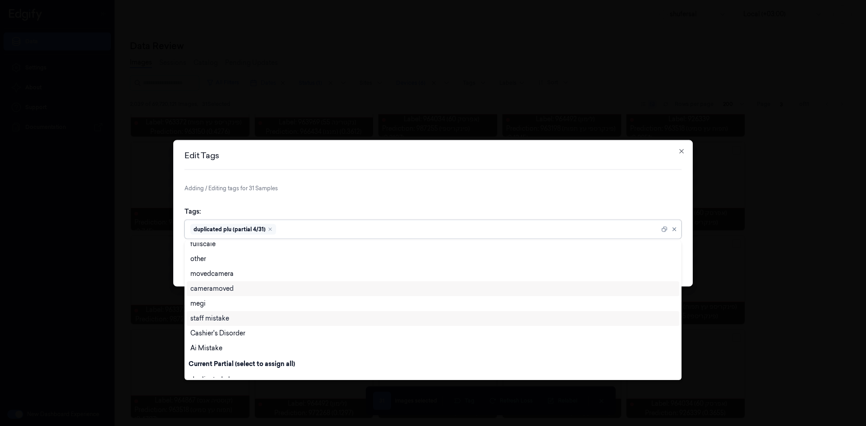
scroll to position [330, 0]
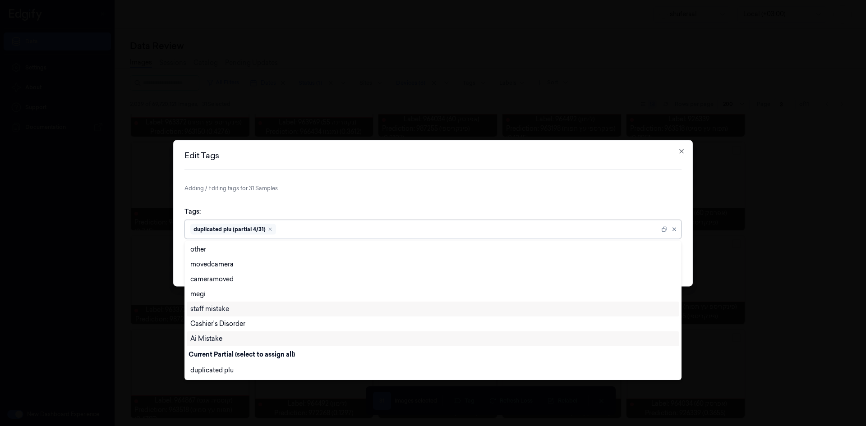
drag, startPoint x: 242, startPoint y: 339, endPoint x: 274, endPoint y: 330, distance: 33.0
click at [242, 339] on div "Ai Mistake" at bounding box center [432, 338] width 485 height 9
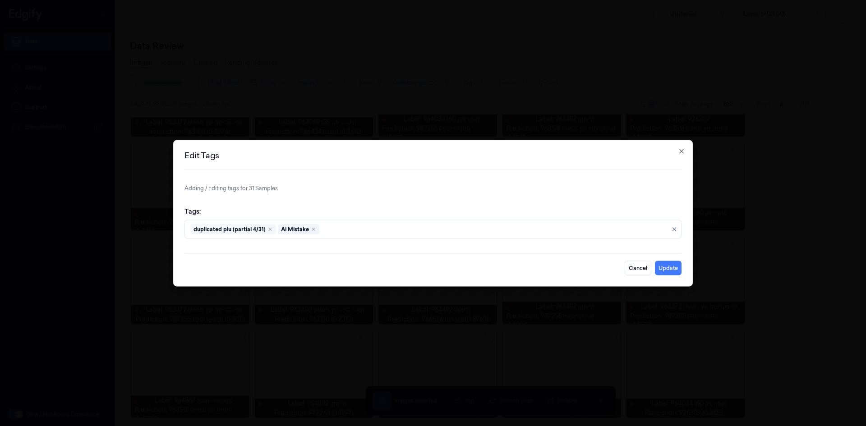
click at [526, 198] on form "Adding / Editing tags for 31 Samples Tags: duplicated plu (partial 4/31) Ai Mis…" at bounding box center [432, 229] width 497 height 91
click at [668, 268] on button "Update" at bounding box center [668, 268] width 27 height 14
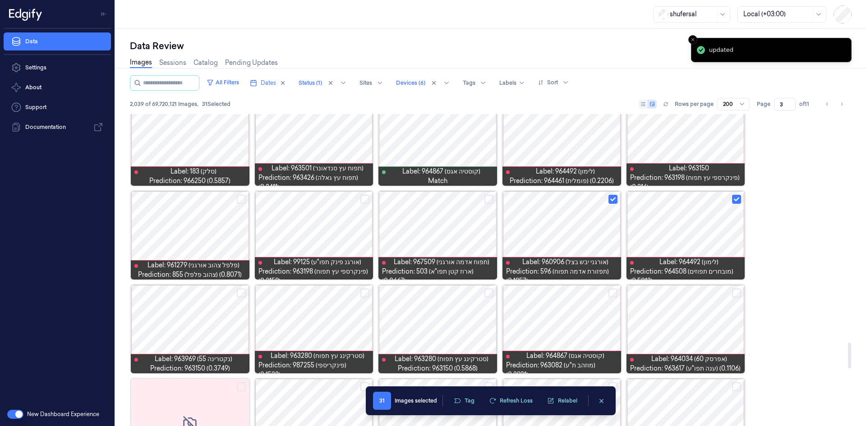
scroll to position [2632, 0]
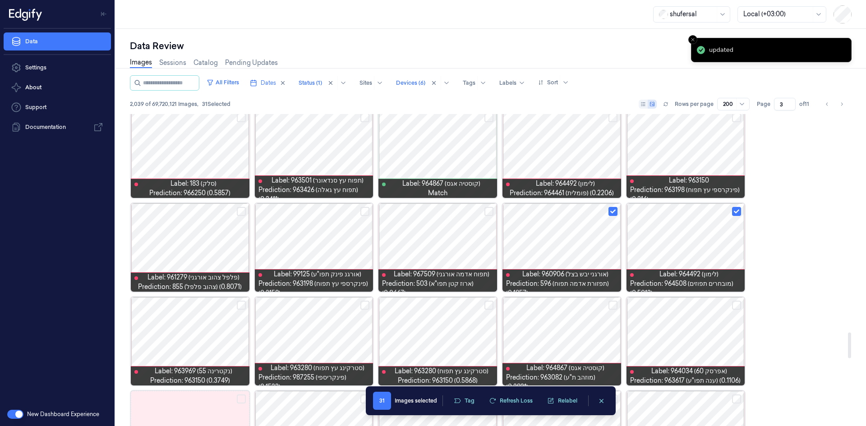
click at [604, 401] on icon "clearSelection" at bounding box center [601, 401] width 7 height 7
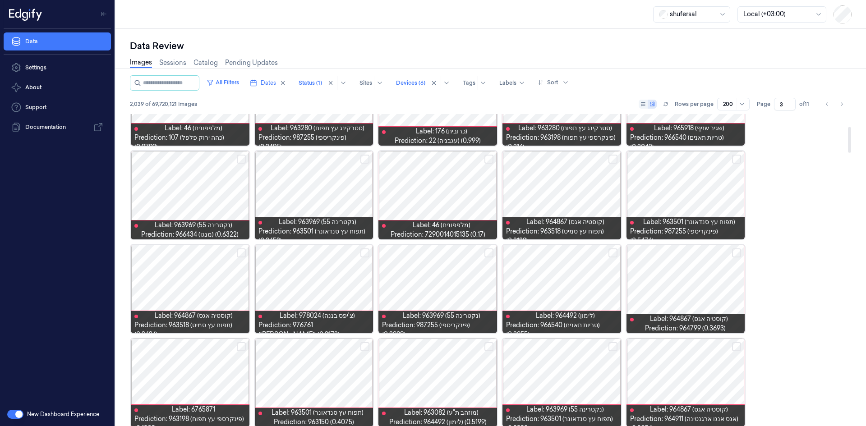
scroll to position [0, 0]
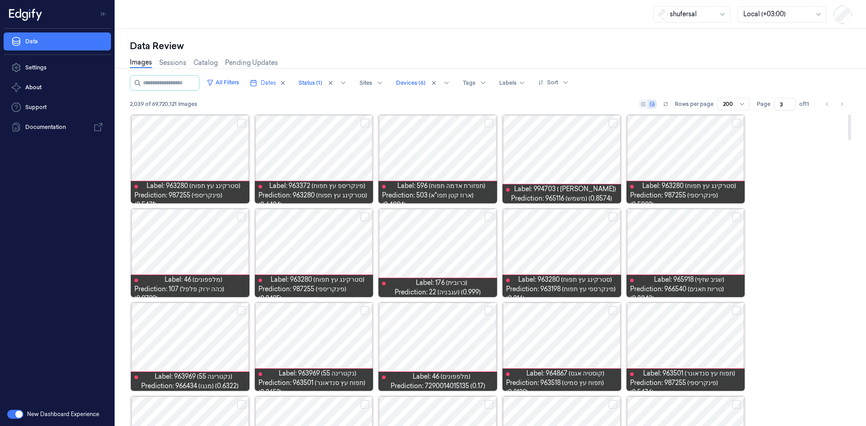
click at [738, 218] on button "Select row" at bounding box center [736, 216] width 9 height 9
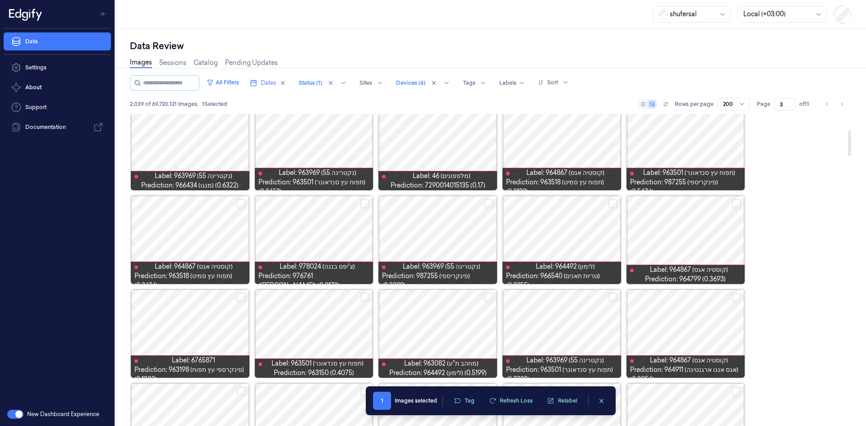
scroll to position [225, 0]
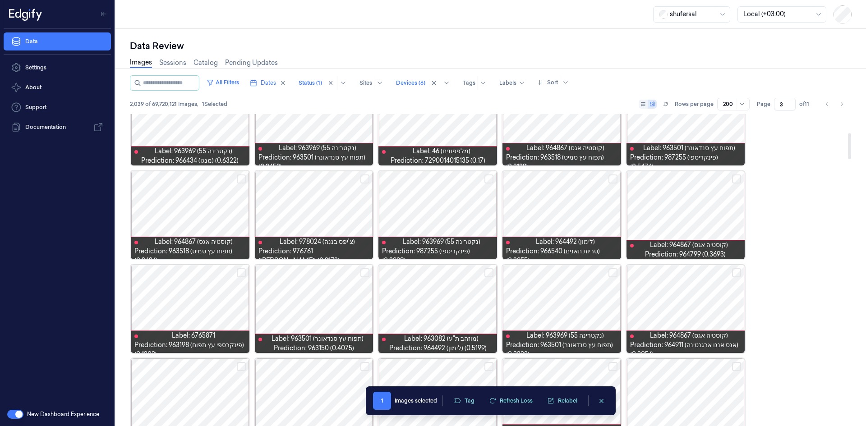
click at [239, 271] on button "Select row" at bounding box center [241, 272] width 9 height 9
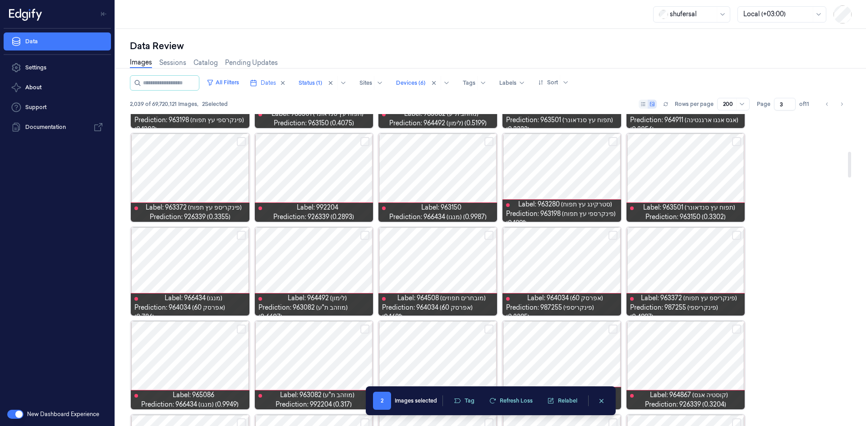
scroll to position [451, 0]
click at [491, 231] on button "Select row" at bounding box center [488, 234] width 9 height 9
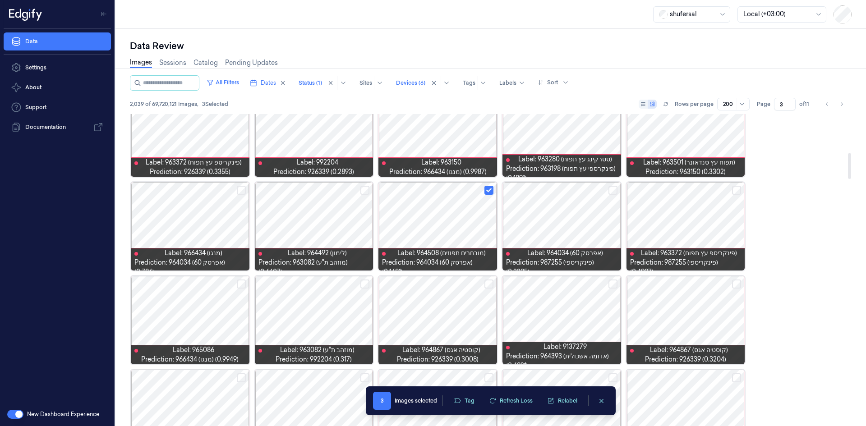
scroll to position [496, 0]
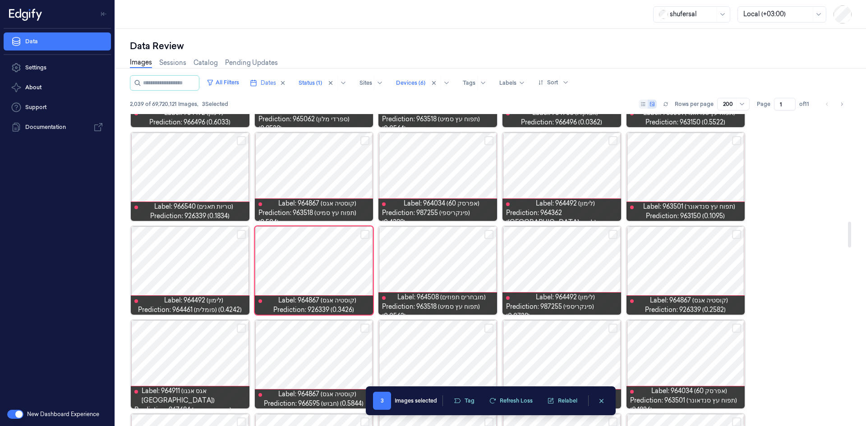
scroll to position [1296, 0]
click at [781, 102] on input "1" at bounding box center [785, 104] width 22 height 13
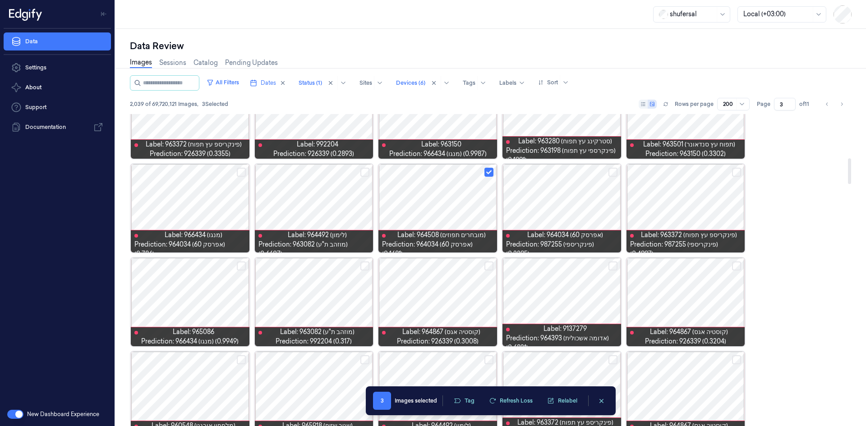
scroll to position [529, 0]
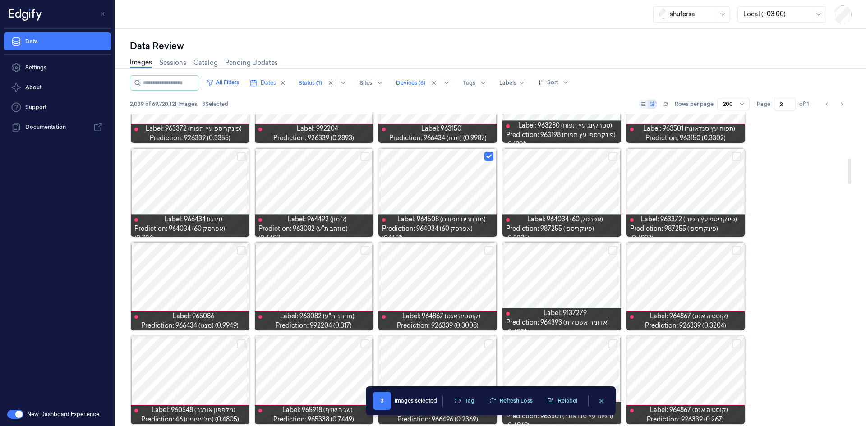
type input "3"
click at [367, 250] on button "Select row" at bounding box center [364, 250] width 9 height 9
click at [487, 248] on button "Select row" at bounding box center [488, 250] width 9 height 9
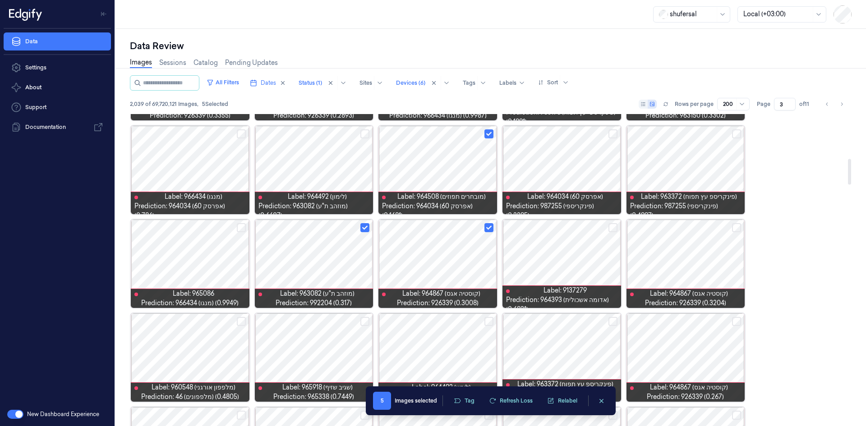
scroll to position [620, 0]
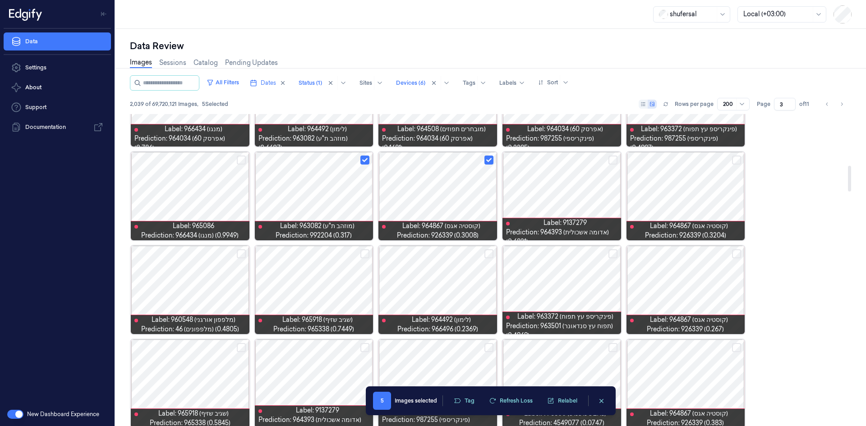
click at [487, 254] on button "Select row" at bounding box center [488, 253] width 9 height 9
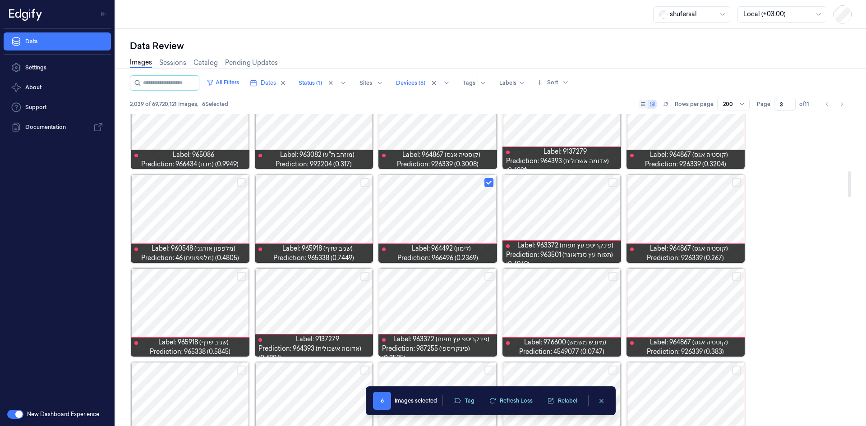
scroll to position [710, 0]
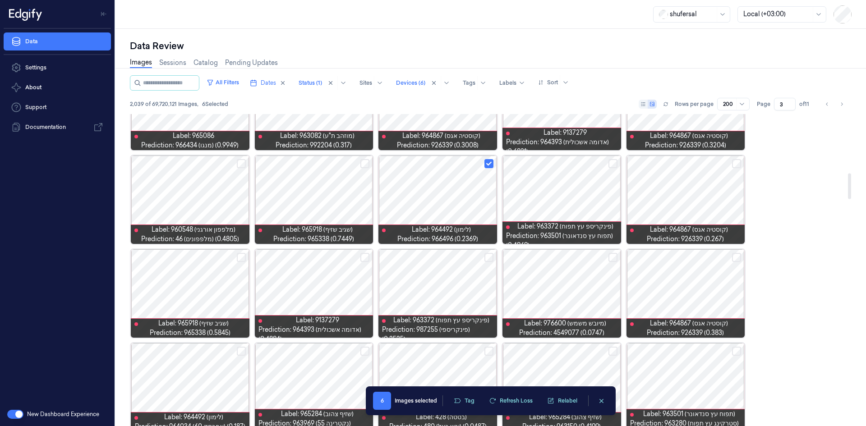
click at [738, 257] on button "Select row" at bounding box center [736, 257] width 9 height 9
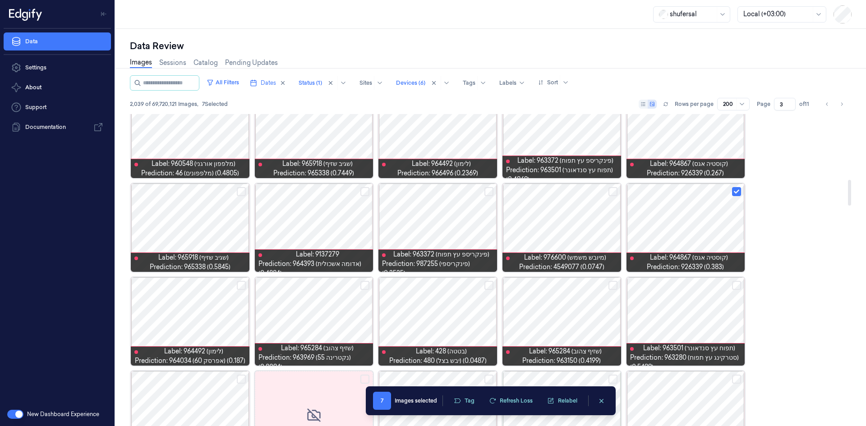
scroll to position [800, 0]
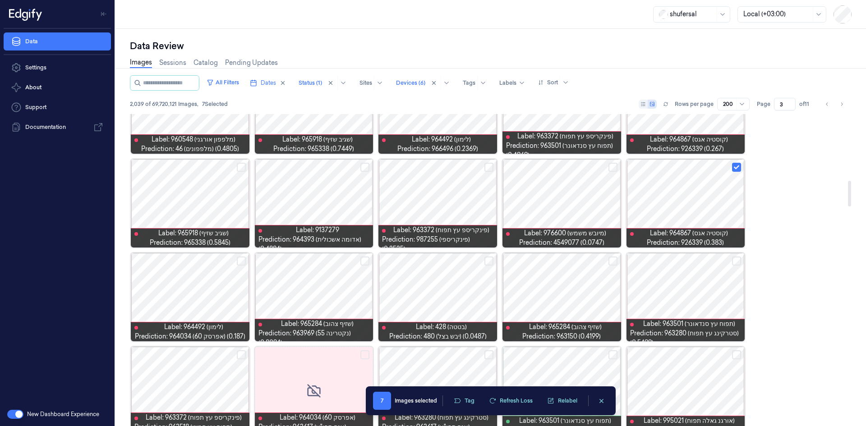
click at [736, 265] on div "Label: 963501 (תפוח עץ סנדאונר) Prediction: 963280 (סטרקינג עץ תפוח) (0.5499)" at bounding box center [685, 297] width 120 height 90
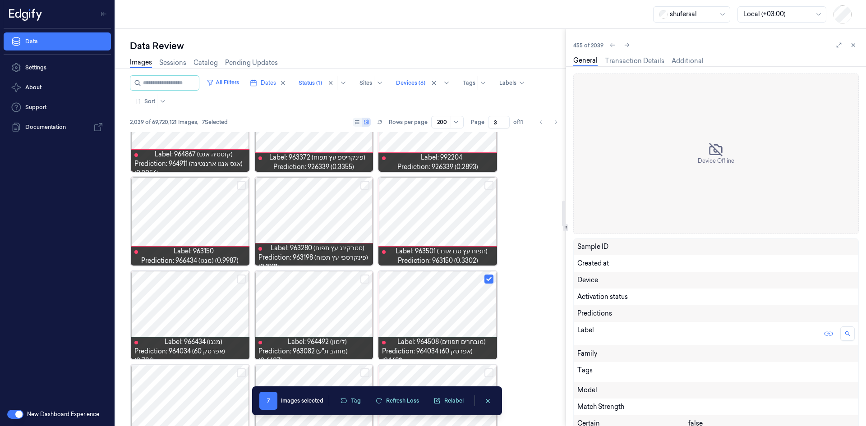
scroll to position [827, 0]
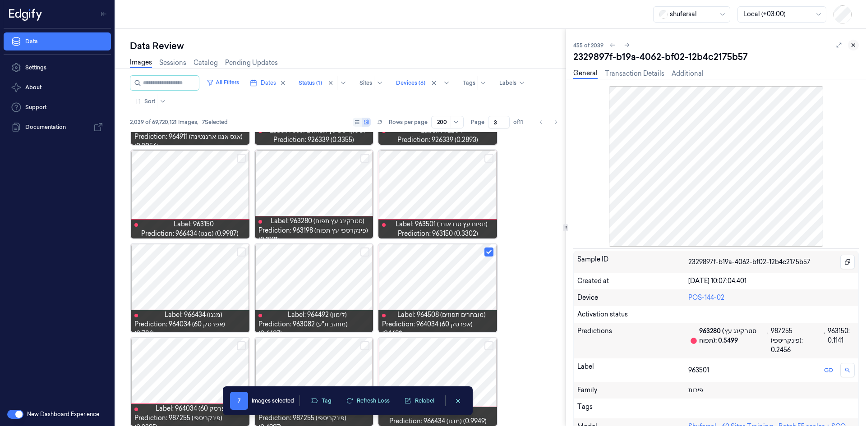
click at [852, 47] on icon at bounding box center [853, 45] width 6 height 6
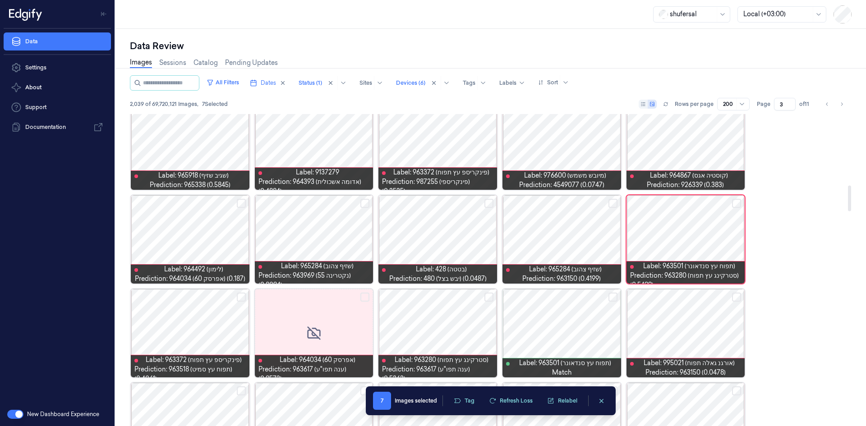
click at [738, 200] on button "Select row" at bounding box center [736, 203] width 9 height 9
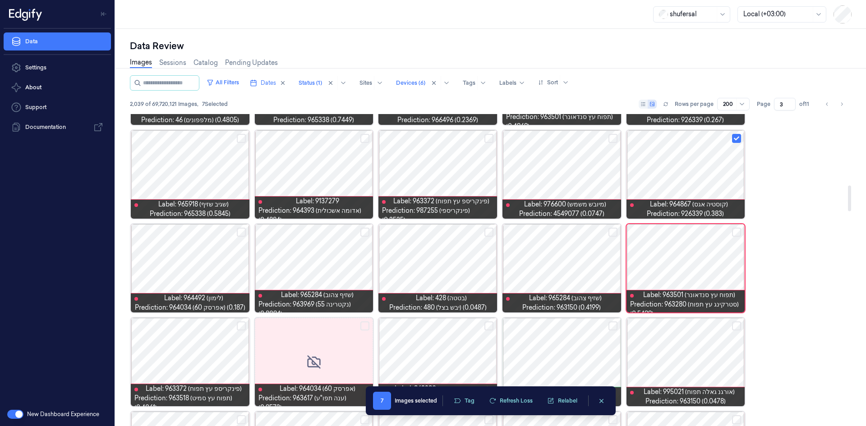
scroll to position [827, 0]
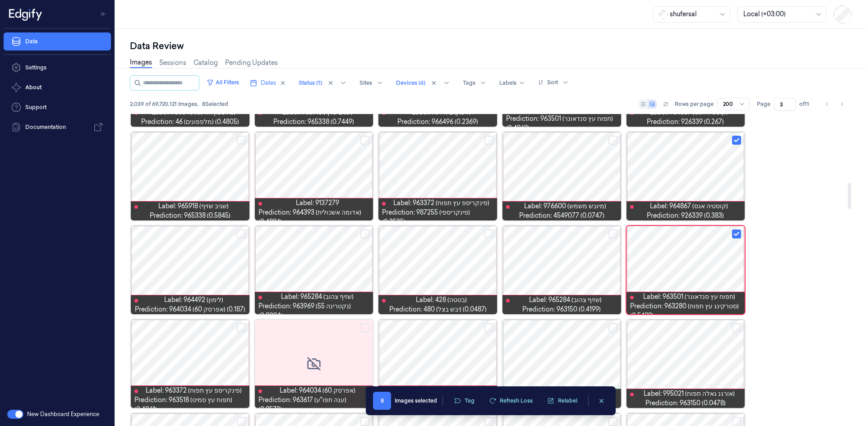
click at [237, 234] on button "Select row" at bounding box center [241, 234] width 9 height 9
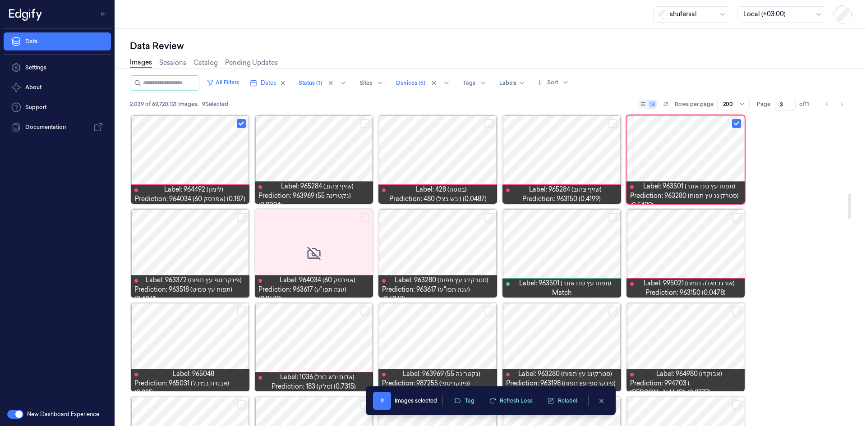
scroll to position [1007, 0]
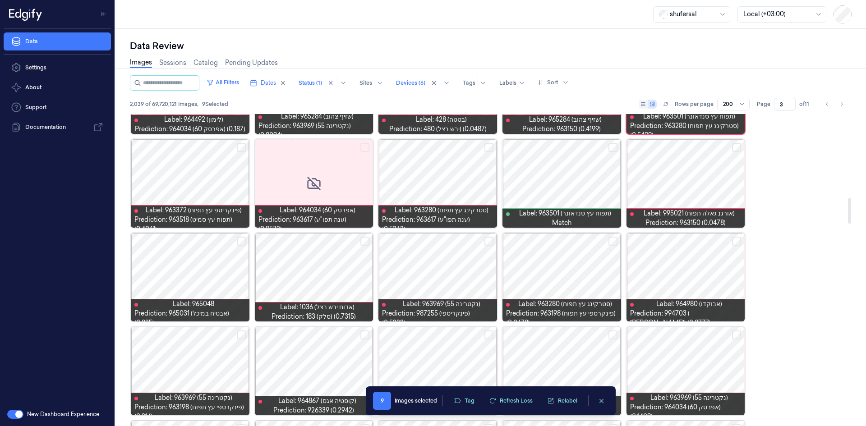
click at [610, 241] on button "Select row" at bounding box center [612, 241] width 9 height 9
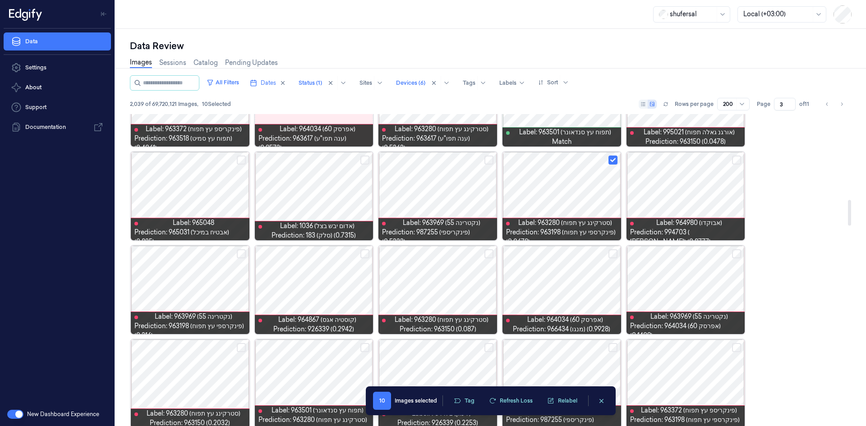
scroll to position [1098, 0]
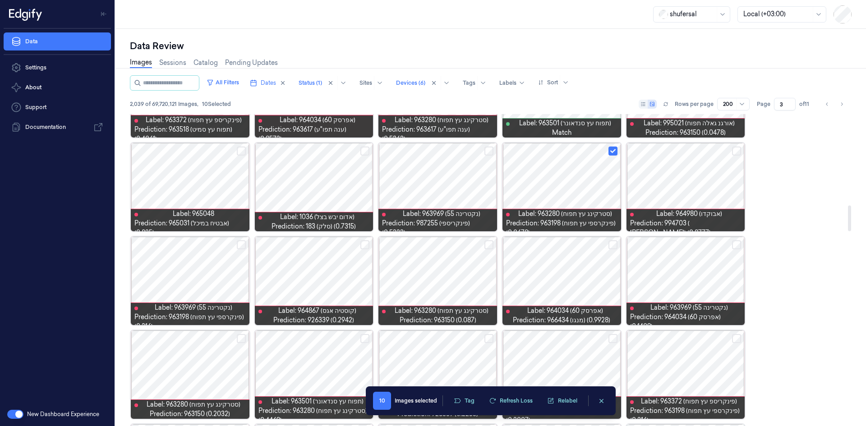
click at [241, 244] on button "Select row" at bounding box center [241, 244] width 9 height 9
click at [491, 248] on button "Select row" at bounding box center [488, 244] width 9 height 9
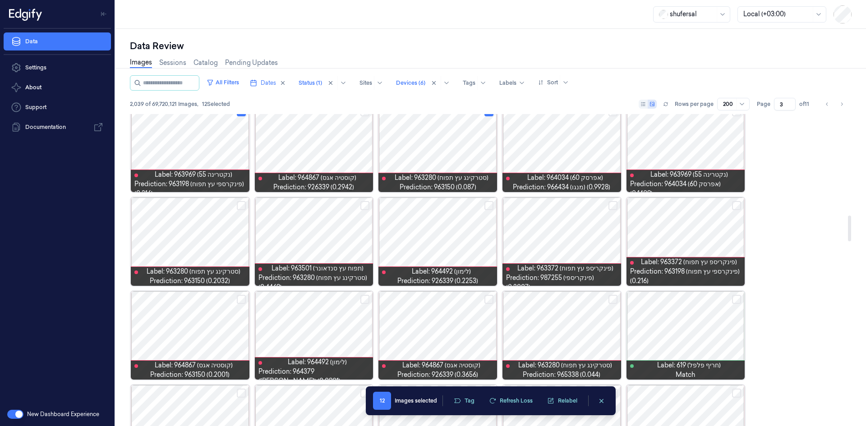
scroll to position [1233, 0]
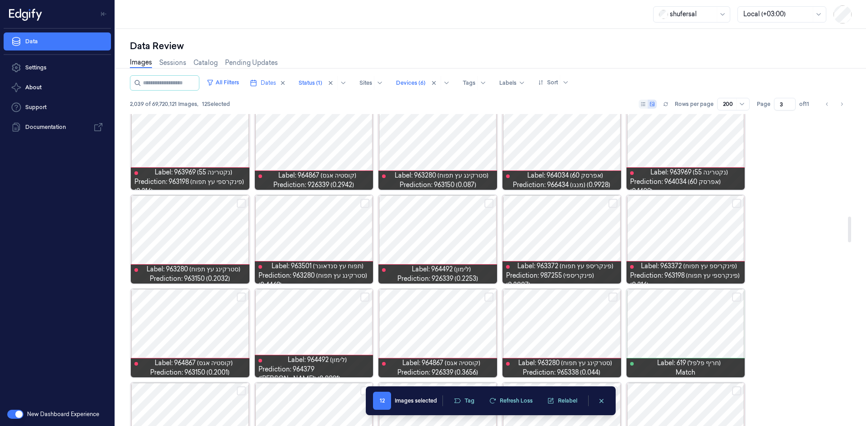
drag, startPoint x: 609, startPoint y: 202, endPoint x: 597, endPoint y: 199, distance: 12.6
click at [608, 202] on button "Select row" at bounding box center [612, 203] width 9 height 9
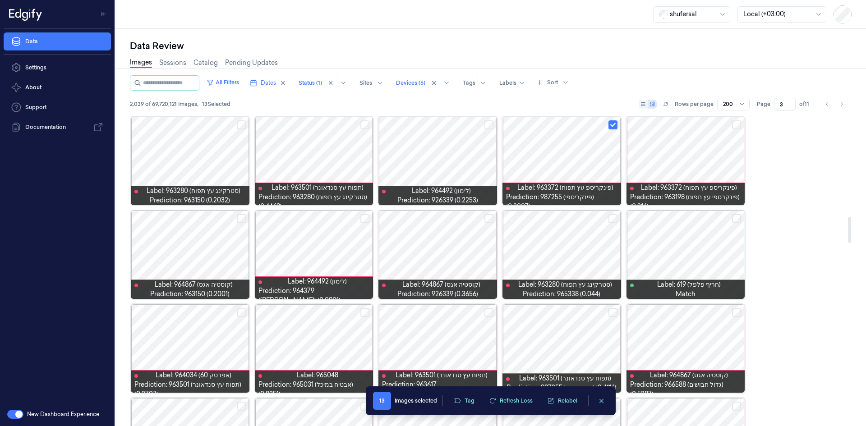
scroll to position [1323, 0]
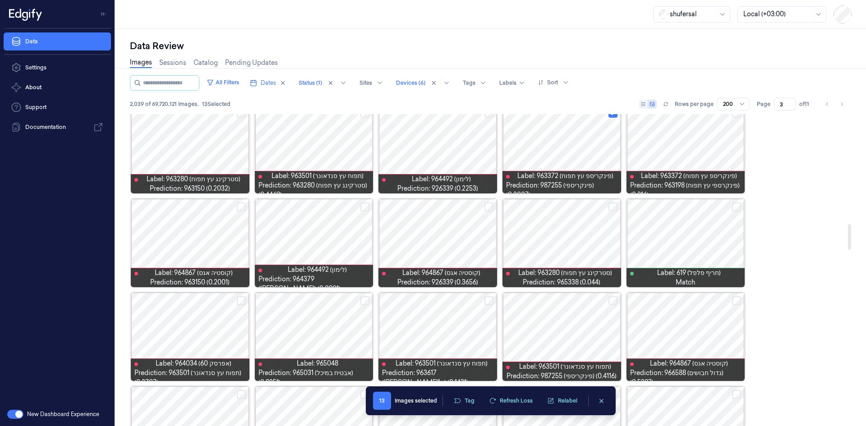
click at [617, 207] on button "Select row" at bounding box center [612, 206] width 9 height 9
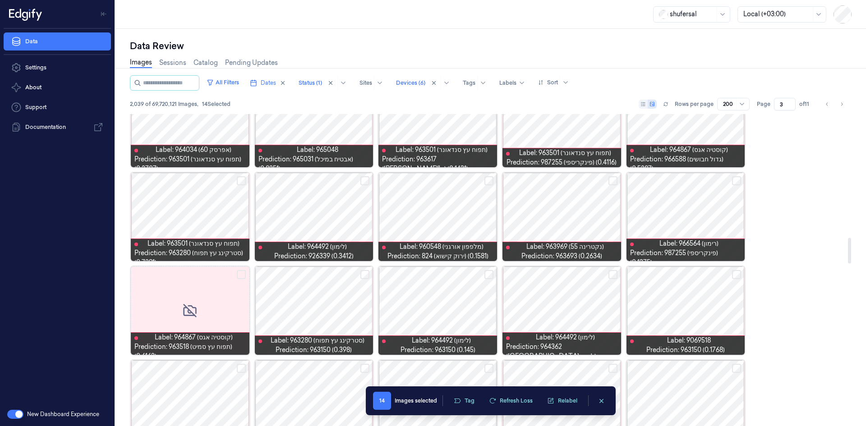
scroll to position [1549, 0]
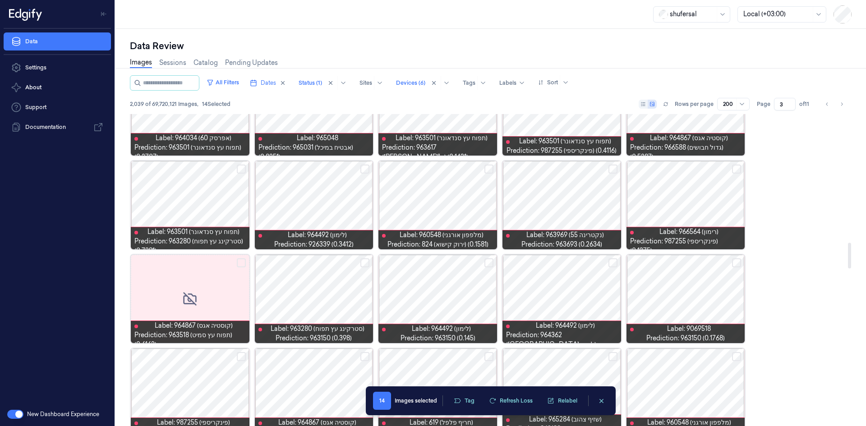
click at [737, 262] on button "Select row" at bounding box center [736, 262] width 9 height 9
click at [616, 262] on button "Select row" at bounding box center [612, 262] width 9 height 9
click at [488, 262] on button "Select row" at bounding box center [488, 262] width 9 height 9
click at [363, 260] on button "Select row" at bounding box center [364, 262] width 9 height 9
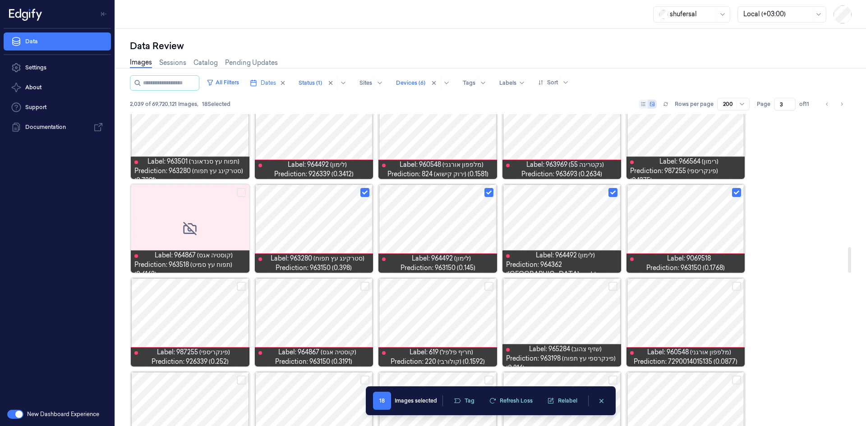
scroll to position [1639, 0]
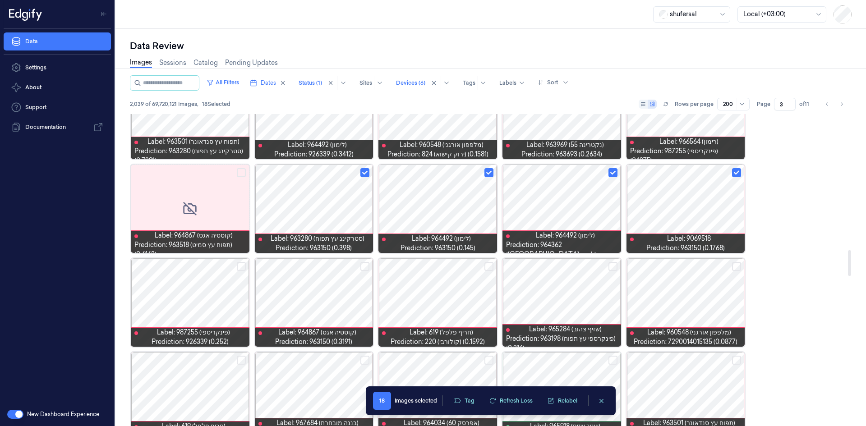
click at [362, 266] on button "Select row" at bounding box center [364, 266] width 9 height 9
click at [239, 268] on button "Select row" at bounding box center [241, 266] width 9 height 9
click at [489, 265] on button "Select row" at bounding box center [488, 266] width 9 height 9
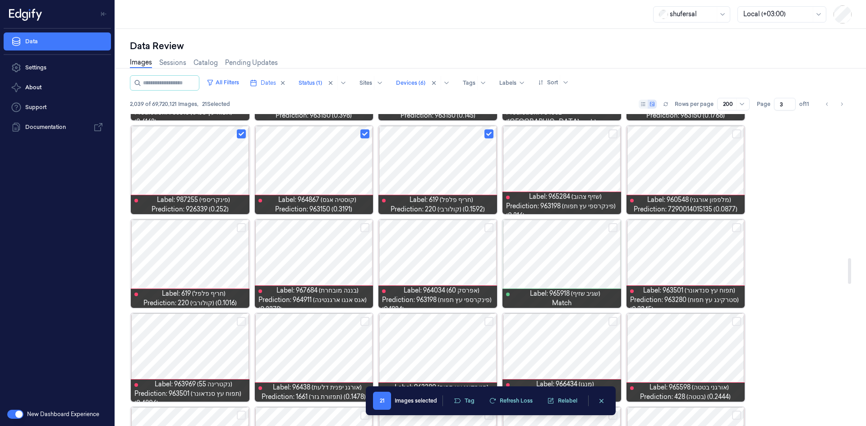
scroll to position [1774, 0]
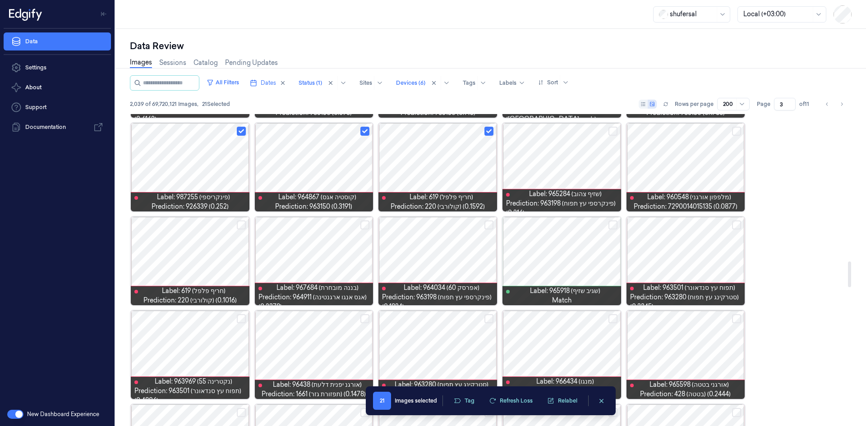
click at [240, 222] on button "Select row" at bounding box center [241, 225] width 9 height 9
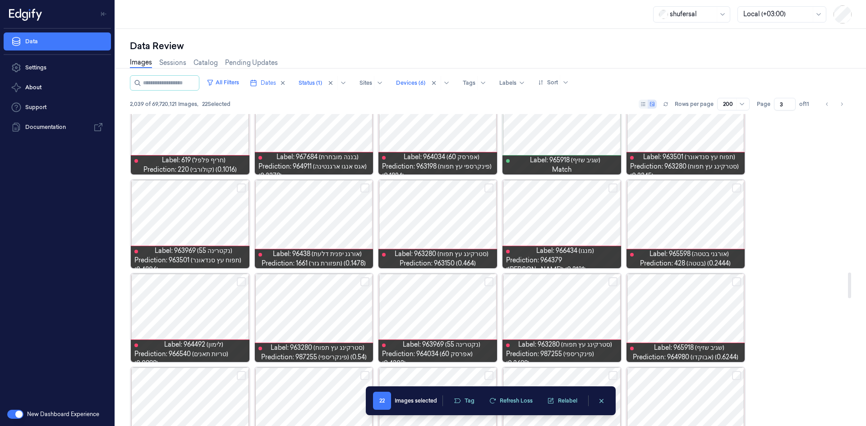
scroll to position [1909, 0]
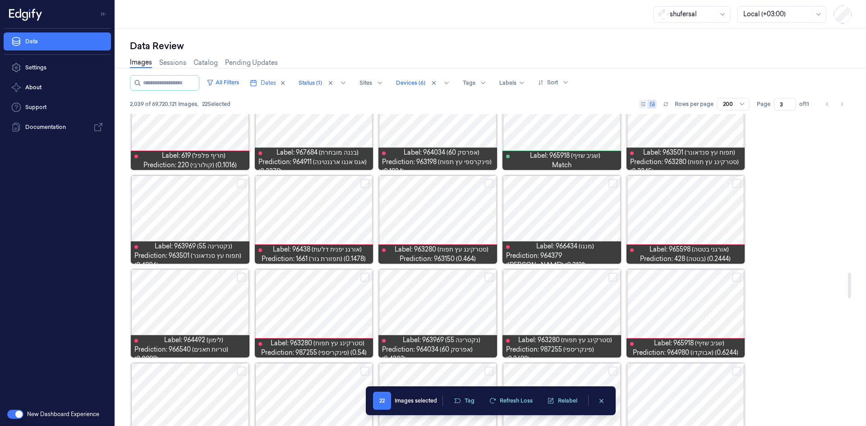
click at [738, 279] on button "Select row" at bounding box center [736, 277] width 9 height 9
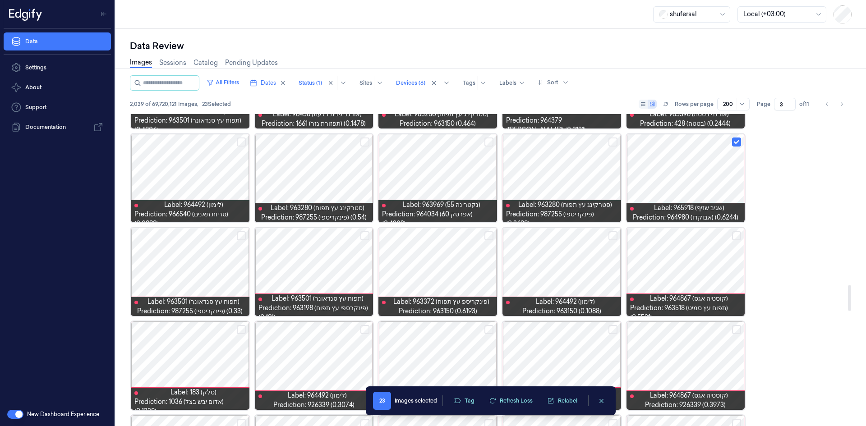
scroll to position [2090, 0]
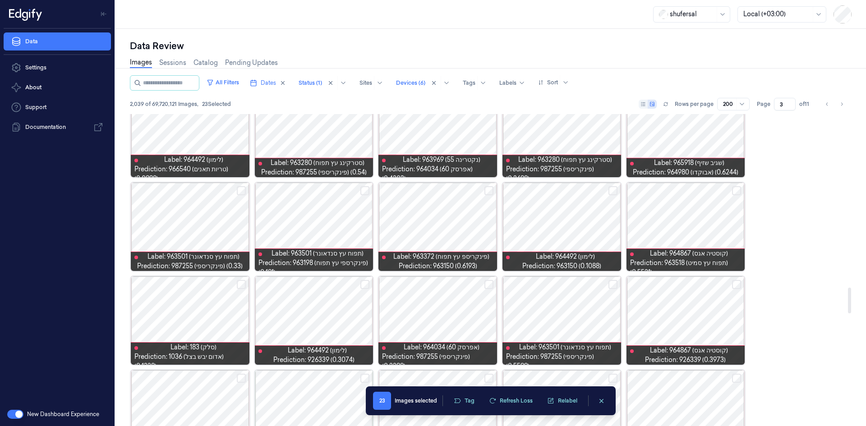
click at [613, 188] on button "Select row" at bounding box center [612, 190] width 9 height 9
click at [740, 285] on button "Select row" at bounding box center [736, 284] width 9 height 9
click at [487, 285] on button "Select row" at bounding box center [488, 284] width 9 height 9
click at [367, 287] on button "Select row" at bounding box center [364, 284] width 9 height 9
click at [239, 281] on button "Select row" at bounding box center [241, 284] width 9 height 9
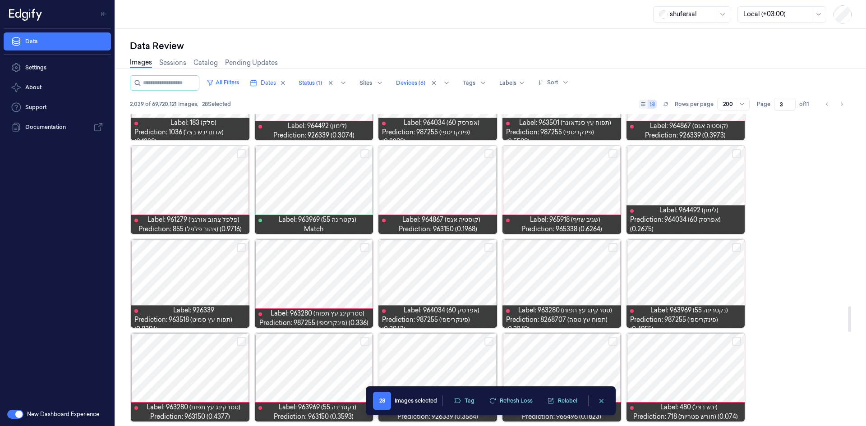
scroll to position [2315, 0]
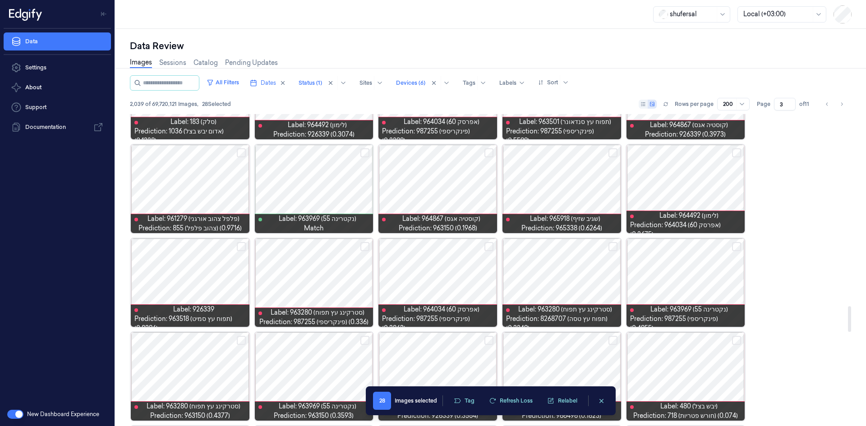
click at [734, 152] on button "Select row" at bounding box center [736, 152] width 9 height 9
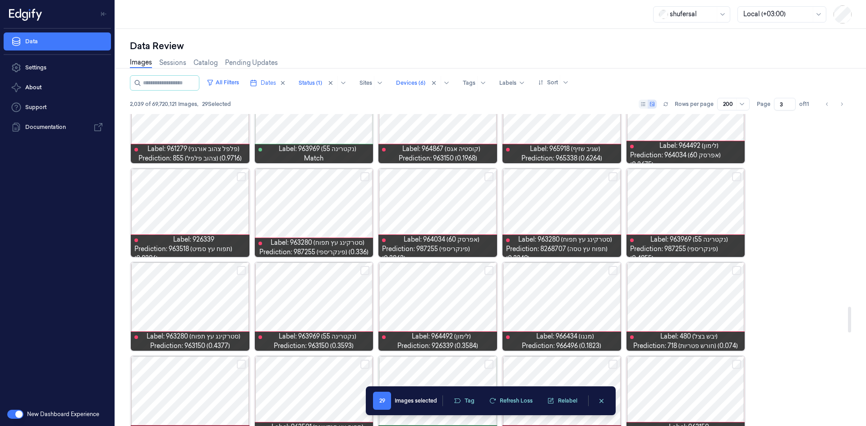
scroll to position [2405, 0]
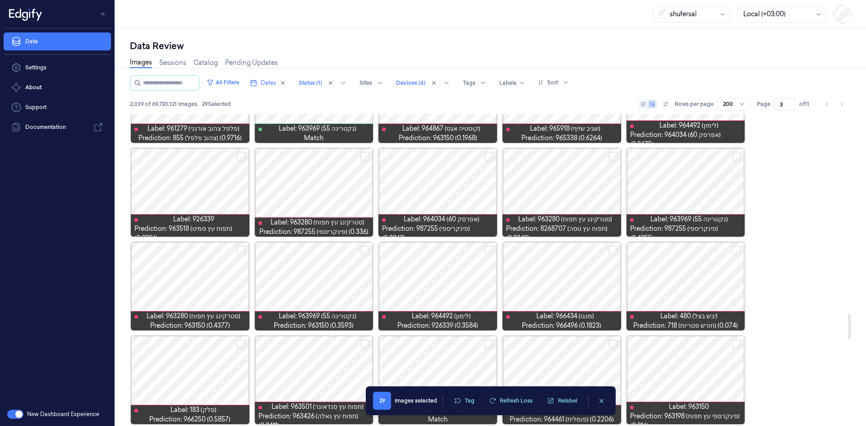
click at [239, 251] on button "Select row" at bounding box center [241, 250] width 9 height 9
click at [489, 253] on button "Select row" at bounding box center [488, 250] width 9 height 9
click at [613, 250] on button "Select row" at bounding box center [612, 250] width 9 height 9
click at [737, 248] on button "Select row" at bounding box center [736, 250] width 9 height 9
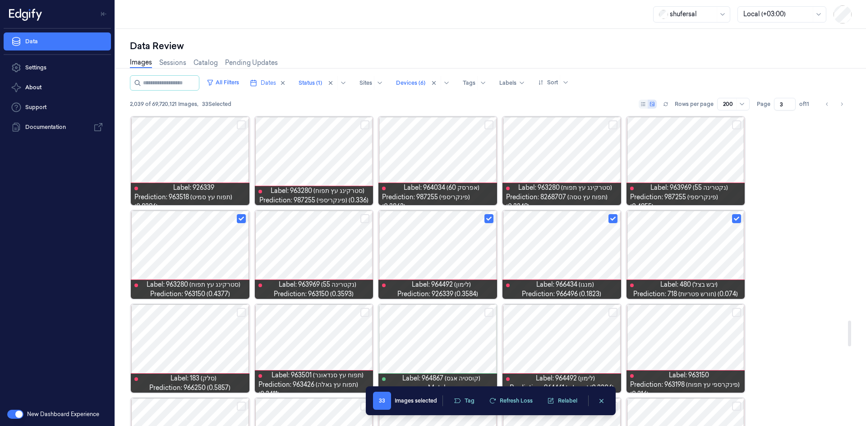
scroll to position [2496, 0]
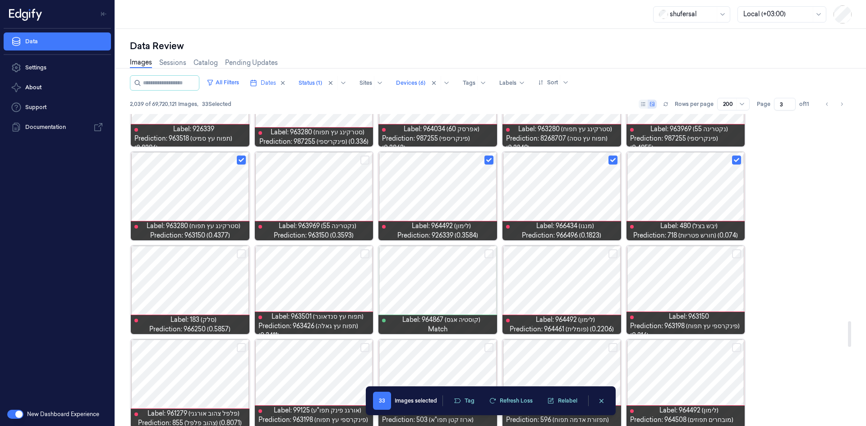
click at [366, 253] on button "Select row" at bounding box center [364, 253] width 9 height 9
click at [243, 255] on button "Select row" at bounding box center [241, 253] width 9 height 9
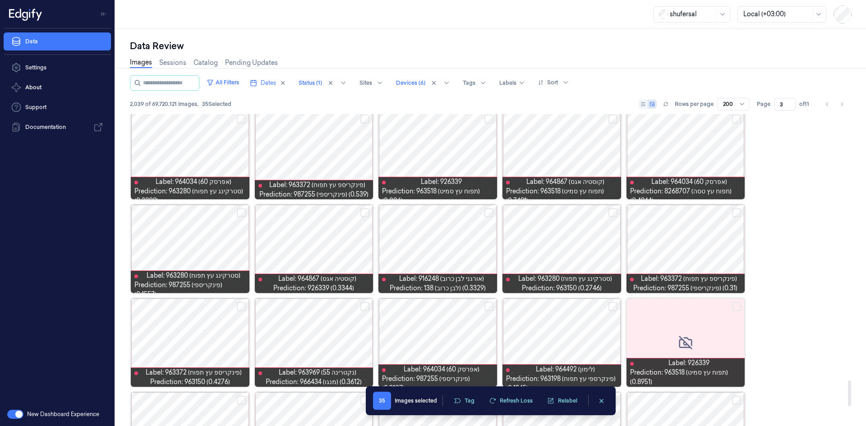
scroll to position [3262, 0]
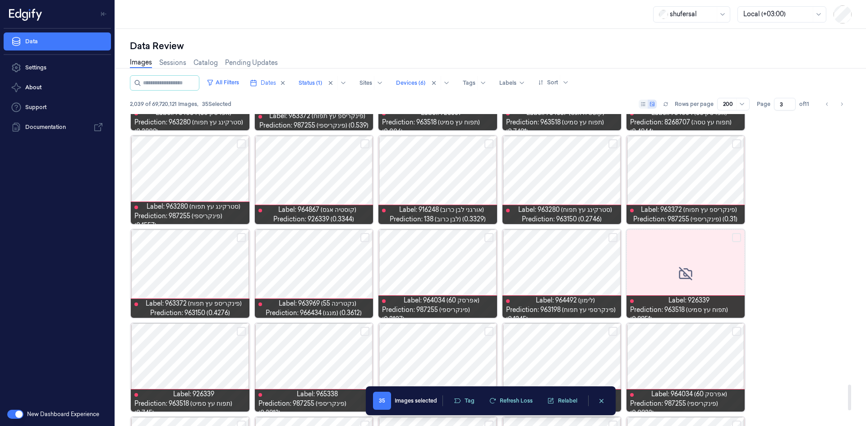
click at [613, 235] on button "Select row" at bounding box center [612, 237] width 9 height 9
click at [364, 237] on button "Select row" at bounding box center [364, 237] width 9 height 9
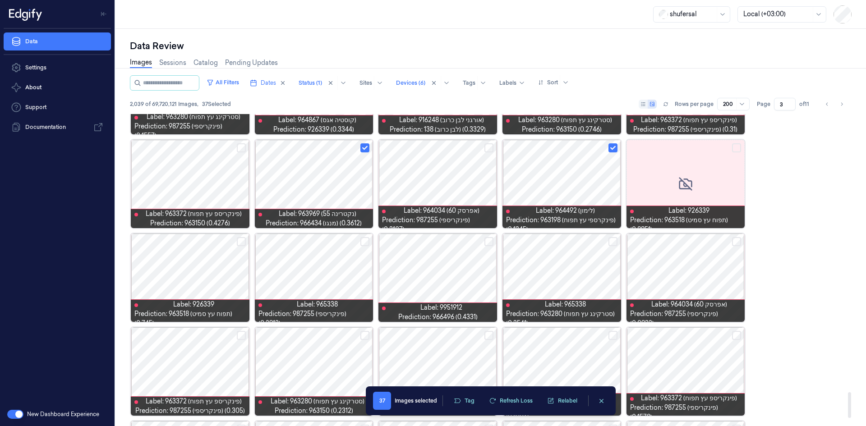
scroll to position [3352, 0]
click at [487, 241] on button "Select row" at bounding box center [488, 241] width 9 height 9
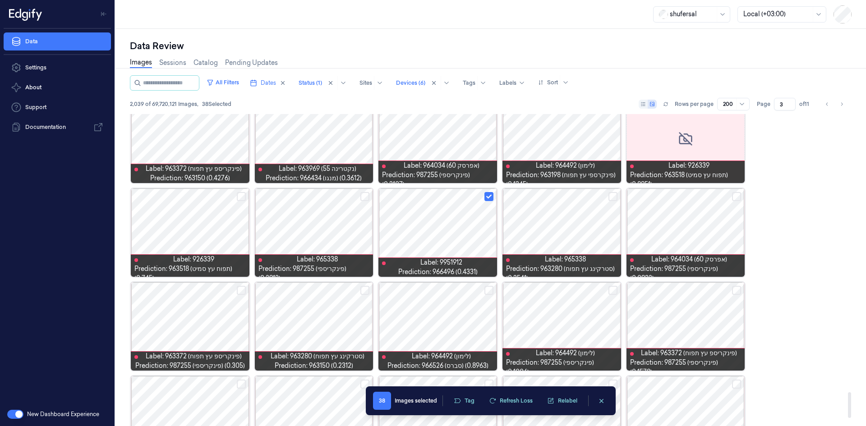
scroll to position [3398, 0]
click at [741, 290] on button "Select row" at bounding box center [736, 289] width 9 height 9
click at [740, 198] on button "Select row" at bounding box center [736, 196] width 9 height 9
click at [615, 290] on button "Select row" at bounding box center [612, 289] width 9 height 9
click at [485, 289] on button "Select row" at bounding box center [488, 289] width 9 height 9
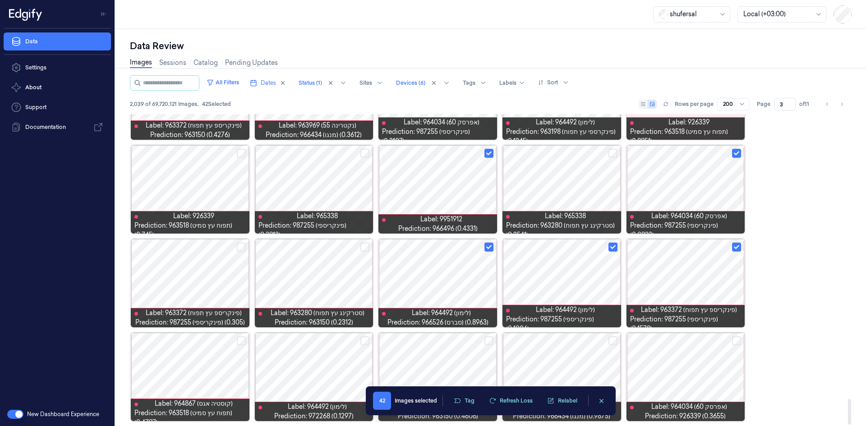
scroll to position [3444, 0]
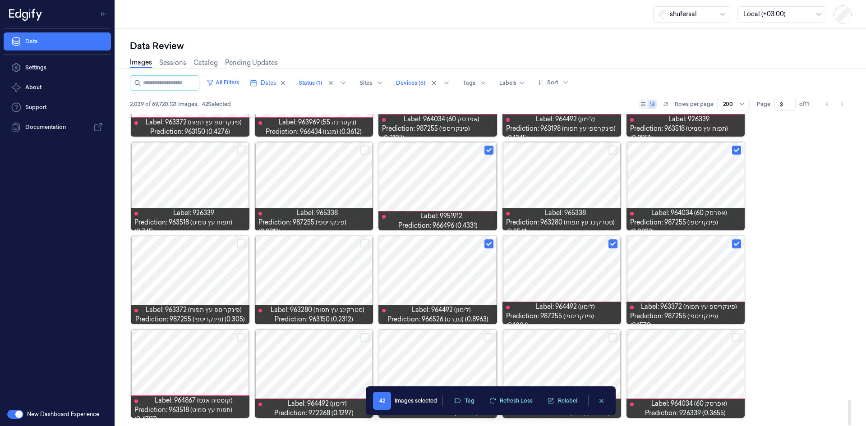
click at [367, 335] on button "Select row" at bounding box center [364, 337] width 9 height 9
click at [470, 404] on button "Tag" at bounding box center [464, 401] width 32 height 14
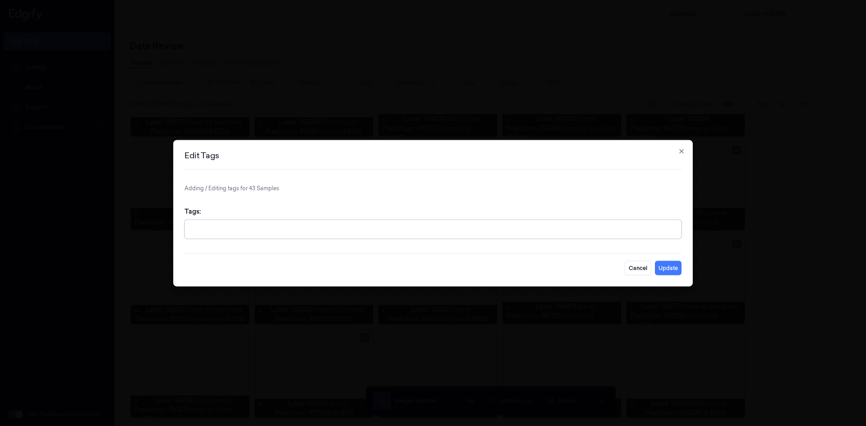
click at [439, 239] on div "Tags:" at bounding box center [432, 222] width 497 height 46
click at [455, 221] on div at bounding box center [433, 229] width 487 height 18
type input "ם"
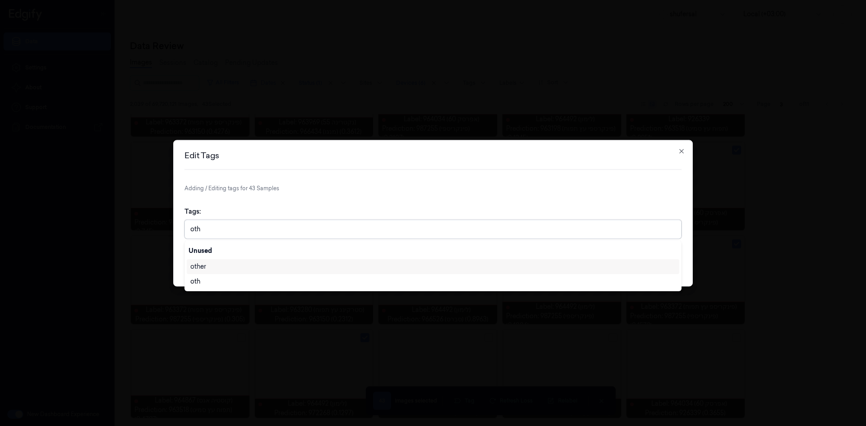
type input "othe"
click at [232, 266] on div "other" at bounding box center [432, 266] width 485 height 9
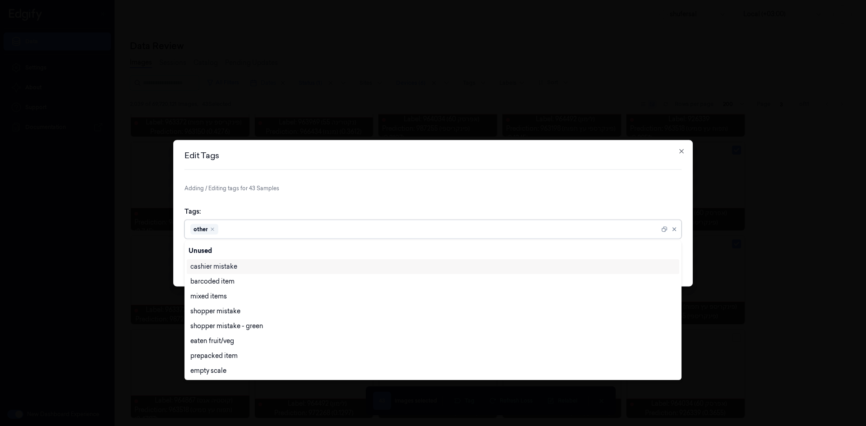
click at [538, 206] on div "Tags: option other, selected. 28 results available. Use Up and Down to choose o…" at bounding box center [432, 222] width 497 height 46
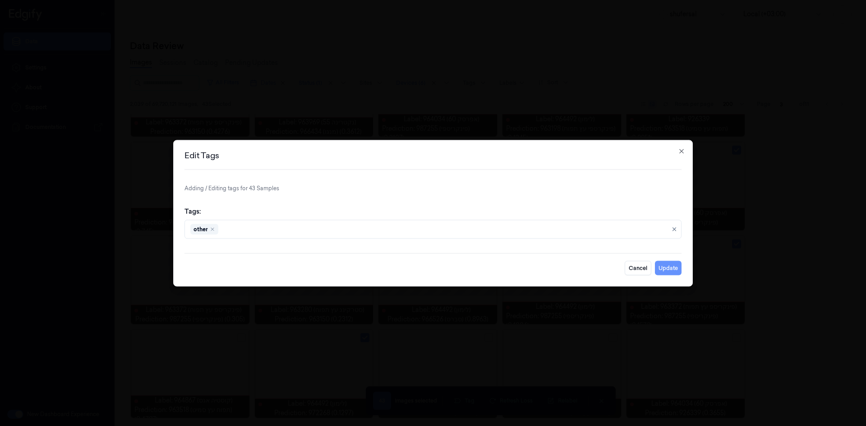
click at [661, 271] on button "Update" at bounding box center [668, 268] width 27 height 14
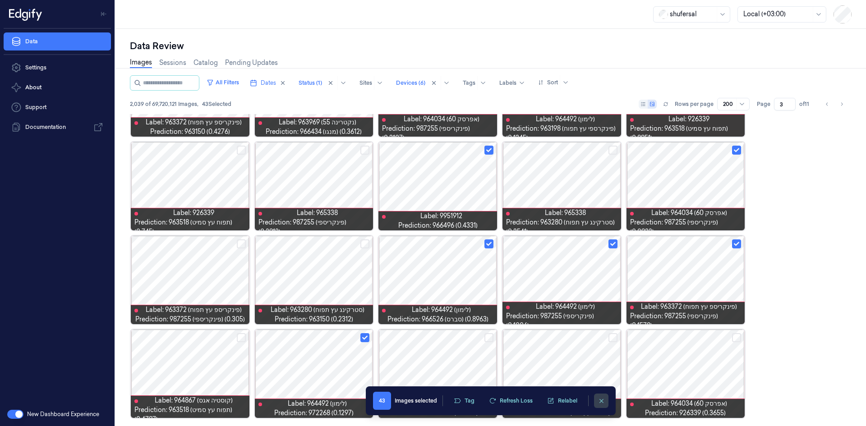
click at [605, 400] on button "clearSelection" at bounding box center [601, 401] width 14 height 14
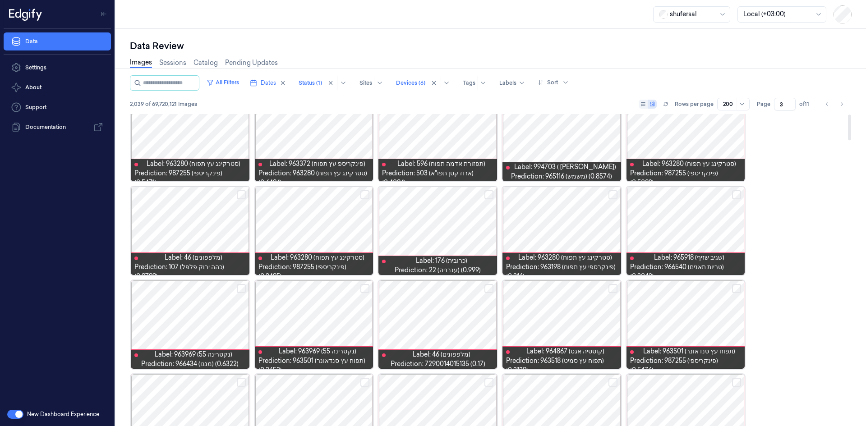
scroll to position [0, 0]
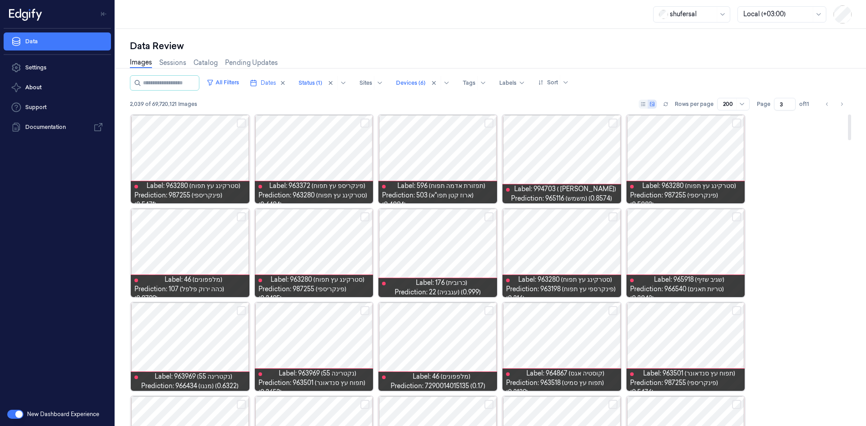
click at [608, 120] on div at bounding box center [561, 159] width 119 height 88
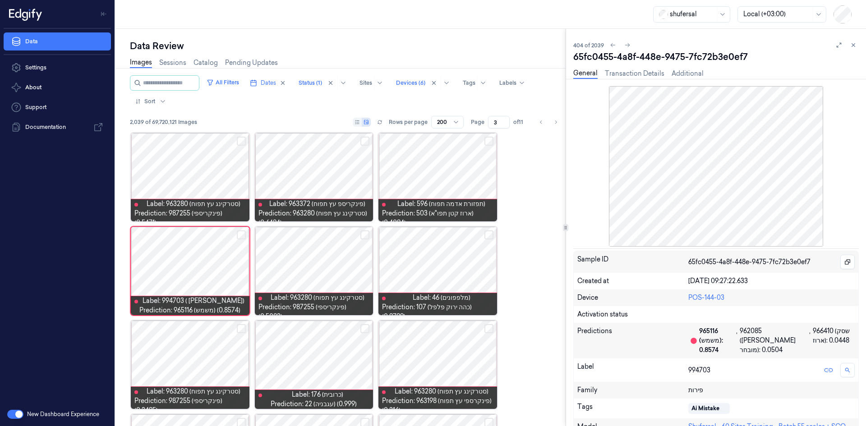
click at [854, 41] on button at bounding box center [853, 45] width 11 height 11
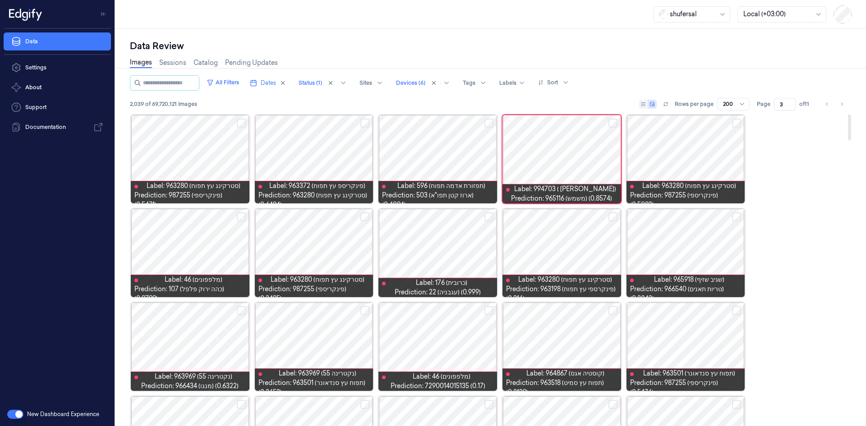
click at [612, 121] on button "Select row" at bounding box center [612, 123] width 9 height 9
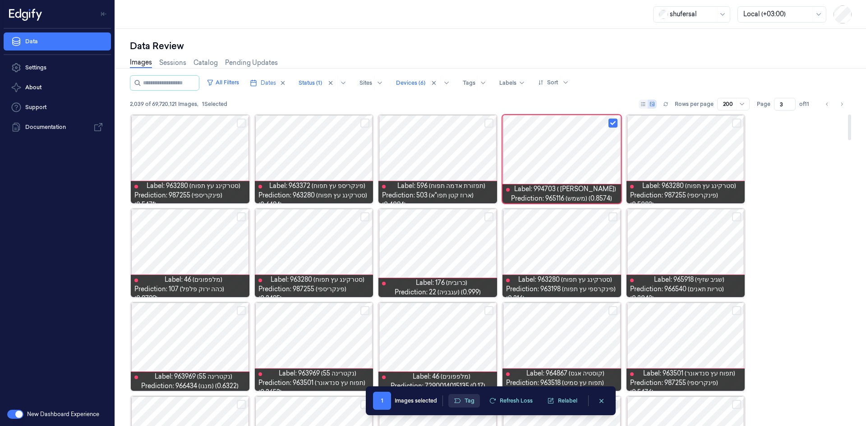
click at [464, 400] on button "Tag" at bounding box center [464, 401] width 32 height 14
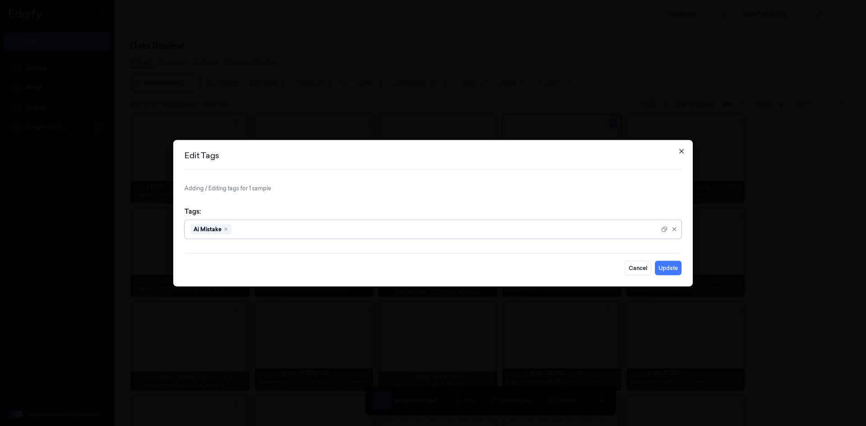
click at [682, 150] on icon "button" at bounding box center [681, 151] width 4 height 4
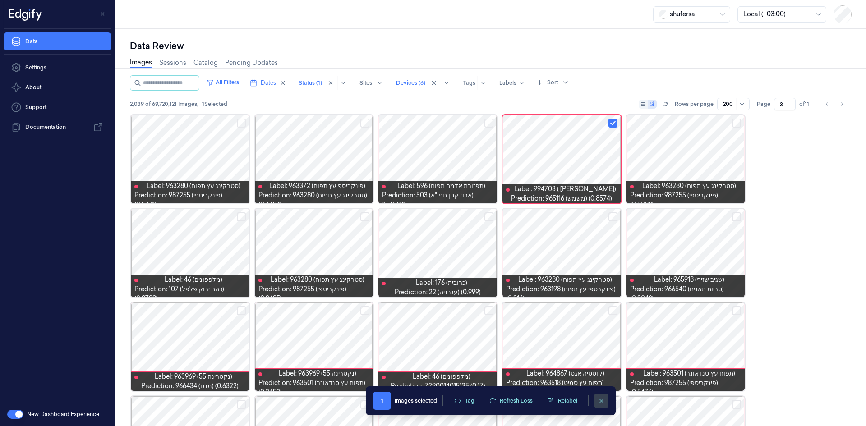
click at [603, 400] on icon "clearSelection" at bounding box center [601, 401] width 7 height 7
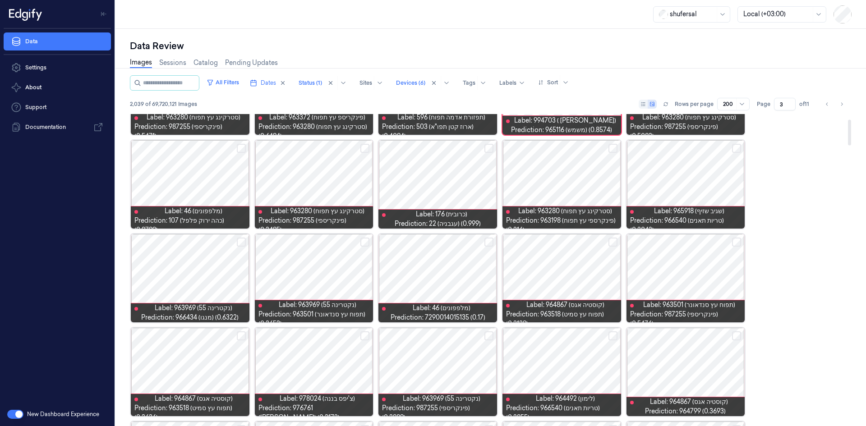
scroll to position [135, 0]
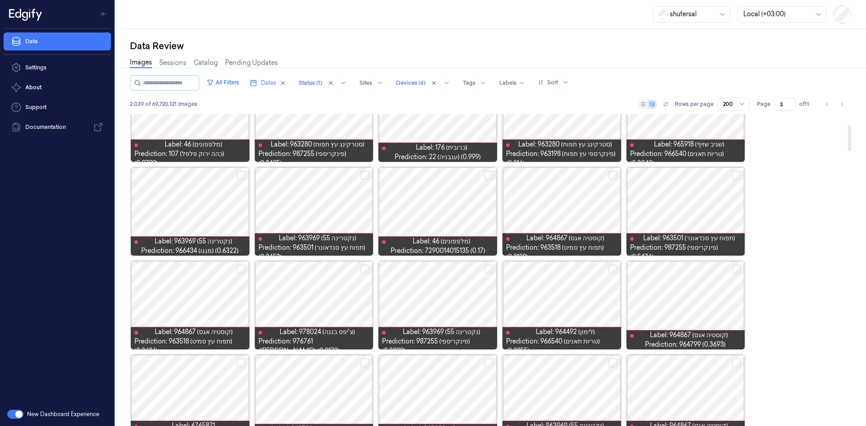
click at [488, 305] on div at bounding box center [437, 305] width 119 height 88
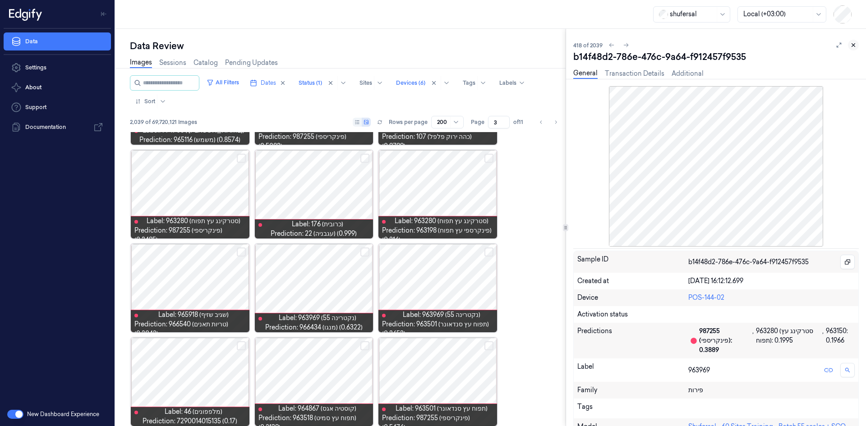
click at [858, 46] on button at bounding box center [853, 45] width 11 height 11
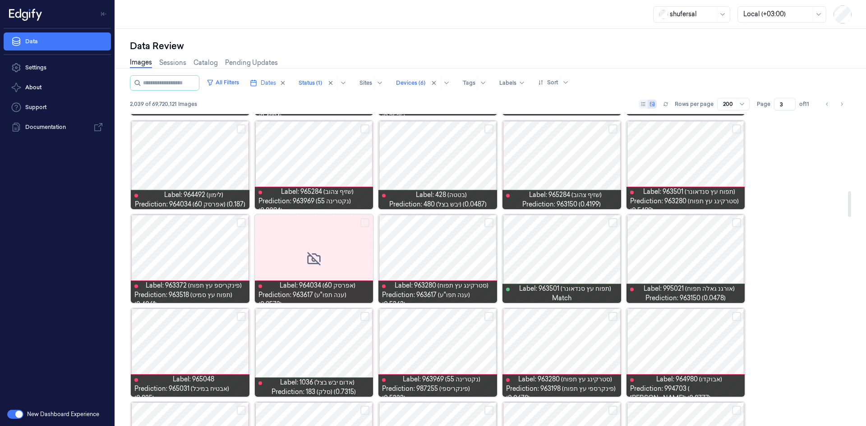
scroll to position [934, 0]
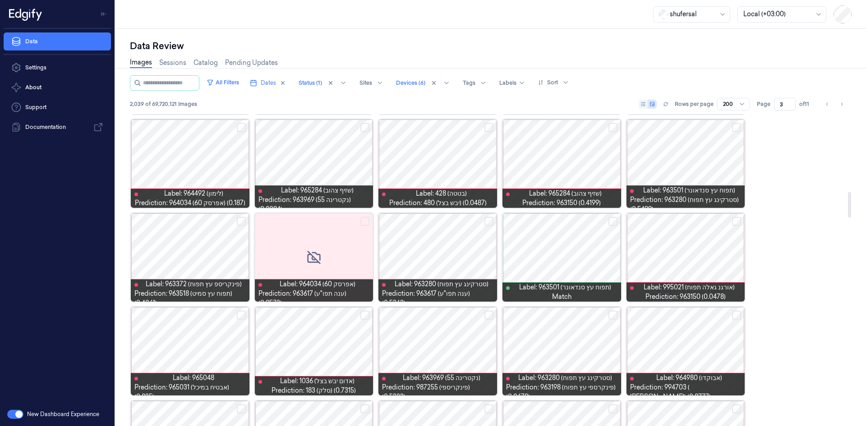
click at [738, 314] on button "Select row" at bounding box center [736, 315] width 9 height 9
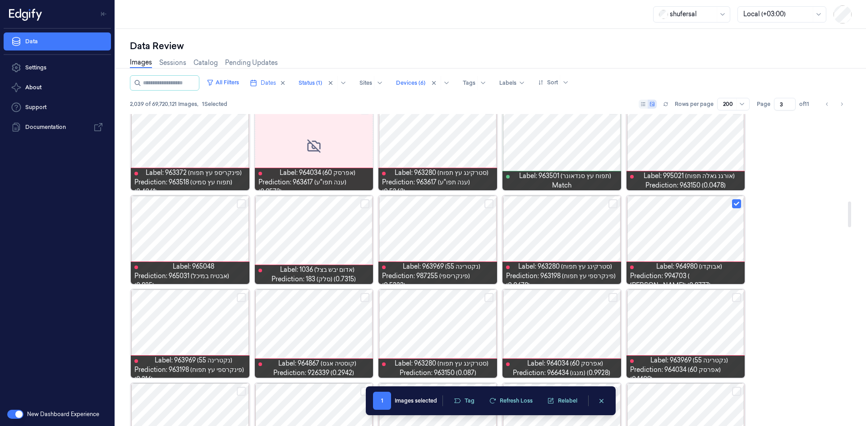
scroll to position [1069, 0]
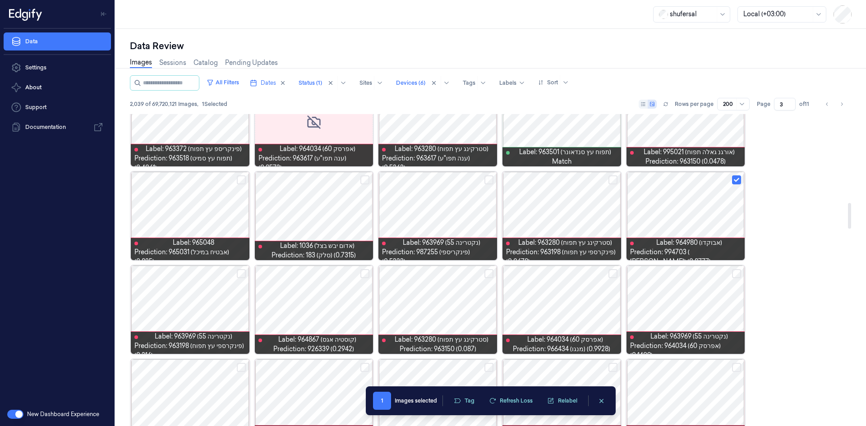
click at [355, 193] on div at bounding box center [314, 216] width 119 height 88
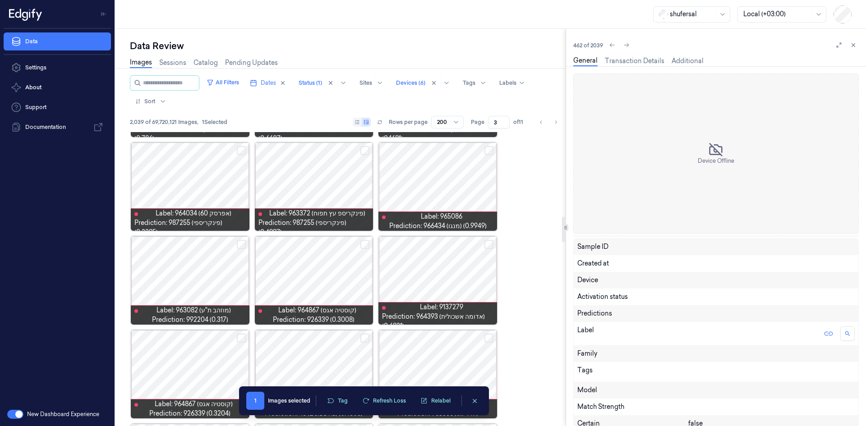
scroll to position [1015, 0]
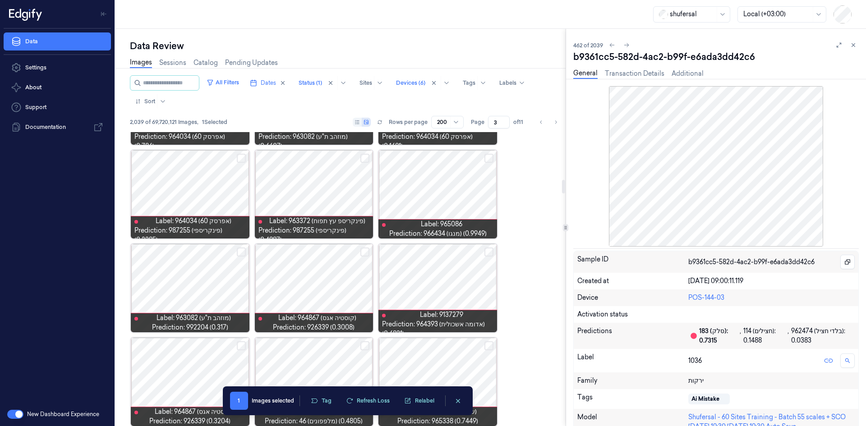
click at [857, 46] on button at bounding box center [853, 45] width 11 height 11
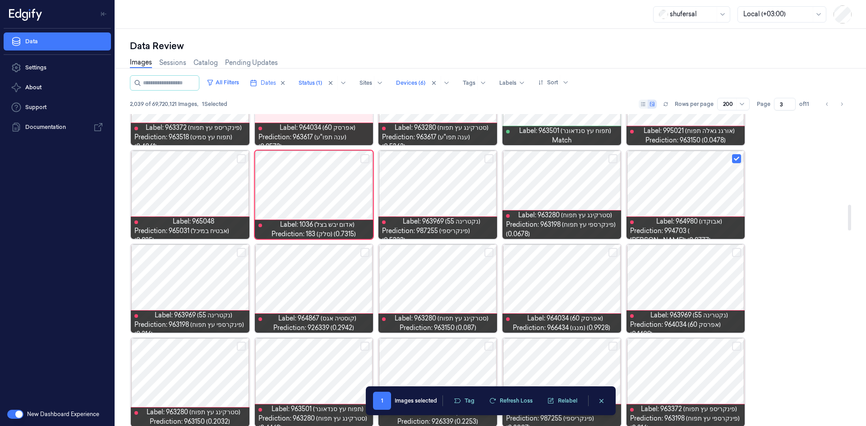
scroll to position [1090, 0]
click at [614, 252] on button "Select row" at bounding box center [612, 252] width 9 height 9
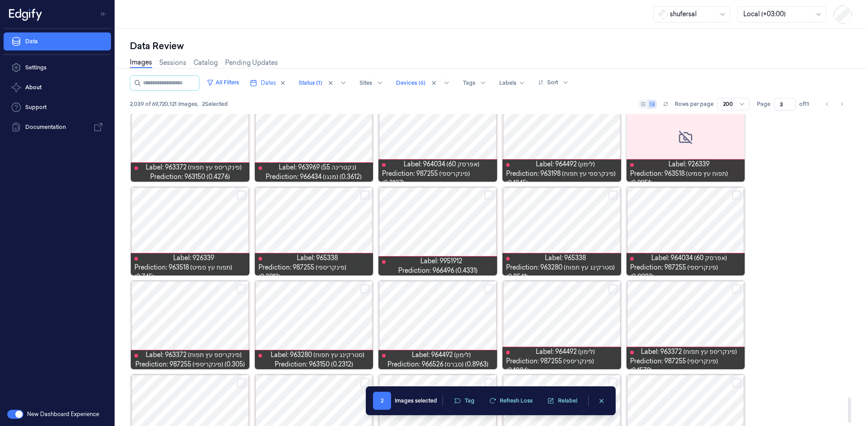
scroll to position [3444, 0]
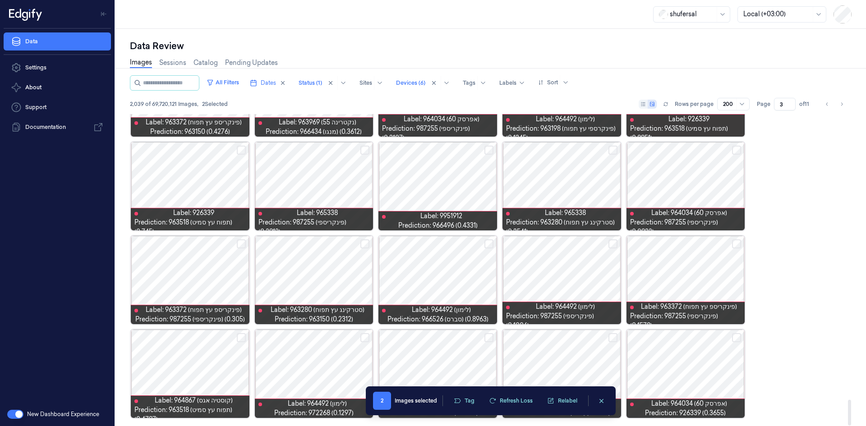
click at [616, 336] on button "Select row" at bounding box center [612, 337] width 9 height 9
click at [466, 396] on button "Tag" at bounding box center [464, 401] width 32 height 14
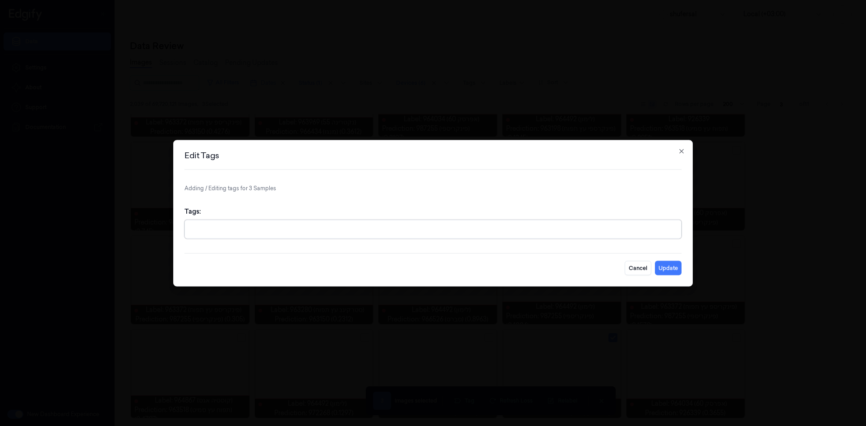
click at [371, 234] on div at bounding box center [433, 229] width 487 height 18
type input "c"
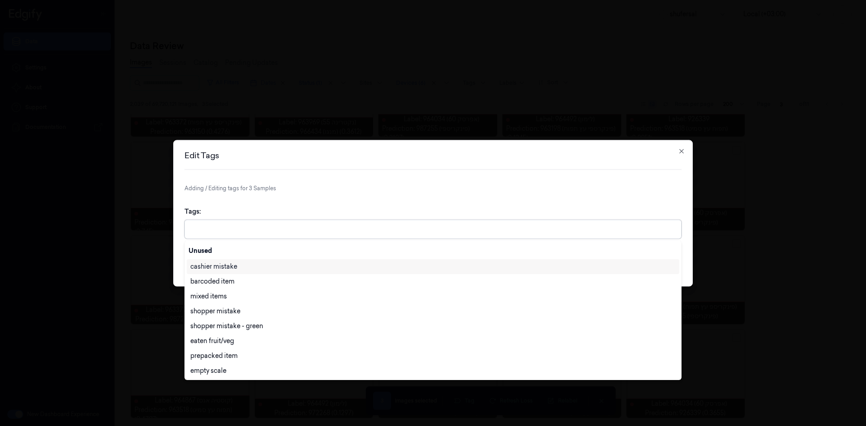
click at [286, 270] on div "cashier mistake" at bounding box center [432, 266] width 485 height 9
click at [635, 184] on p "Adding / Editing tags for 3 Samples" at bounding box center [432, 188] width 497 height 8
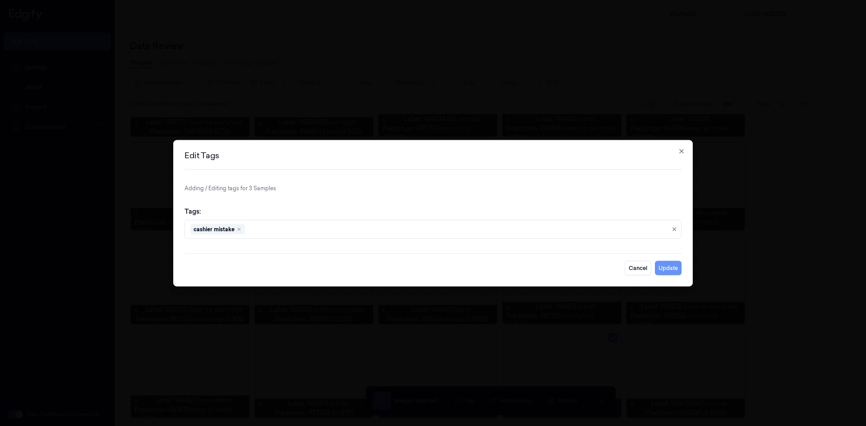
click at [667, 268] on button "Update" at bounding box center [668, 268] width 27 height 14
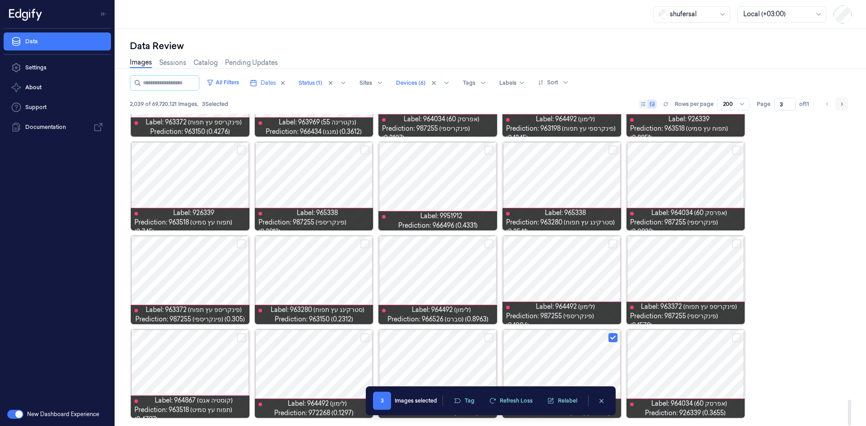
click at [839, 100] on button "Go to next page" at bounding box center [841, 104] width 13 height 13
type input "4"
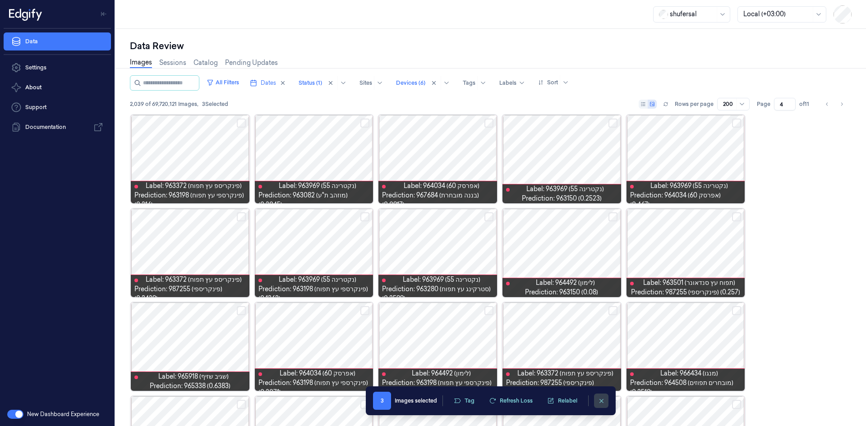
click at [602, 401] on icon "clearSelection" at bounding box center [601, 401] width 7 height 7
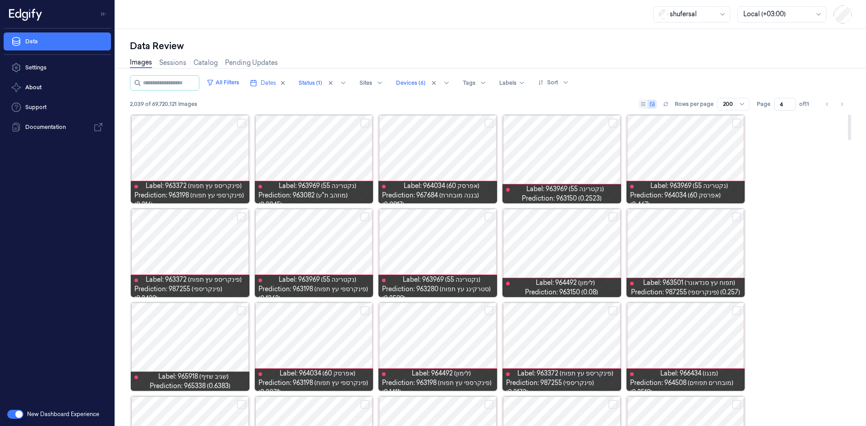
click at [364, 126] on button "Select row" at bounding box center [364, 123] width 9 height 9
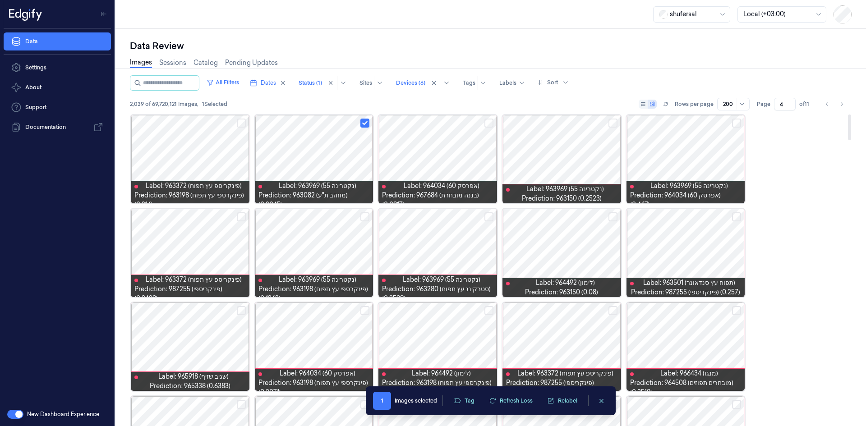
click at [616, 125] on button "Select row" at bounding box center [612, 123] width 9 height 9
click at [241, 219] on button "Select row" at bounding box center [241, 216] width 9 height 9
click at [243, 219] on button "Select row" at bounding box center [241, 216] width 9 height 9
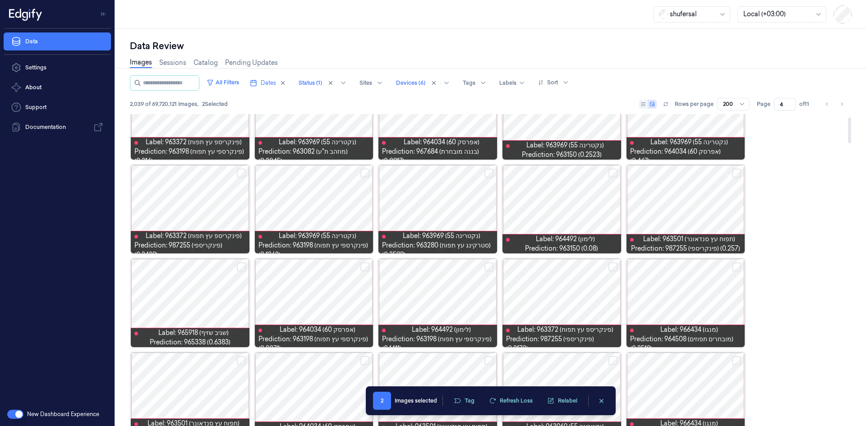
scroll to position [45, 0]
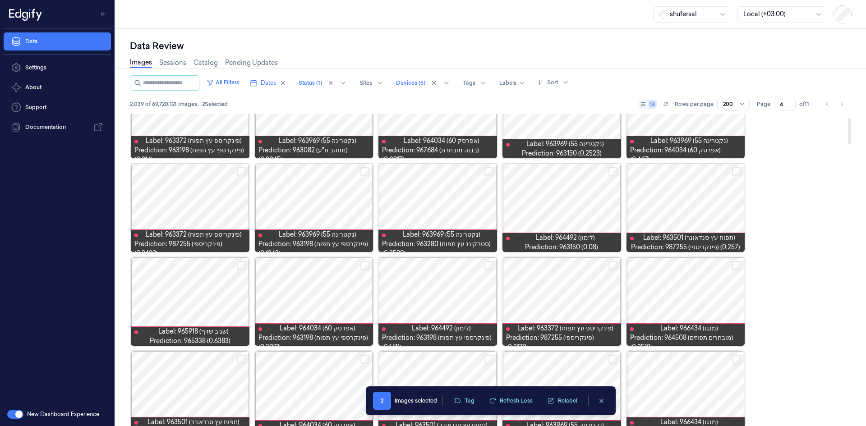
click at [732, 264] on button "Select row" at bounding box center [736, 265] width 9 height 9
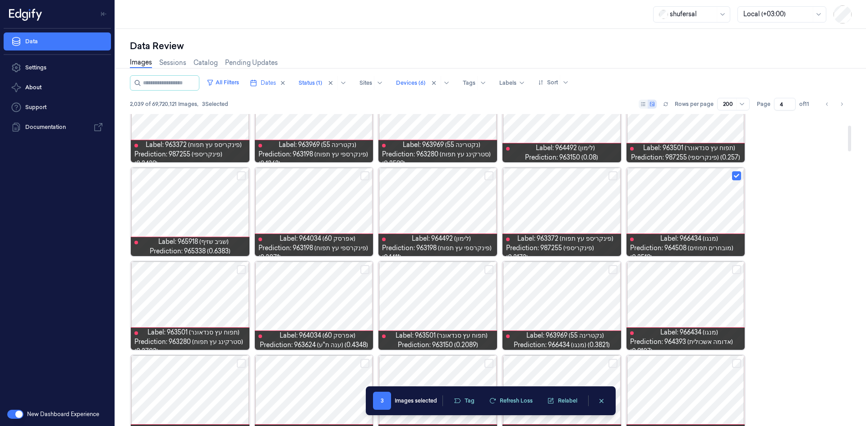
scroll to position [135, 0]
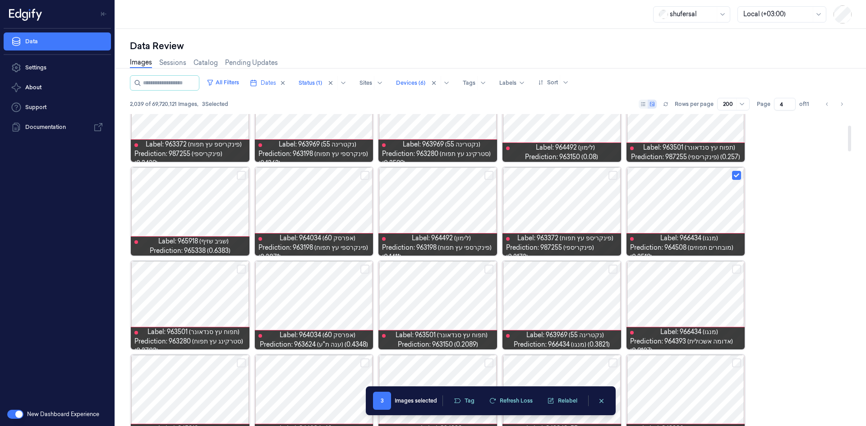
click at [610, 270] on button "Select row" at bounding box center [612, 269] width 9 height 9
click at [736, 271] on button "Select row" at bounding box center [736, 269] width 9 height 9
click at [365, 269] on button "Select row" at bounding box center [364, 269] width 9 height 9
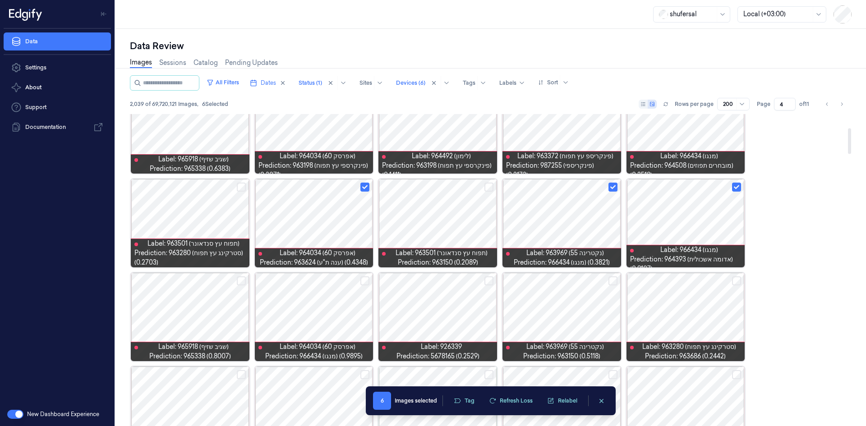
scroll to position [225, 0]
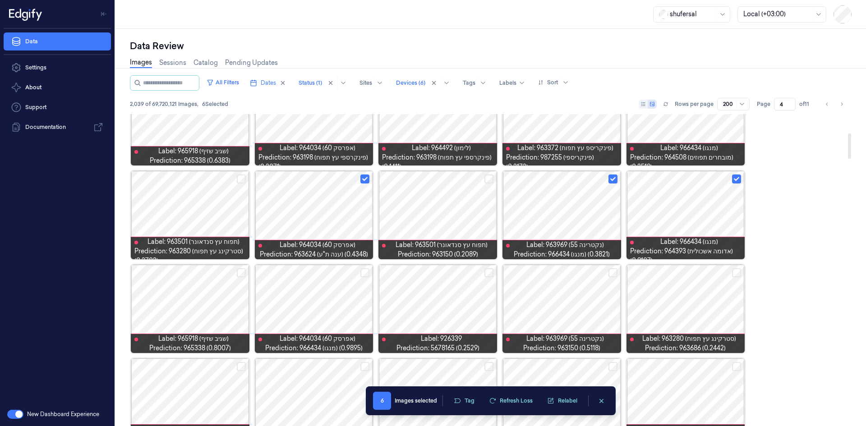
click at [239, 274] on button "Select row" at bounding box center [241, 272] width 9 height 9
click at [613, 276] on button "Select row" at bounding box center [612, 272] width 9 height 9
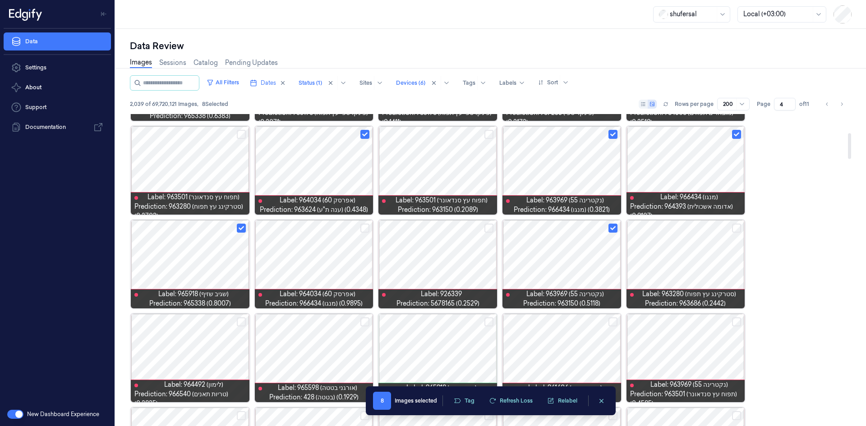
scroll to position [271, 0]
drag, startPoint x: 734, startPoint y: 227, endPoint x: 733, endPoint y: 232, distance: 5.6
click at [734, 227] on button "Select row" at bounding box center [736, 227] width 9 height 9
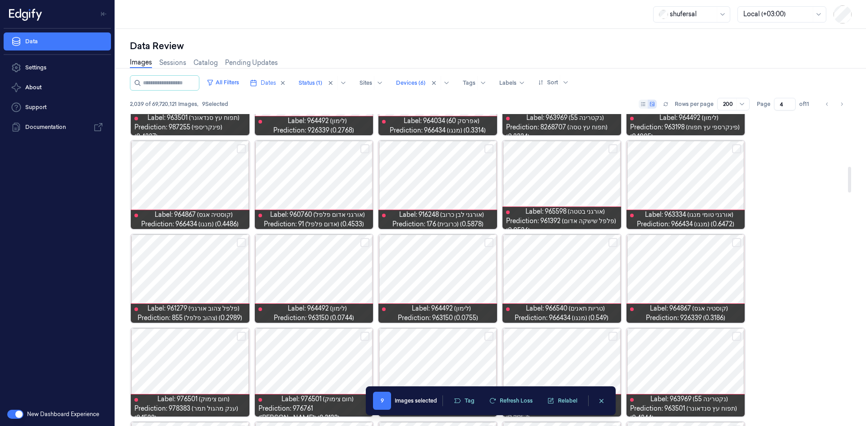
scroll to position [631, 0]
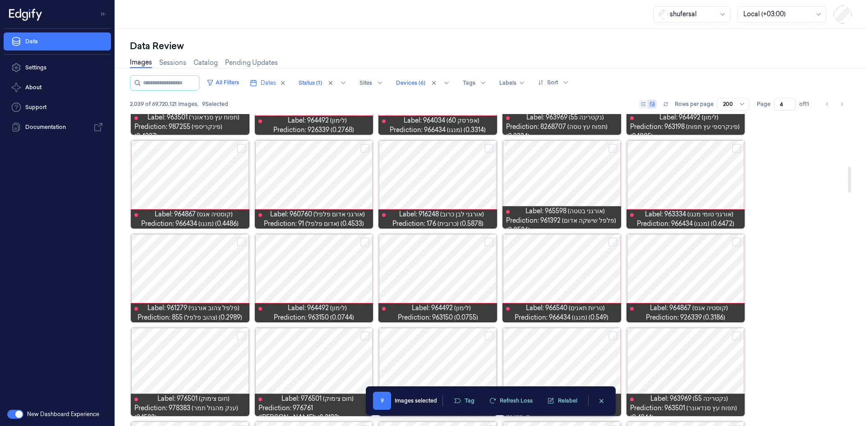
click at [366, 241] on button "Select row" at bounding box center [364, 242] width 9 height 9
click at [489, 238] on button "Select row" at bounding box center [488, 242] width 9 height 9
click at [613, 238] on button "Select row" at bounding box center [612, 242] width 9 height 9
click at [734, 245] on button "Select row" at bounding box center [736, 242] width 9 height 9
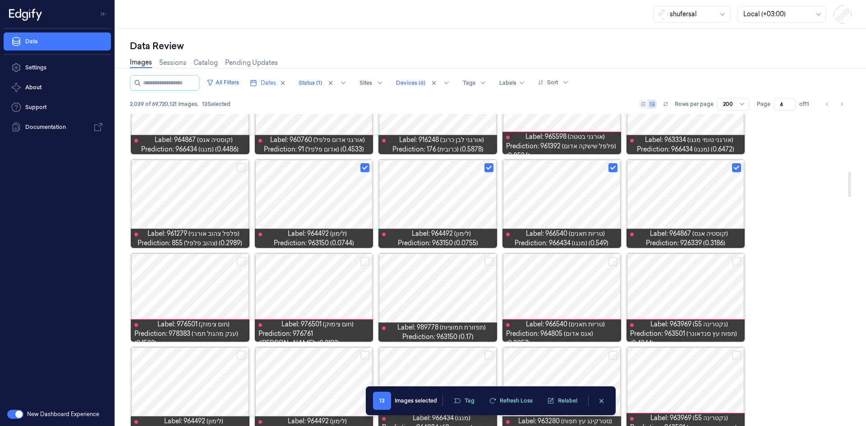
scroll to position [722, 0]
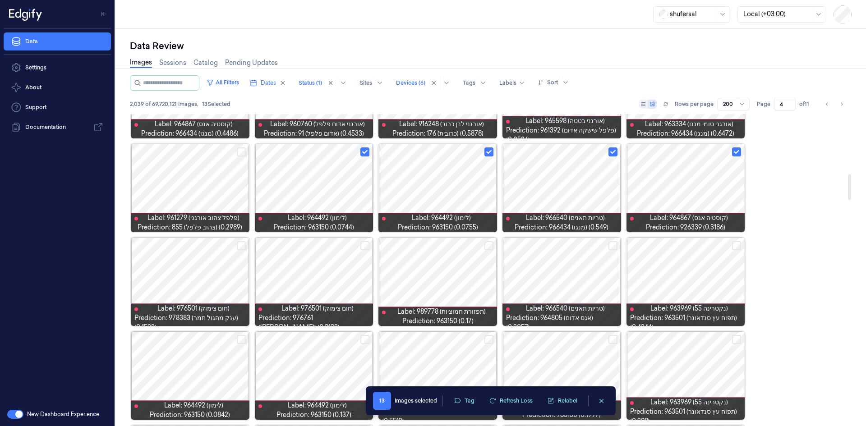
click at [486, 249] on button "Select row" at bounding box center [488, 245] width 9 height 9
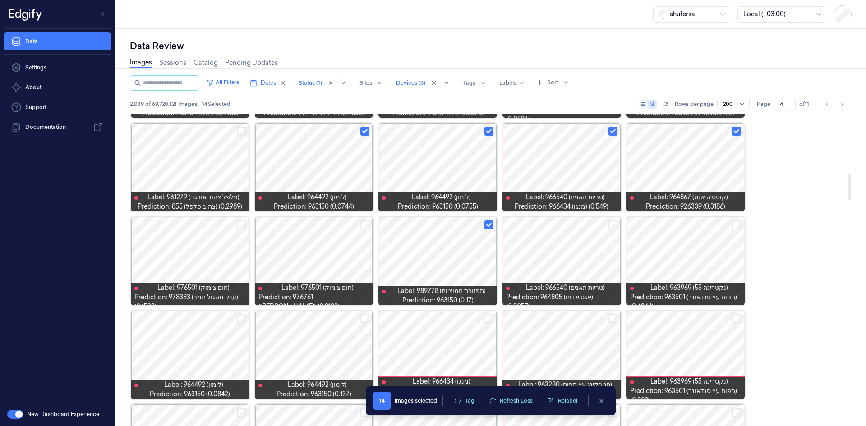
scroll to position [767, 0]
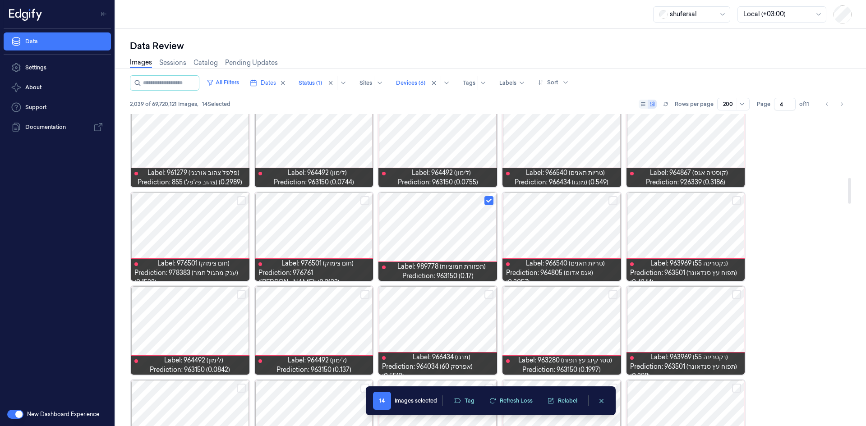
click at [488, 295] on button "Select row" at bounding box center [488, 294] width 9 height 9
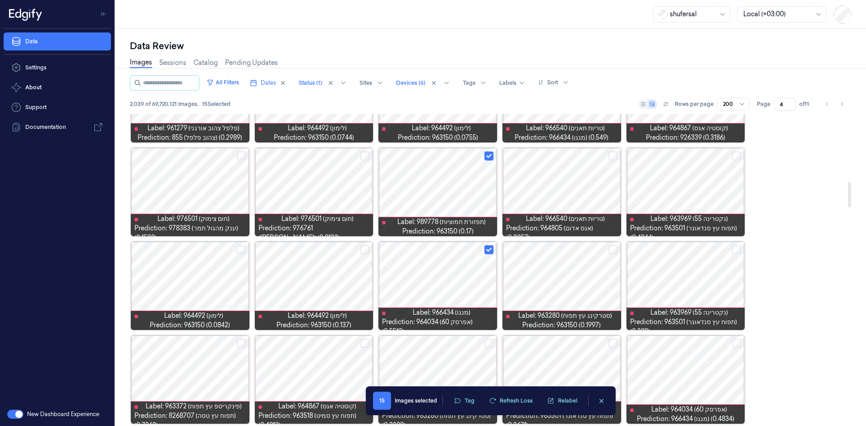
scroll to position [812, 0]
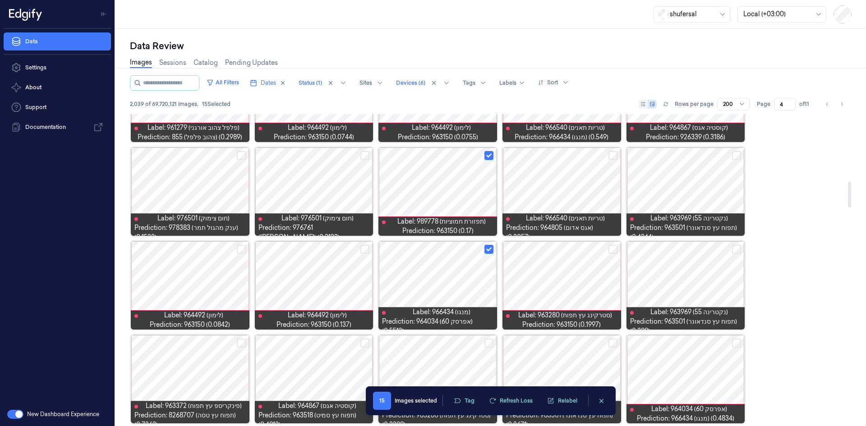
click at [738, 248] on button "Select row" at bounding box center [736, 249] width 9 height 9
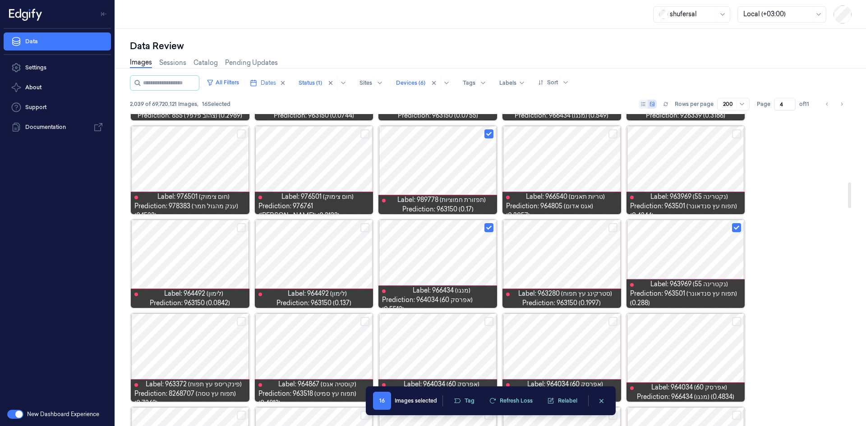
scroll to position [902, 0]
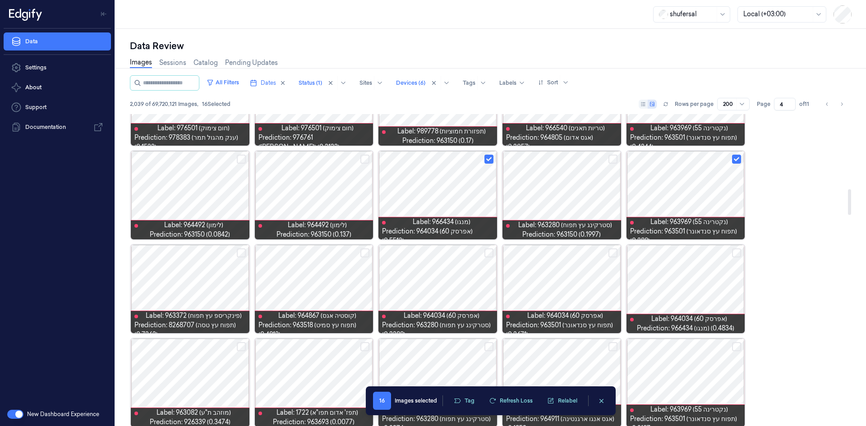
click at [736, 254] on button "Select row" at bounding box center [736, 252] width 9 height 9
click at [611, 253] on button "Select row" at bounding box center [612, 252] width 9 height 9
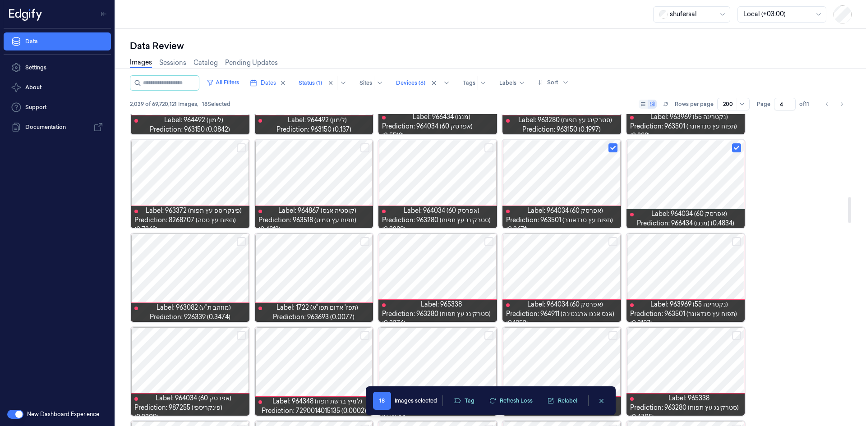
scroll to position [1037, 0]
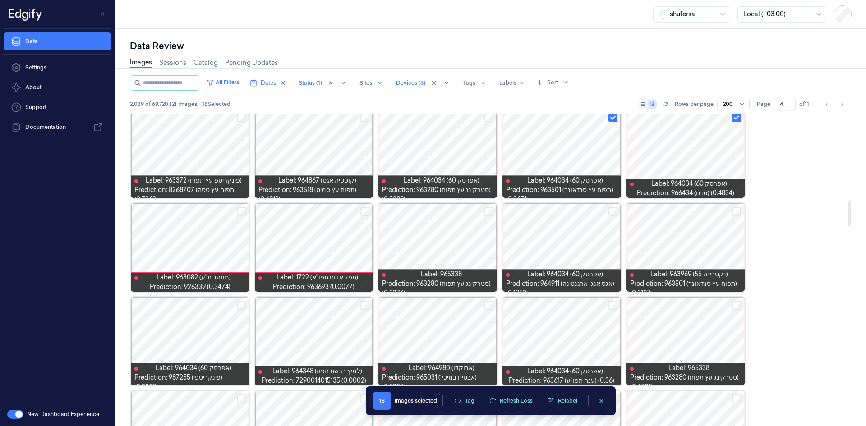
click at [365, 303] on button "Select row" at bounding box center [364, 305] width 9 height 9
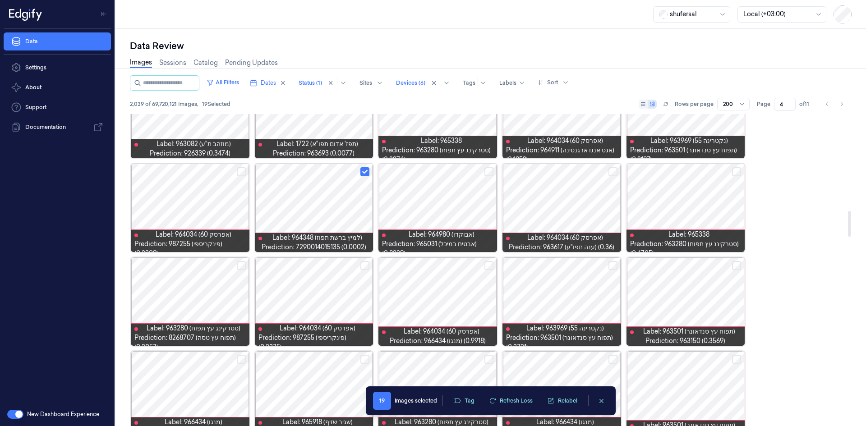
scroll to position [1173, 0]
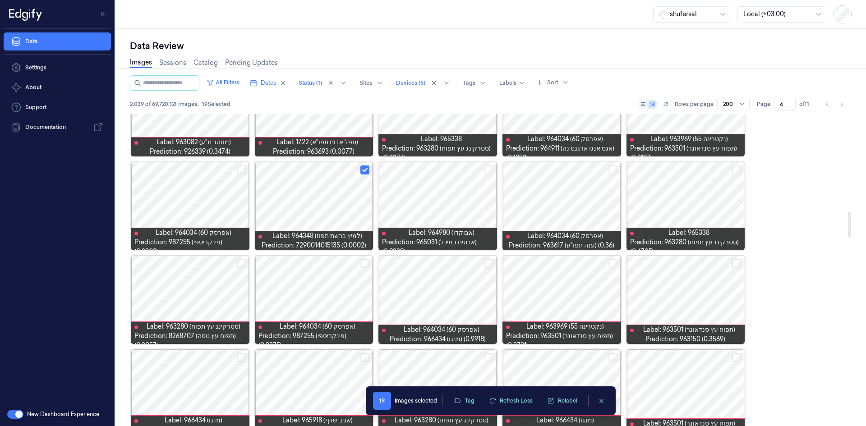
click at [360, 264] on button "Select row" at bounding box center [364, 263] width 9 height 9
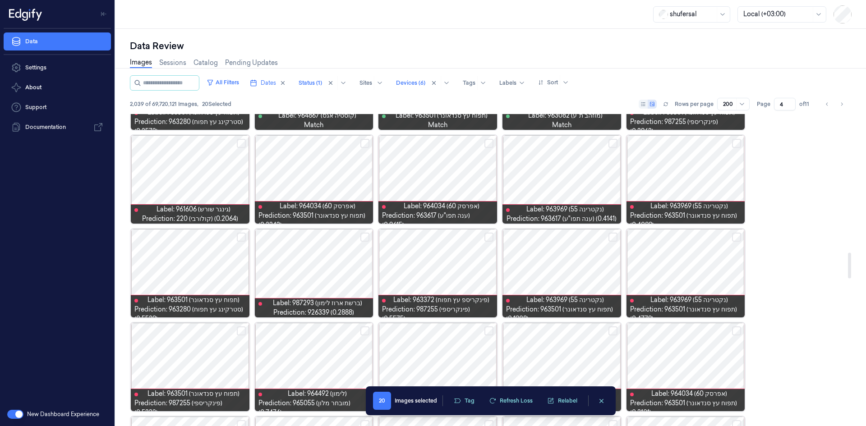
scroll to position [1669, 0]
click at [612, 237] on button "Select row" at bounding box center [612, 236] width 9 height 9
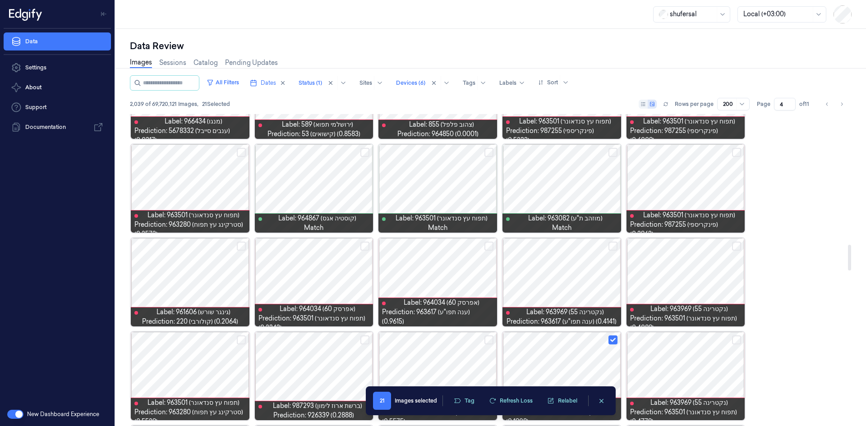
scroll to position [1578, 0]
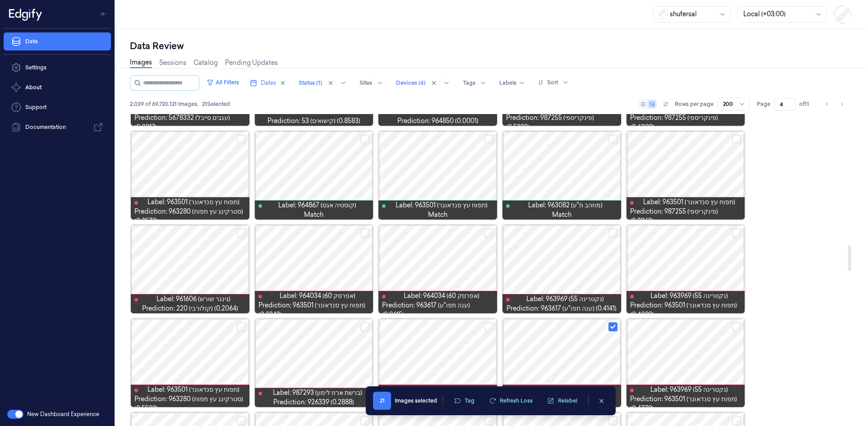
click at [364, 234] on button "Select row" at bounding box center [364, 233] width 9 height 9
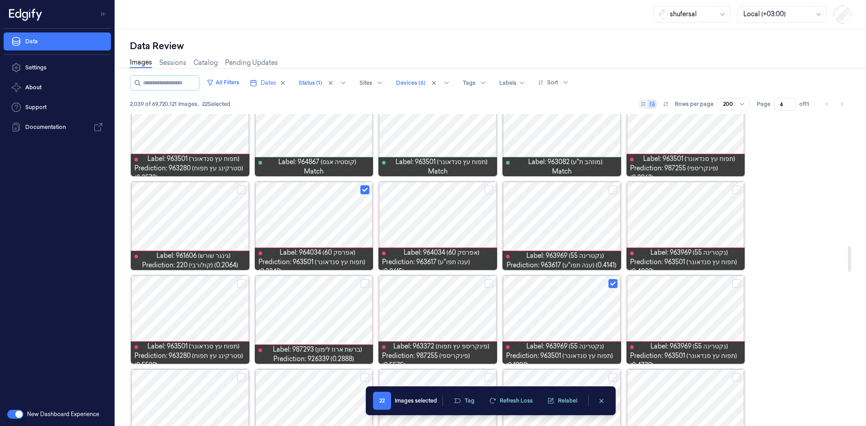
scroll to position [1623, 0]
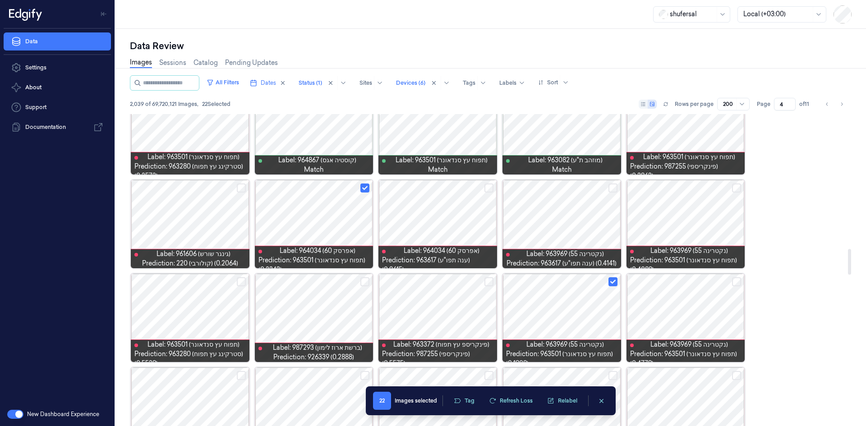
click at [486, 187] on button "Select row" at bounding box center [488, 188] width 9 height 9
click at [612, 189] on button "Select row" at bounding box center [612, 188] width 9 height 9
click at [737, 186] on button "Select row" at bounding box center [736, 188] width 9 height 9
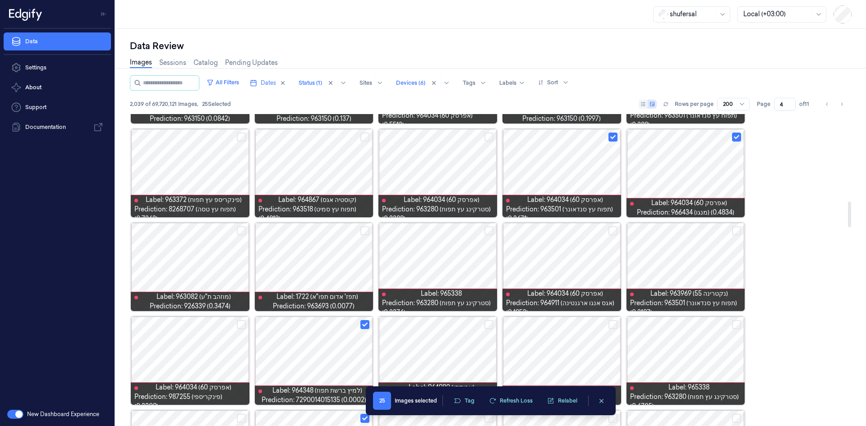
scroll to position [992, 0]
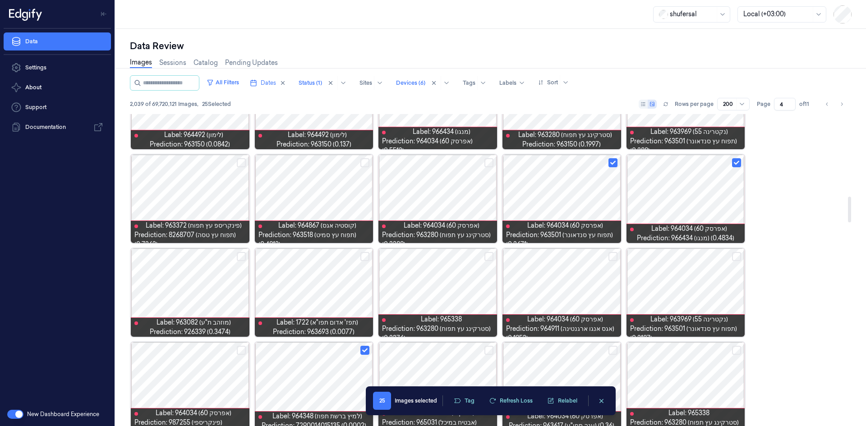
click at [610, 258] on button "Select row" at bounding box center [612, 256] width 9 height 9
click at [736, 255] on button "Select row" at bounding box center [736, 256] width 9 height 9
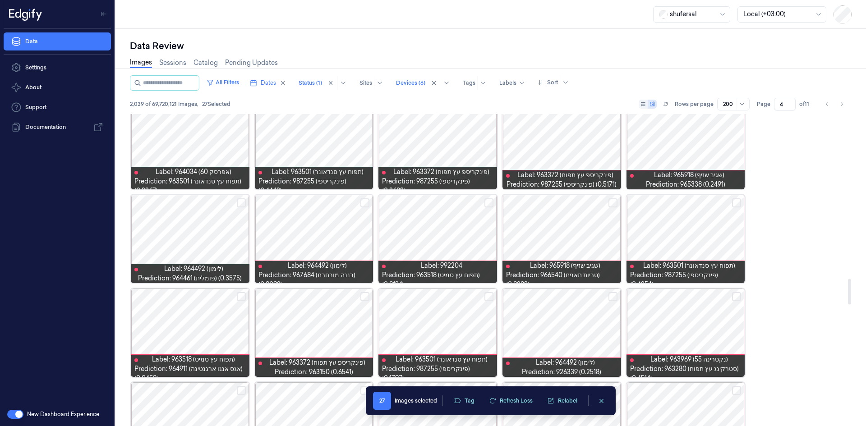
scroll to position [1984, 0]
click at [364, 294] on button "Select row" at bounding box center [364, 296] width 9 height 9
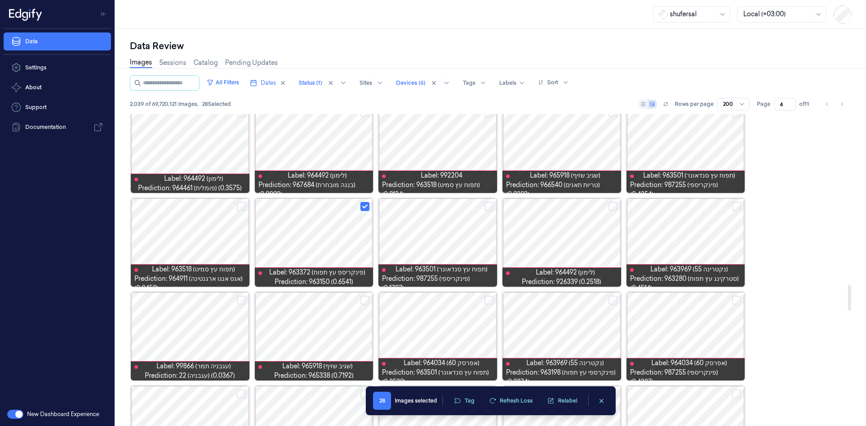
scroll to position [2074, 0]
click at [611, 297] on button "Select row" at bounding box center [612, 299] width 9 height 9
click at [484, 300] on button "Select row" at bounding box center [488, 299] width 9 height 9
click at [363, 299] on button "Select row" at bounding box center [364, 299] width 9 height 9
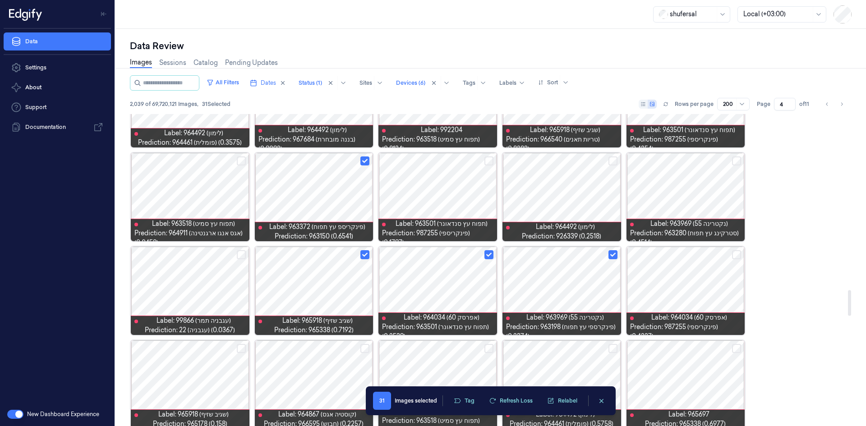
scroll to position [2165, 0]
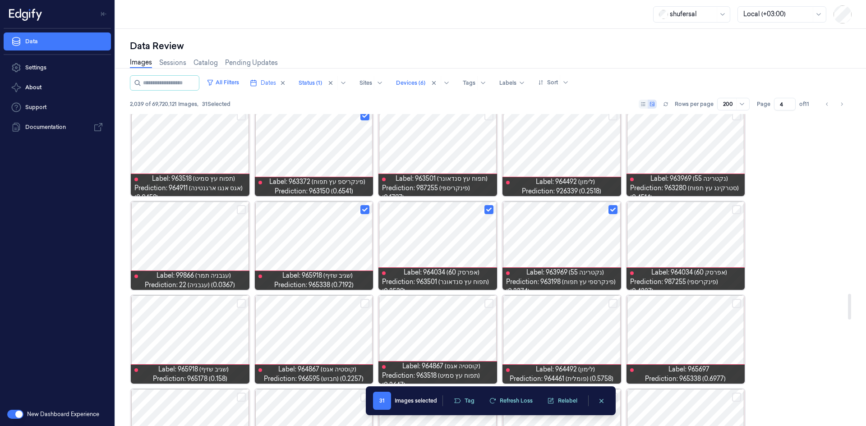
click at [365, 304] on button "Select row" at bounding box center [364, 303] width 9 height 9
click at [485, 306] on button "Select row" at bounding box center [488, 303] width 9 height 9
click at [610, 301] on button "Select row" at bounding box center [612, 303] width 9 height 9
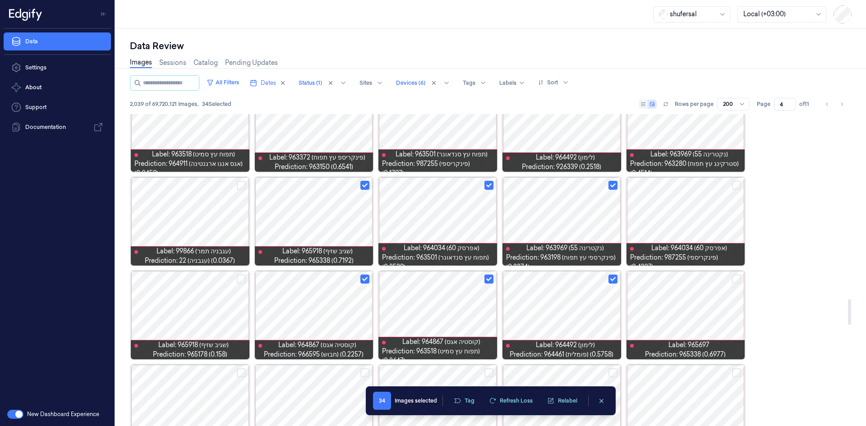
scroll to position [2255, 0]
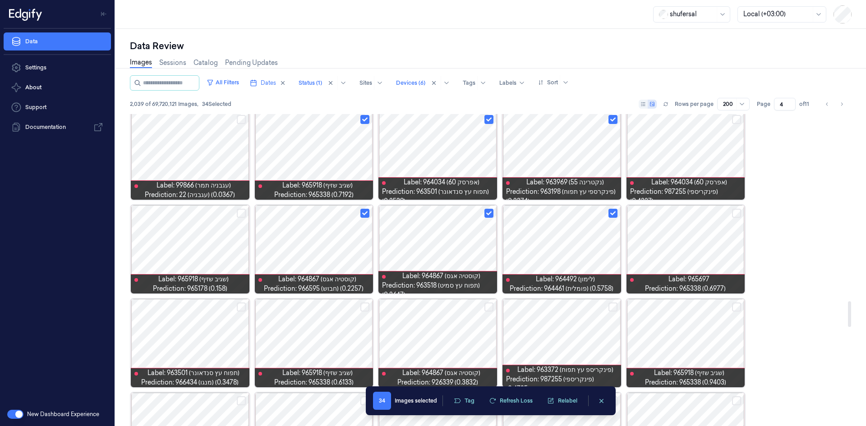
click at [738, 305] on button "Select row" at bounding box center [736, 307] width 9 height 9
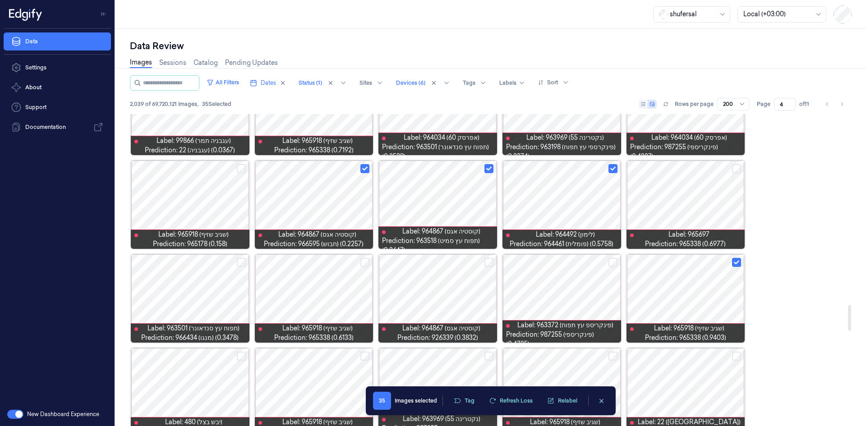
scroll to position [2300, 0]
click at [488, 262] on button "Select row" at bounding box center [488, 262] width 9 height 9
click at [366, 264] on button "Select row" at bounding box center [364, 262] width 9 height 9
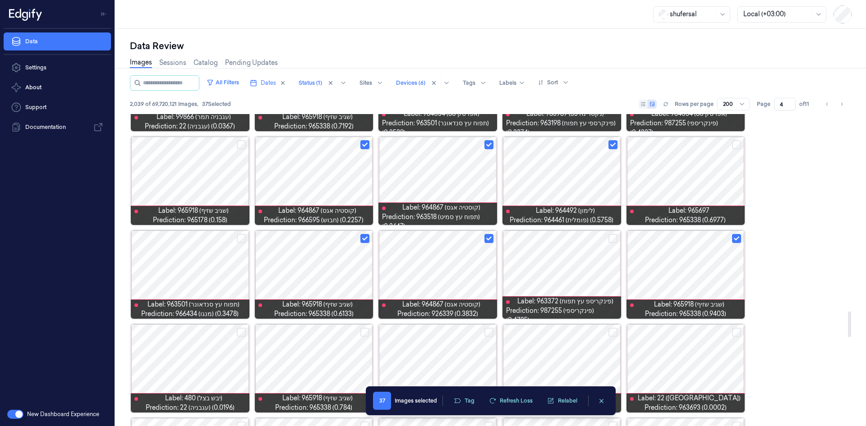
scroll to position [2390, 0]
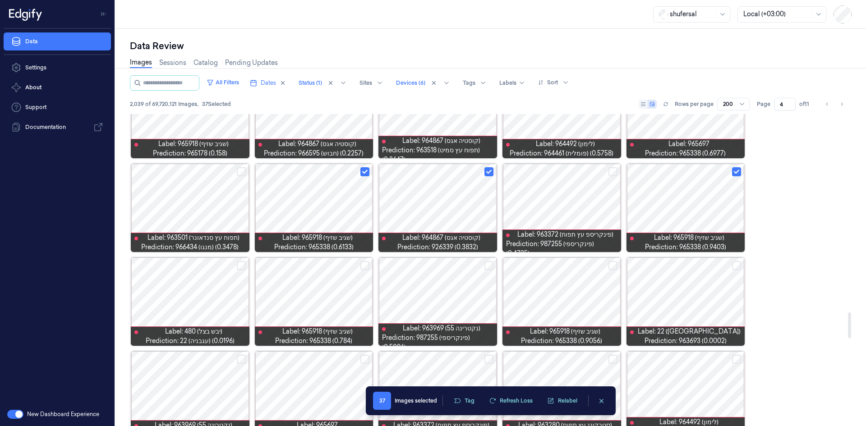
click at [242, 264] on button "Select row" at bounding box center [241, 265] width 9 height 9
click at [362, 265] on button "Select row" at bounding box center [364, 265] width 9 height 9
click at [486, 267] on button "Select row" at bounding box center [488, 265] width 9 height 9
click at [612, 263] on button "Select row" at bounding box center [612, 265] width 9 height 9
click at [736, 262] on button "Select row" at bounding box center [736, 265] width 9 height 9
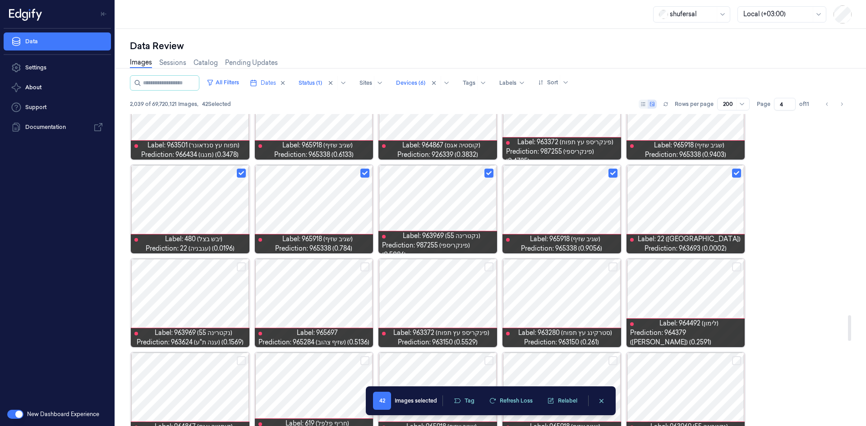
scroll to position [2525, 0]
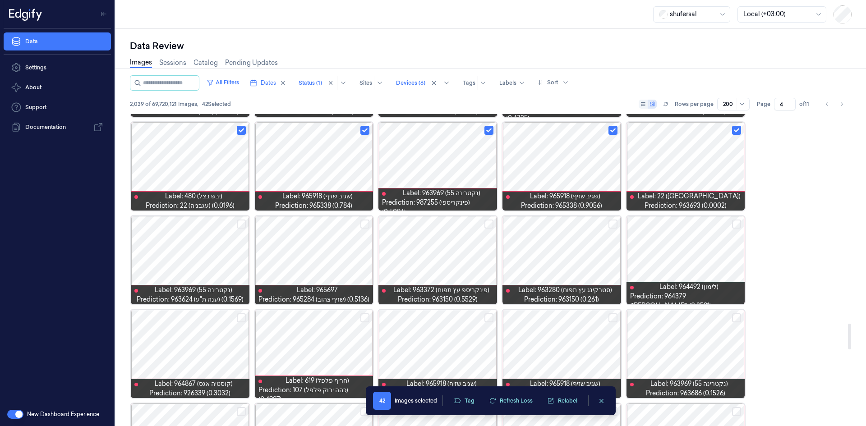
click at [245, 223] on button "Select row" at bounding box center [241, 224] width 9 height 9
click at [242, 320] on button "Select row" at bounding box center [241, 317] width 9 height 9
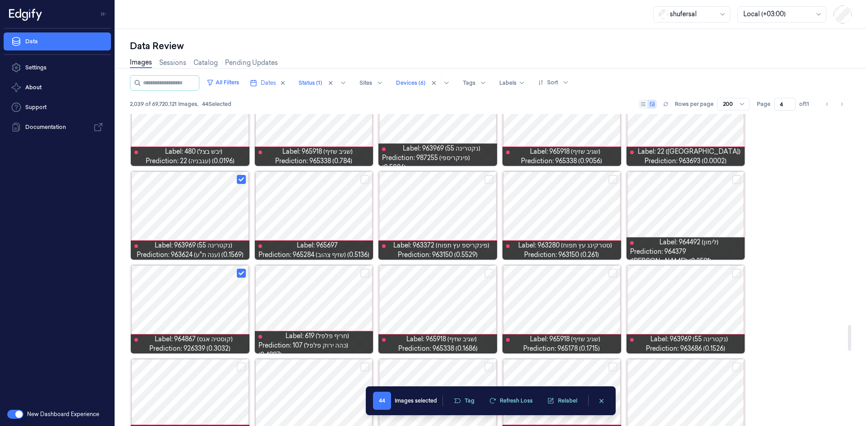
scroll to position [2571, 0]
click at [487, 271] on button "Select row" at bounding box center [488, 272] width 9 height 9
click at [610, 272] on button "Select row" at bounding box center [612, 272] width 9 height 9
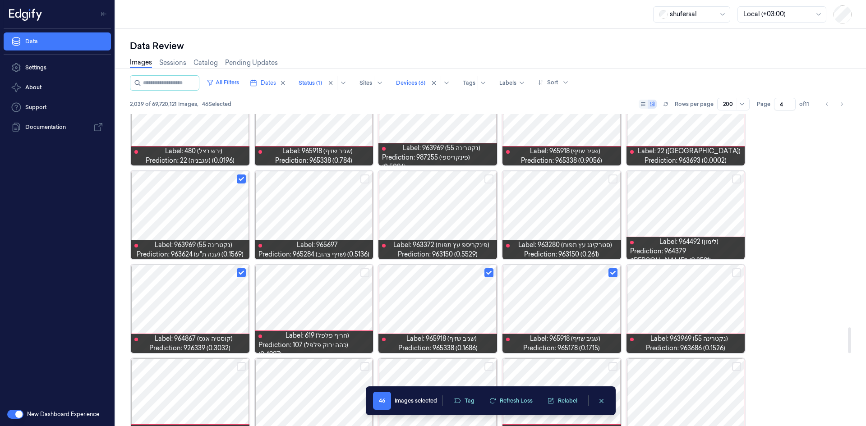
click at [738, 275] on button "Select row" at bounding box center [736, 272] width 9 height 9
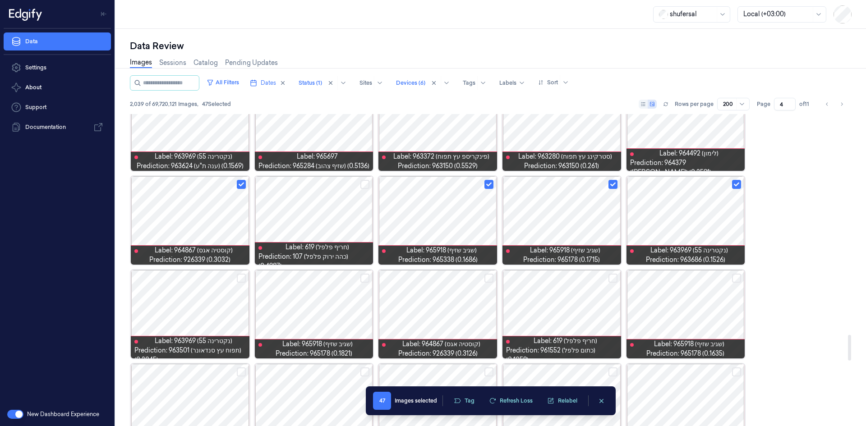
scroll to position [2661, 0]
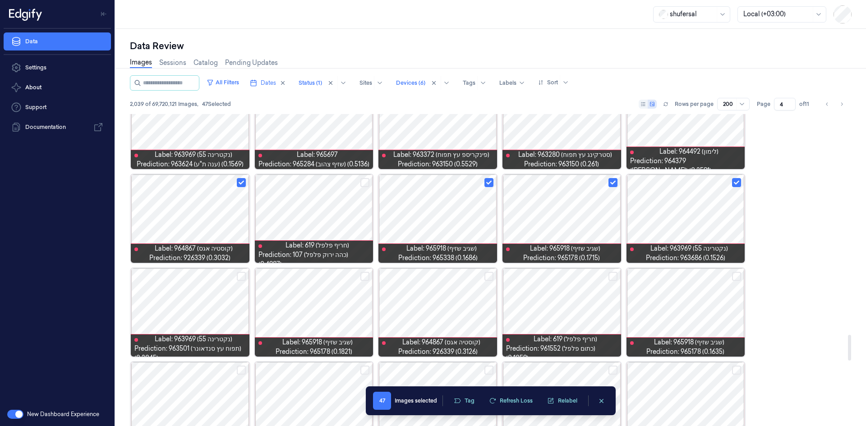
click at [736, 279] on button "Select row" at bounding box center [736, 276] width 9 height 9
click at [364, 276] on button "Select row" at bounding box center [364, 276] width 9 height 9
click at [240, 275] on button "Select row" at bounding box center [241, 276] width 9 height 9
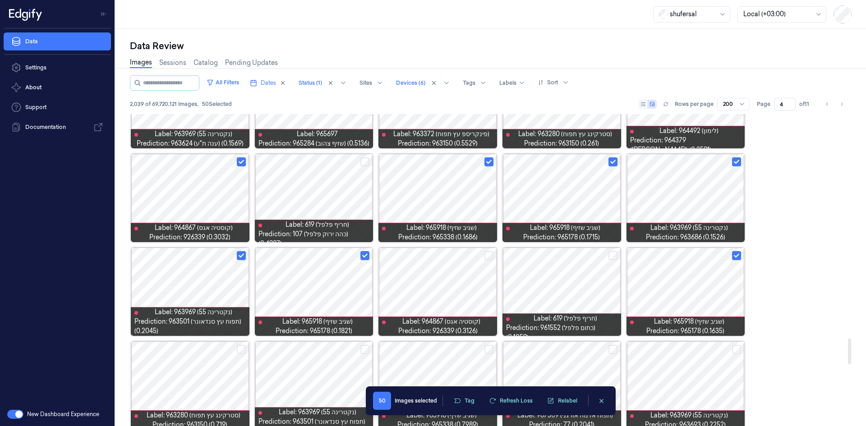
scroll to position [2751, 0]
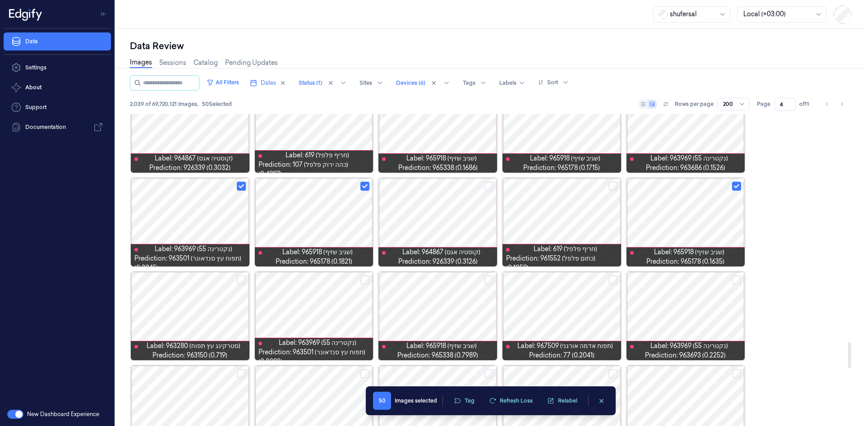
click at [365, 279] on button "Select row" at bounding box center [364, 280] width 9 height 9
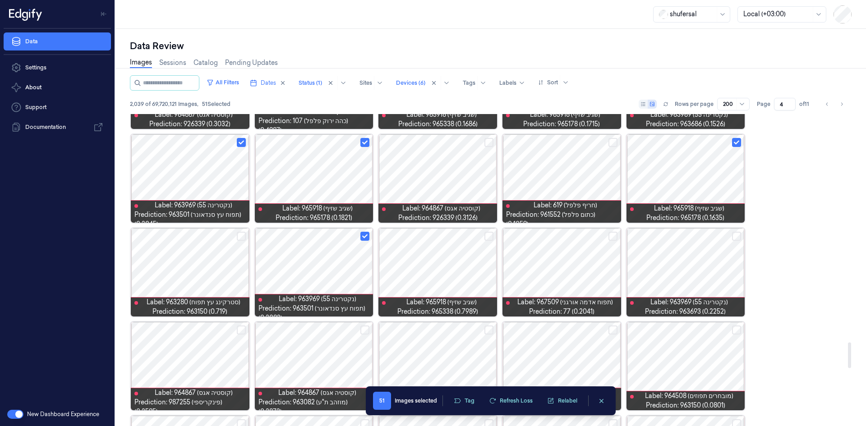
scroll to position [2796, 0]
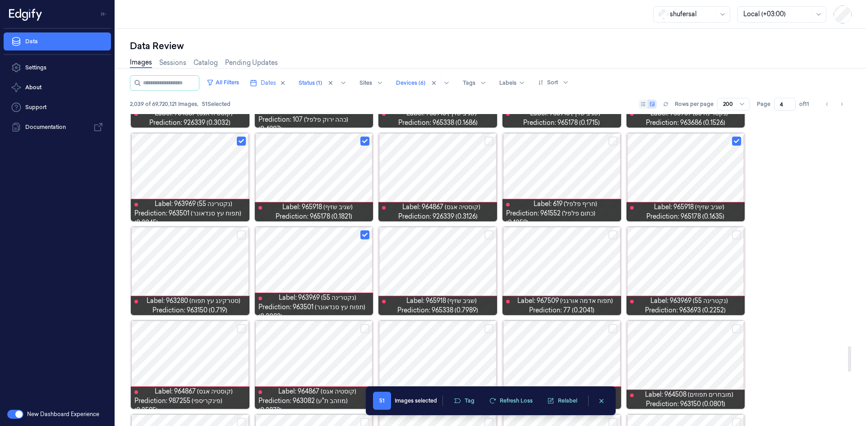
click at [491, 239] on button "Select row" at bounding box center [488, 234] width 9 height 9
click at [615, 237] on button "Select row" at bounding box center [612, 234] width 9 height 9
click at [737, 234] on button "Select row" at bounding box center [736, 234] width 9 height 9
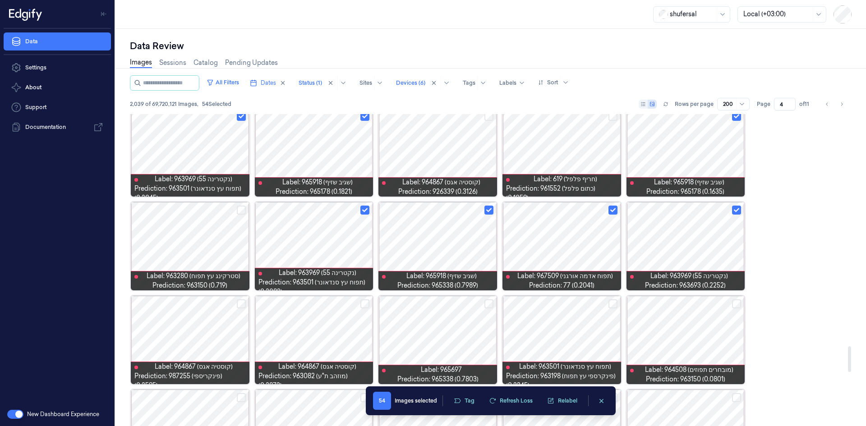
scroll to position [2886, 0]
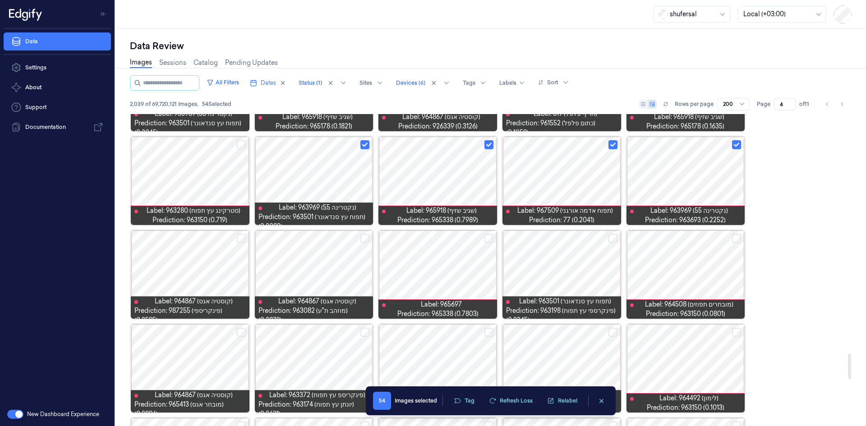
click at [485, 238] on button "Select row" at bounding box center [488, 238] width 9 height 9
click at [366, 239] on button "Select row" at bounding box center [364, 238] width 9 height 9
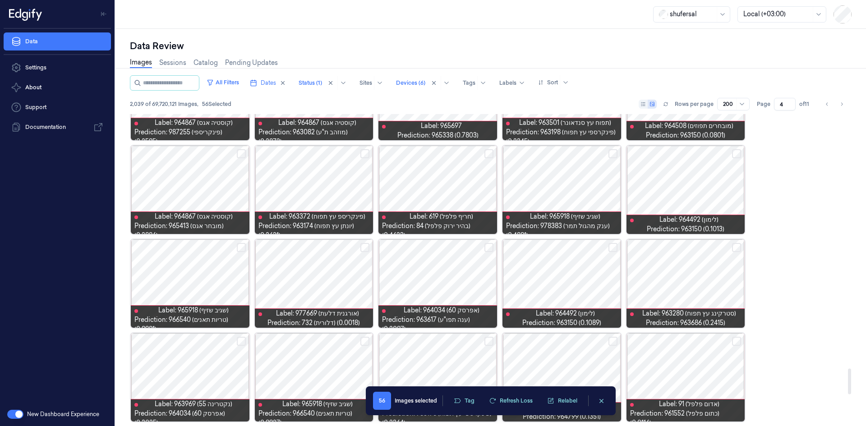
scroll to position [3067, 0]
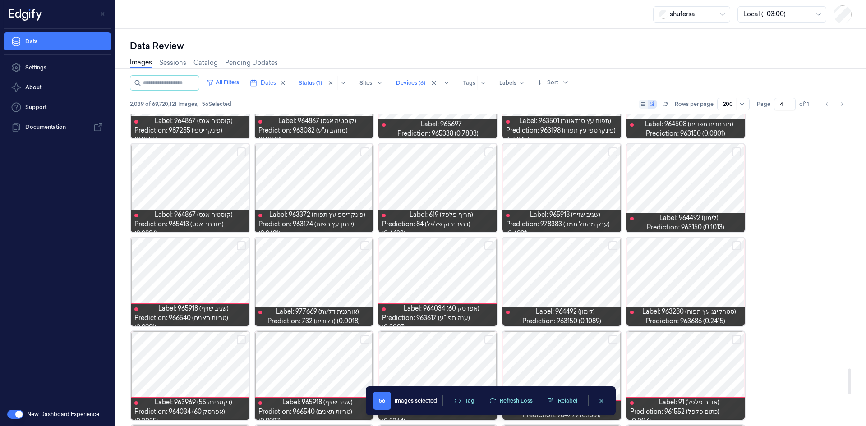
click at [489, 244] on button "Select row" at bounding box center [488, 245] width 9 height 9
click at [364, 244] on button "Select row" at bounding box center [364, 245] width 9 height 9
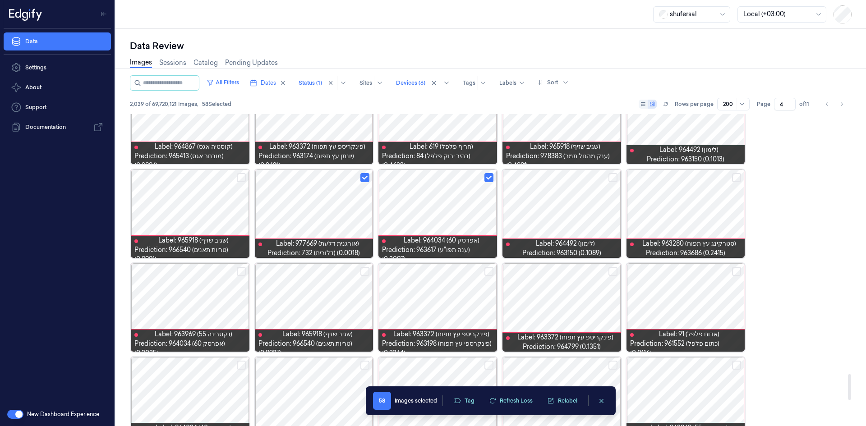
scroll to position [3157, 0]
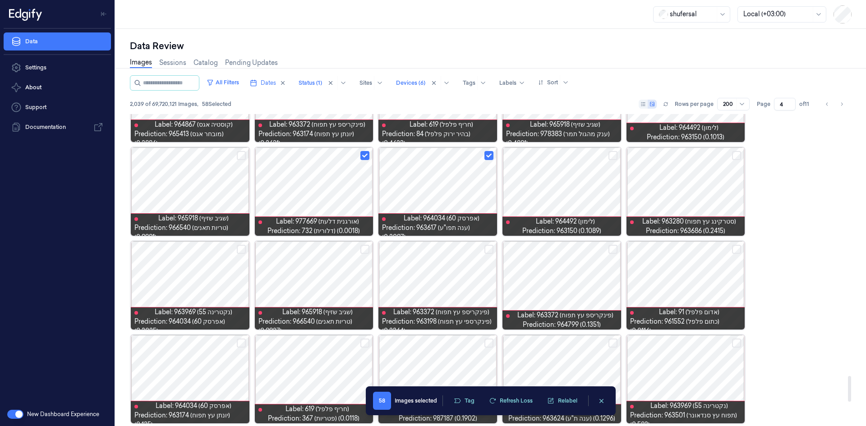
click at [237, 250] on button "Select row" at bounding box center [241, 249] width 9 height 9
click at [362, 249] on button "Select row" at bounding box center [364, 249] width 9 height 9
click at [616, 247] on button "Select row" at bounding box center [612, 249] width 9 height 9
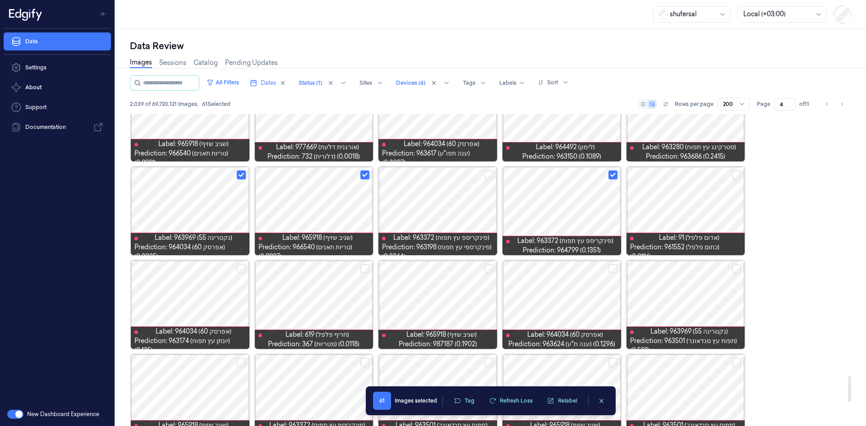
scroll to position [3247, 0]
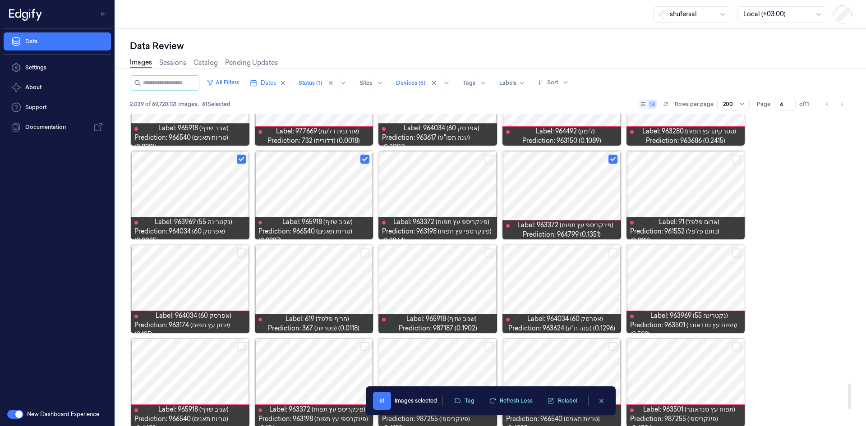
click at [737, 251] on button "Select row" at bounding box center [736, 252] width 9 height 9
click at [613, 250] on button "Select row" at bounding box center [612, 252] width 9 height 9
click at [493, 253] on button "Select row" at bounding box center [488, 252] width 9 height 9
drag, startPoint x: 366, startPoint y: 253, endPoint x: 380, endPoint y: 253, distance: 14.0
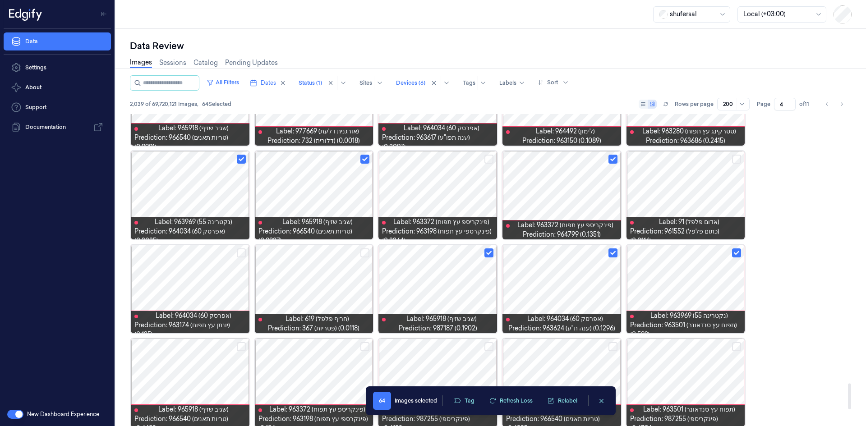
click at [243, 256] on button "Select row" at bounding box center [241, 252] width 9 height 9
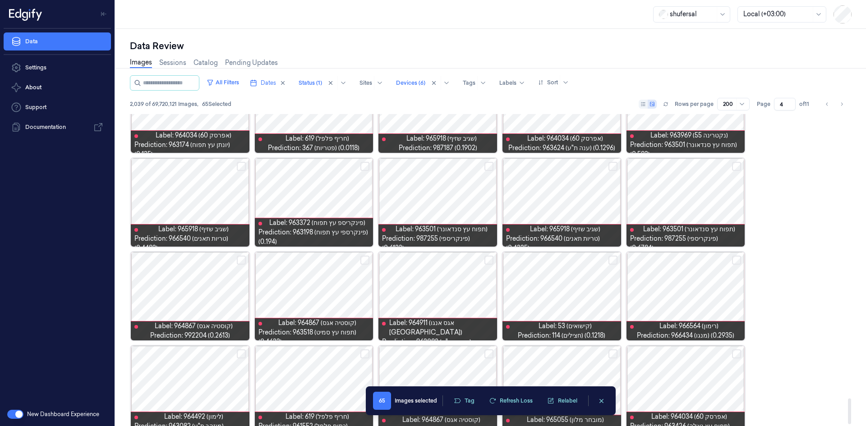
scroll to position [3444, 0]
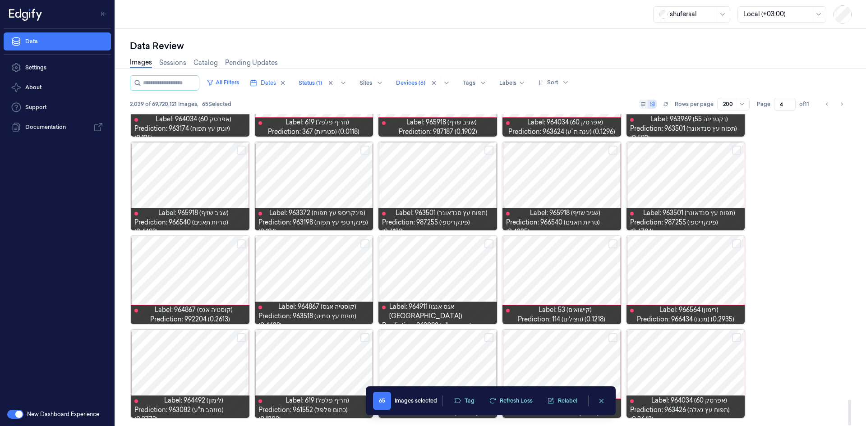
click at [240, 340] on button "Select row" at bounding box center [241, 337] width 9 height 9
click at [241, 248] on button "Select row" at bounding box center [241, 243] width 9 height 9
click at [364, 242] on button "Select row" at bounding box center [364, 243] width 9 height 9
click at [735, 242] on button "Select row" at bounding box center [736, 243] width 9 height 9
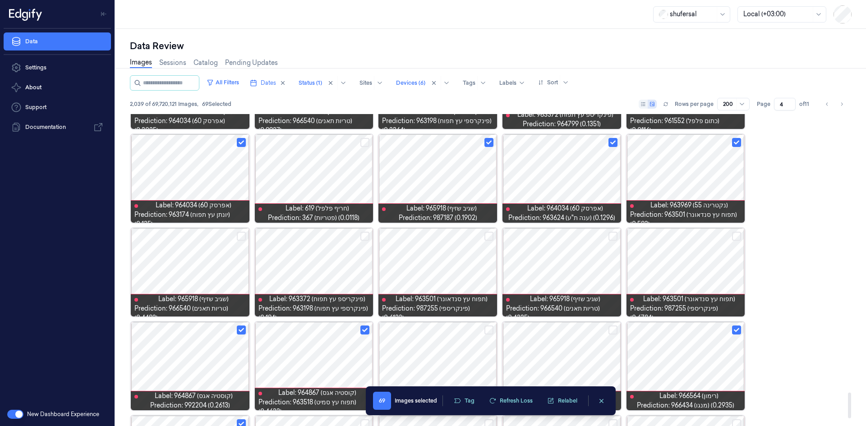
scroll to position [3353, 0]
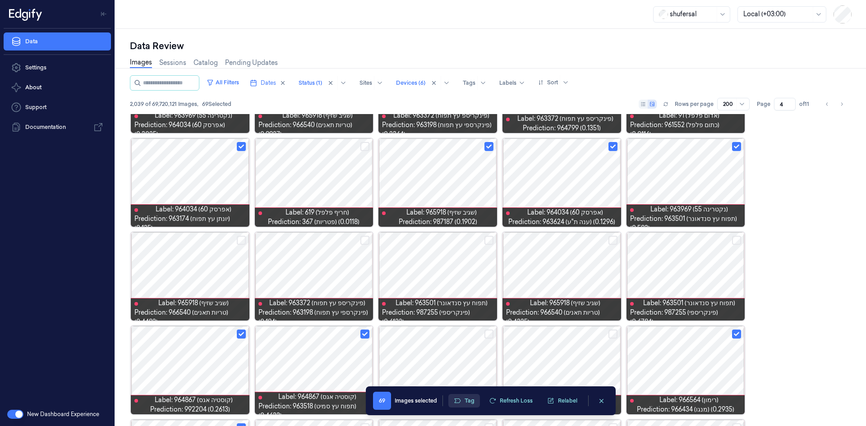
click at [470, 398] on button "Tag" at bounding box center [464, 401] width 32 height 14
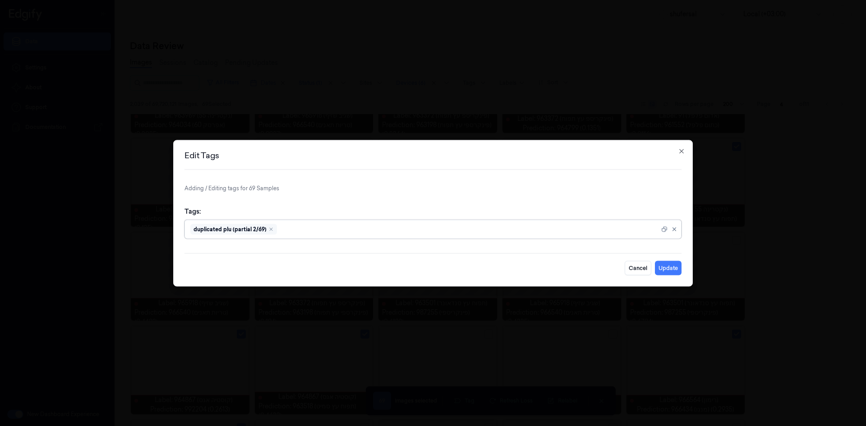
click at [325, 226] on div at bounding box center [469, 229] width 381 height 9
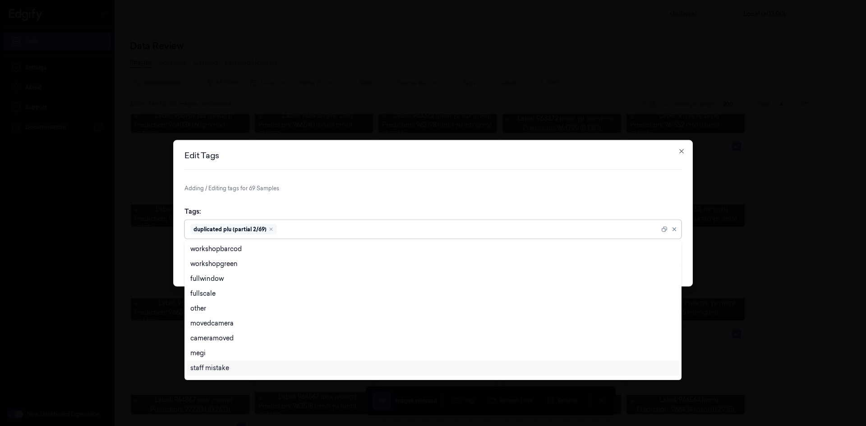
scroll to position [330, 0]
click at [256, 334] on div "Ai Mistake" at bounding box center [432, 338] width 485 height 9
click at [590, 210] on div "Tags: option [PERSON_NAME], selected. 28 results available. Use Up and Down to …" at bounding box center [432, 222] width 497 height 46
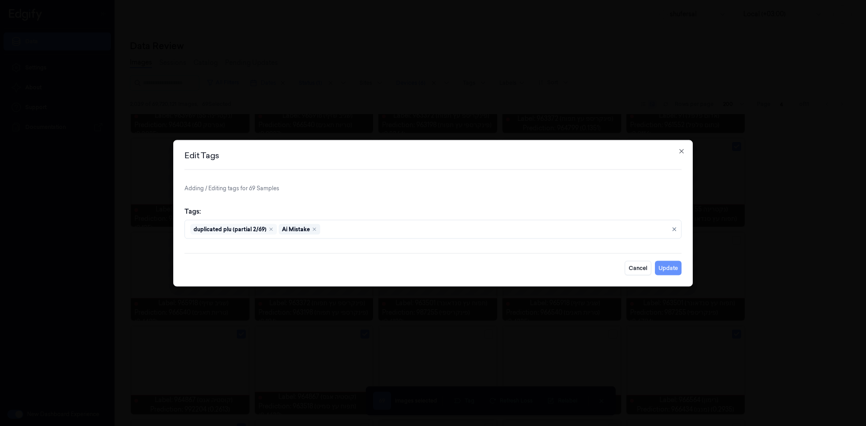
click at [672, 270] on button "Update" at bounding box center [668, 268] width 27 height 14
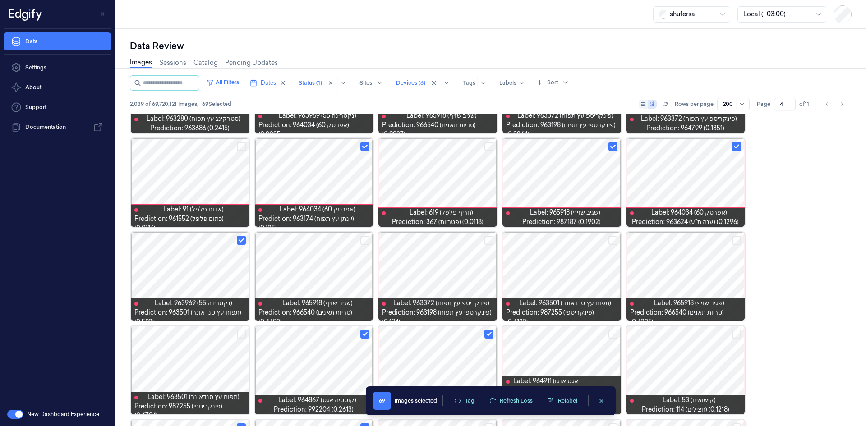
click at [604, 400] on icon "clearSelection" at bounding box center [601, 401] width 7 height 7
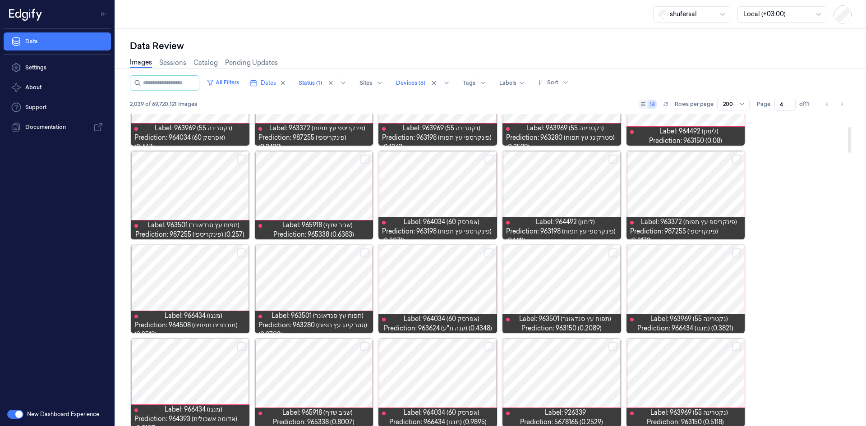
scroll to position [0, 0]
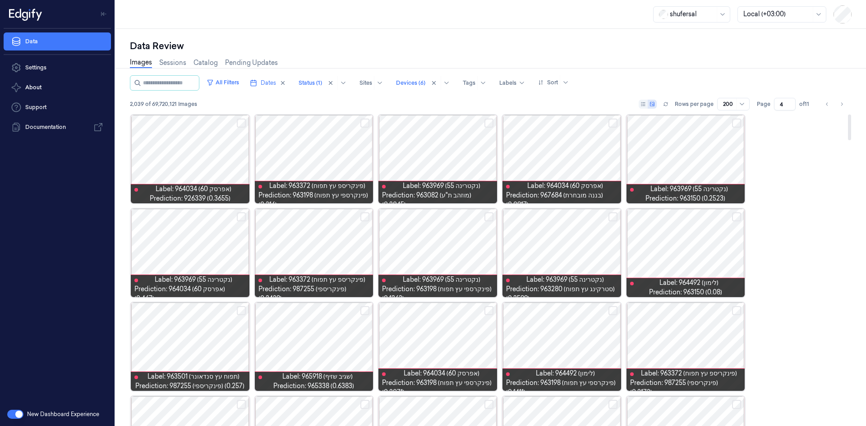
click at [737, 216] on button "Select row" at bounding box center [736, 216] width 9 height 9
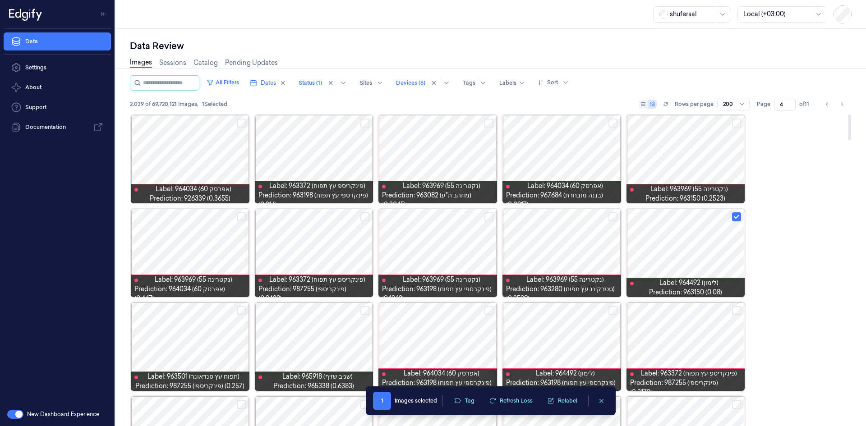
click at [610, 122] on button "Select row" at bounding box center [612, 123] width 9 height 9
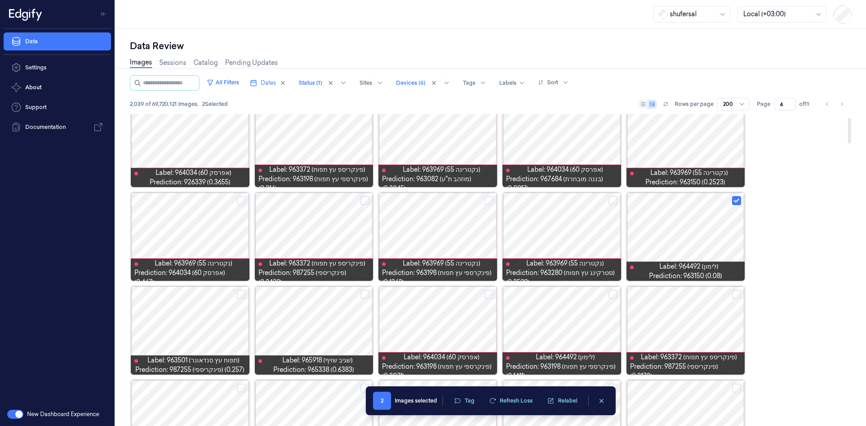
scroll to position [45, 0]
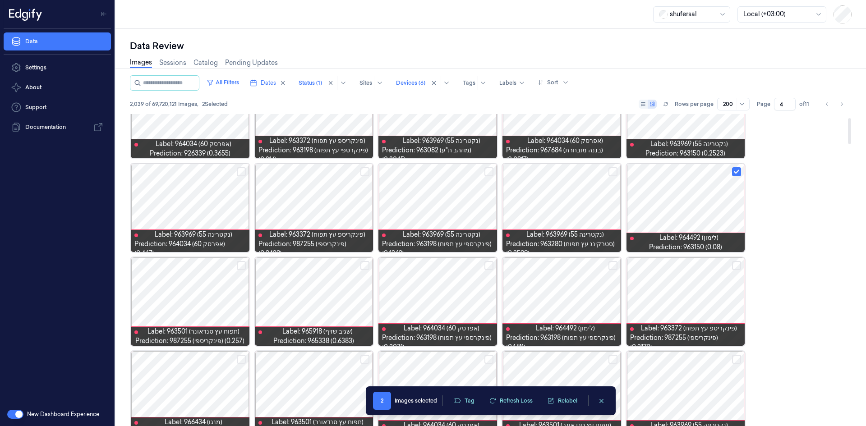
click at [365, 267] on button "Select row" at bounding box center [364, 265] width 9 height 9
click at [612, 262] on button "Select row" at bounding box center [612, 265] width 9 height 9
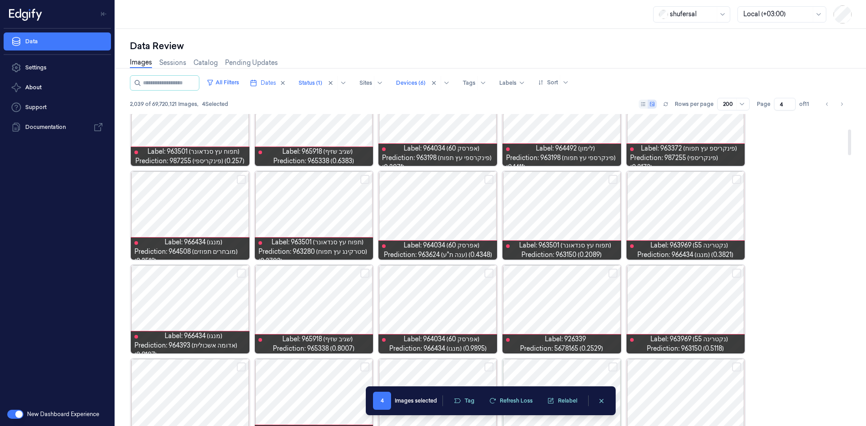
scroll to position [225, 0]
click at [611, 272] on button "Select row" at bounding box center [612, 272] width 9 height 9
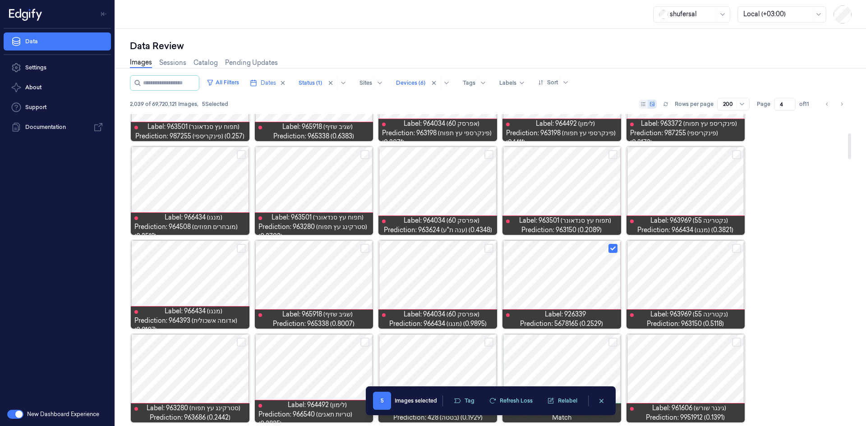
scroll to position [316, 0]
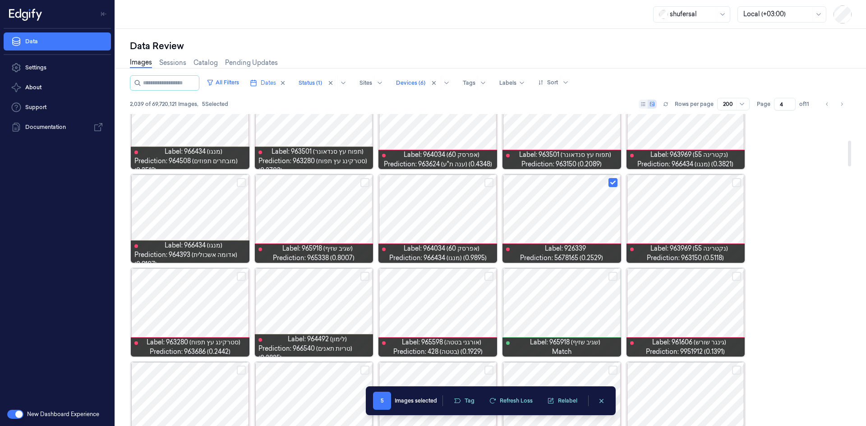
click at [364, 278] on button "Select row" at bounding box center [364, 276] width 9 height 9
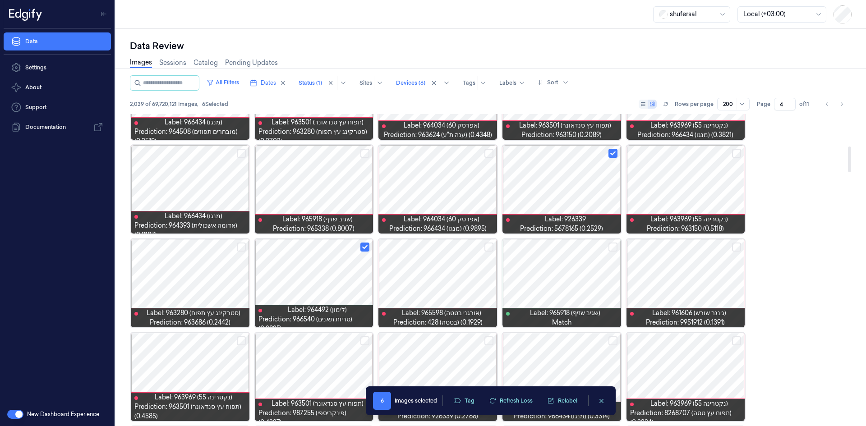
scroll to position [451, 0]
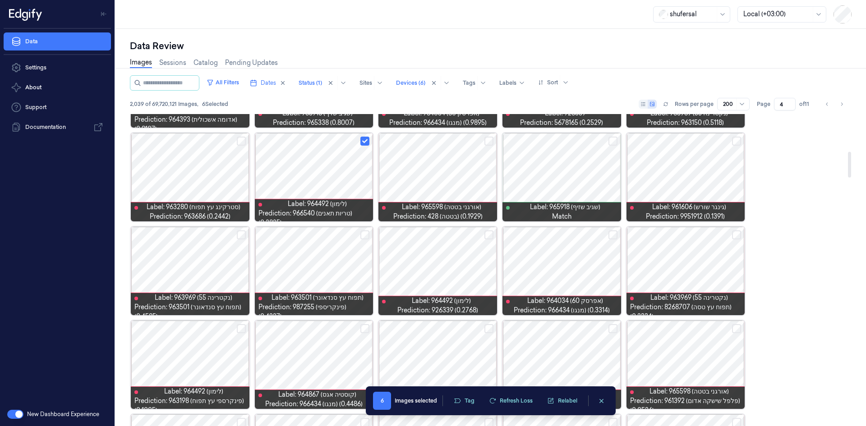
click at [490, 236] on button "Select row" at bounding box center [488, 234] width 9 height 9
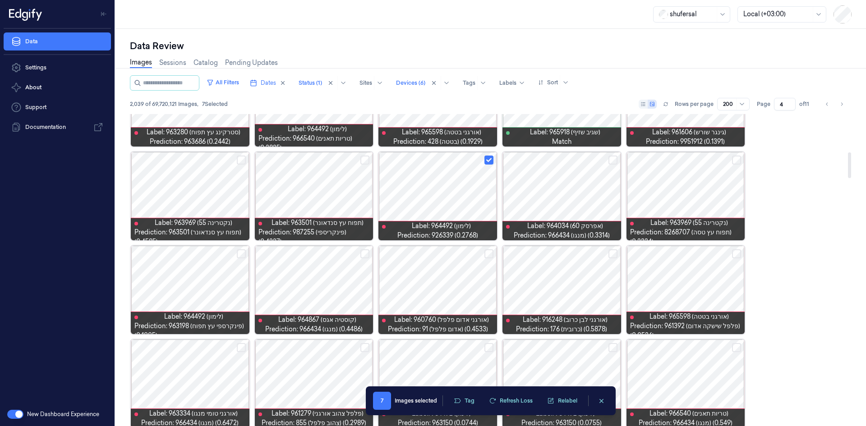
scroll to position [541, 0]
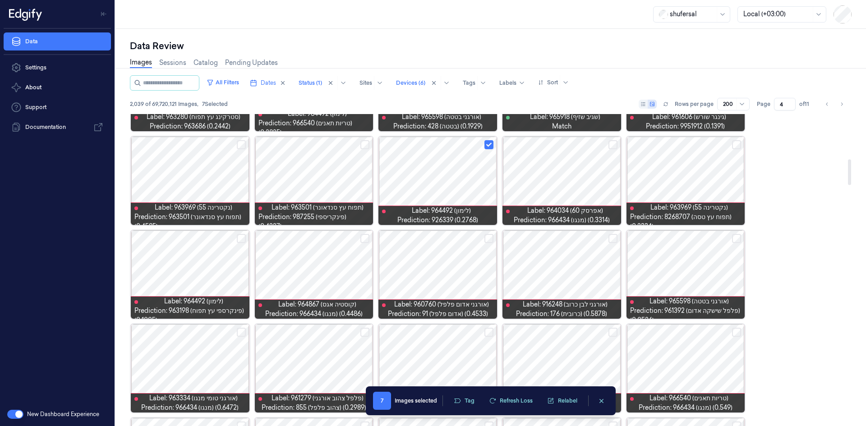
click at [733, 237] on button "Select row" at bounding box center [736, 238] width 9 height 9
click at [615, 241] on button "Select row" at bounding box center [612, 238] width 9 height 9
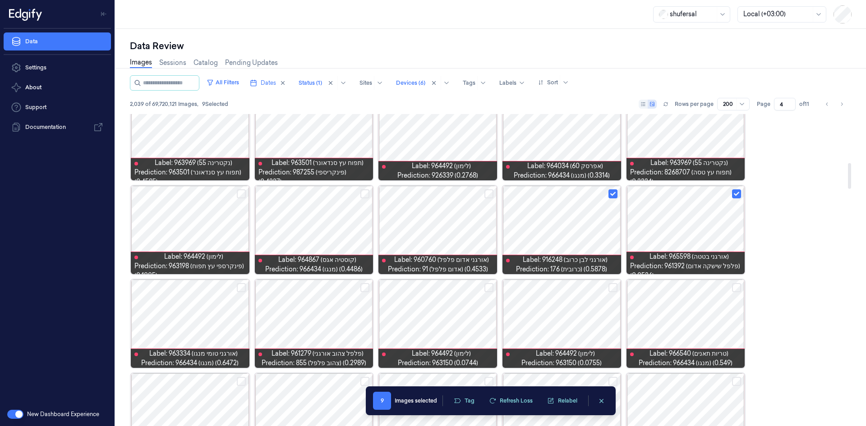
scroll to position [586, 0]
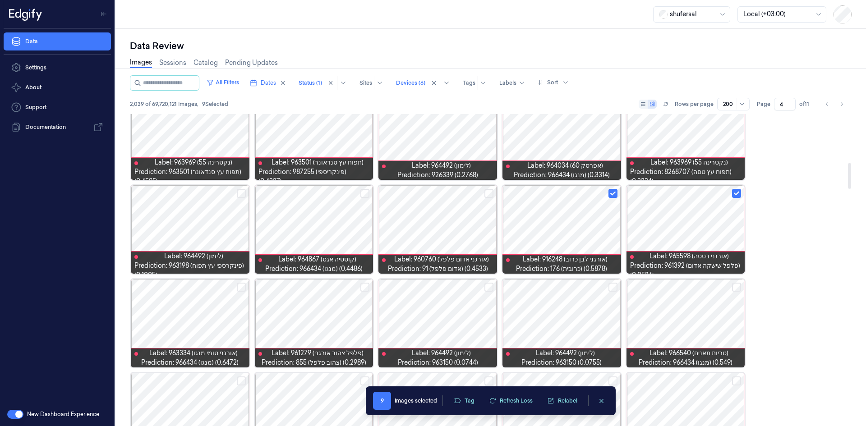
click at [243, 192] on button "Select row" at bounding box center [241, 193] width 9 height 9
click at [486, 290] on button "Select row" at bounding box center [488, 287] width 9 height 9
click at [611, 285] on button "Select row" at bounding box center [612, 287] width 9 height 9
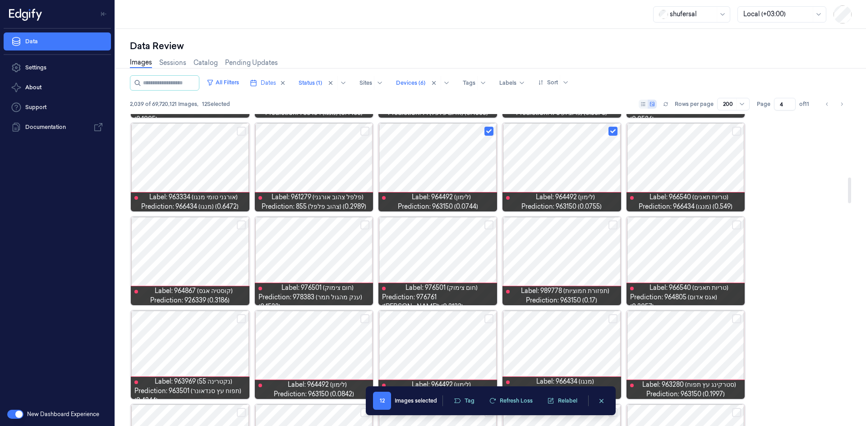
scroll to position [767, 0]
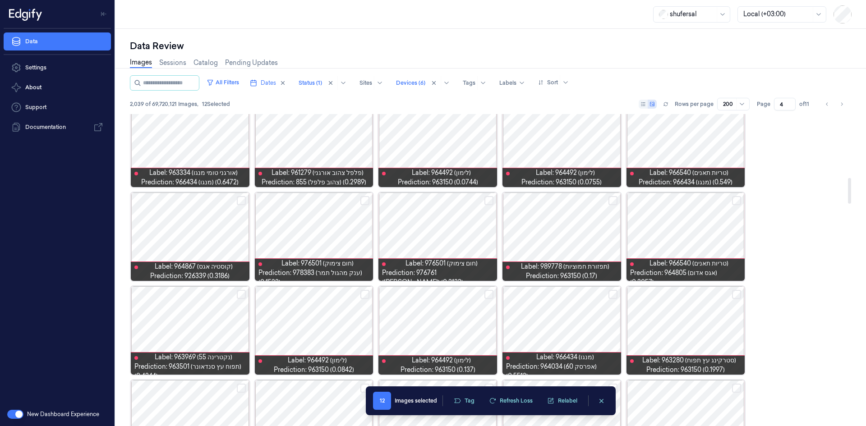
click at [368, 293] on button "Select row" at bounding box center [364, 294] width 9 height 9
click at [490, 296] on button "Select row" at bounding box center [488, 294] width 9 height 9
click at [734, 296] on button "Select row" at bounding box center [736, 294] width 9 height 9
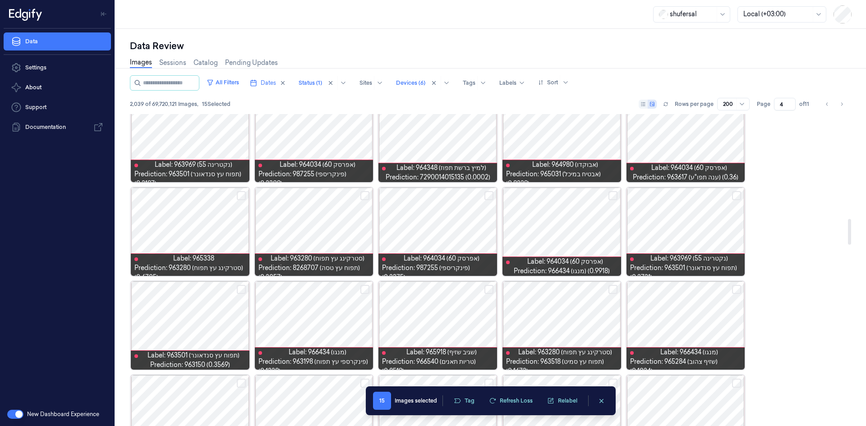
scroll to position [1263, 0]
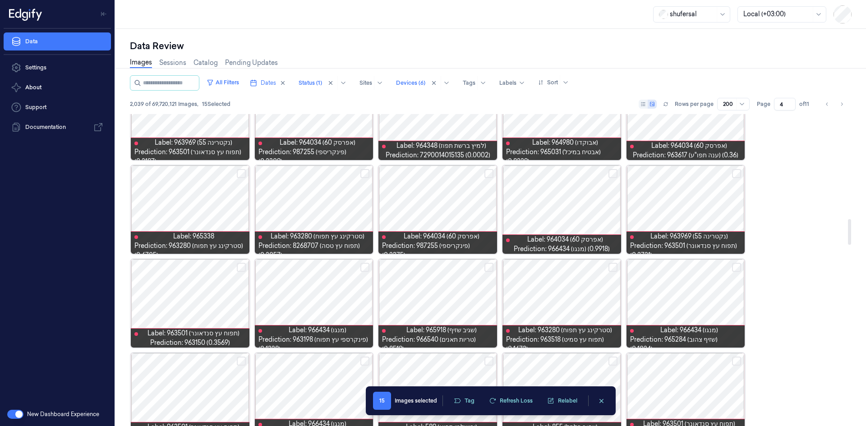
click at [736, 263] on button "Select row" at bounding box center [736, 267] width 9 height 9
click at [241, 269] on button "Select row" at bounding box center [241, 267] width 9 height 9
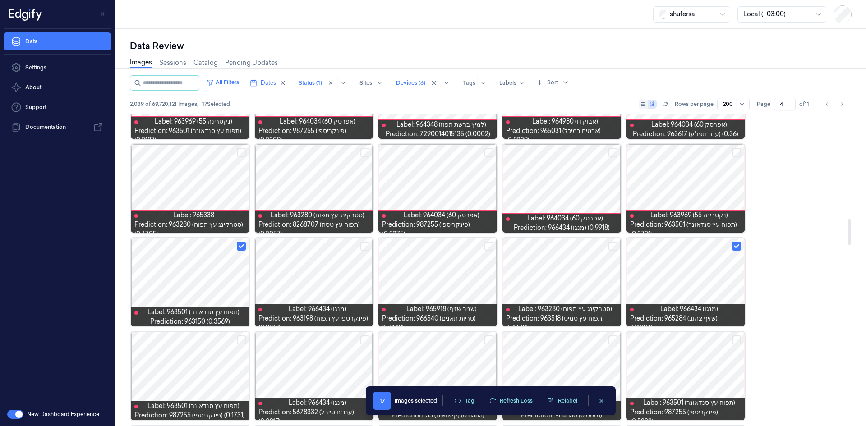
scroll to position [1353, 0]
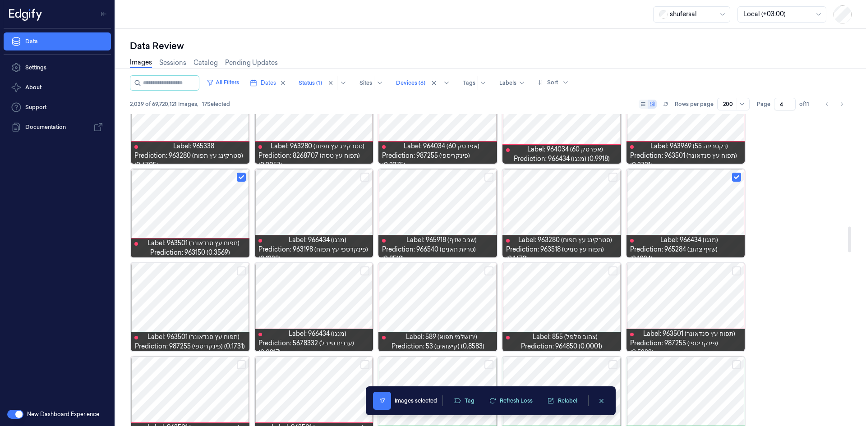
click at [361, 271] on button "Select row" at bounding box center [364, 271] width 9 height 9
click at [609, 272] on button "Select row" at bounding box center [612, 271] width 9 height 9
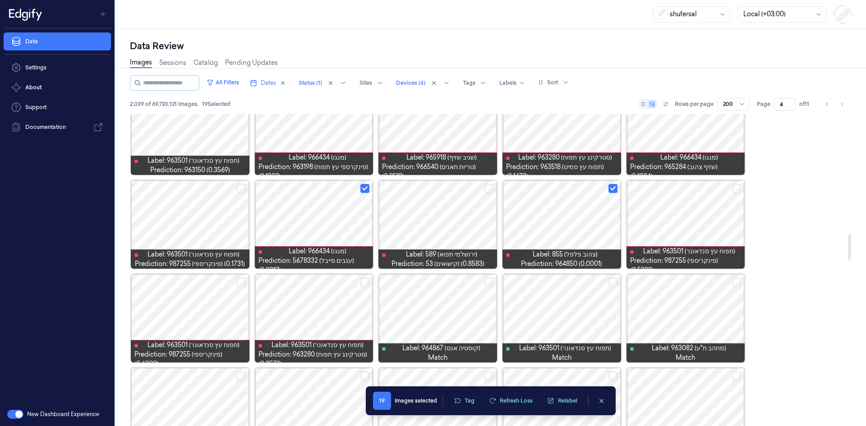
scroll to position [1443, 0]
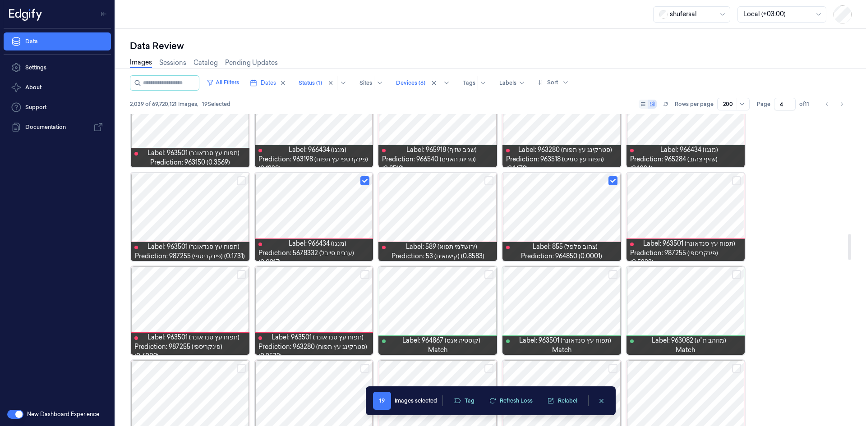
click at [367, 274] on button "Select row" at bounding box center [364, 274] width 9 height 9
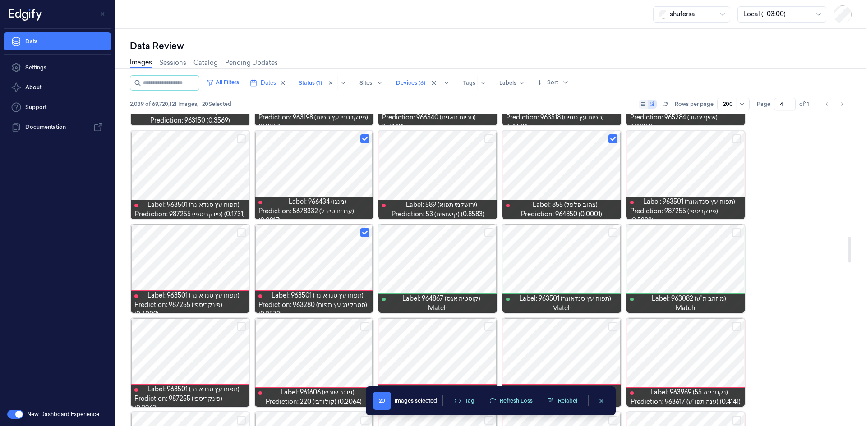
scroll to position [1488, 0]
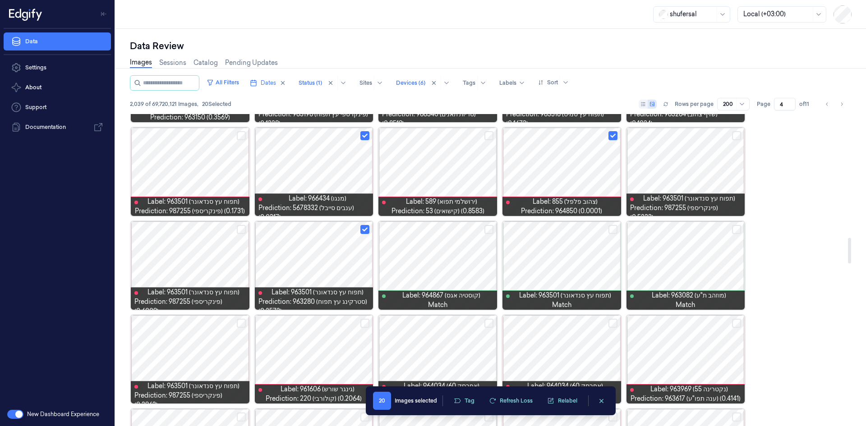
click at [364, 321] on button "Select row" at bounding box center [364, 323] width 9 height 9
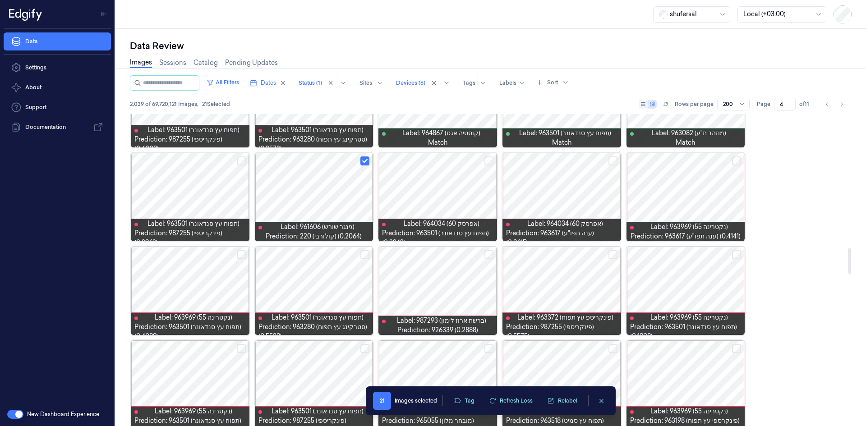
scroll to position [1669, 0]
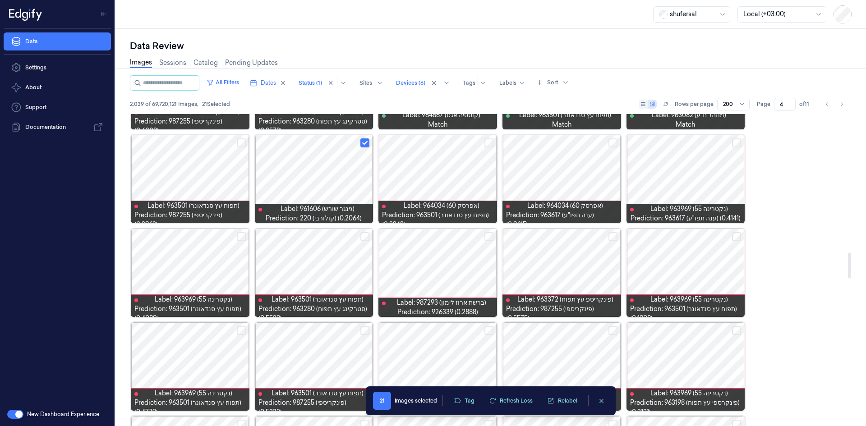
click at [491, 237] on button "Select row" at bounding box center [488, 236] width 9 height 9
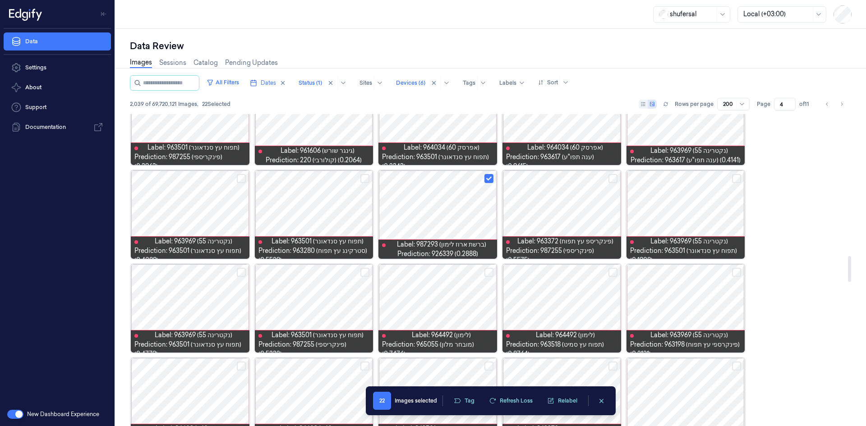
scroll to position [1759, 0]
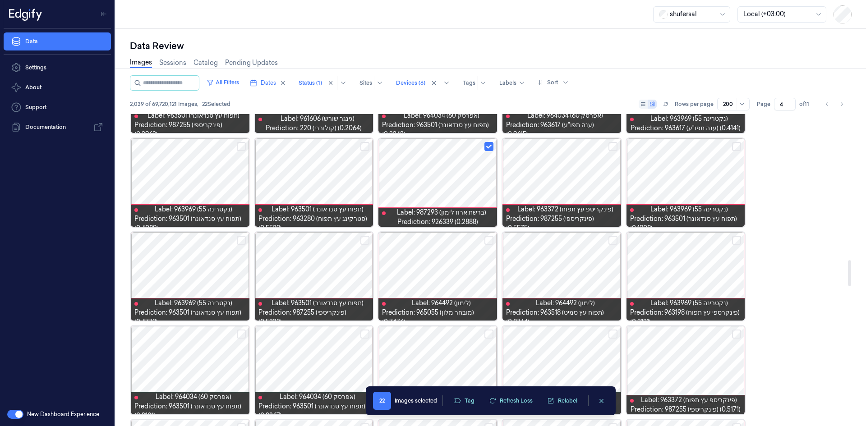
click at [615, 239] on button "Select row" at bounding box center [612, 240] width 9 height 9
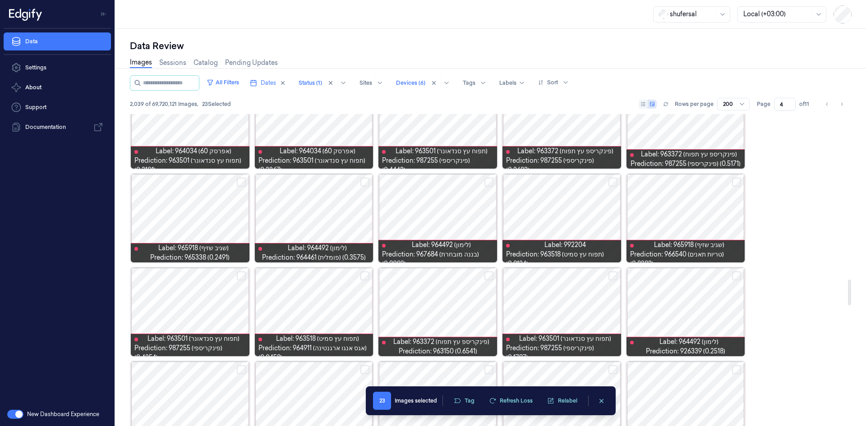
scroll to position [2029, 0]
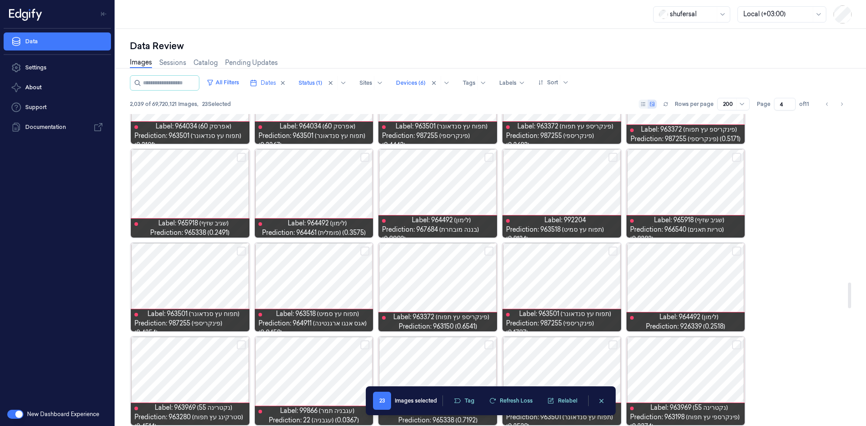
click at [734, 251] on button "Select row" at bounding box center [736, 251] width 9 height 9
click at [365, 248] on button "Select row" at bounding box center [364, 251] width 9 height 9
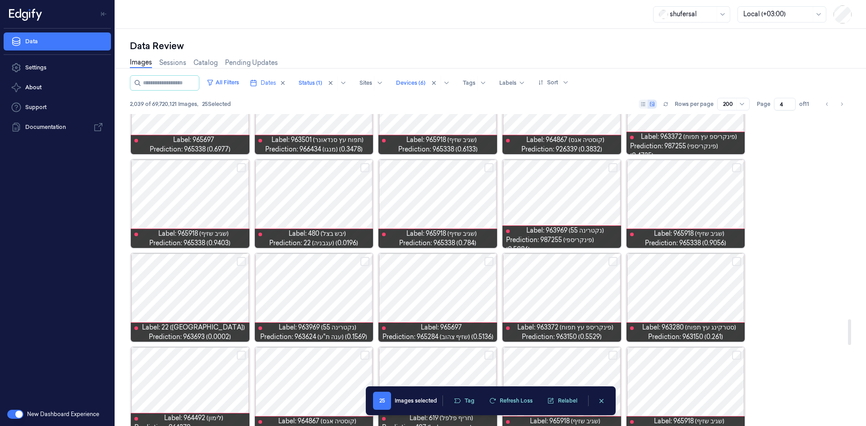
scroll to position [2525, 0]
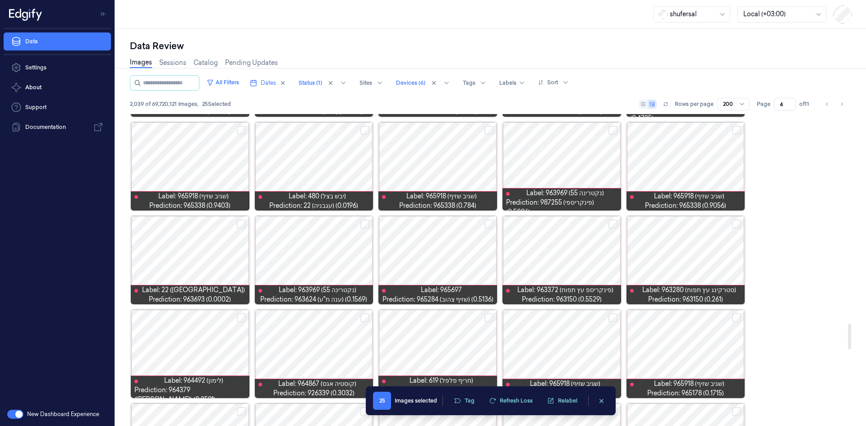
click at [738, 228] on button "Select row" at bounding box center [736, 224] width 9 height 9
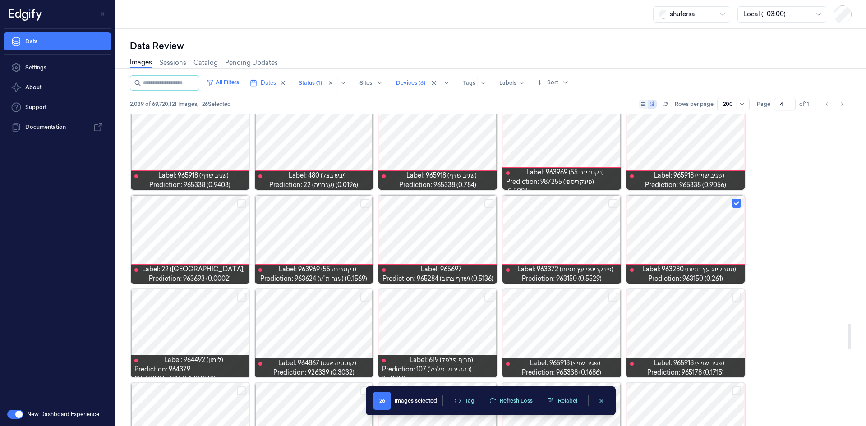
scroll to position [2571, 0]
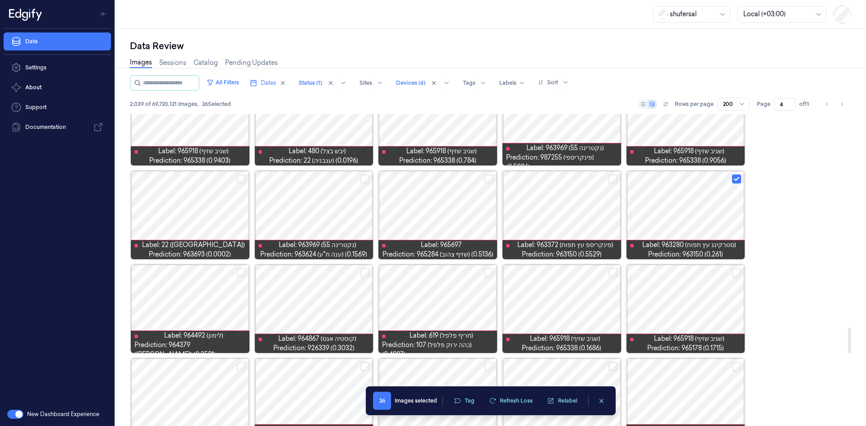
click at [488, 275] on button "Select row" at bounding box center [488, 272] width 9 height 9
click at [240, 272] on button "Select row" at bounding box center [241, 272] width 9 height 9
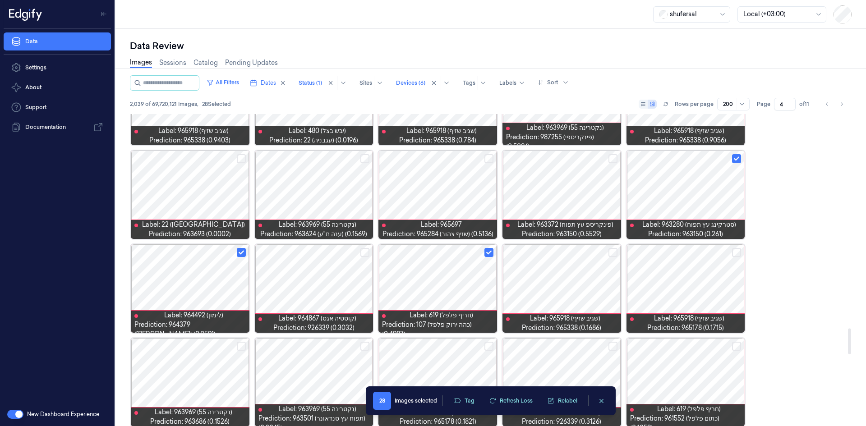
scroll to position [2616, 0]
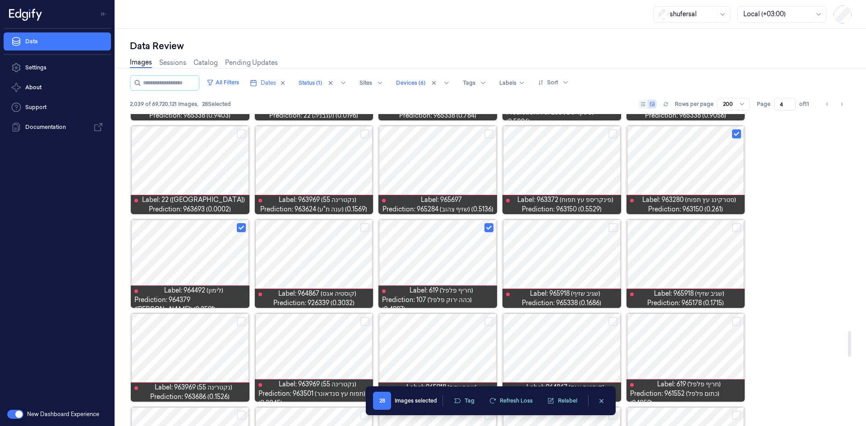
click at [734, 319] on button "Select row" at bounding box center [736, 321] width 9 height 9
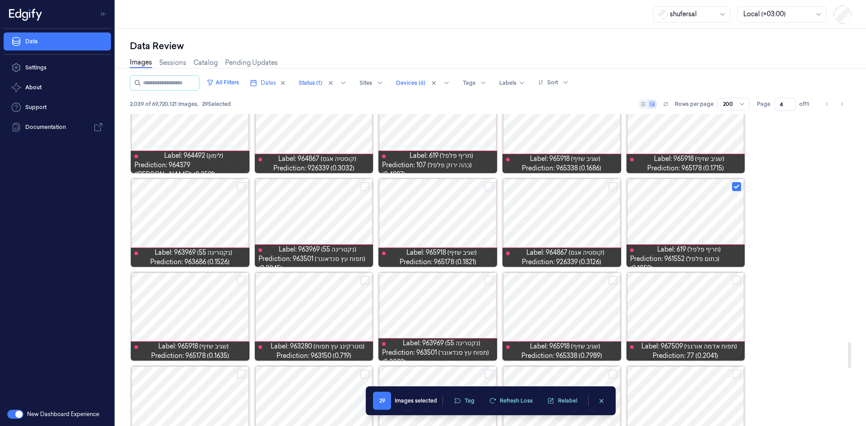
scroll to position [2751, 0]
click at [364, 284] on button "Select row" at bounding box center [364, 280] width 9 height 9
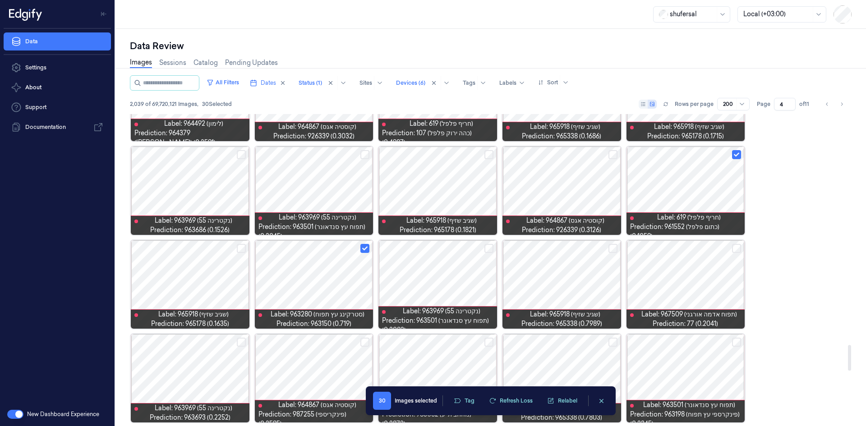
scroll to position [2841, 0]
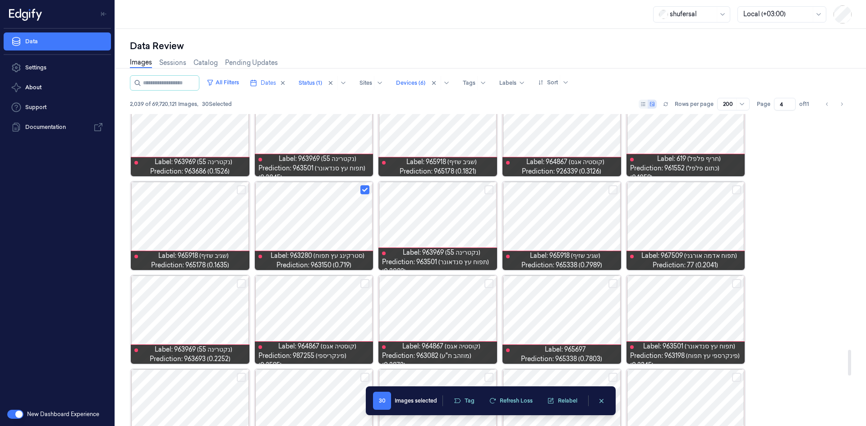
drag, startPoint x: 363, startPoint y: 284, endPoint x: 355, endPoint y: 286, distance: 7.4
click at [363, 284] on button "Select row" at bounding box center [364, 283] width 9 height 9
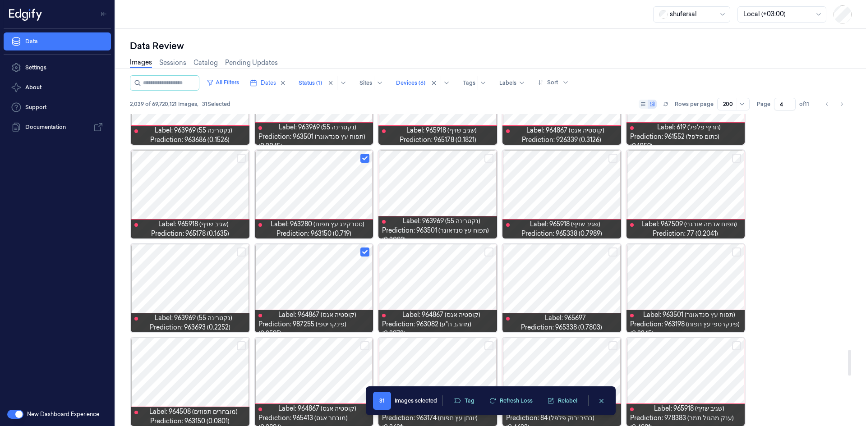
scroll to position [2976, 0]
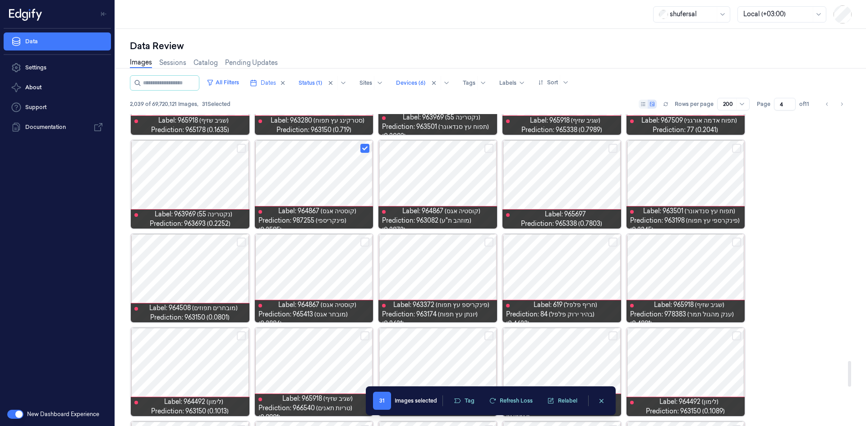
click at [241, 244] on button "Select row" at bounding box center [241, 242] width 9 height 9
click at [363, 242] on button "Select row" at bounding box center [364, 242] width 9 height 9
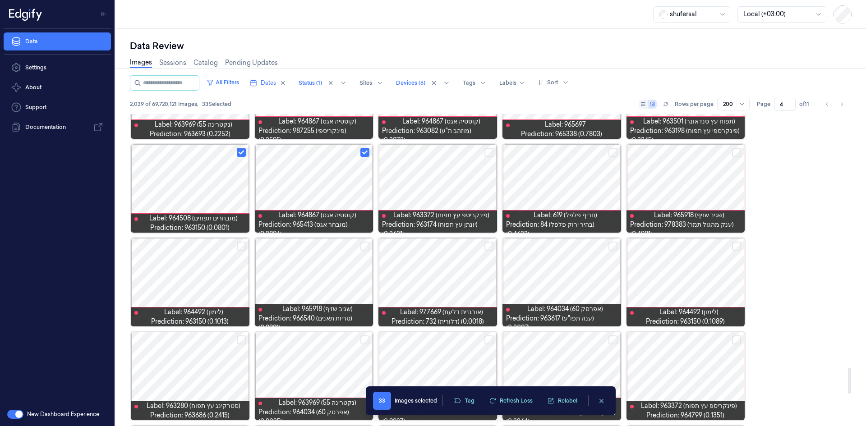
scroll to position [3067, 0]
click at [739, 247] on button "Select row" at bounding box center [736, 245] width 9 height 9
click at [239, 245] on button "Select row" at bounding box center [241, 245] width 9 height 9
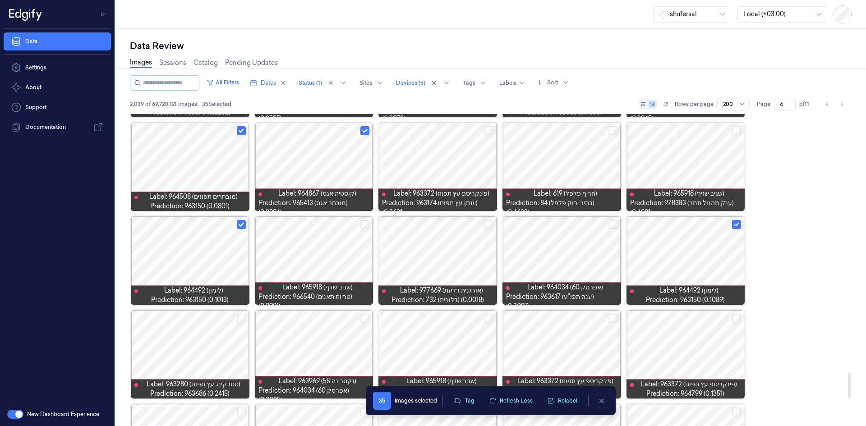
scroll to position [3157, 0]
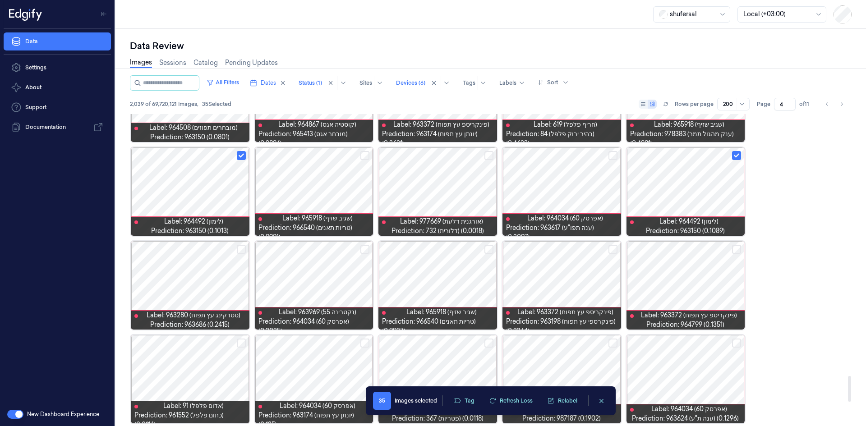
click at [735, 249] on button "Select row" at bounding box center [736, 249] width 9 height 9
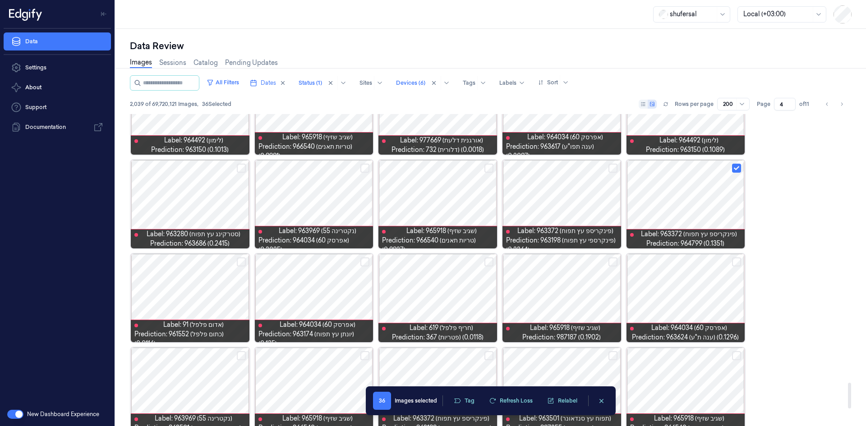
scroll to position [3247, 0]
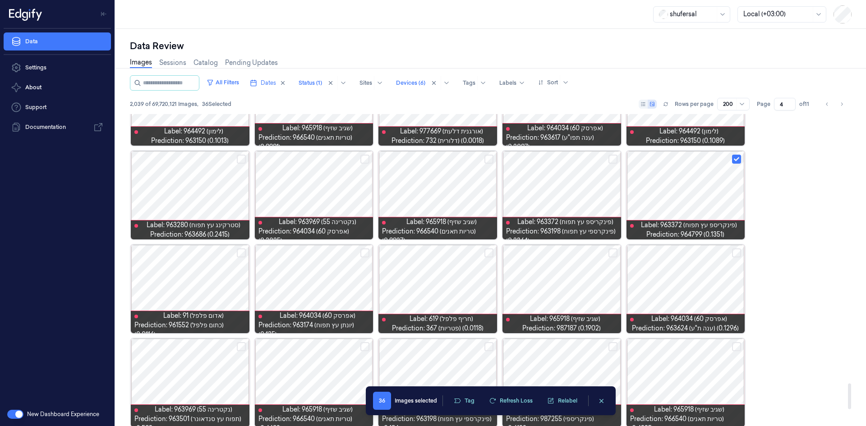
click at [490, 254] on button "Select row" at bounding box center [488, 252] width 9 height 9
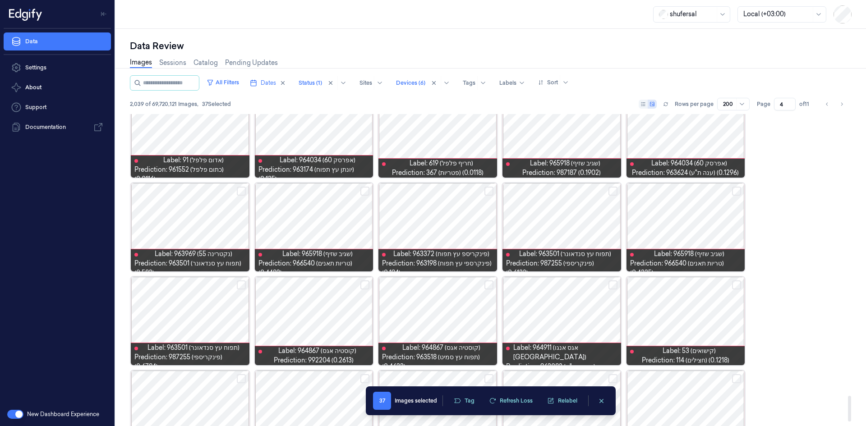
scroll to position [3427, 0]
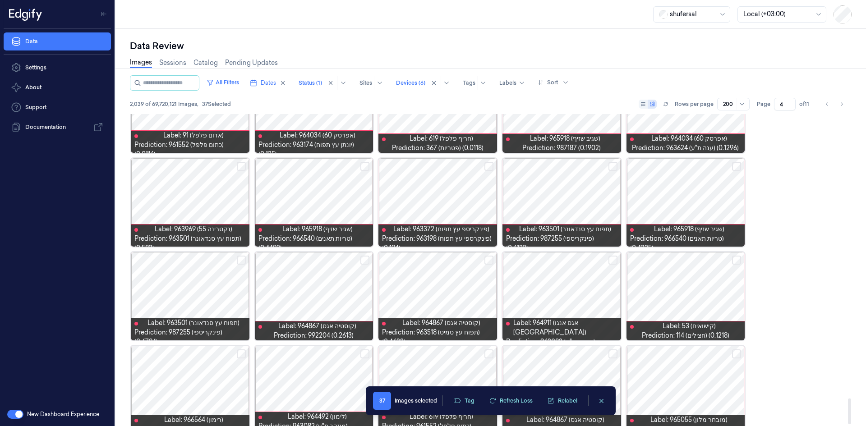
click at [738, 261] on button "Select row" at bounding box center [736, 260] width 9 height 9
click at [613, 259] on button "Select row" at bounding box center [612, 260] width 9 height 9
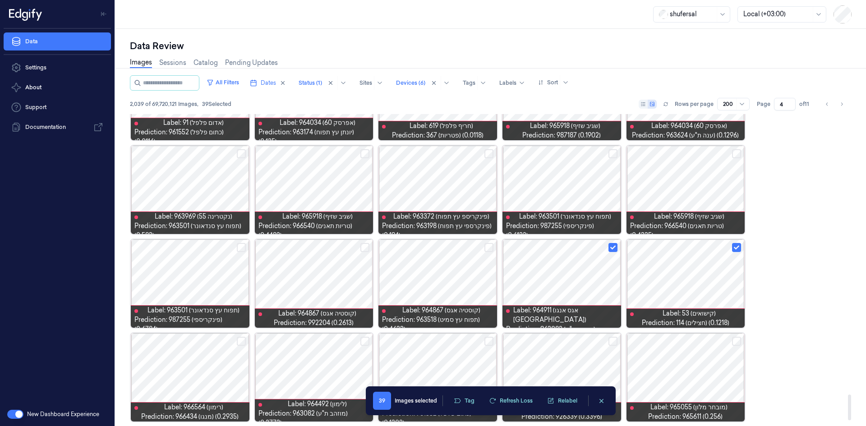
scroll to position [3444, 0]
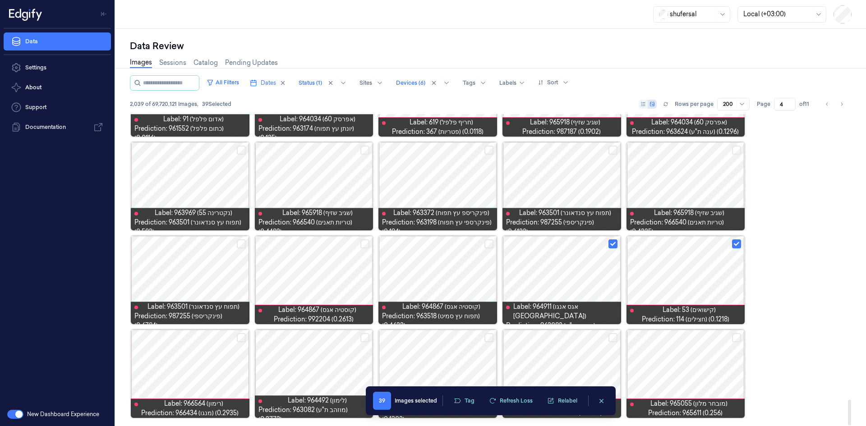
click at [739, 339] on button "Select row" at bounding box center [736, 337] width 9 height 9
click at [613, 334] on button "Select row" at bounding box center [612, 337] width 9 height 9
click at [487, 336] on button "Select row" at bounding box center [488, 337] width 9 height 9
click at [476, 397] on button "Tag" at bounding box center [464, 401] width 32 height 14
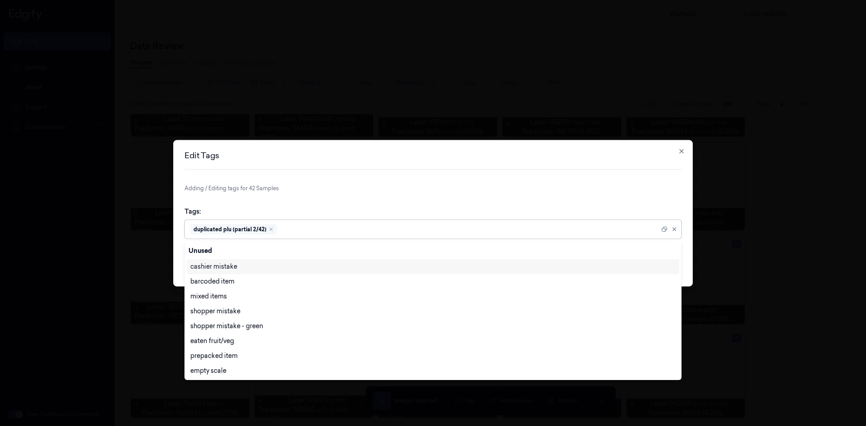
click at [360, 228] on div at bounding box center [469, 229] width 381 height 9
type input "ם"
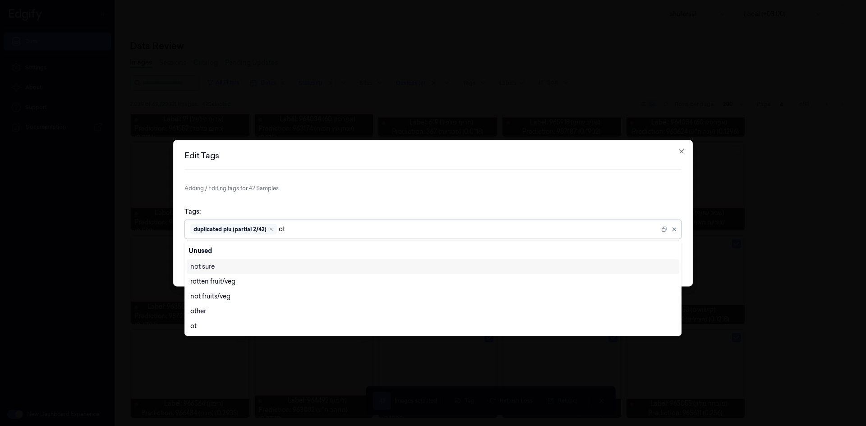
type input "oth"
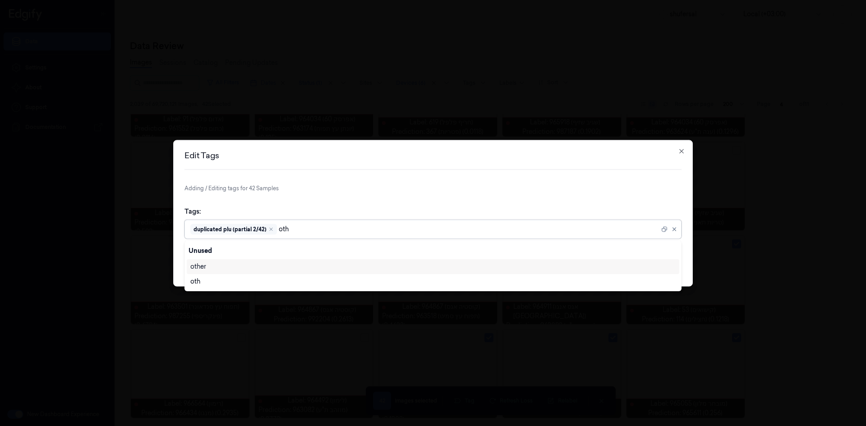
click at [202, 270] on div "other" at bounding box center [198, 266] width 16 height 9
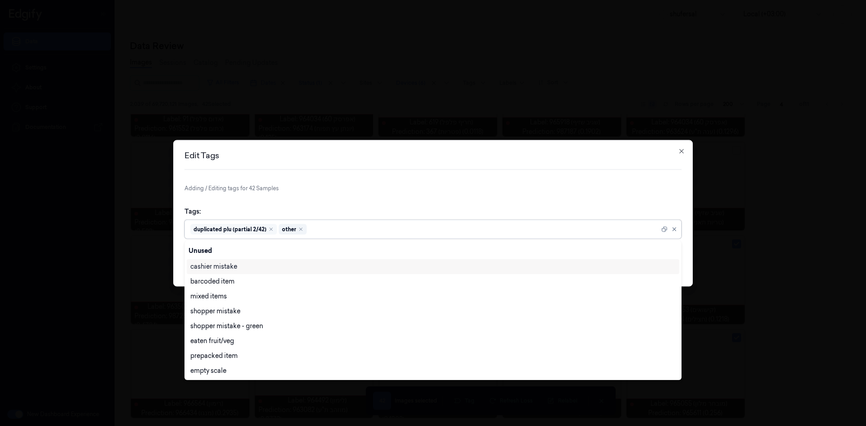
click at [398, 206] on div "Tags: option other, selected. 28 results available. Use Up and Down to choose o…" at bounding box center [432, 222] width 497 height 46
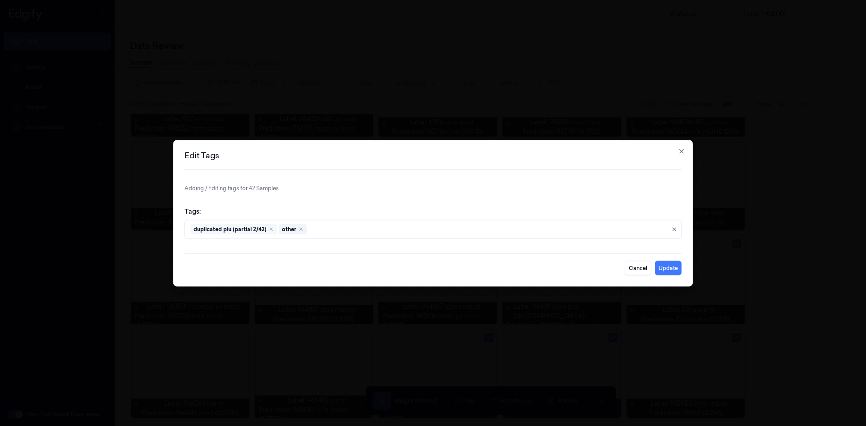
click at [675, 269] on button "Update" at bounding box center [668, 268] width 27 height 14
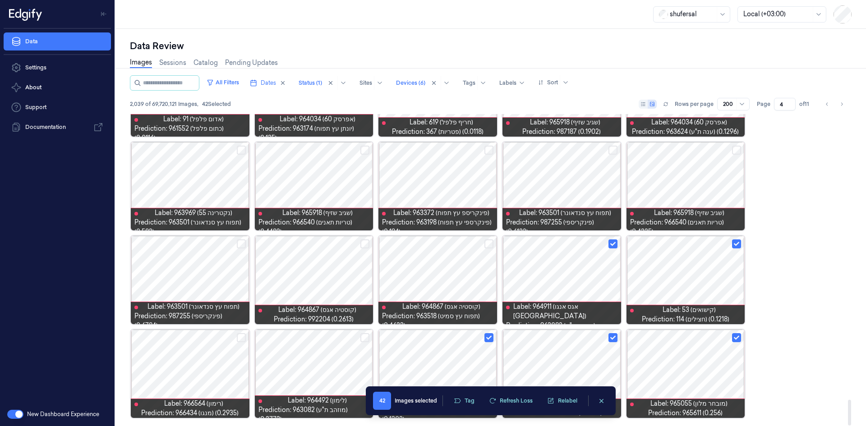
click at [461, 391] on div "42 Images selected Tag Refresh Loss Relabel 42 Images selected Tag Refresh Loss…" at bounding box center [491, 400] width 250 height 29
click at [464, 395] on button "Tag" at bounding box center [464, 401] width 32 height 14
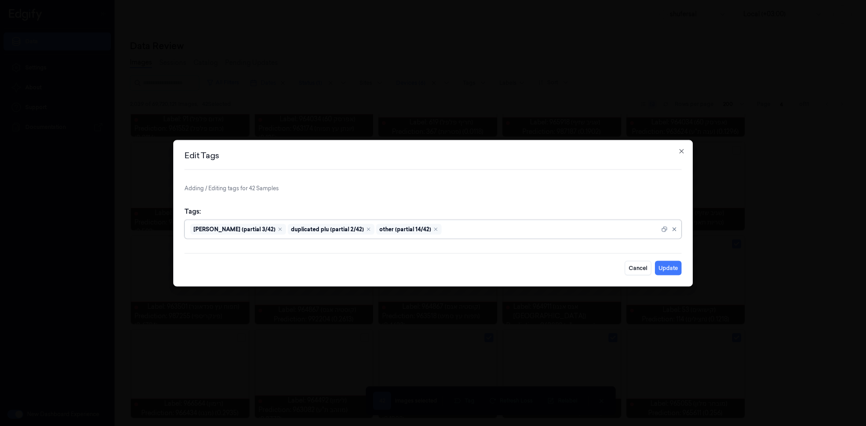
click at [498, 229] on div at bounding box center [551, 229] width 216 height 9
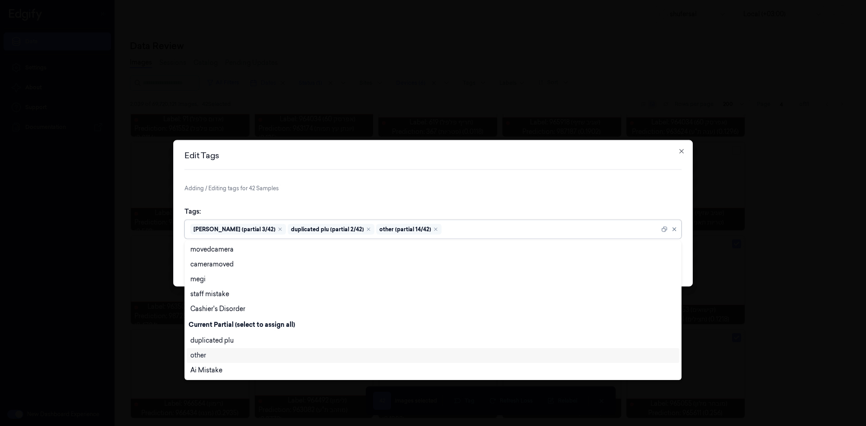
click at [258, 356] on div "other" at bounding box center [432, 355] width 485 height 9
click at [540, 202] on div "Tags: option other, selected. 28 results available. Use Up and Down to choose o…" at bounding box center [432, 222] width 497 height 46
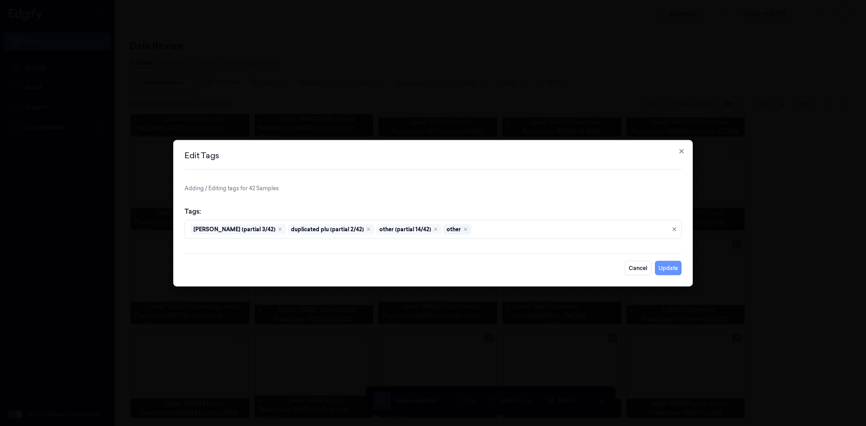
click at [663, 271] on button "Update" at bounding box center [668, 268] width 27 height 14
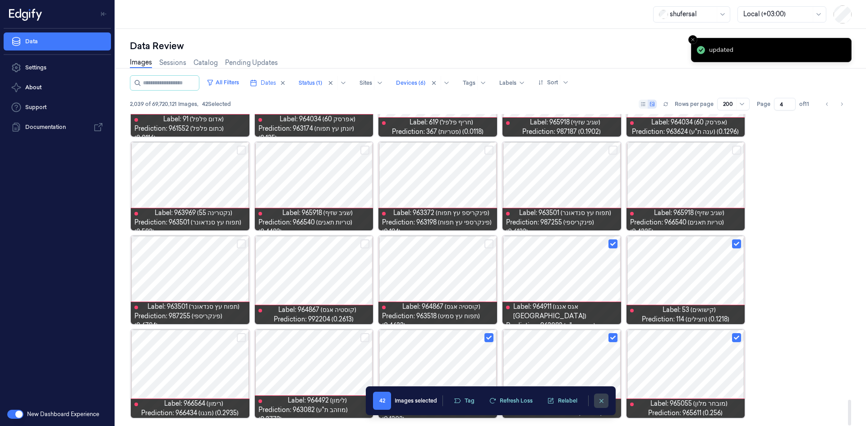
click at [604, 400] on icon "clearSelection" at bounding box center [601, 401] width 7 height 7
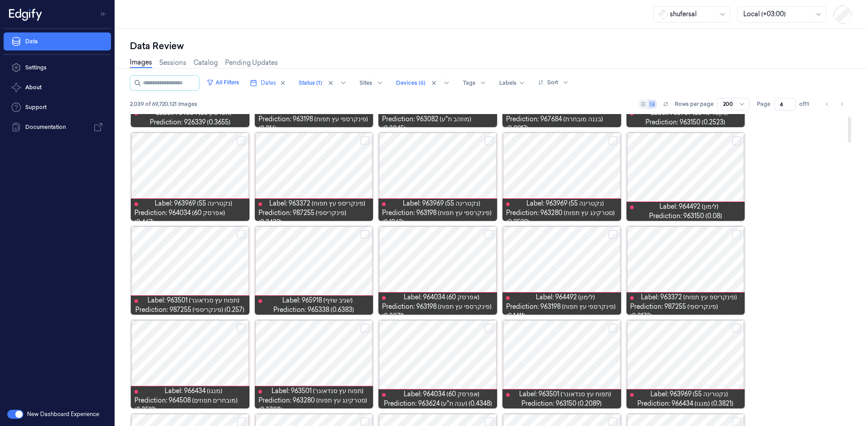
scroll to position [0, 0]
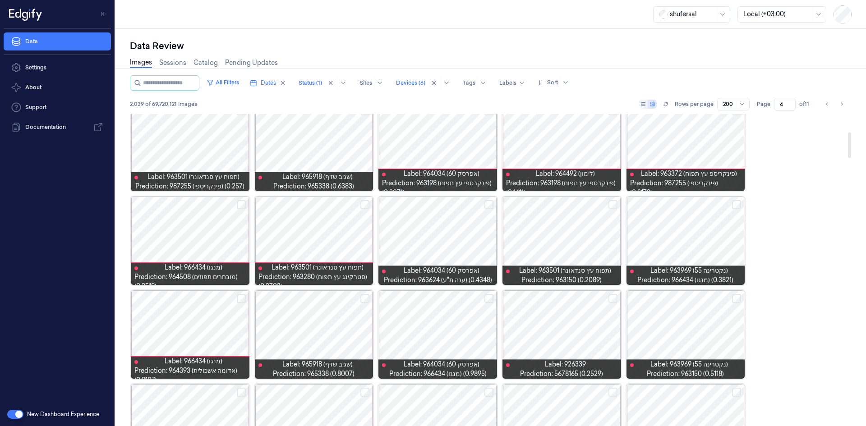
scroll to position [225, 0]
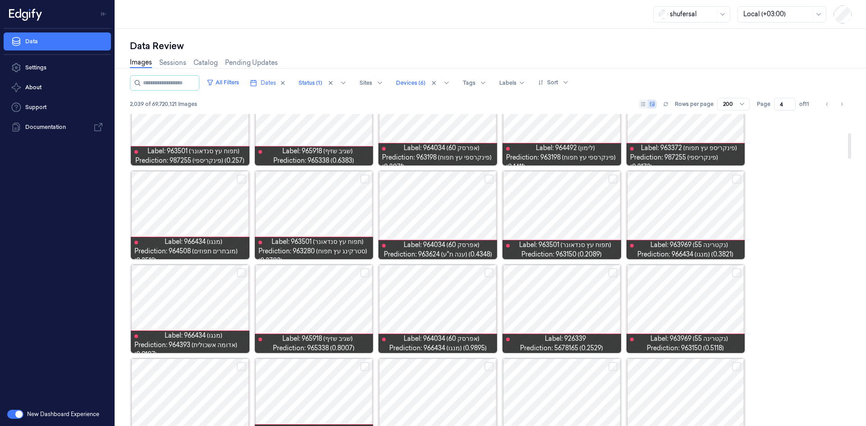
click at [491, 271] on button "Select row" at bounding box center [488, 272] width 9 height 9
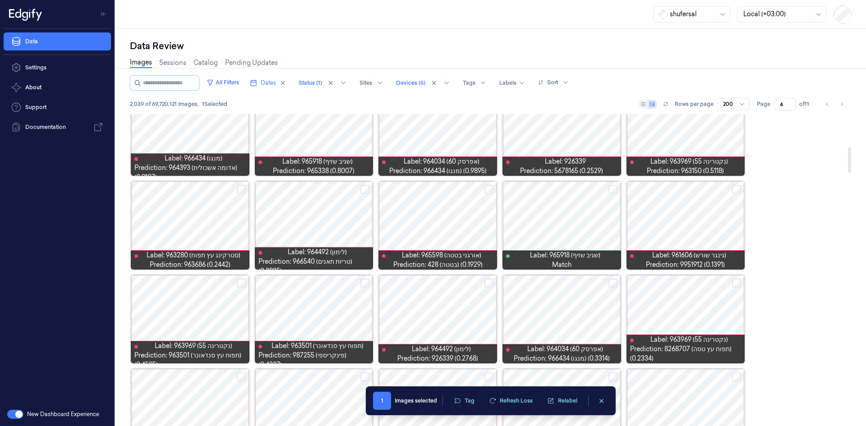
scroll to position [406, 0]
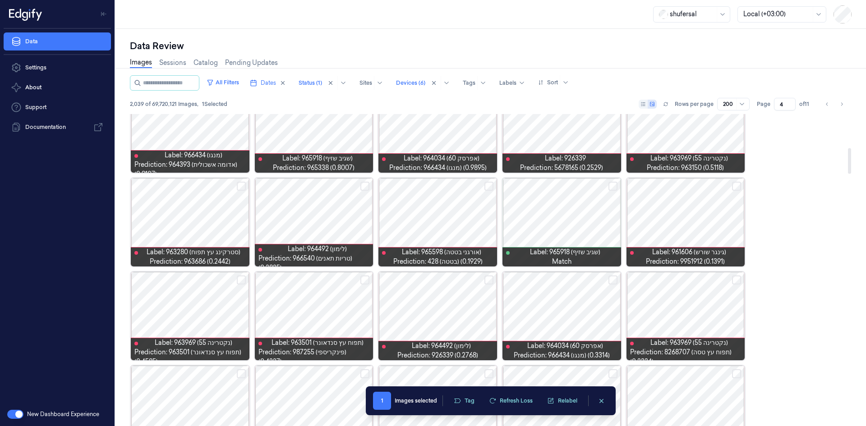
click at [613, 282] on button "Select row" at bounding box center [612, 280] width 9 height 9
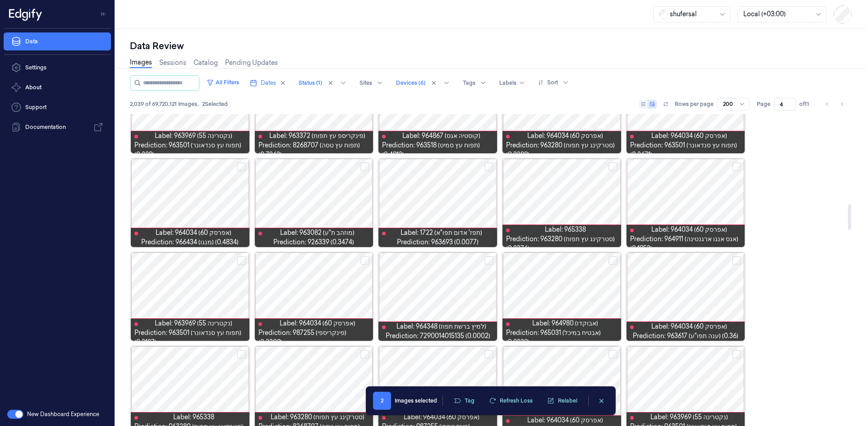
scroll to position [1082, 0]
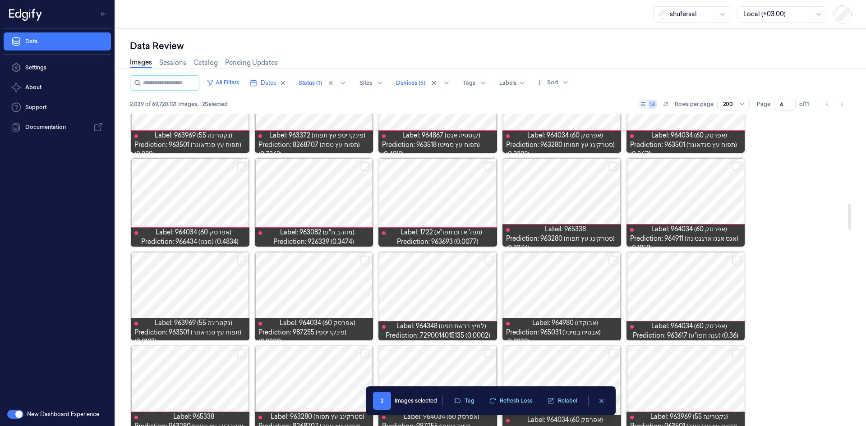
click at [485, 258] on button "Select row" at bounding box center [488, 260] width 9 height 9
click at [613, 257] on button "Select row" at bounding box center [612, 260] width 9 height 9
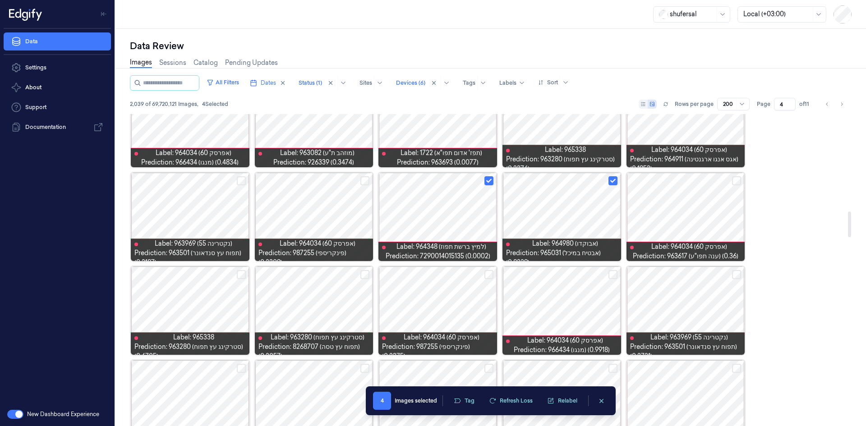
scroll to position [1173, 0]
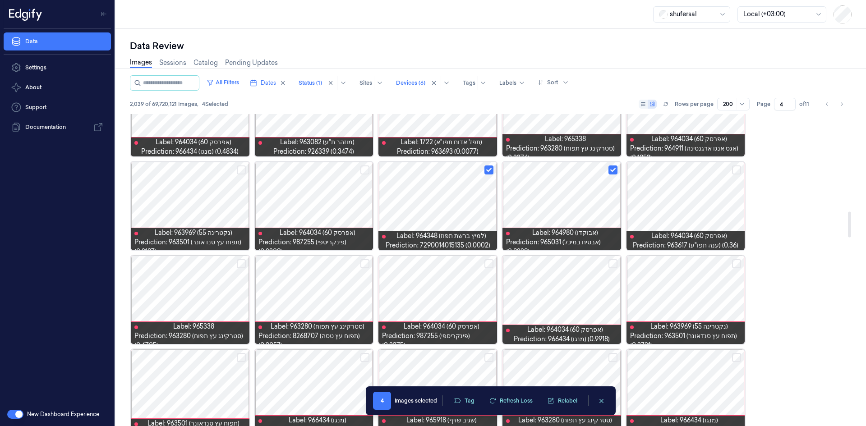
click at [611, 261] on button "Select row" at bounding box center [612, 263] width 9 height 9
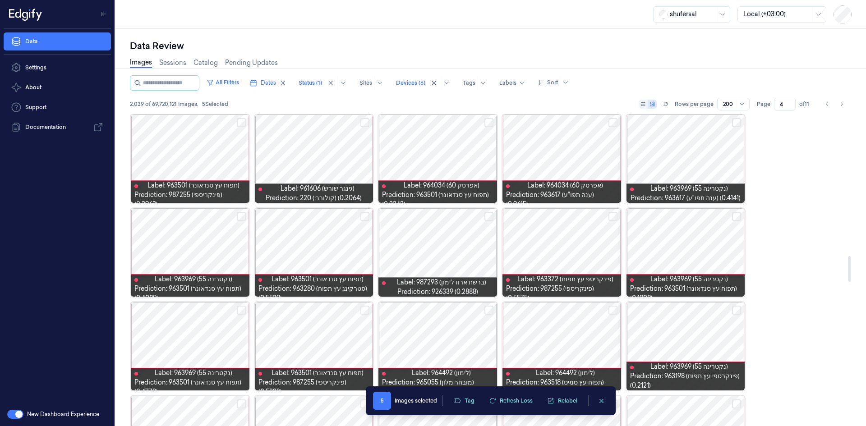
scroll to position [1714, 0]
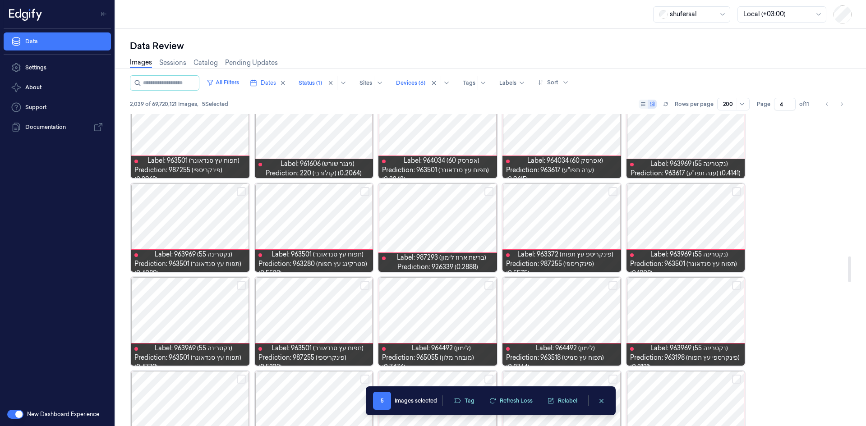
click at [488, 282] on button "Select row" at bounding box center [488, 285] width 9 height 9
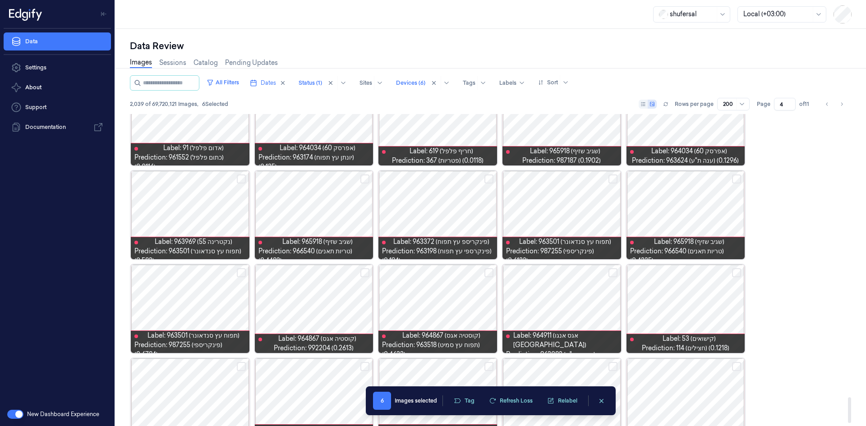
scroll to position [3444, 0]
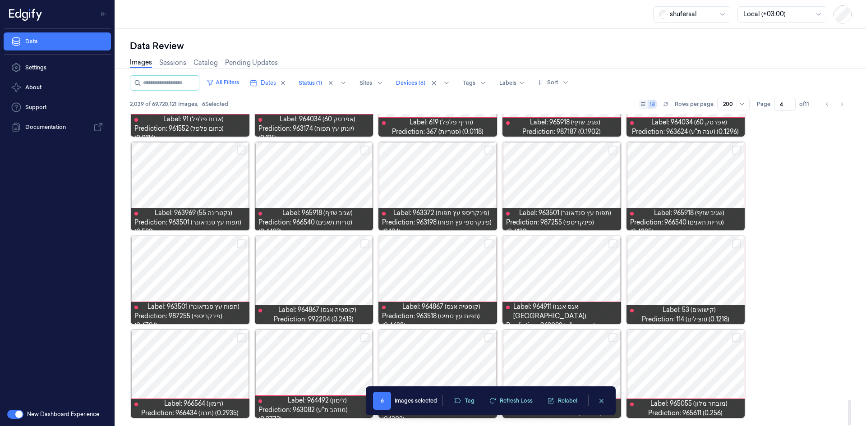
drag, startPoint x: 851, startPoint y: 402, endPoint x: 858, endPoint y: 409, distance: 10.8
click at [851, 409] on div at bounding box center [849, 413] width 3 height 26
click at [475, 398] on button "Tag" at bounding box center [464, 401] width 32 height 14
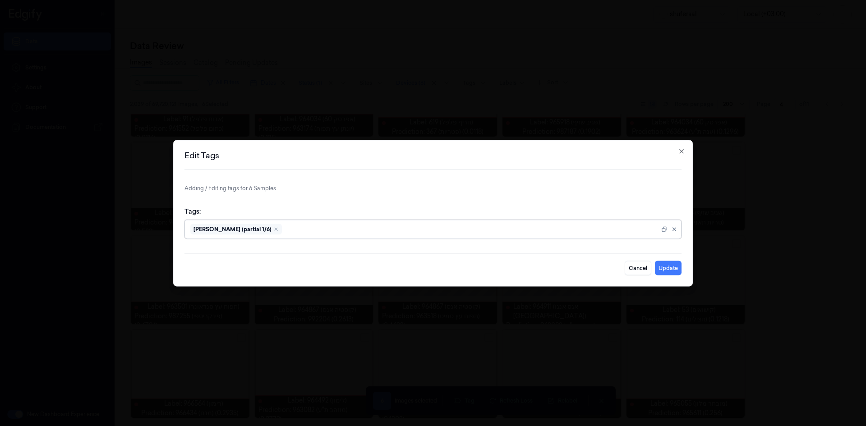
click at [318, 229] on div at bounding box center [472, 229] width 376 height 9
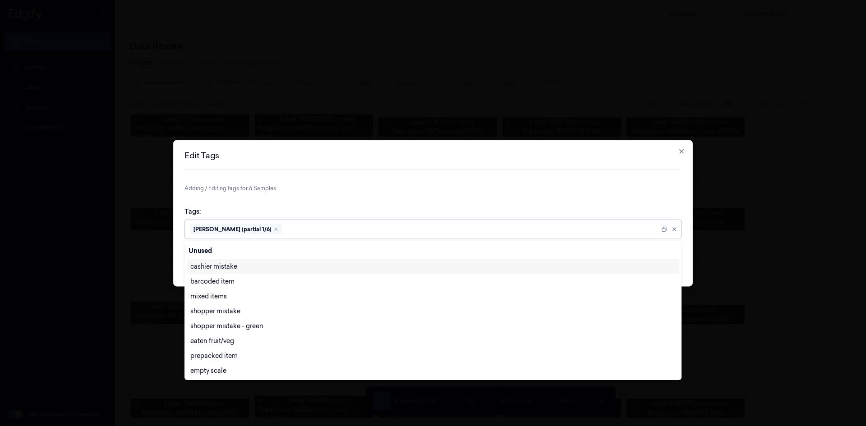
click at [239, 270] on div "cashier mistake" at bounding box center [432, 266] width 485 height 9
click at [459, 213] on div "Tags: option cashier mistake, selected. 28 results available. Use Up and Down t…" at bounding box center [432, 222] width 497 height 46
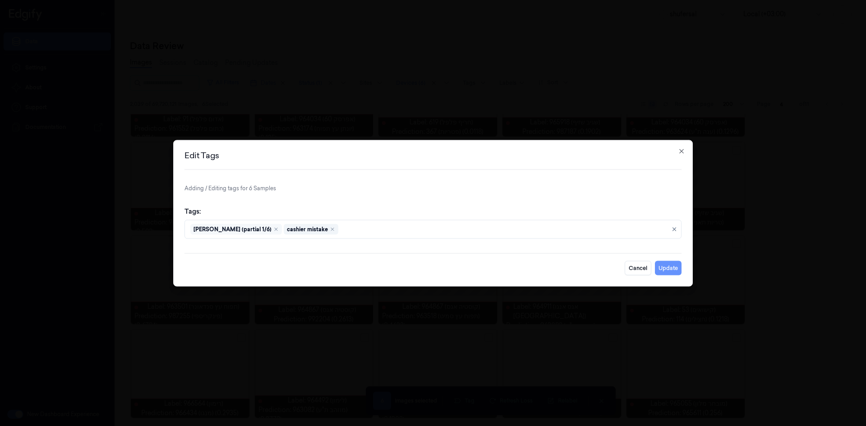
click at [660, 271] on button "Update" at bounding box center [668, 268] width 27 height 14
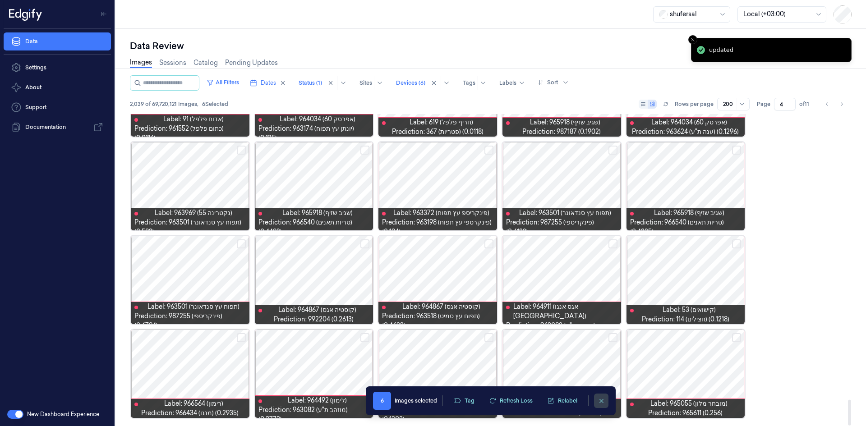
click at [602, 402] on icon "clearSelection" at bounding box center [601, 401] width 7 height 7
